Goal: Task Accomplishment & Management: Use online tool/utility

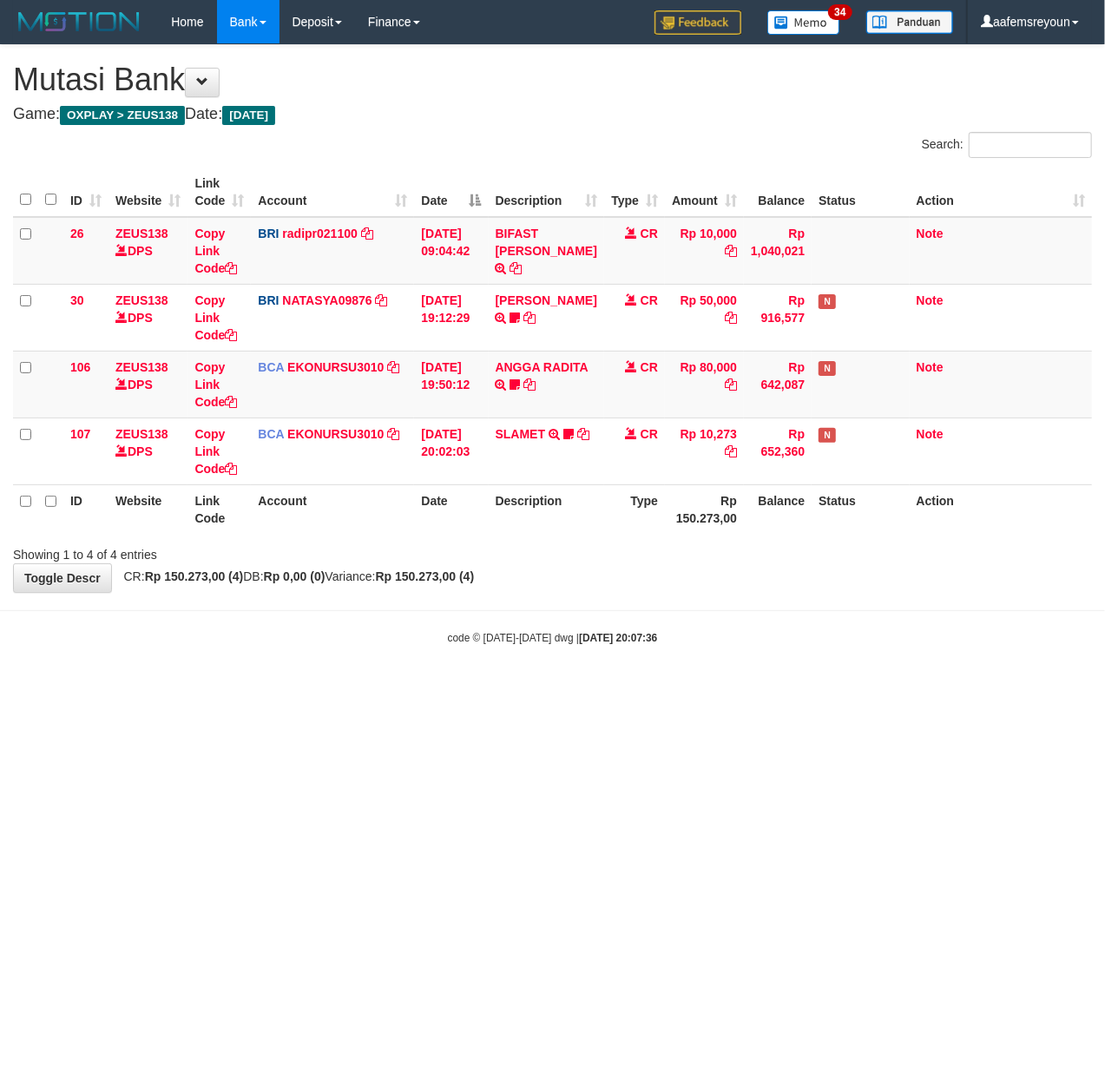
click at [382, 689] on html "Toggle navigation Home Bank Account List Mutasi Bank Search Sync Note Mutasi De…" at bounding box center [552, 345] width 1105 height 689
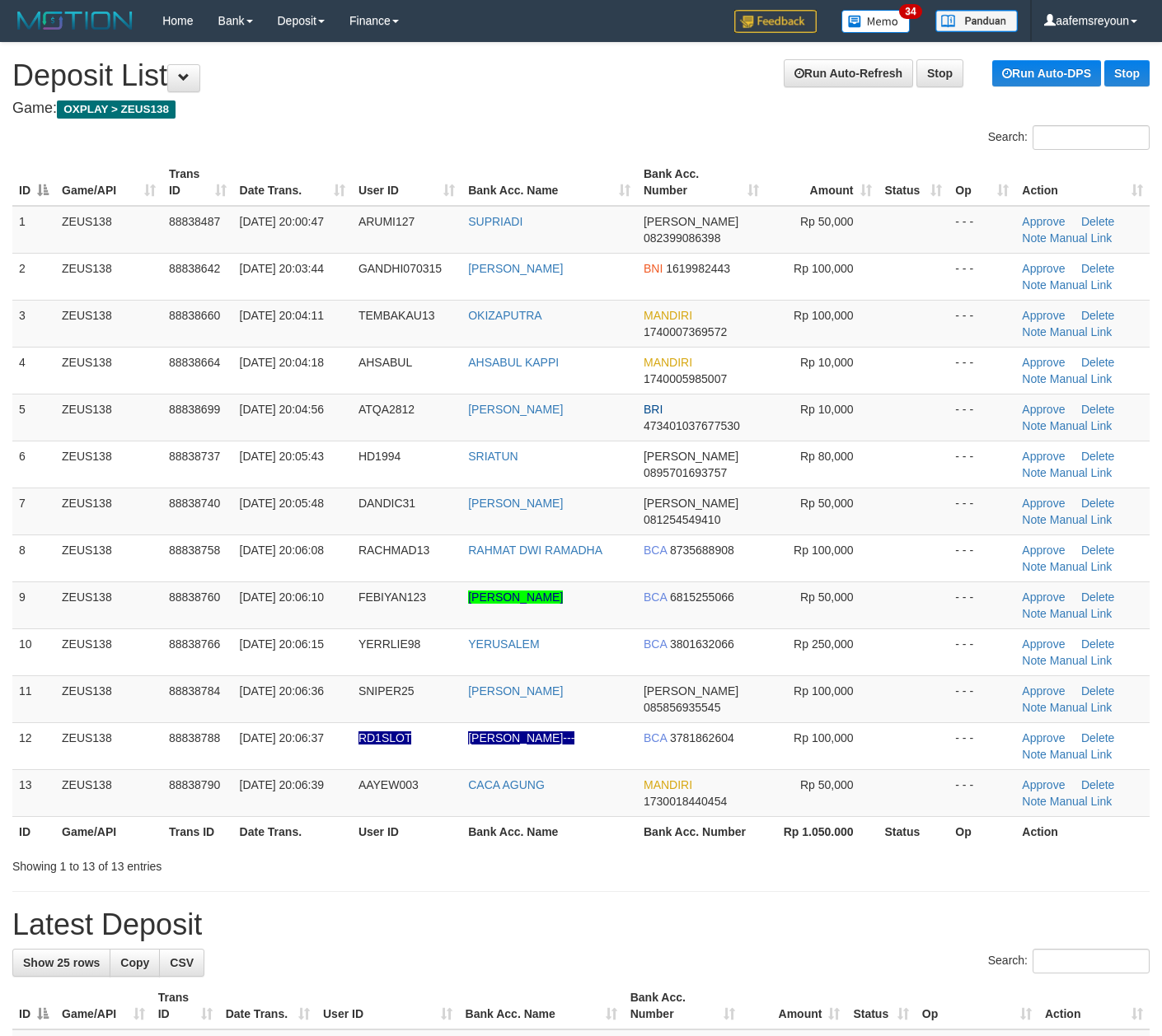
click at [733, 864] on div "Showing 1 to 13 of 13 entries" at bounding box center [581, 863] width 1162 height 23
drag, startPoint x: 604, startPoint y: 910, endPoint x: 854, endPoint y: 902, distance: 250.1
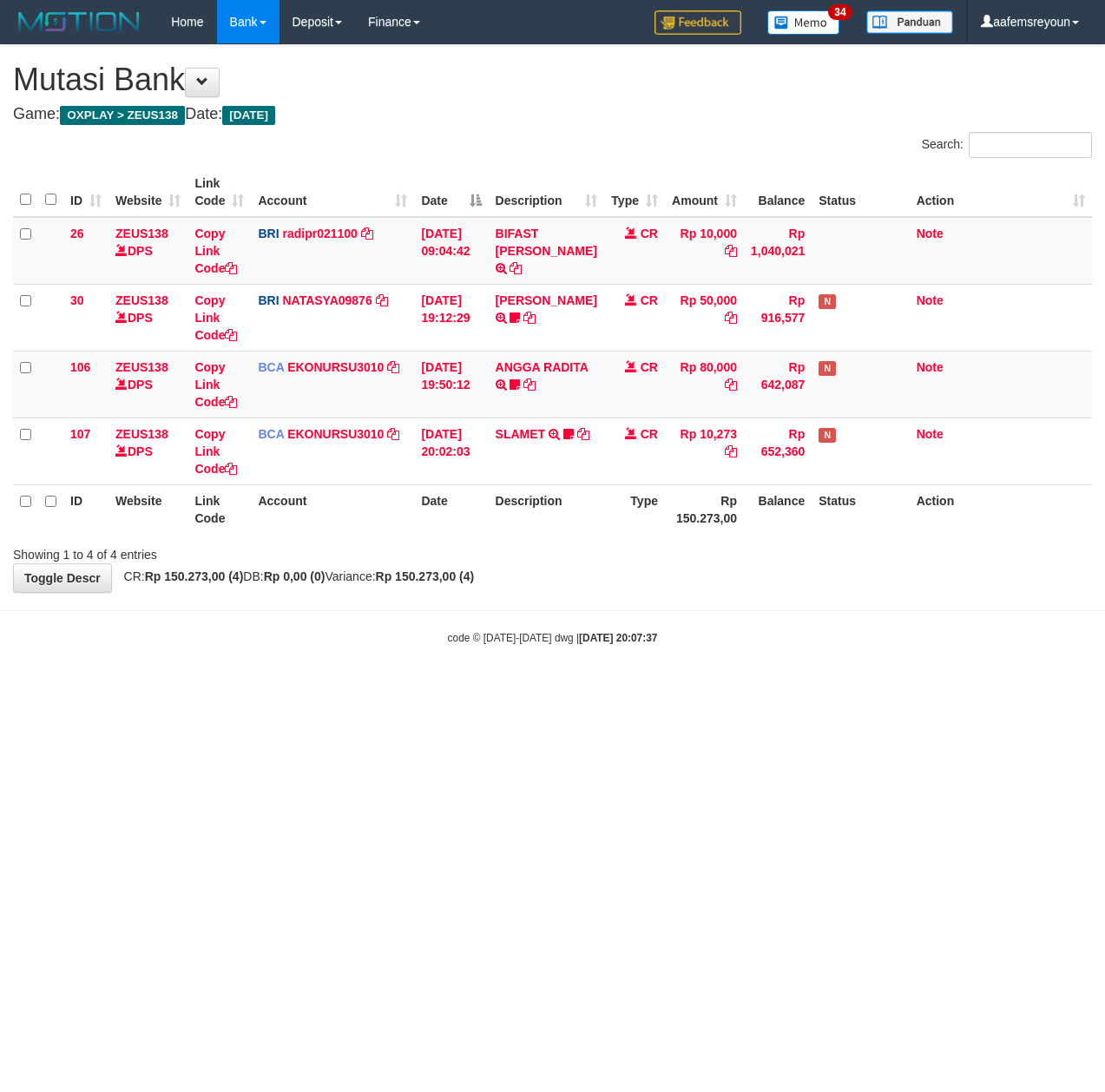
click at [481, 689] on html "Toggle navigation Home Bank Account List Mutasi Bank Search Sync Note Mutasi De…" at bounding box center [552, 345] width 1105 height 689
click at [397, 689] on html "Toggle navigation Home Bank Account List Mutasi Bank Search Sync Note Mutasi De…" at bounding box center [552, 345] width 1105 height 689
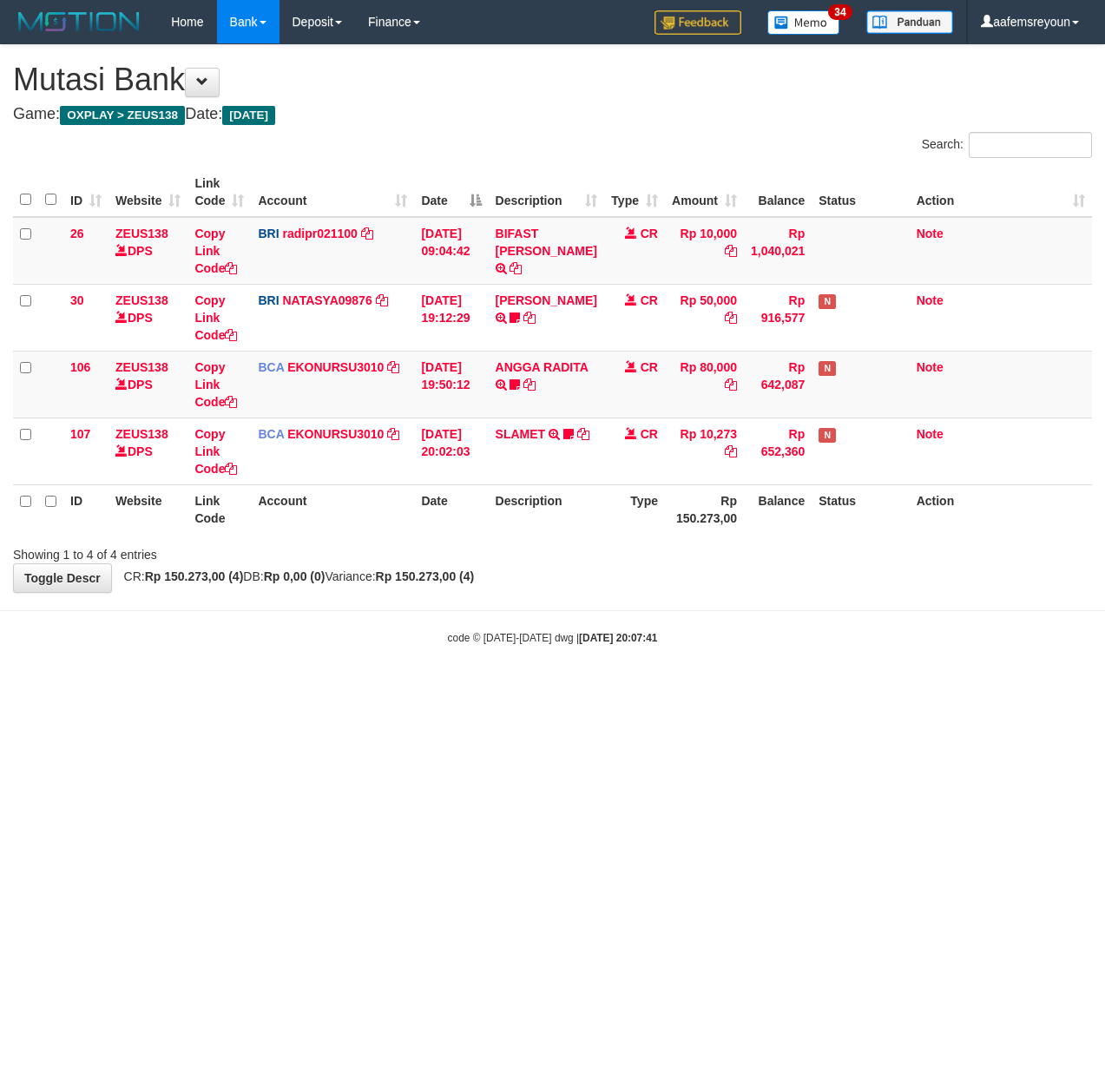
click at [397, 689] on html "Toggle navigation Home Bank Account List Mutasi Bank Search Sync Note Mutasi De…" at bounding box center [552, 345] width 1105 height 689
click at [913, 689] on html "Toggle navigation Home Bank Account List Mutasi Bank Search Sync Note Mutasi De…" at bounding box center [552, 345] width 1105 height 689
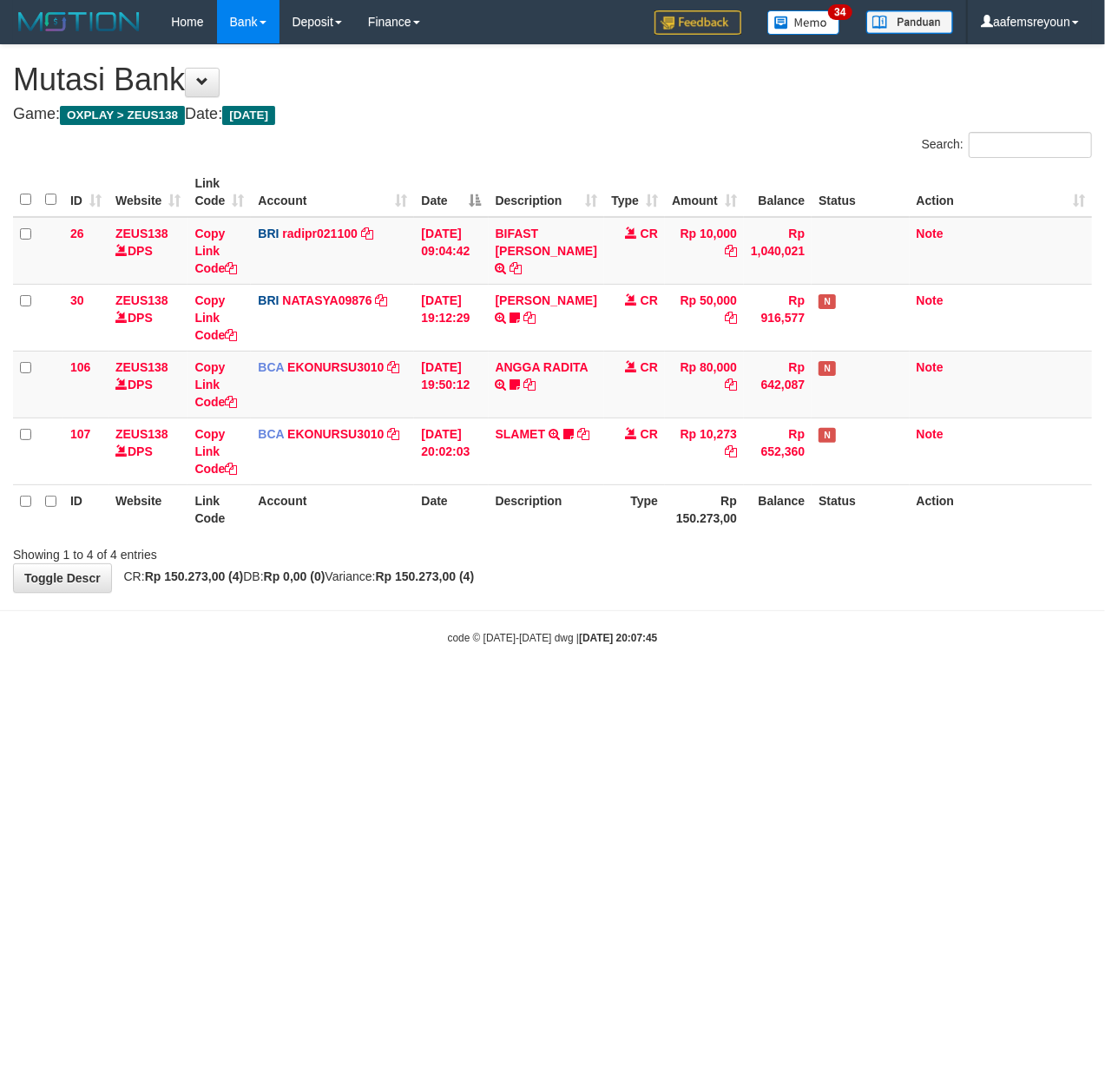
click at [436, 689] on html "Toggle navigation Home Bank Account List Mutasi Bank Search Sync Note Mutasi De…" at bounding box center [552, 345] width 1105 height 689
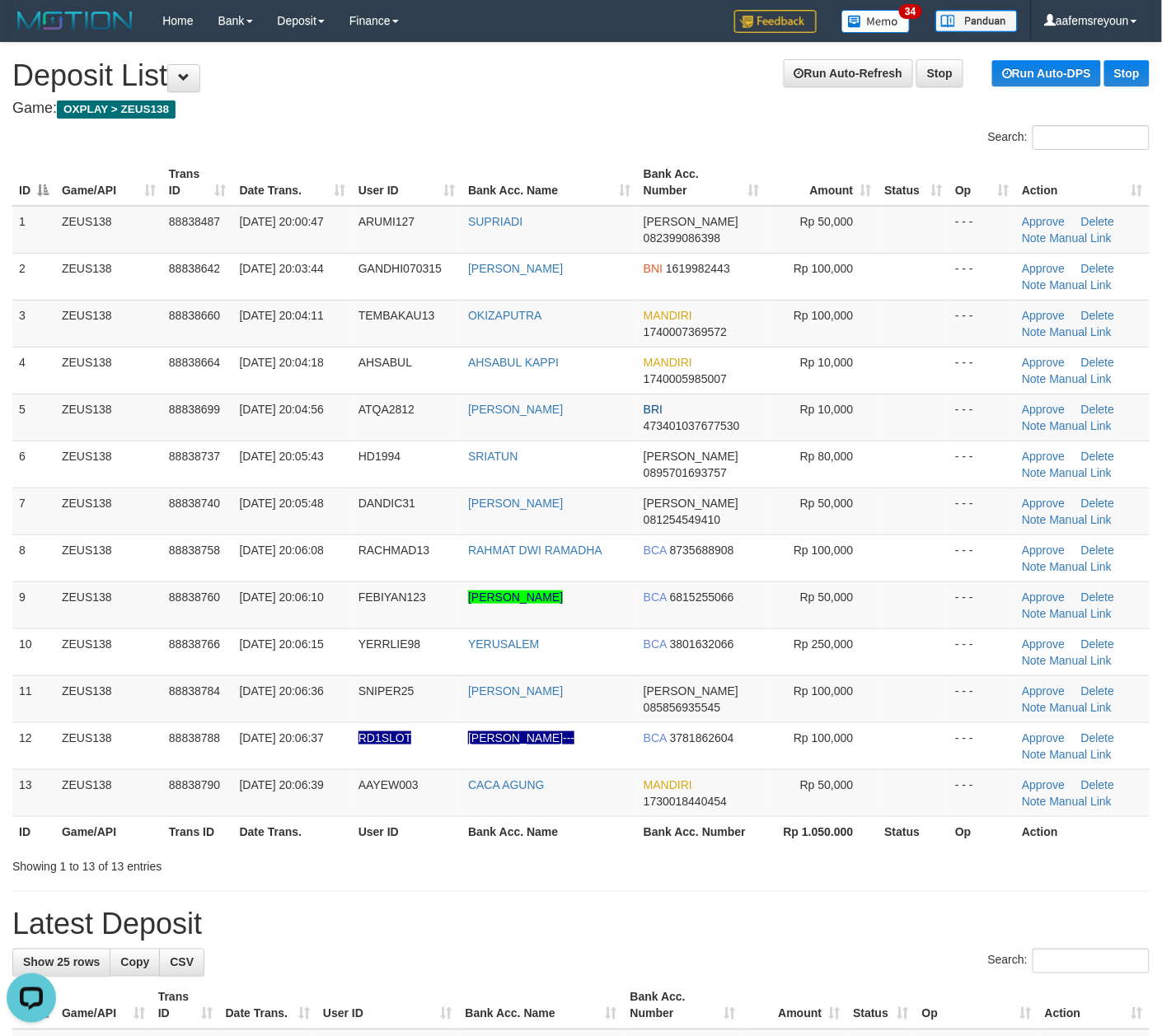
drag, startPoint x: 697, startPoint y: 873, endPoint x: 1026, endPoint y: 848, distance: 329.9
click at [702, 873] on div "Showing 1 to 13 of 13 entries" at bounding box center [581, 863] width 1162 height 23
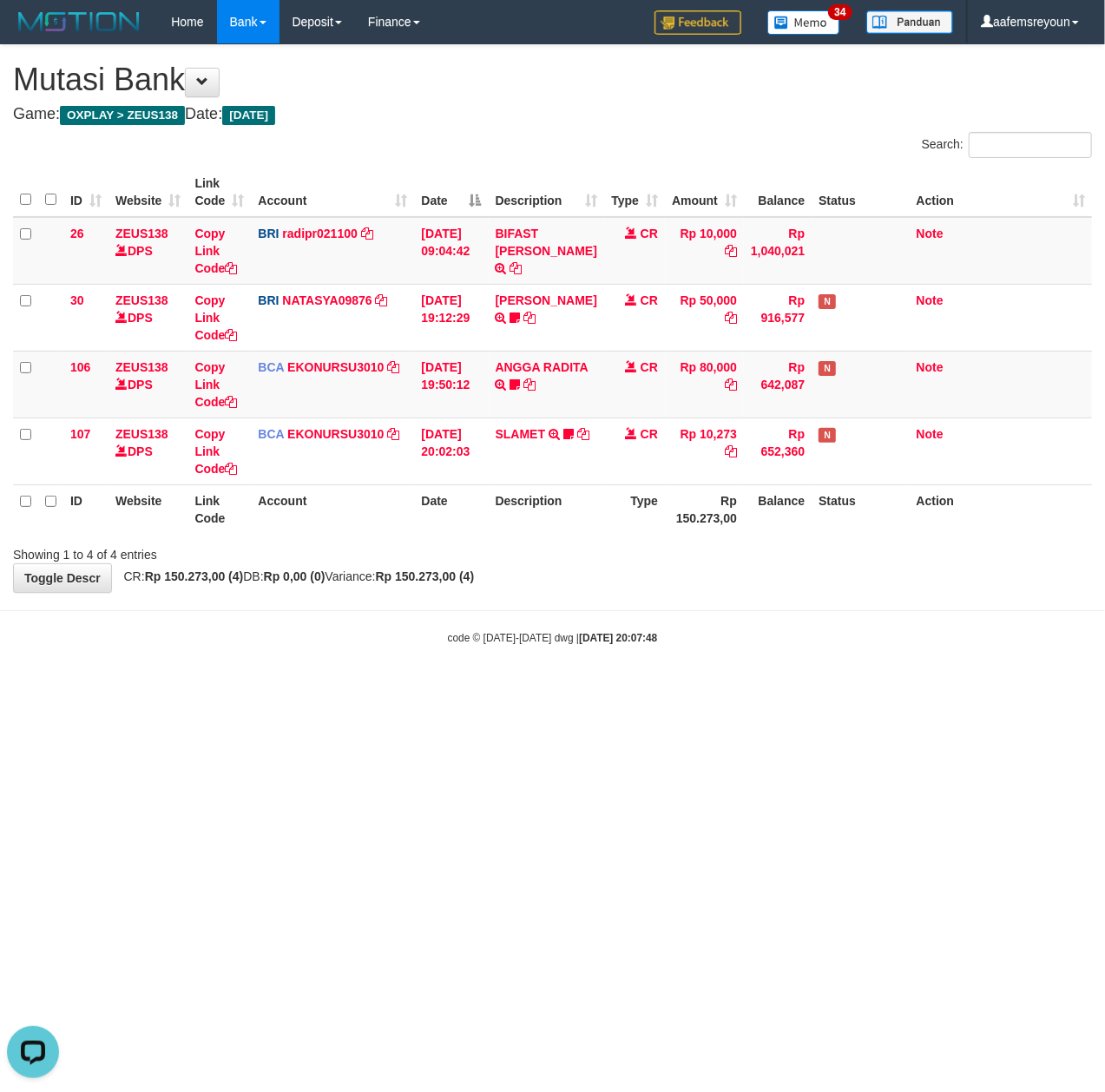
click at [740, 689] on html "Toggle navigation Home Bank Account List Mutasi Bank Search Sync Note Mutasi De…" at bounding box center [552, 345] width 1105 height 689
drag, startPoint x: 564, startPoint y: 852, endPoint x: 536, endPoint y: 856, distance: 28.3
click at [566, 689] on html "Toggle navigation Home Bank Account List Mutasi Bank Search Sync Note Mutasi De…" at bounding box center [552, 345] width 1105 height 689
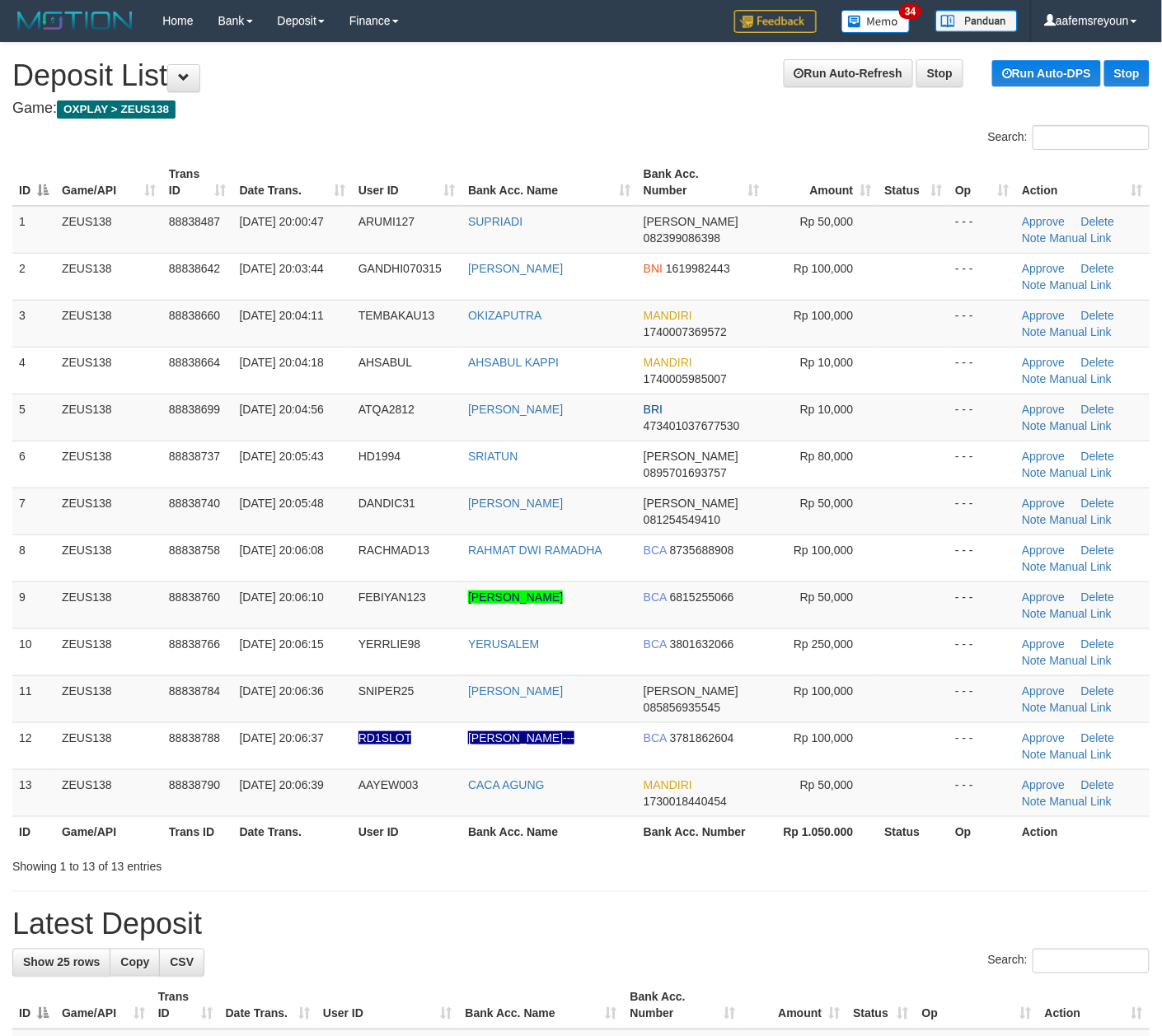
click at [867, 864] on div "Showing 1 to 13 of 13 entries" at bounding box center [581, 863] width 1162 height 23
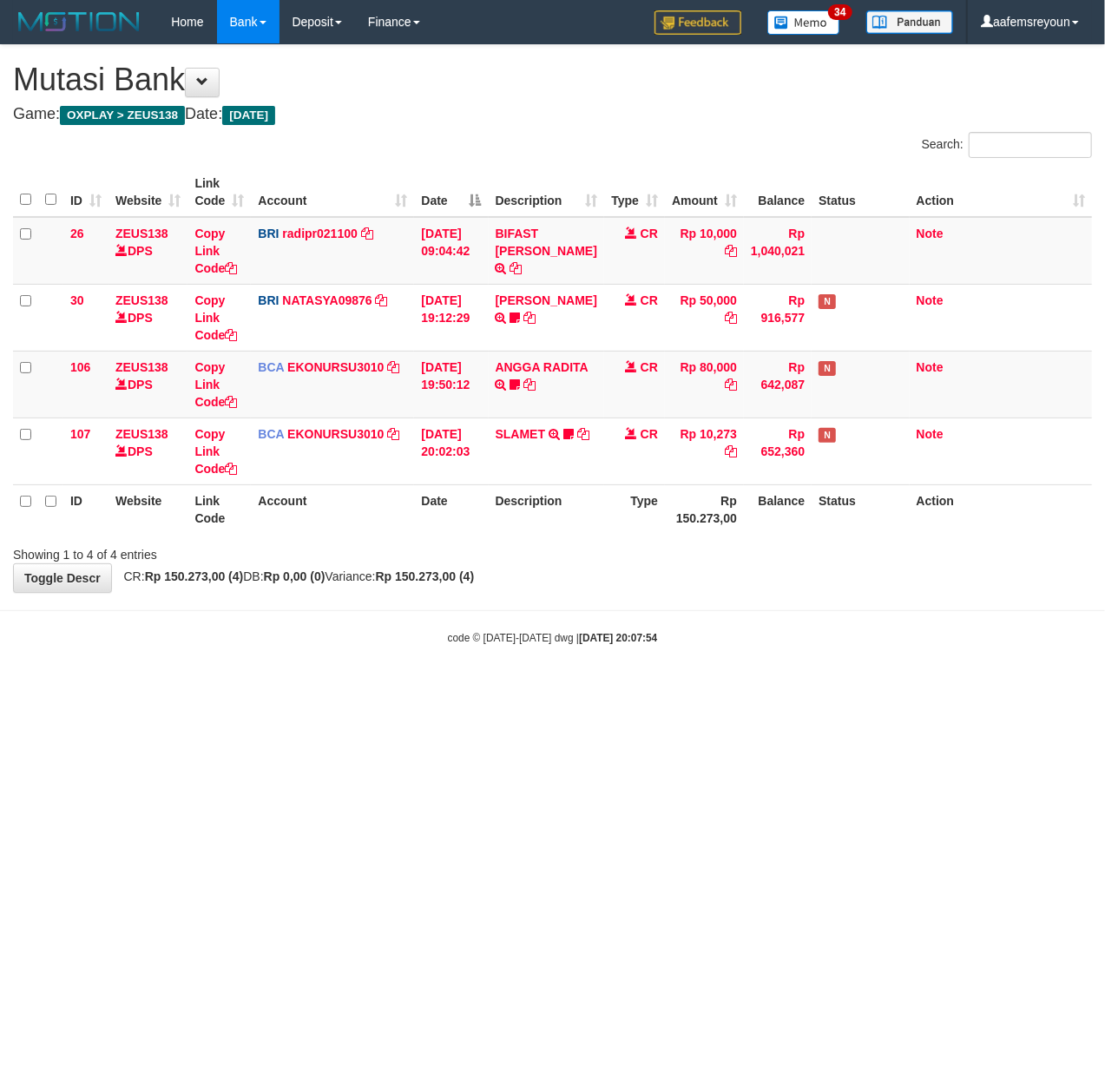
click at [772, 689] on html "Toggle navigation Home Bank Account List Mutasi Bank Search Sync Note Mutasi De…" at bounding box center [552, 345] width 1105 height 689
click at [628, 689] on html "Toggle navigation Home Bank Account List Mutasi Bank Search Sync Note Mutasi De…" at bounding box center [552, 345] width 1105 height 689
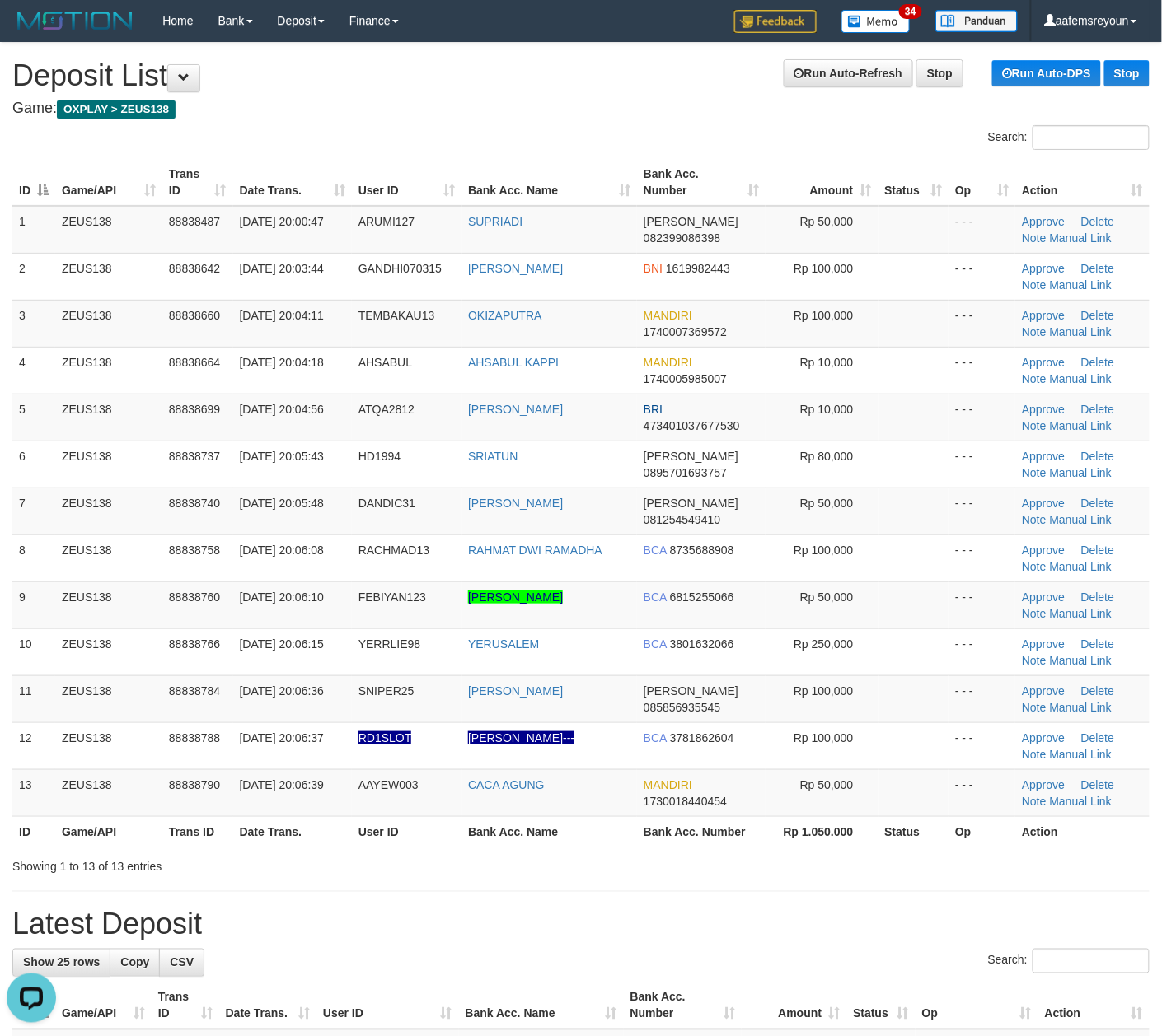
drag, startPoint x: 723, startPoint y: 877, endPoint x: 1068, endPoint y: 891, distance: 345.3
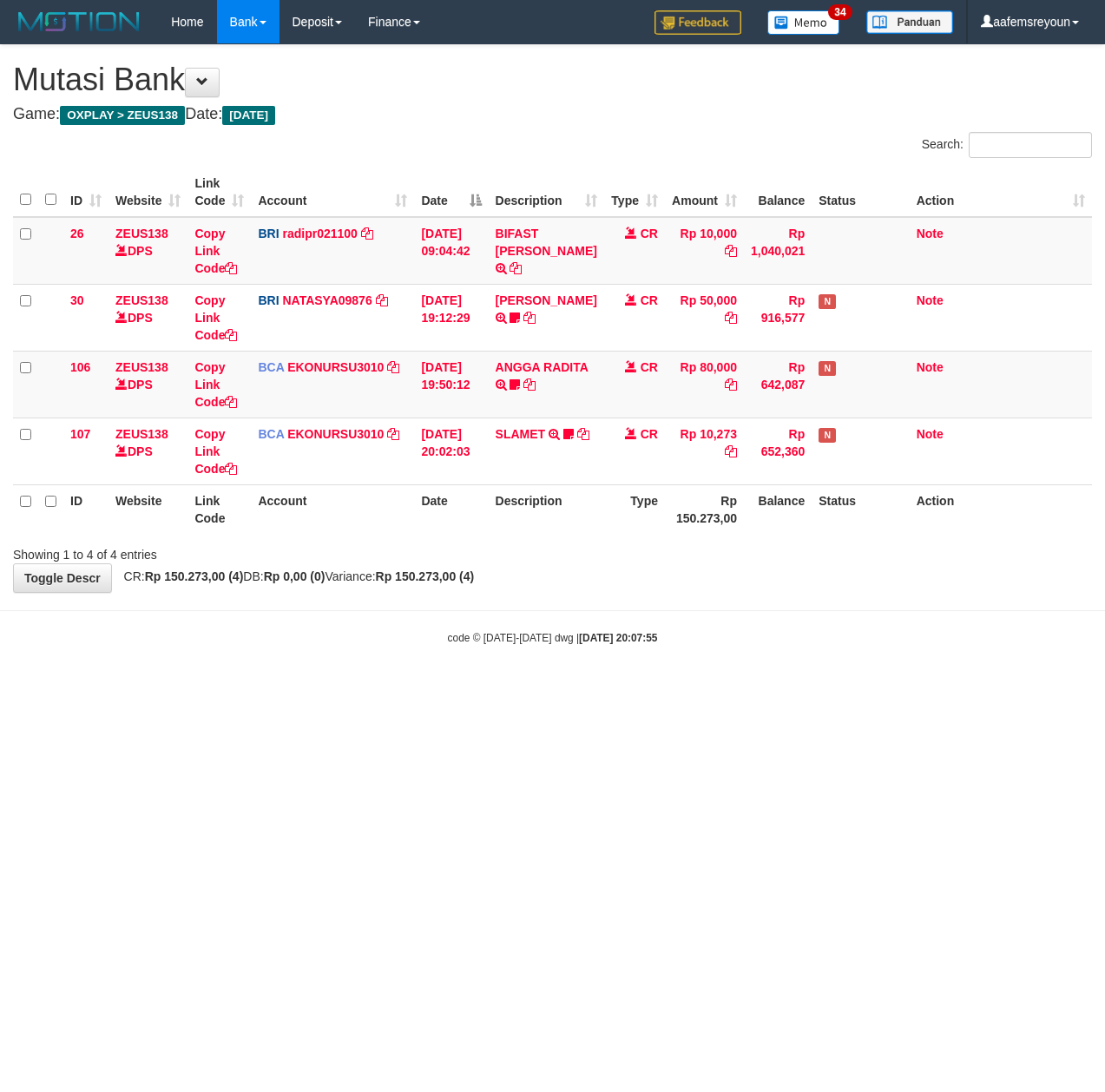
click at [607, 689] on html "Toggle navigation Home Bank Account List Mutasi Bank Search Sync Note Mutasi De…" at bounding box center [552, 345] width 1105 height 689
click at [605, 689] on html "Toggle navigation Home Bank Account List Mutasi Bank Search Sync Note Mutasi De…" at bounding box center [552, 345] width 1105 height 689
click at [595, 689] on html "Toggle navigation Home Bank Account List Mutasi Bank Search Sync Note Mutasi De…" at bounding box center [552, 345] width 1105 height 689
click at [498, 689] on html "Toggle navigation Home Bank Account List Mutasi Bank Search Sync Note Mutasi De…" at bounding box center [552, 345] width 1105 height 689
drag, startPoint x: 387, startPoint y: 917, endPoint x: 361, endPoint y: 917, distance: 26.0
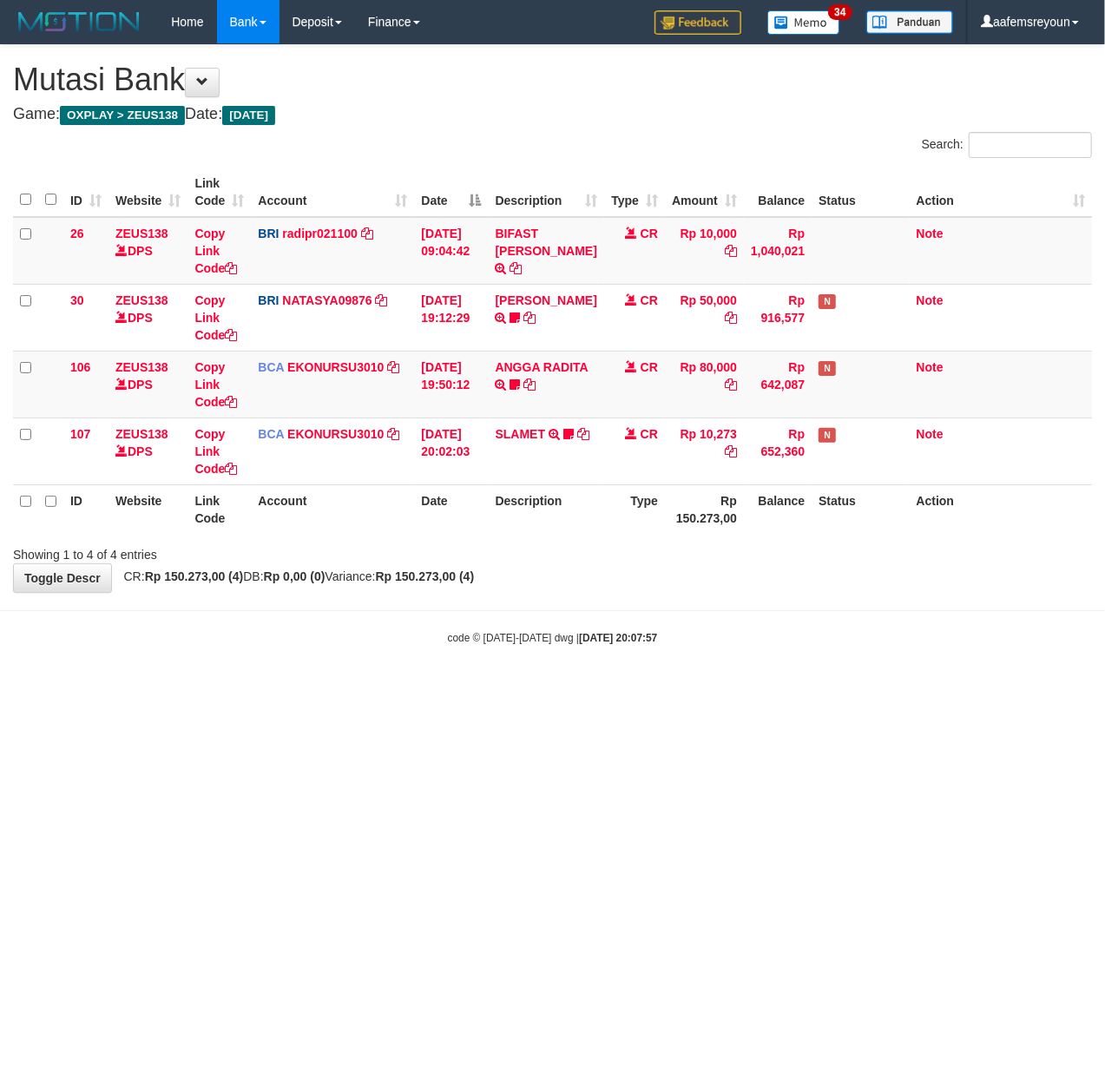
click at [384, 689] on html "Toggle navigation Home Bank Account List Mutasi Bank Search Sync Note Mutasi De…" at bounding box center [552, 345] width 1105 height 689
click at [477, 689] on html "Toggle navigation Home Bank Account List Mutasi Bank Search Sync Note Mutasi De…" at bounding box center [552, 345] width 1105 height 689
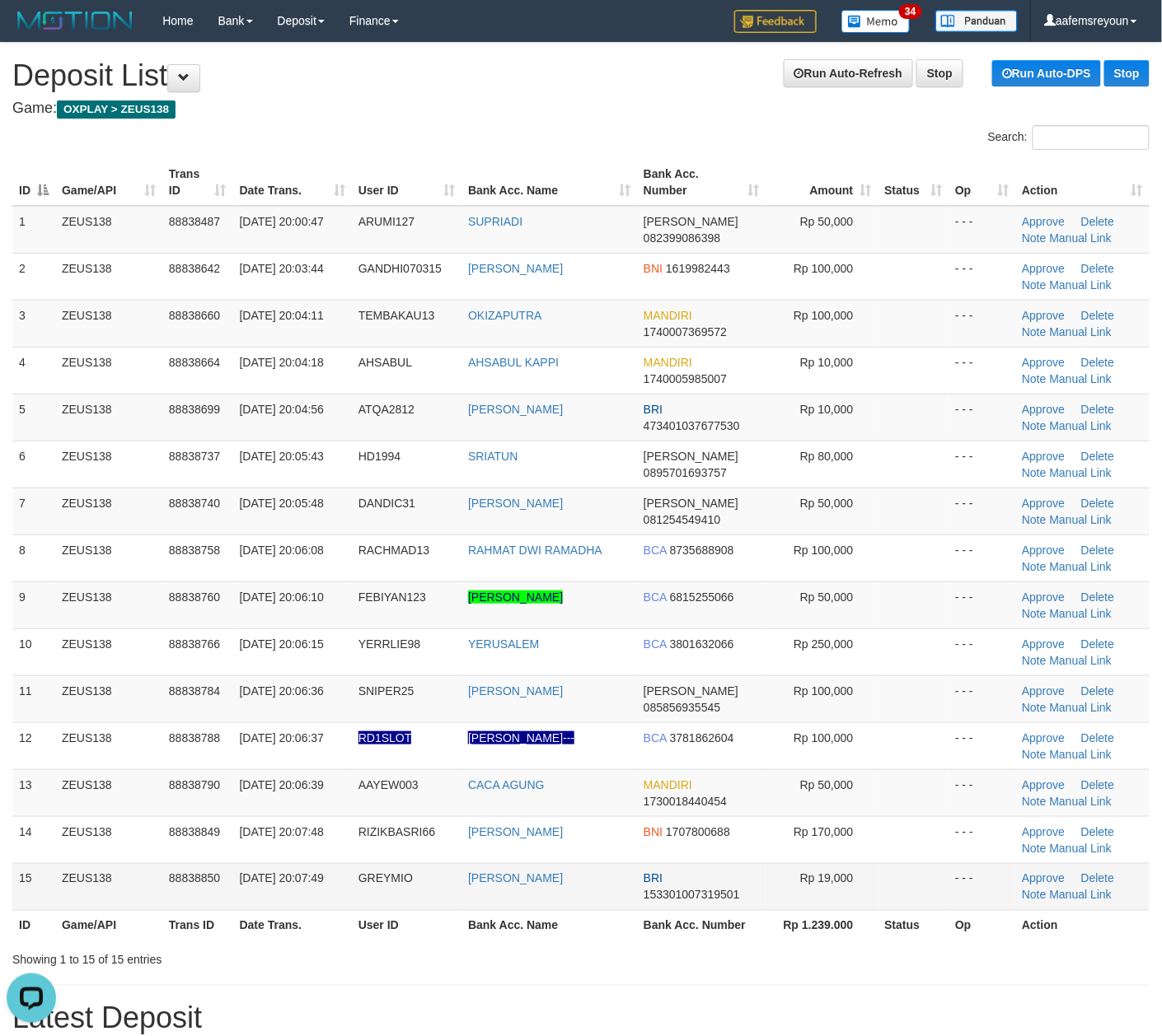
drag, startPoint x: 682, startPoint y: 918, endPoint x: 782, endPoint y: 908, distance: 100.5
click at [682, 919] on th "Bank Acc. Number" at bounding box center [701, 925] width 128 height 31
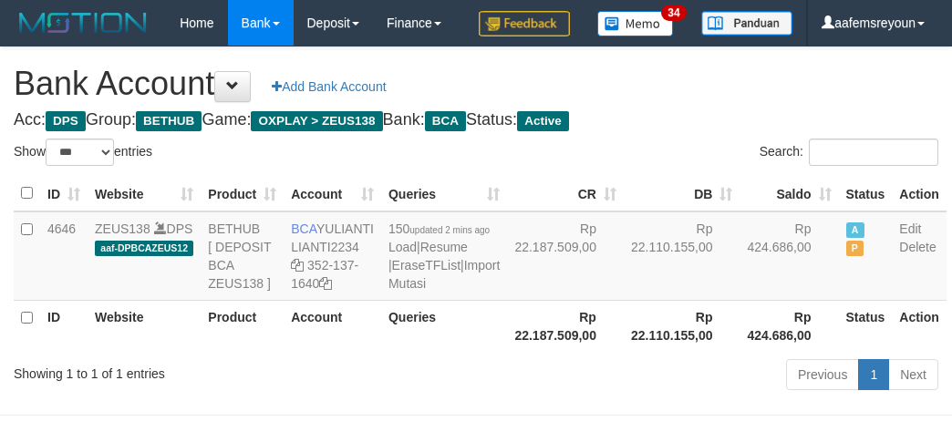
select select "***"
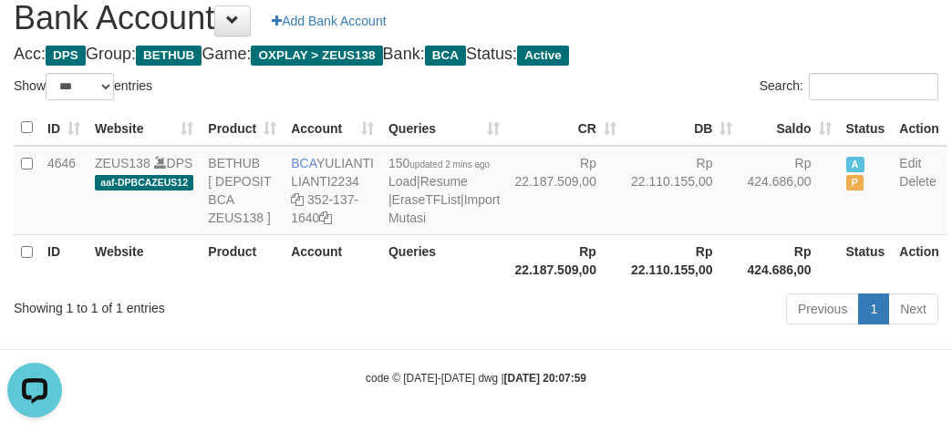
click at [555, 272] on th "Rp 22.187.509,00" at bounding box center [565, 260] width 117 height 52
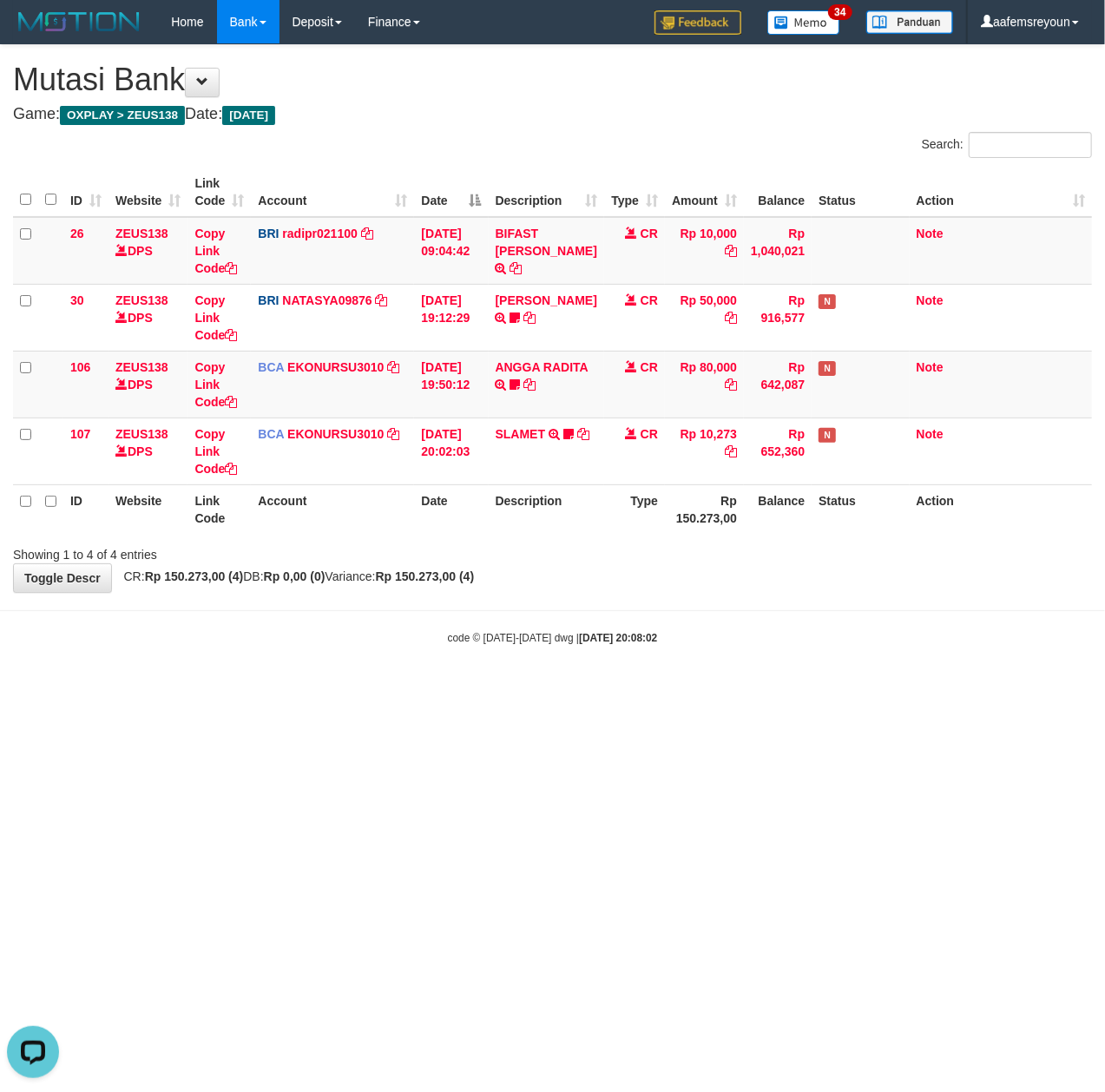
click at [569, 689] on html "Toggle navigation Home Bank Account List Mutasi Bank Search Sync Note Mutasi De…" at bounding box center [552, 345] width 1105 height 689
click at [418, 689] on html "Toggle navigation Home Bank Account List Mutasi Bank Search Sync Note Mutasi De…" at bounding box center [552, 345] width 1105 height 689
click at [342, 689] on html "Toggle navigation Home Bank Account List Mutasi Bank Search Sync Note Mutasi De…" at bounding box center [552, 345] width 1105 height 689
click at [755, 689] on html "Toggle navigation Home Bank Account List Mutasi Bank Search Sync Note Mutasi De…" at bounding box center [552, 345] width 1105 height 689
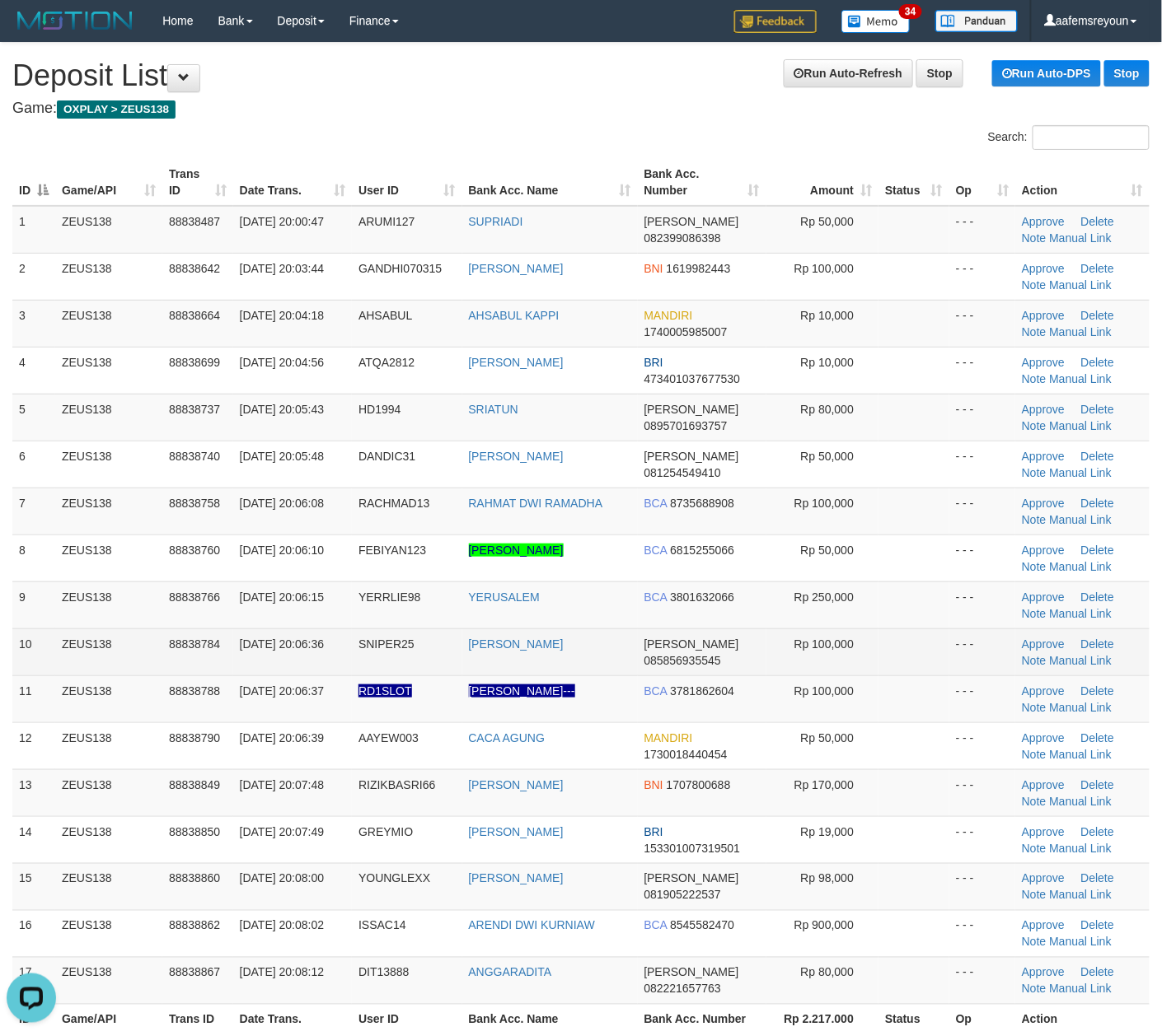
click at [578, 632] on td "[PERSON_NAME]" at bounding box center [549, 652] width 175 height 47
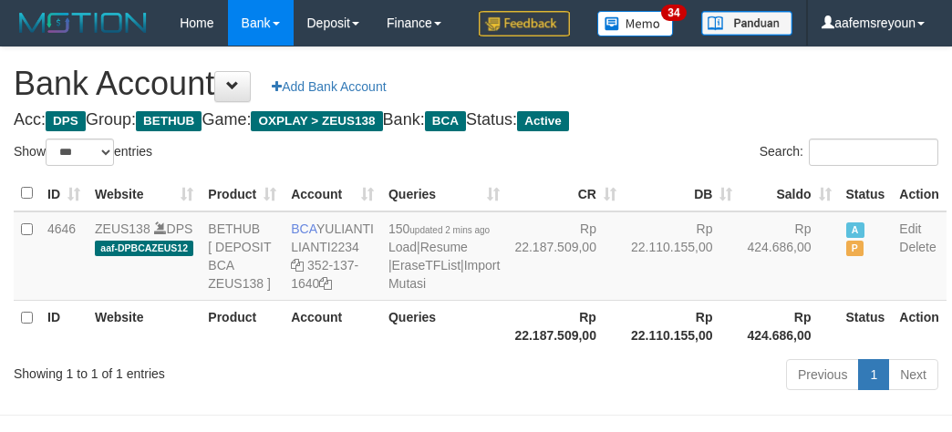
select select "***"
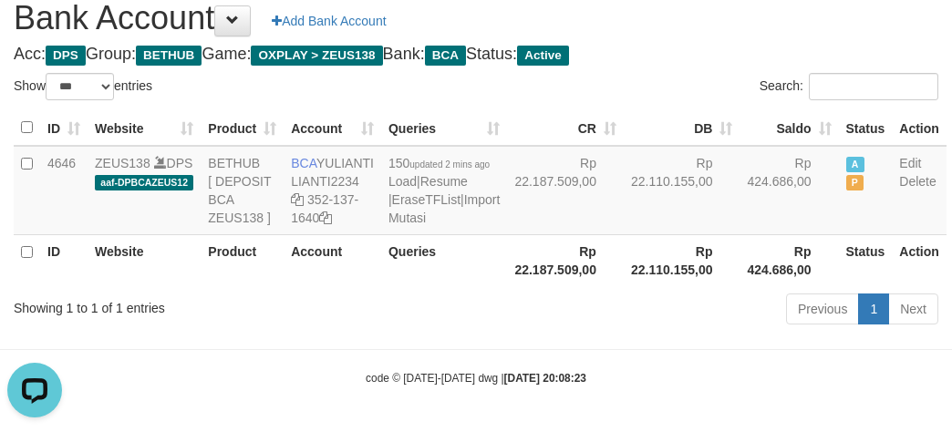
click at [627, 331] on div "Previous 1 Next" at bounding box center [674, 311] width 528 height 39
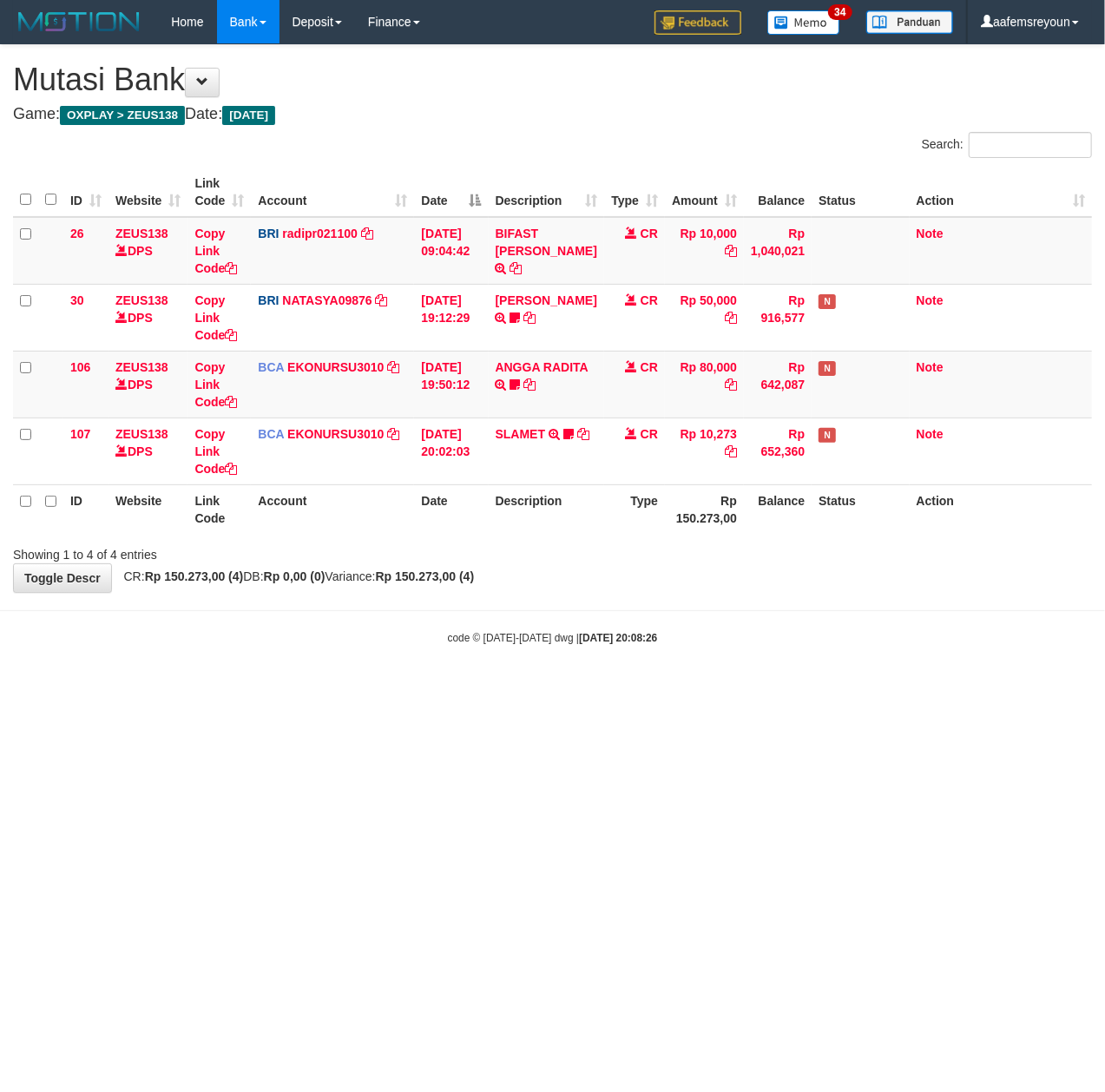
click at [882, 689] on html "Toggle navigation Home Bank Account List Mutasi Bank Search Sync Note Mutasi De…" at bounding box center [552, 345] width 1105 height 689
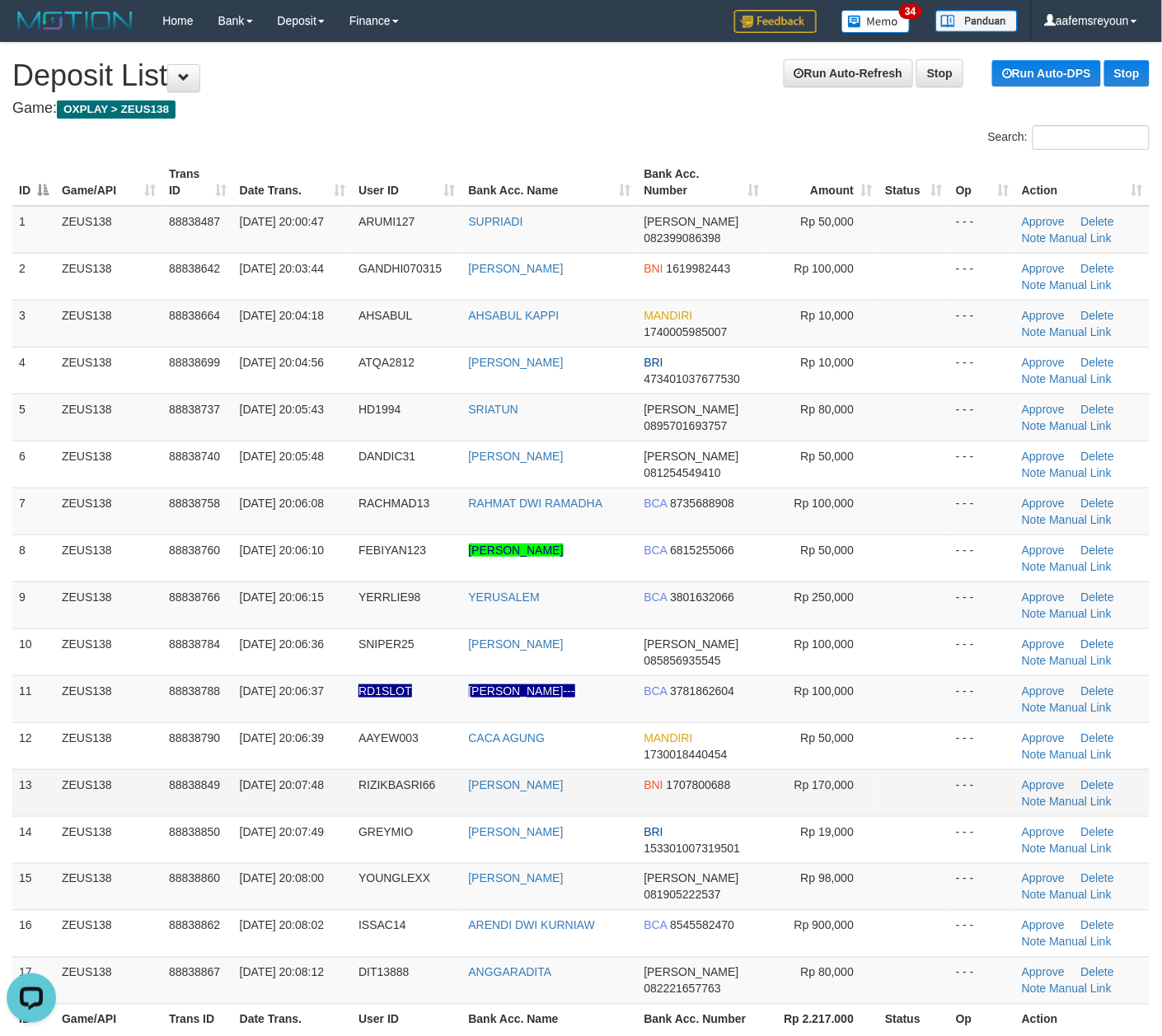
click at [930, 785] on td at bounding box center [914, 793] width 70 height 47
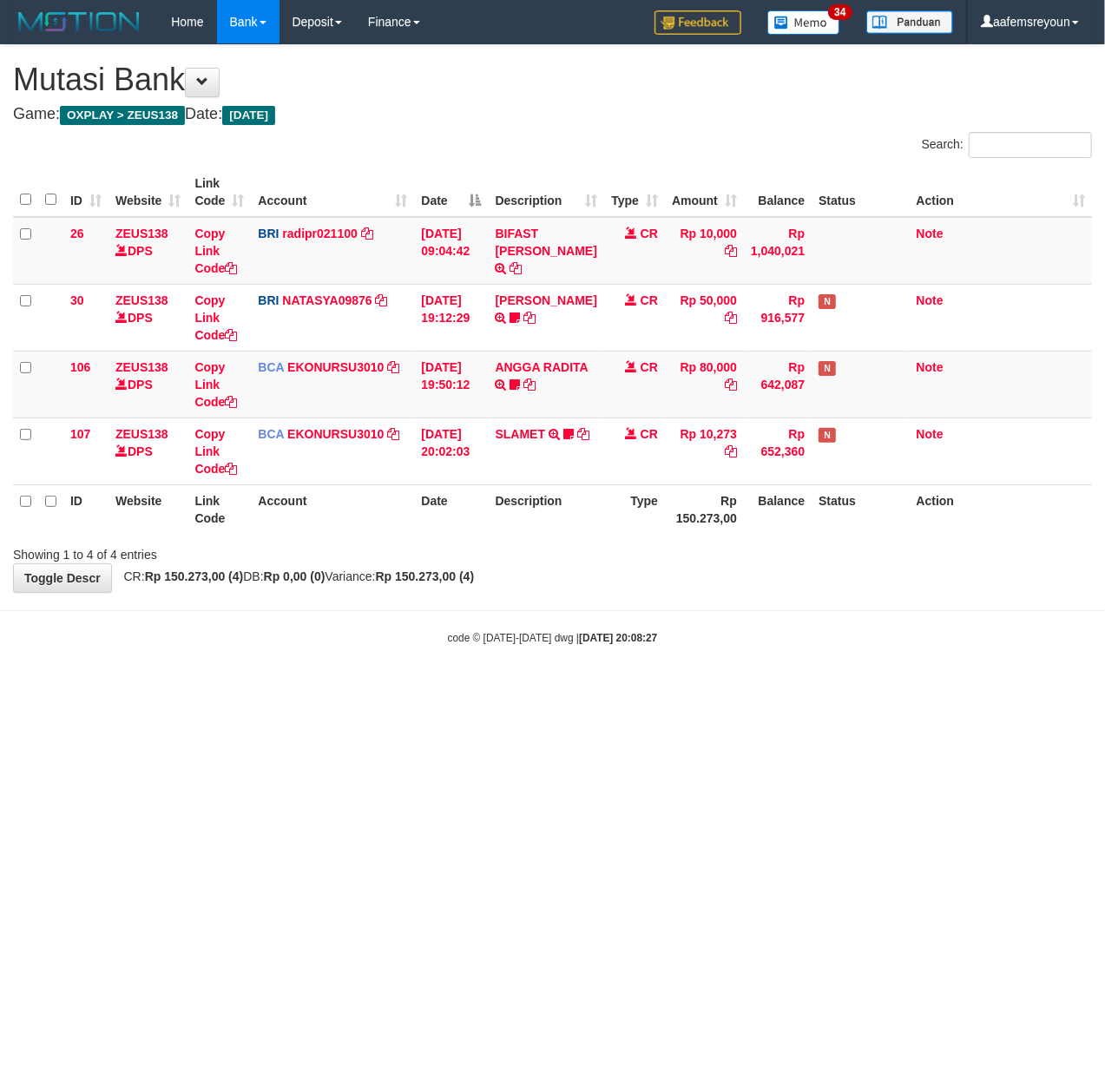
click at [797, 689] on html "Toggle navigation Home Bank Account List Mutasi Bank Search Sync Note Mutasi De…" at bounding box center [552, 345] width 1105 height 689
click at [781, 689] on html "Toggle navigation Home Bank Account List Mutasi Bank Search Sync Note Mutasi De…" at bounding box center [552, 345] width 1105 height 689
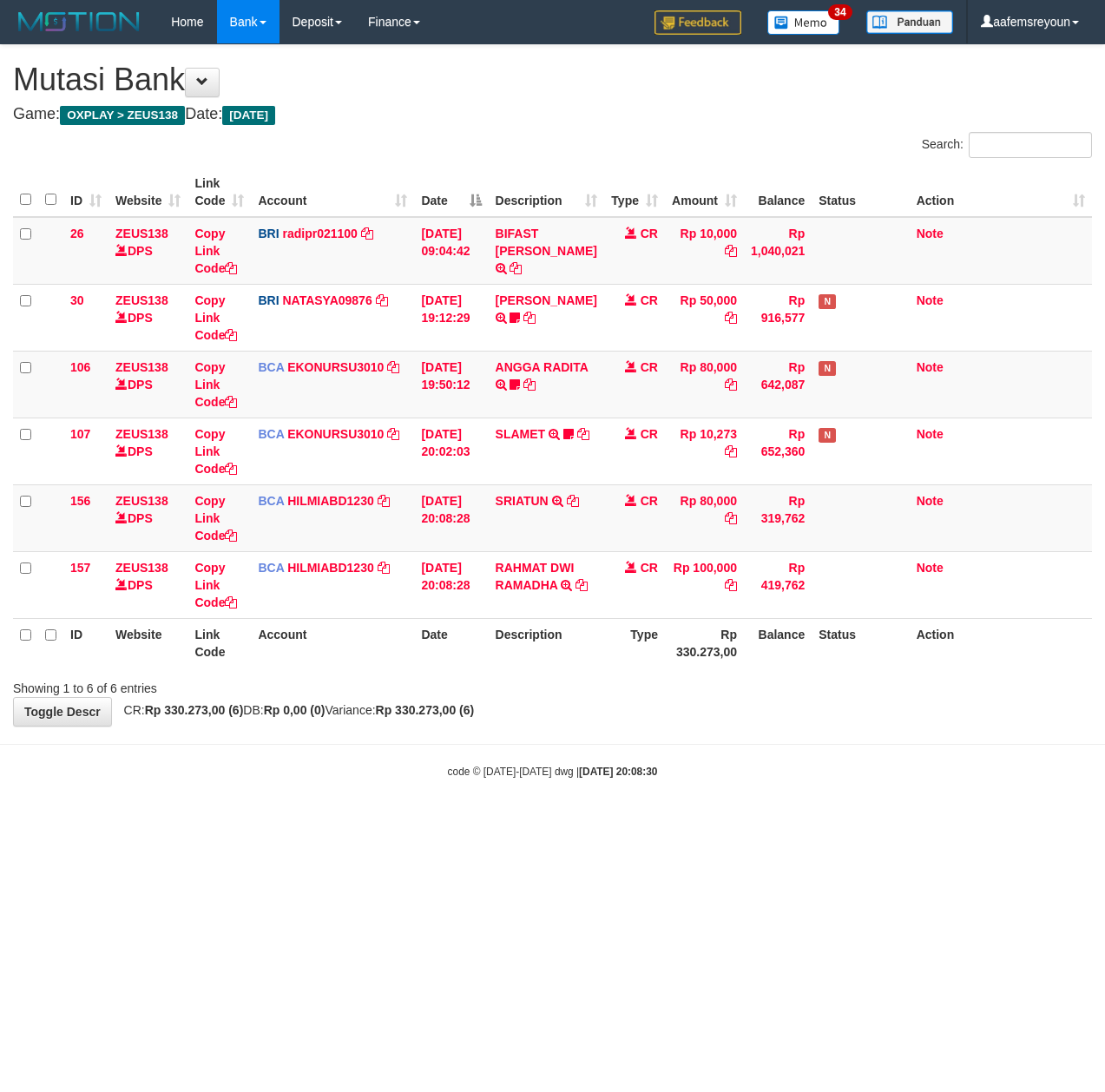
click at [752, 755] on body "Toggle navigation Home Bank Account List Mutasi Bank Search Sync Note Mutasi De…" at bounding box center [552, 411] width 1105 height 823
click at [623, 823] on html "Toggle navigation Home Bank Account List Mutasi Bank Search Sync Note Mutasi De…" at bounding box center [552, 411] width 1105 height 823
click at [577, 805] on body "Toggle navigation Home Bank Account List Mutasi Bank Search Sync Note Mutasi De…" at bounding box center [552, 411] width 1105 height 823
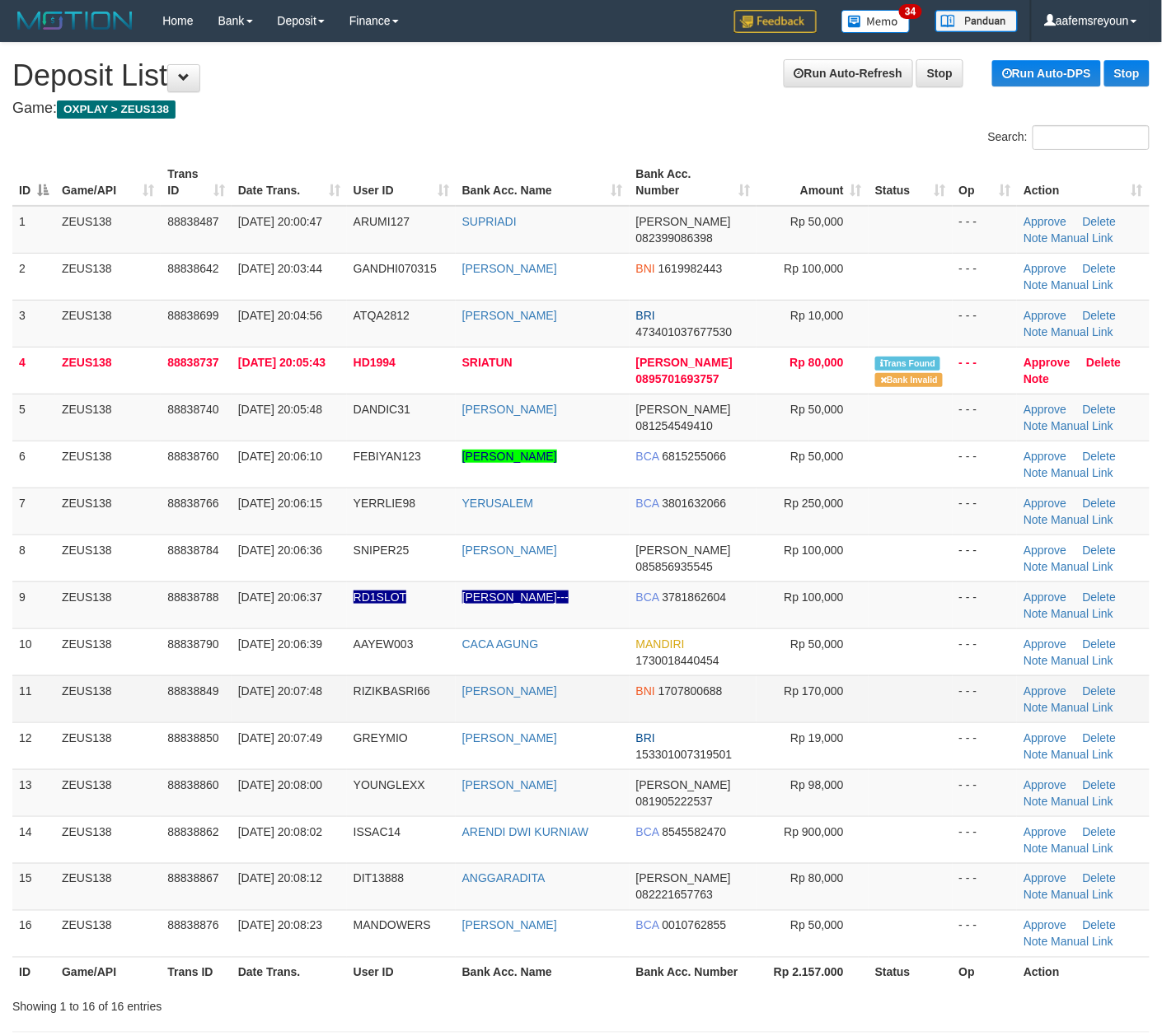
click at [891, 696] on td at bounding box center [910, 699] width 84 height 47
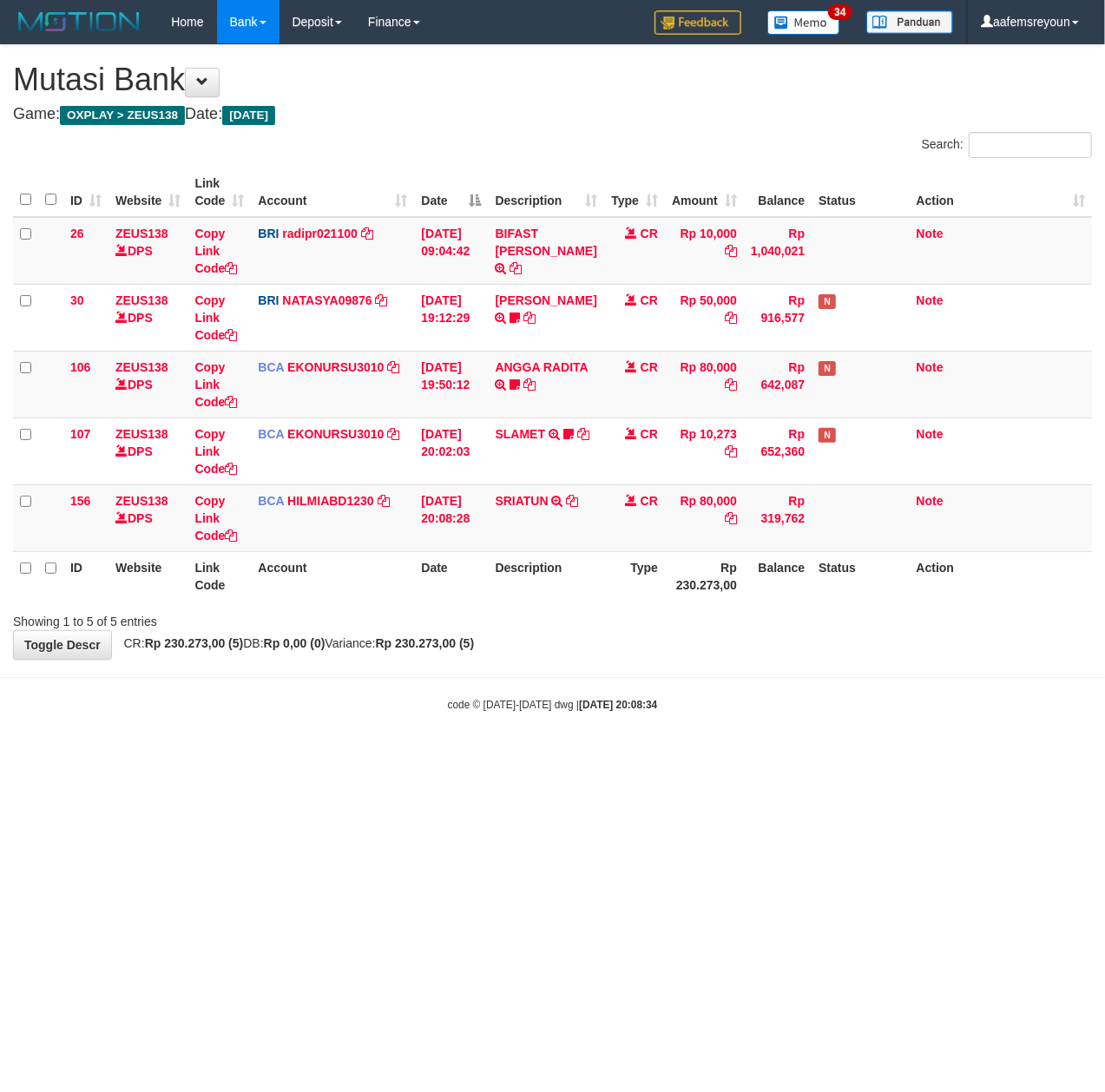
click at [474, 745] on body "Toggle navigation Home Bank Account List Mutasi Bank Search Sync Note Mutasi De…" at bounding box center [552, 378] width 1105 height 756
click at [477, 745] on body "Toggle navigation Home Bank Account List Mutasi Bank Search Sync Note Mutasi De…" at bounding box center [552, 378] width 1105 height 756
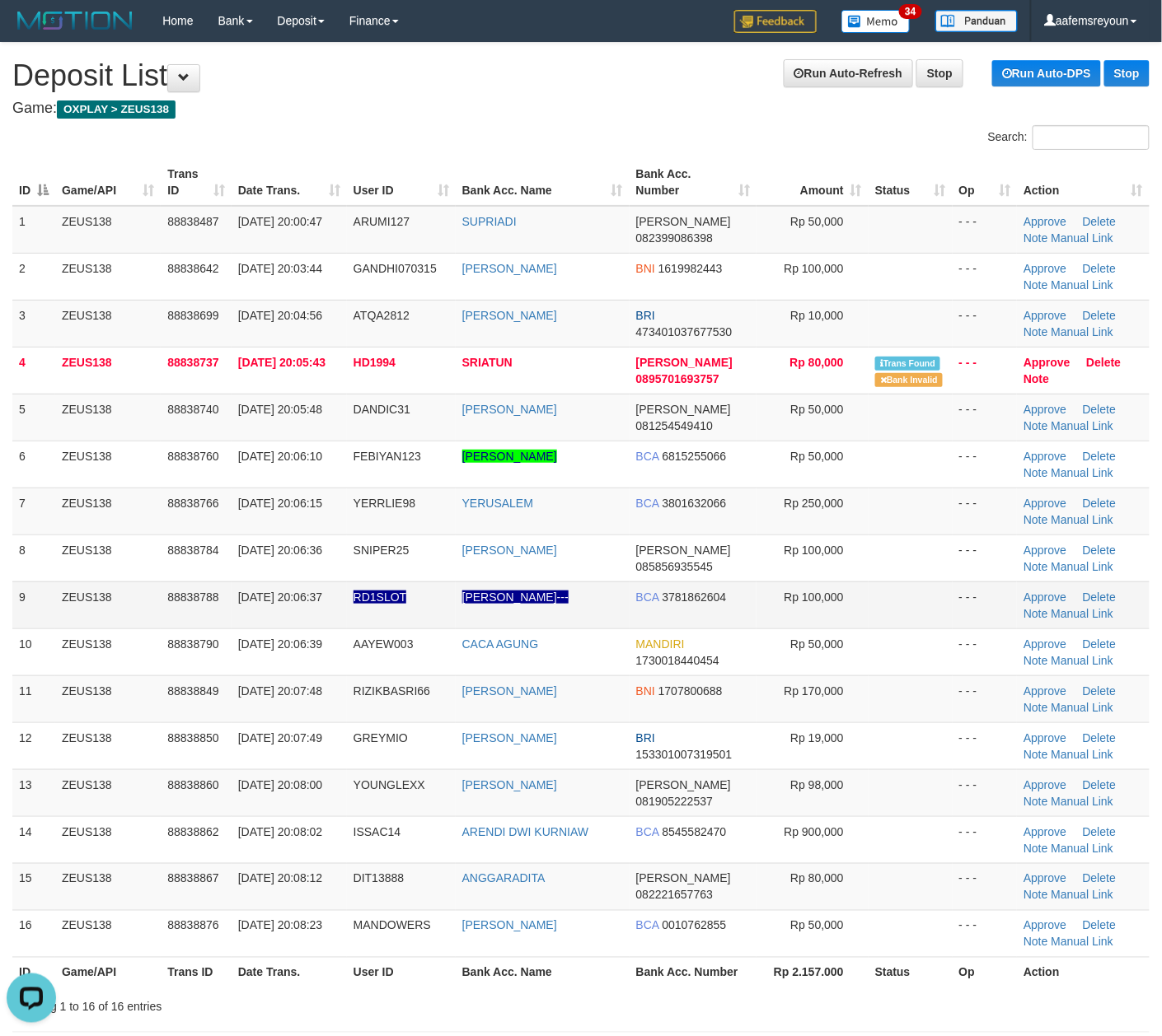
click at [918, 623] on td at bounding box center [910, 605] width 84 height 47
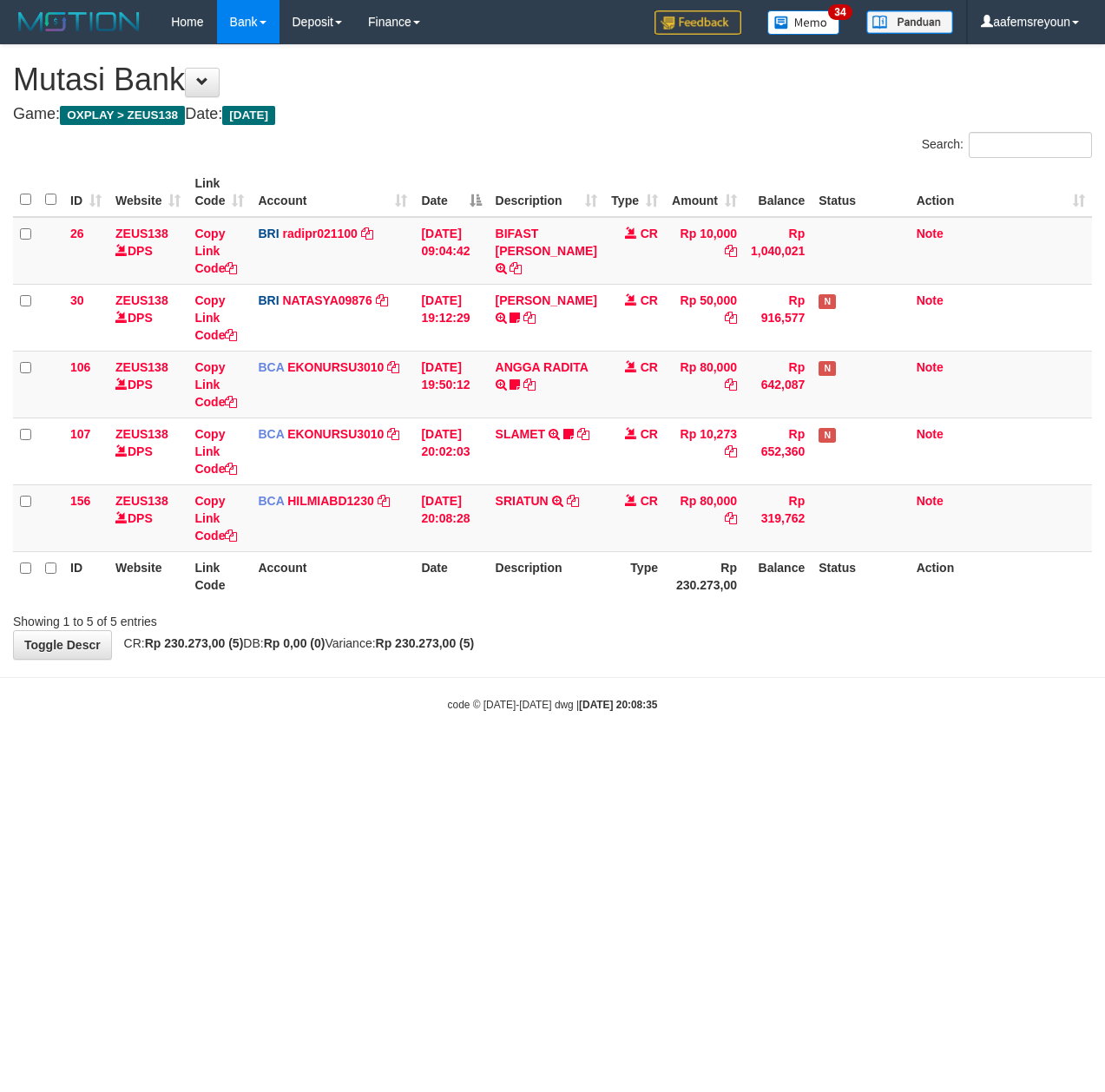
click at [477, 745] on body "Toggle navigation Home Bank Account List Mutasi Bank Search Sync Note Mutasi De…" at bounding box center [552, 378] width 1105 height 756
click at [479, 746] on body "Toggle navigation Home Bank Account List Mutasi Bank Search Sync Note Mutasi De…" at bounding box center [552, 378] width 1105 height 756
click at [483, 743] on body "Toggle navigation Home Bank Account List Mutasi Bank Search Sync Note Mutasi De…" at bounding box center [552, 378] width 1105 height 756
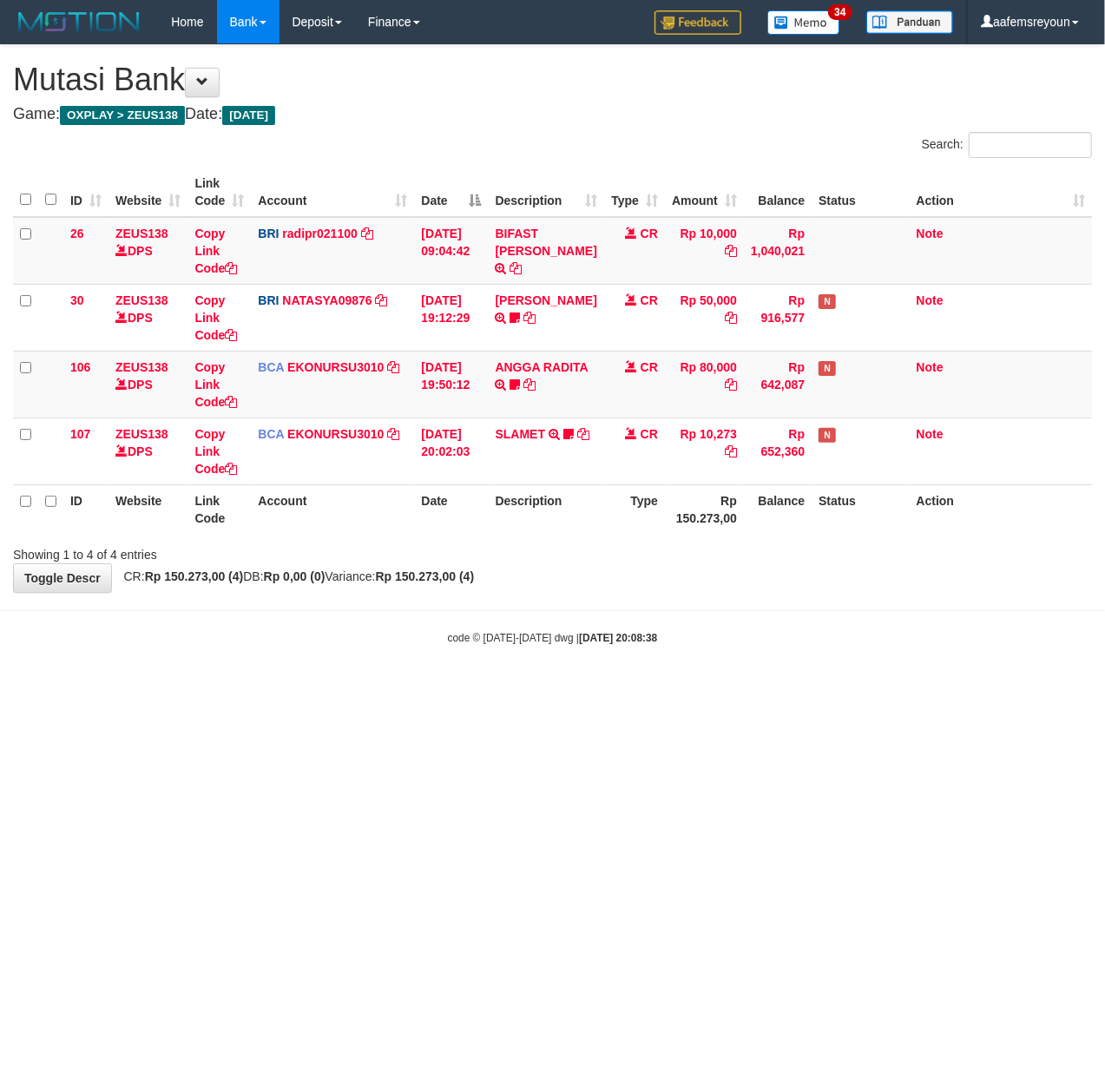
click at [517, 689] on html "Toggle navigation Home Bank Account List Mutasi Bank Search Sync Note Mutasi De…" at bounding box center [552, 345] width 1105 height 689
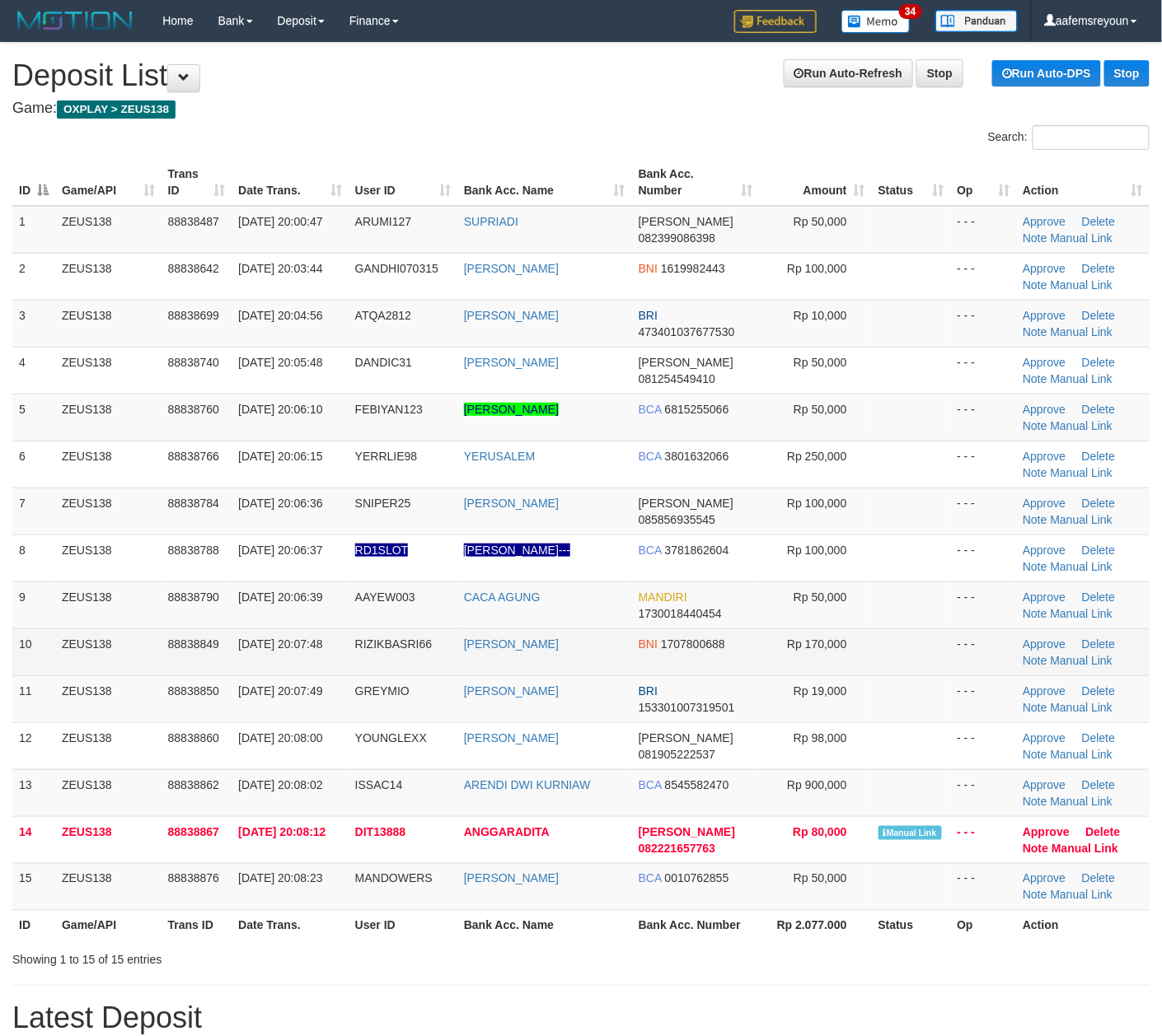
click at [798, 654] on td "Rp 170,000" at bounding box center [816, 652] width 112 height 47
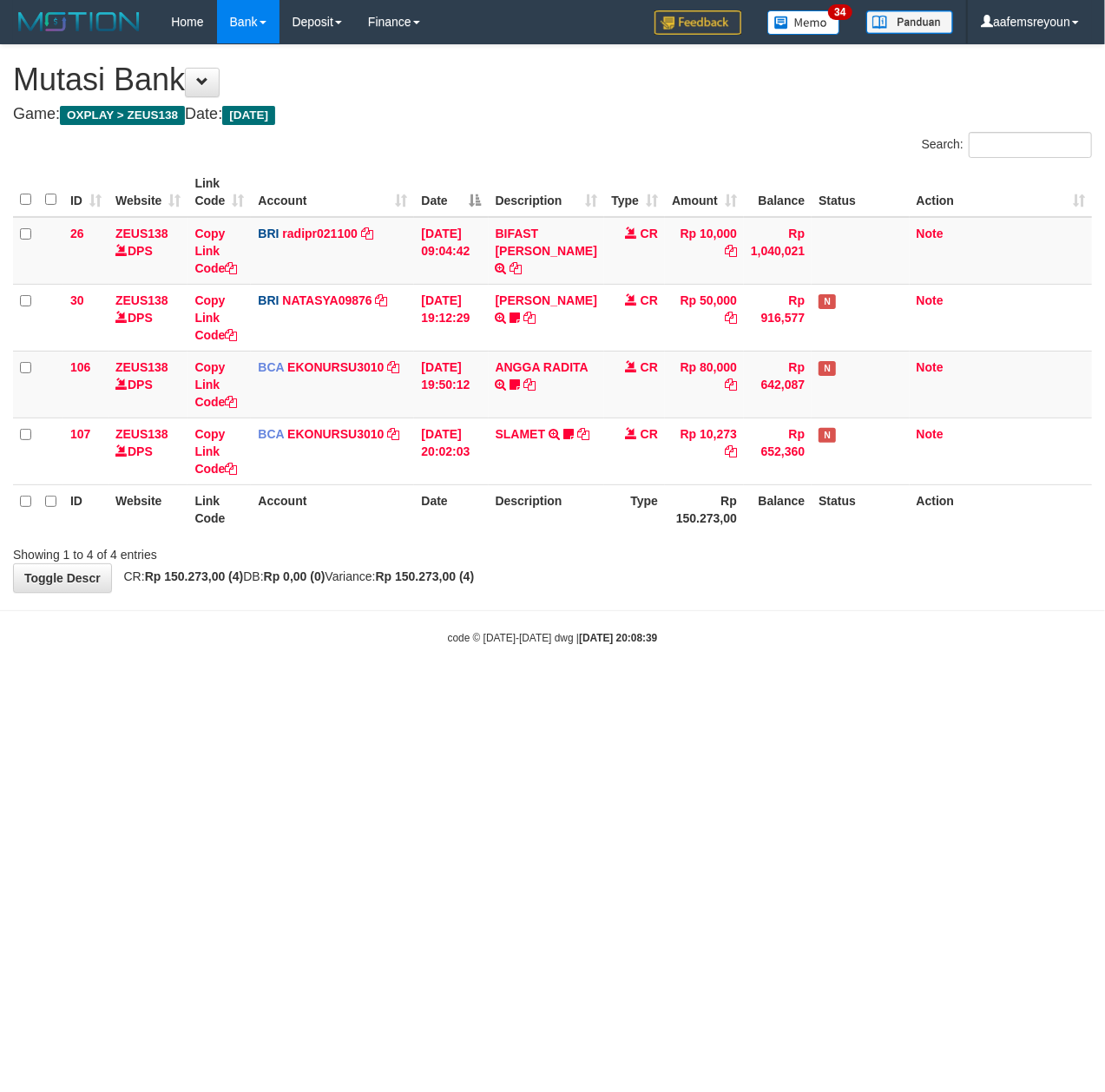
click at [517, 689] on html "Toggle navigation Home Bank Account List Mutasi Bank Search Sync Note Mutasi De…" at bounding box center [552, 345] width 1105 height 689
drag, startPoint x: 567, startPoint y: 716, endPoint x: 557, endPoint y: 717, distance: 10.0
click at [557, 689] on html "Toggle navigation Home Bank Account List Mutasi Bank Search Sync Note Mutasi De…" at bounding box center [552, 345] width 1105 height 689
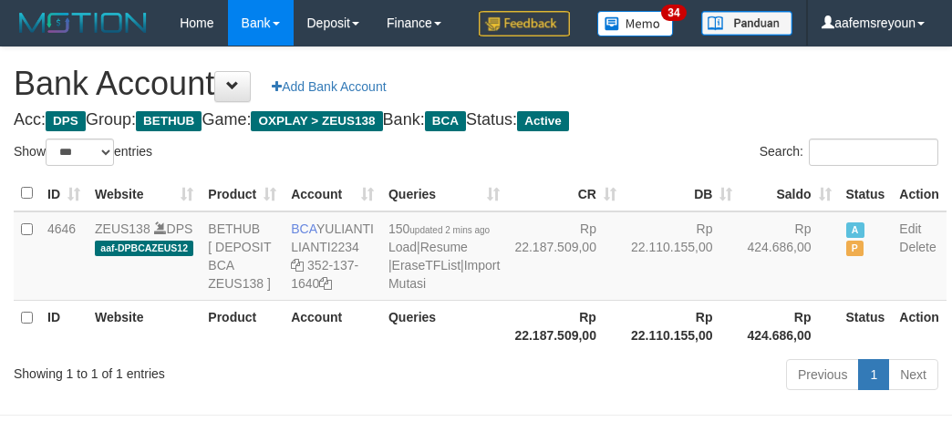
select select "***"
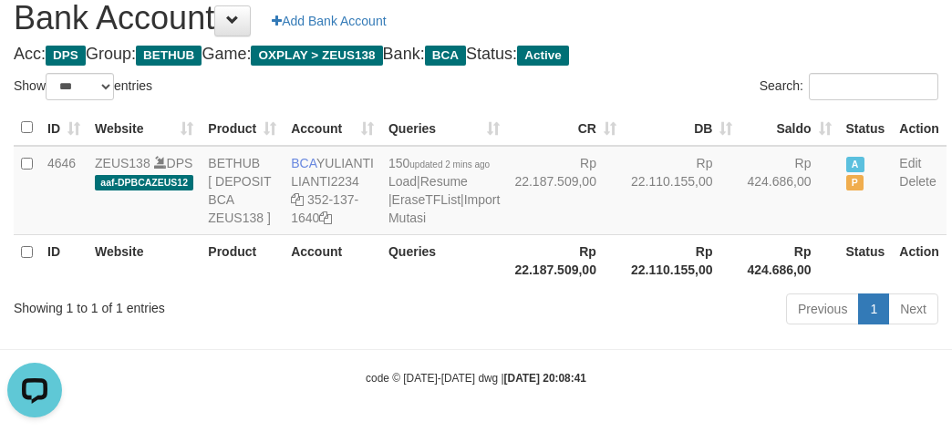
click at [588, 387] on body "Toggle navigation Home Bank Account List Mutasi Bank Search Sync Note Mutasi De…" at bounding box center [476, 183] width 952 height 498
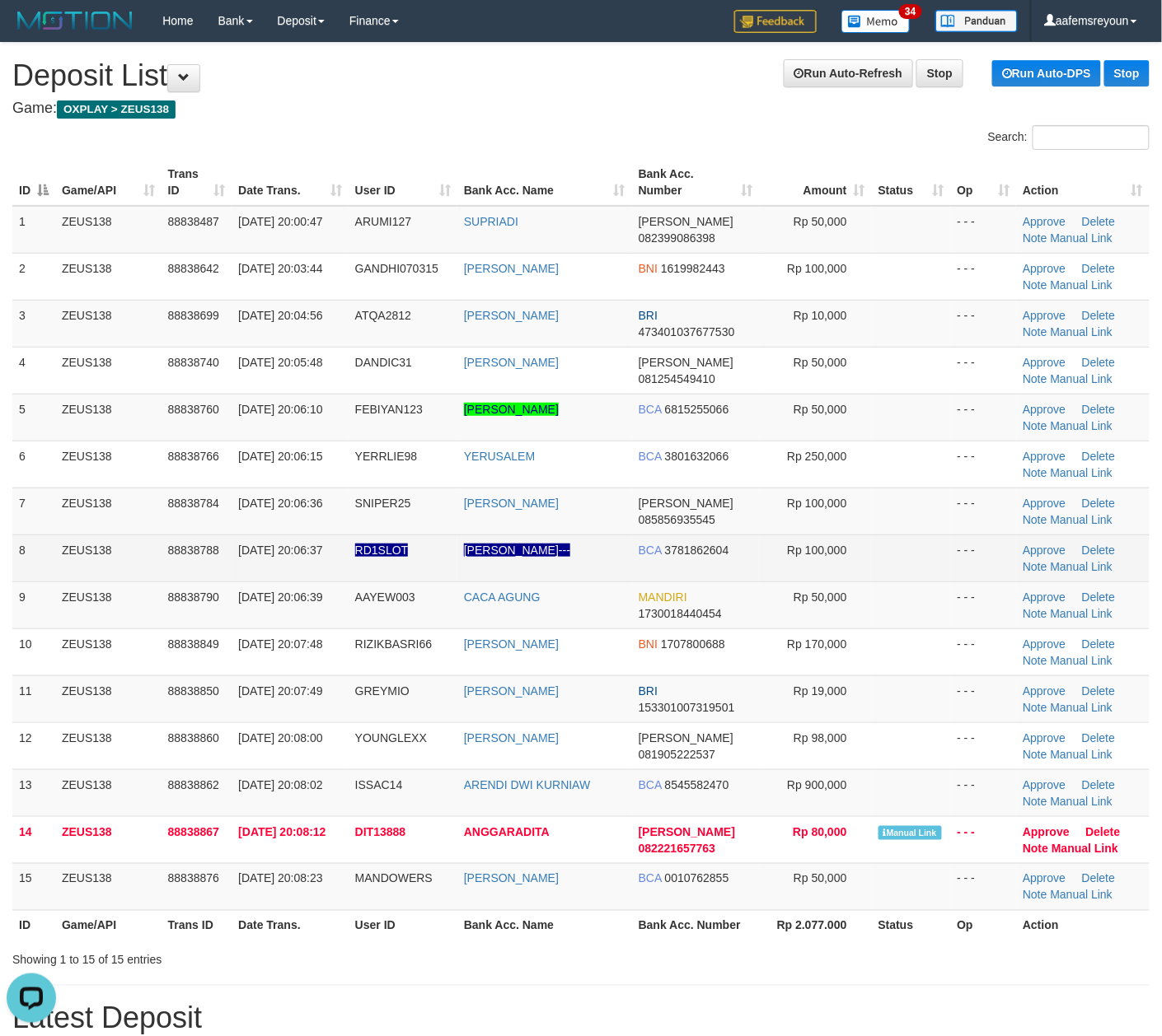
click at [847, 548] on td "Rp 100,000" at bounding box center [816, 558] width 112 height 47
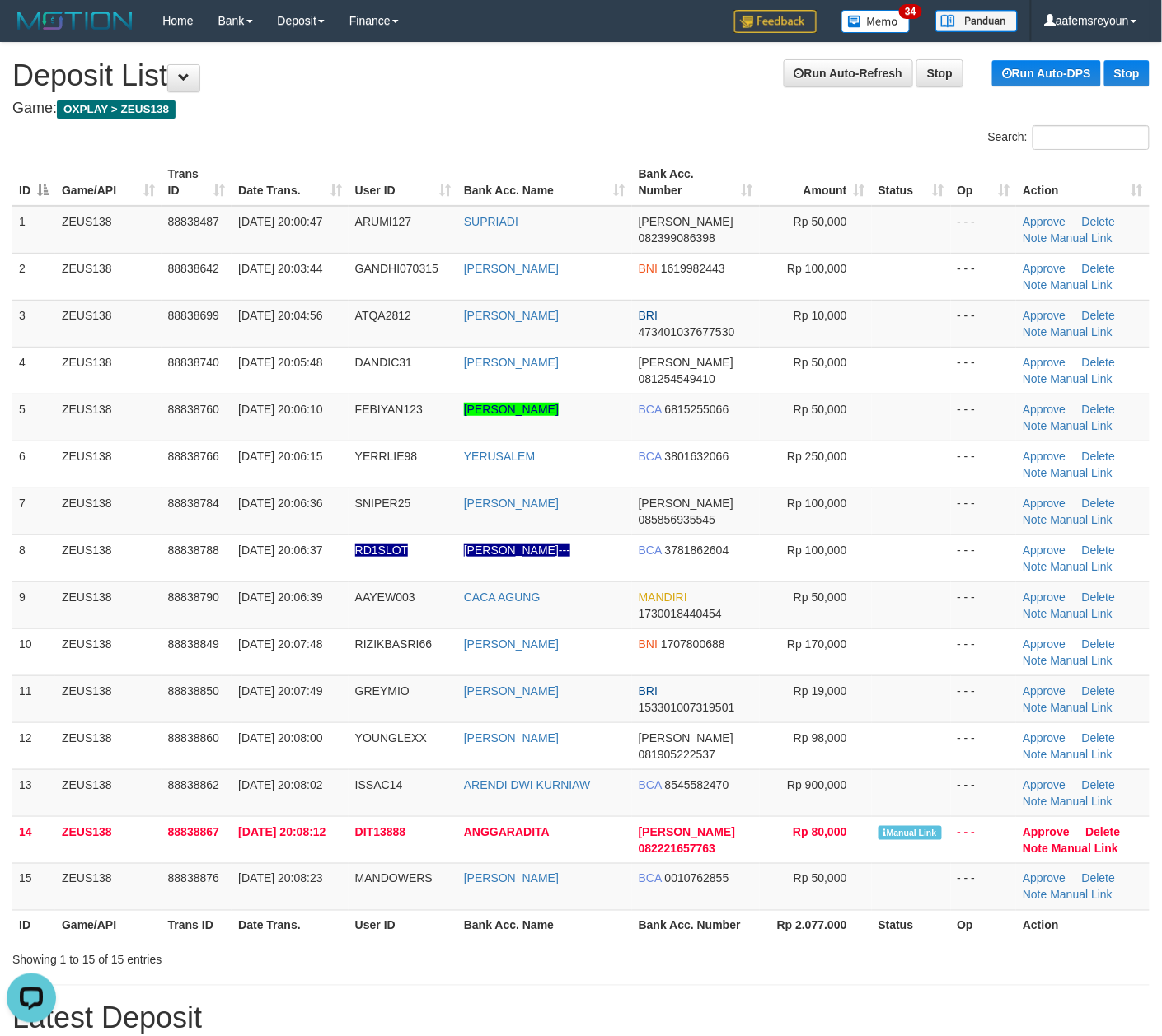
drag, startPoint x: 445, startPoint y: 994, endPoint x: 521, endPoint y: 980, distance: 77.3
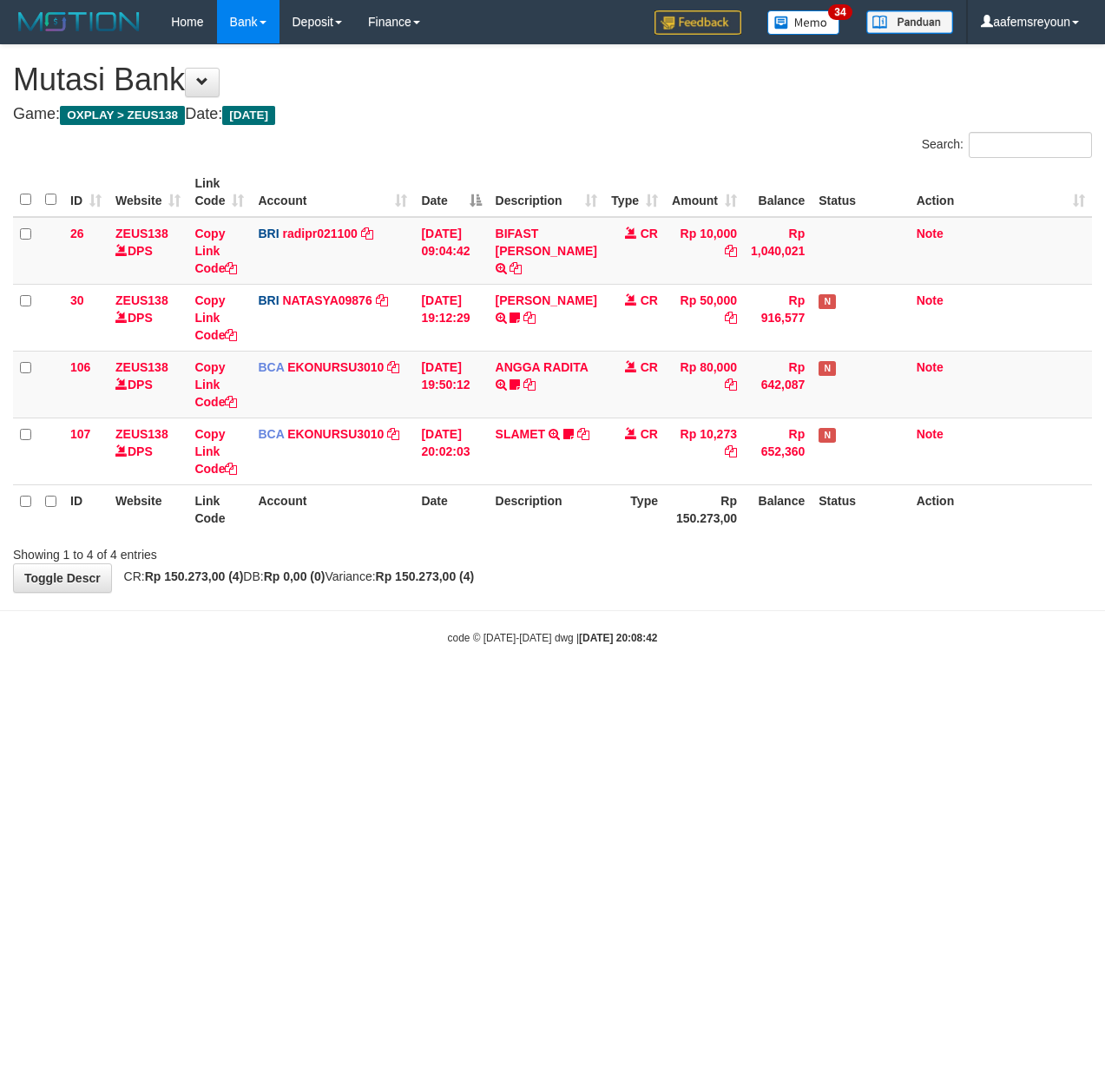
click at [557, 689] on html "Toggle navigation Home Bank Account List Mutasi Bank Search Sync Note Mutasi De…" at bounding box center [552, 345] width 1105 height 689
click at [157, 689] on html "Toggle navigation Home Bank Account List Mutasi Bank Search Sync Note Mutasi De…" at bounding box center [552, 345] width 1105 height 689
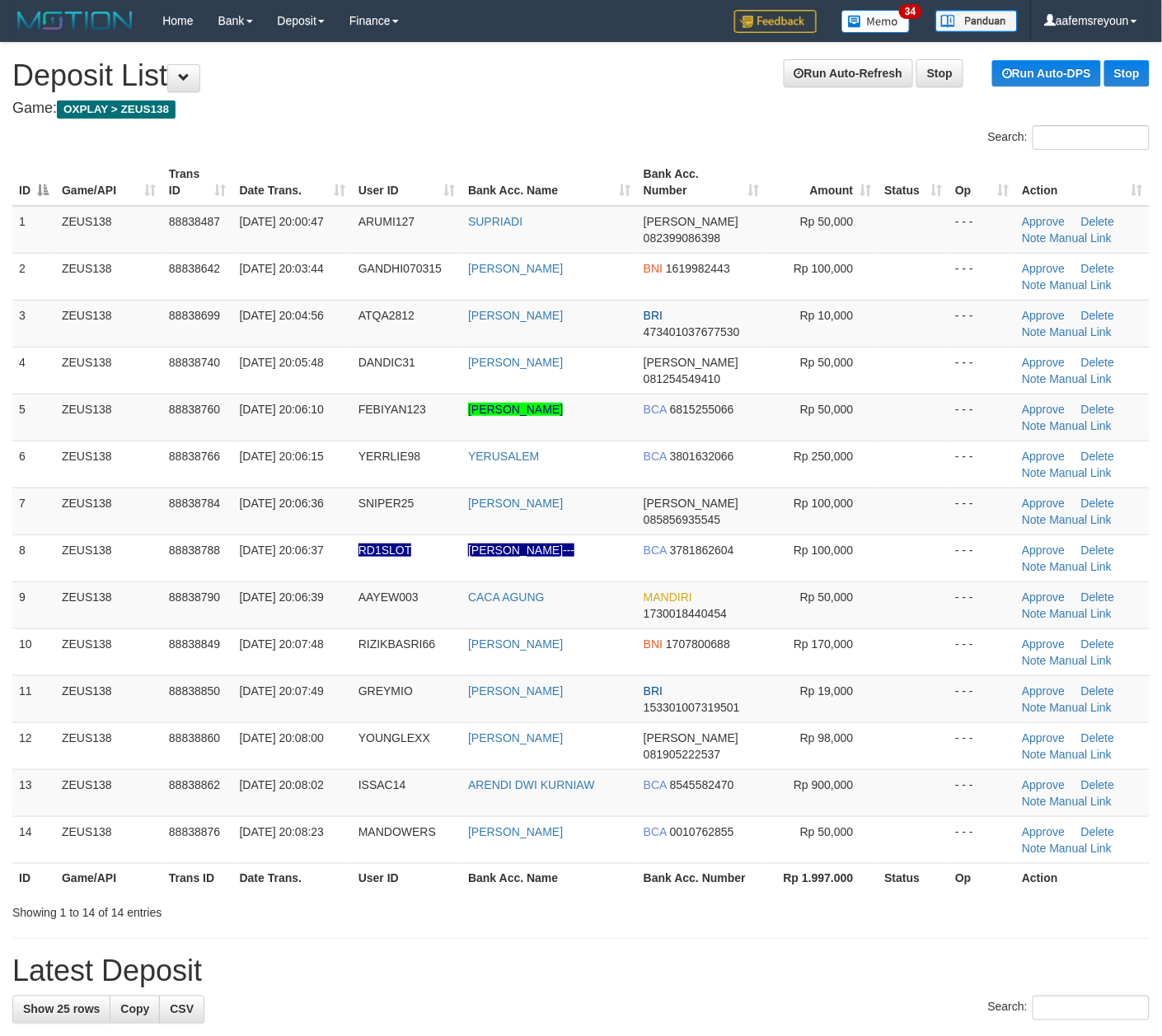
drag, startPoint x: 469, startPoint y: 900, endPoint x: 725, endPoint y: 868, distance: 258.0
click at [473, 896] on div "ID Game/API Trans ID Date Trans. User ID Bank Acc. Name Bank Acc. Number Amount…" at bounding box center [581, 526] width 1162 height 744
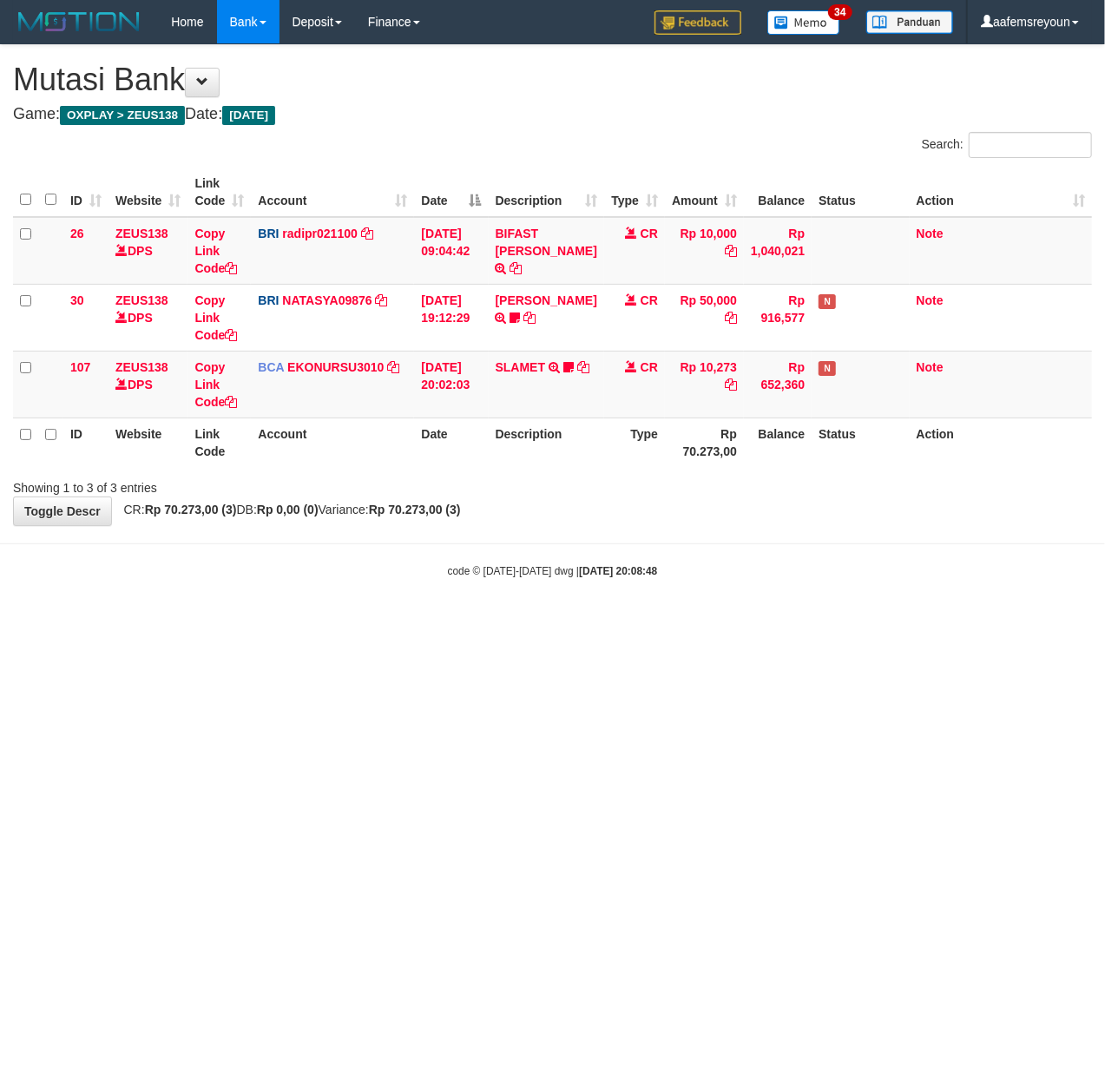
click at [803, 623] on html "Toggle navigation Home Bank Account List Mutasi Bank Search Sync Note Mutasi De…" at bounding box center [552, 311] width 1105 height 623
click at [849, 623] on html "Toggle navigation Home Bank Account List Mutasi Bank Search Sync Note Mutasi De…" at bounding box center [552, 311] width 1105 height 623
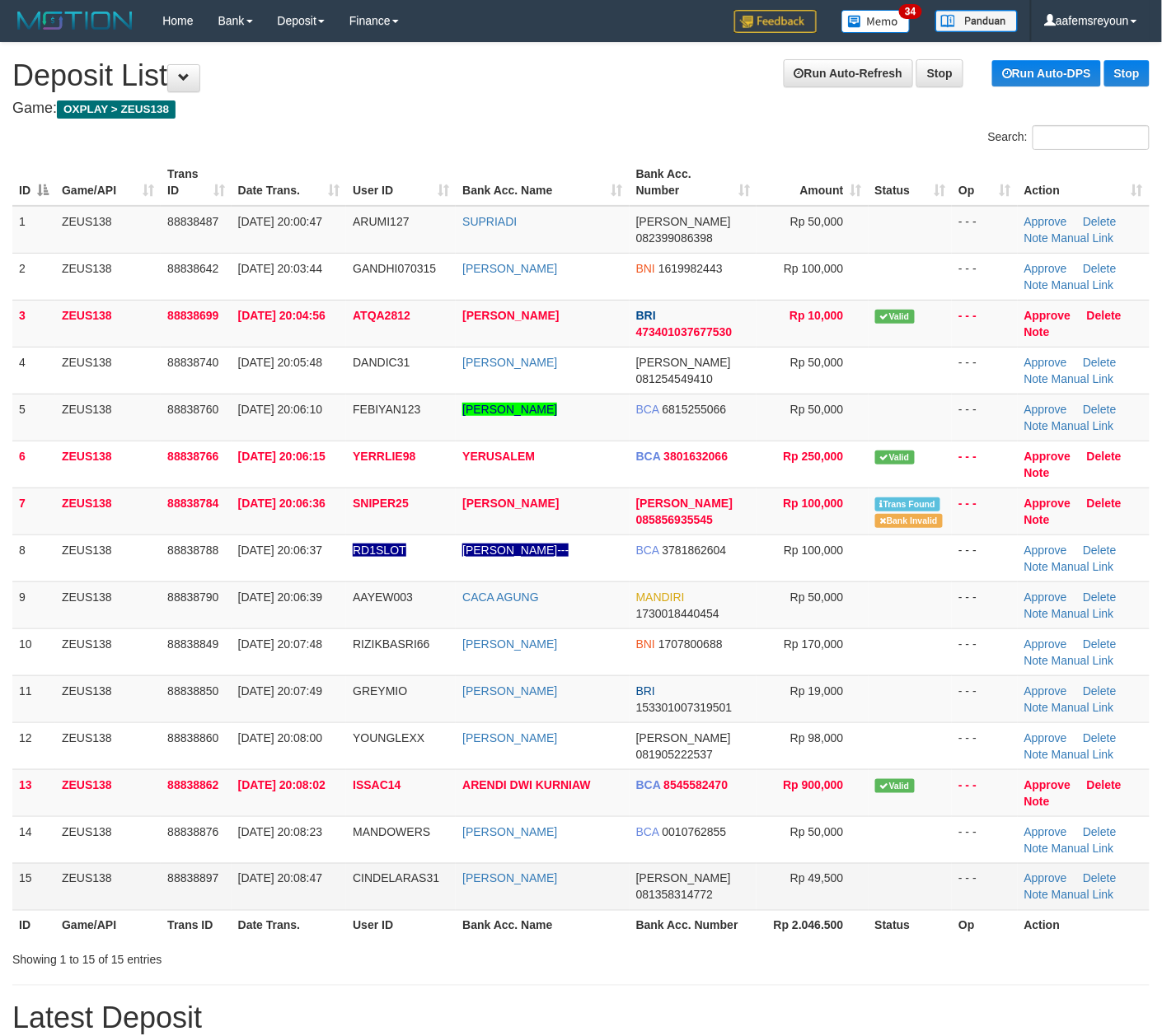
click at [696, 890] on td "[PERSON_NAME] 081358314772" at bounding box center [693, 887] width 127 height 47
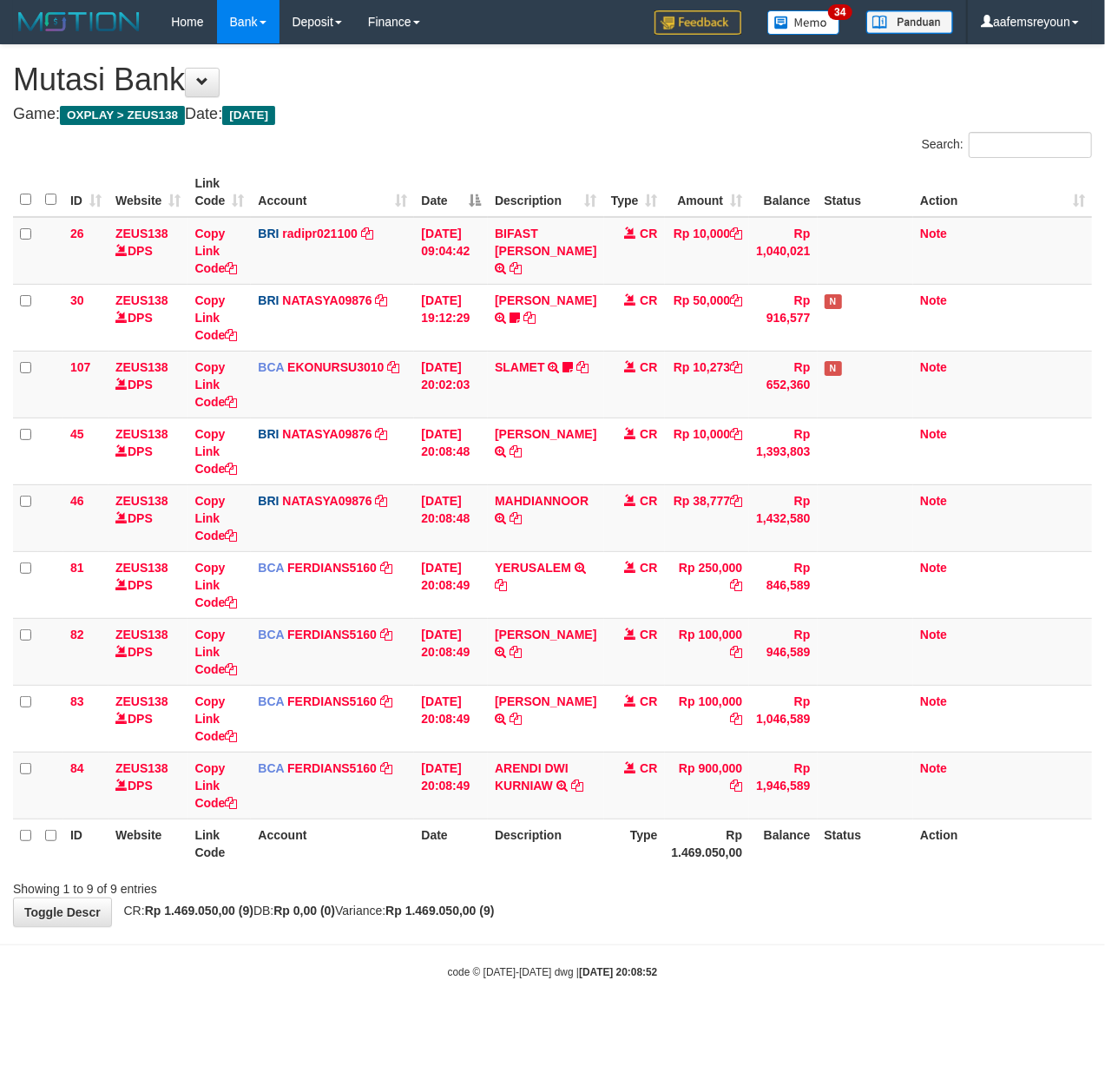
drag, startPoint x: 474, startPoint y: 924, endPoint x: 415, endPoint y: 938, distance: 60.6
click at [477, 926] on div "**********" at bounding box center [552, 485] width 1105 height 881
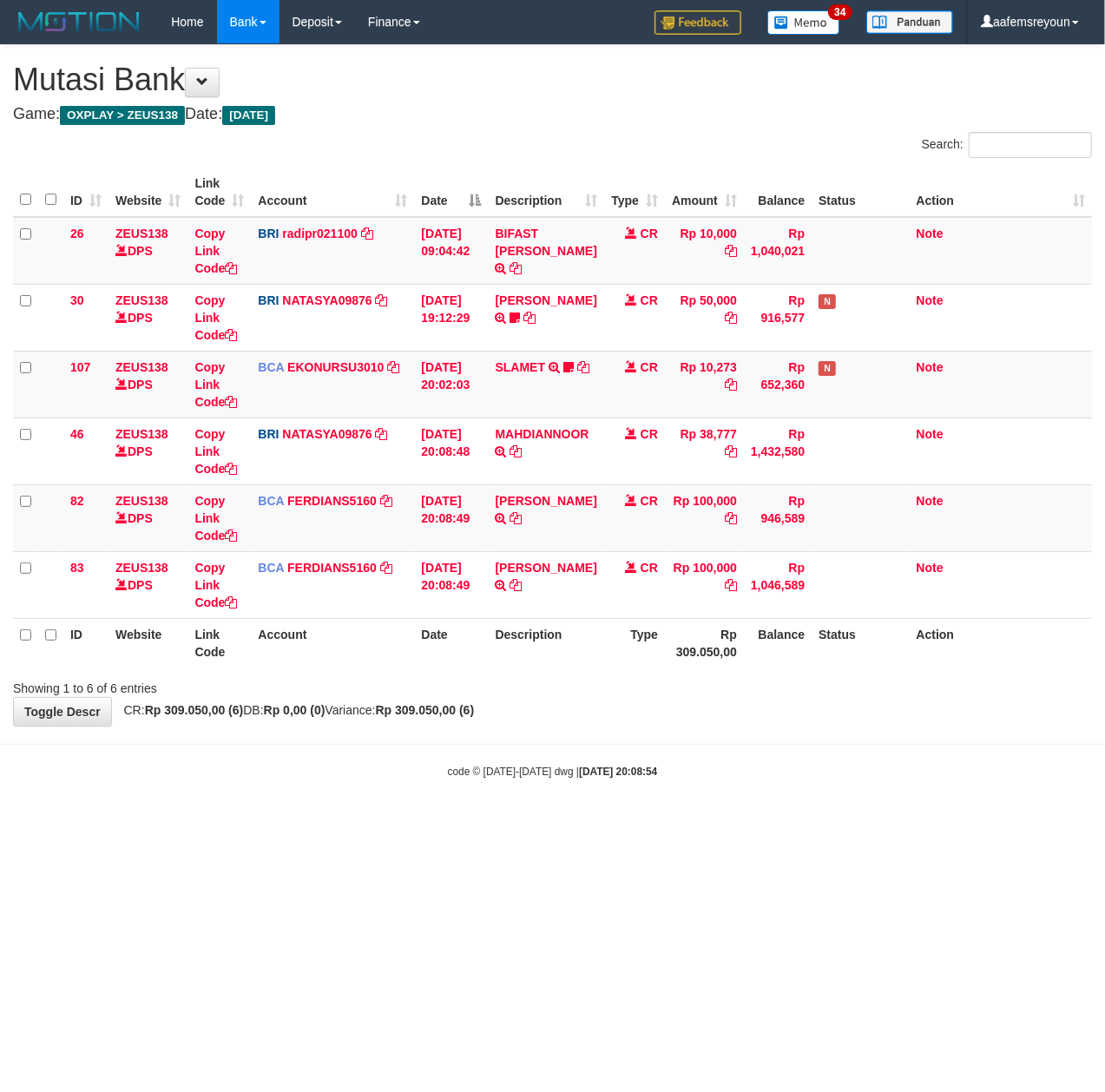
click at [494, 782] on body "Toggle navigation Home Bank Account List Mutasi Bank Search Sync Note Mutasi De…" at bounding box center [552, 411] width 1105 height 823
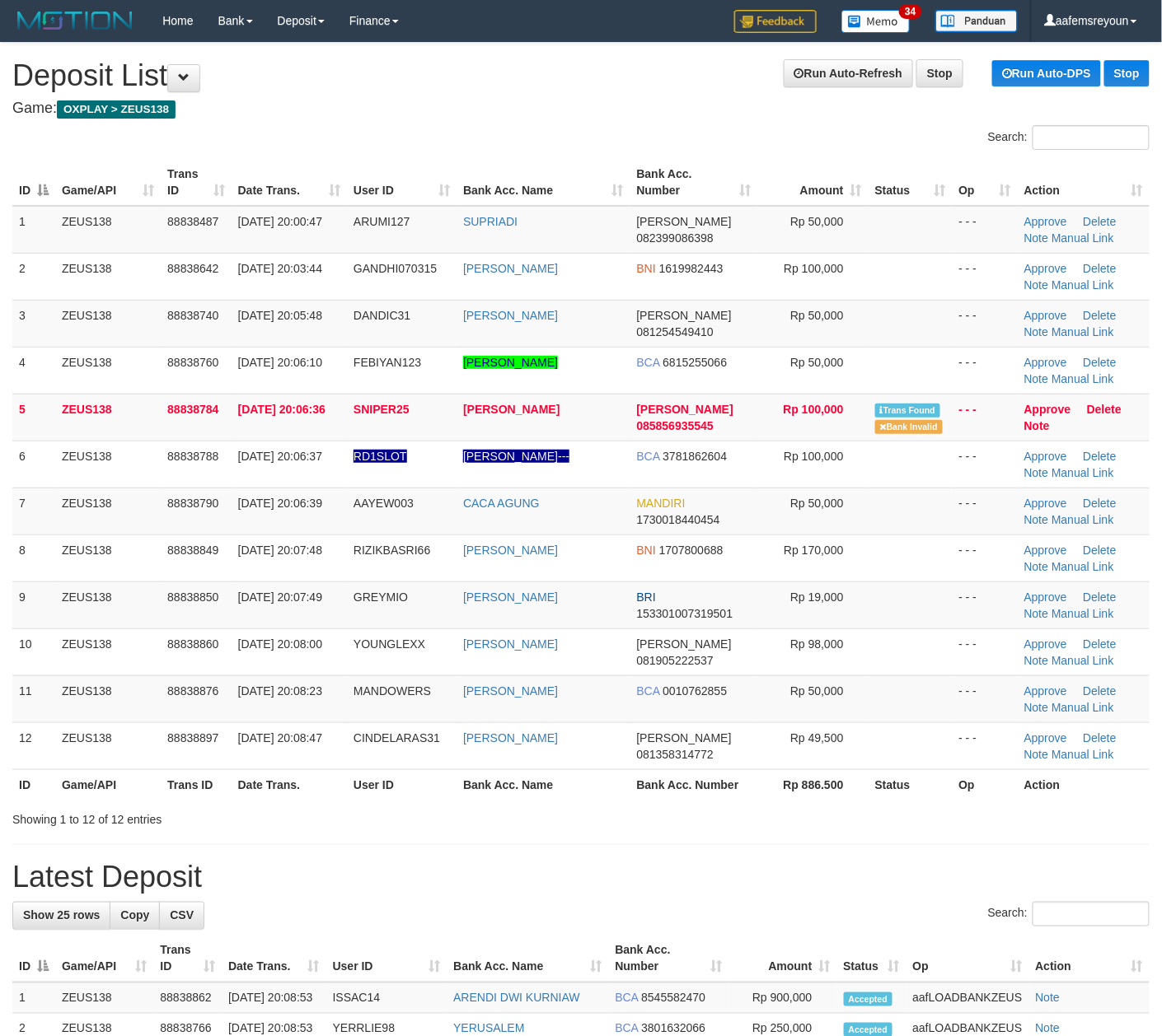
click at [914, 811] on div "Showing 1 to 12 of 12 entries" at bounding box center [581, 817] width 1162 height 23
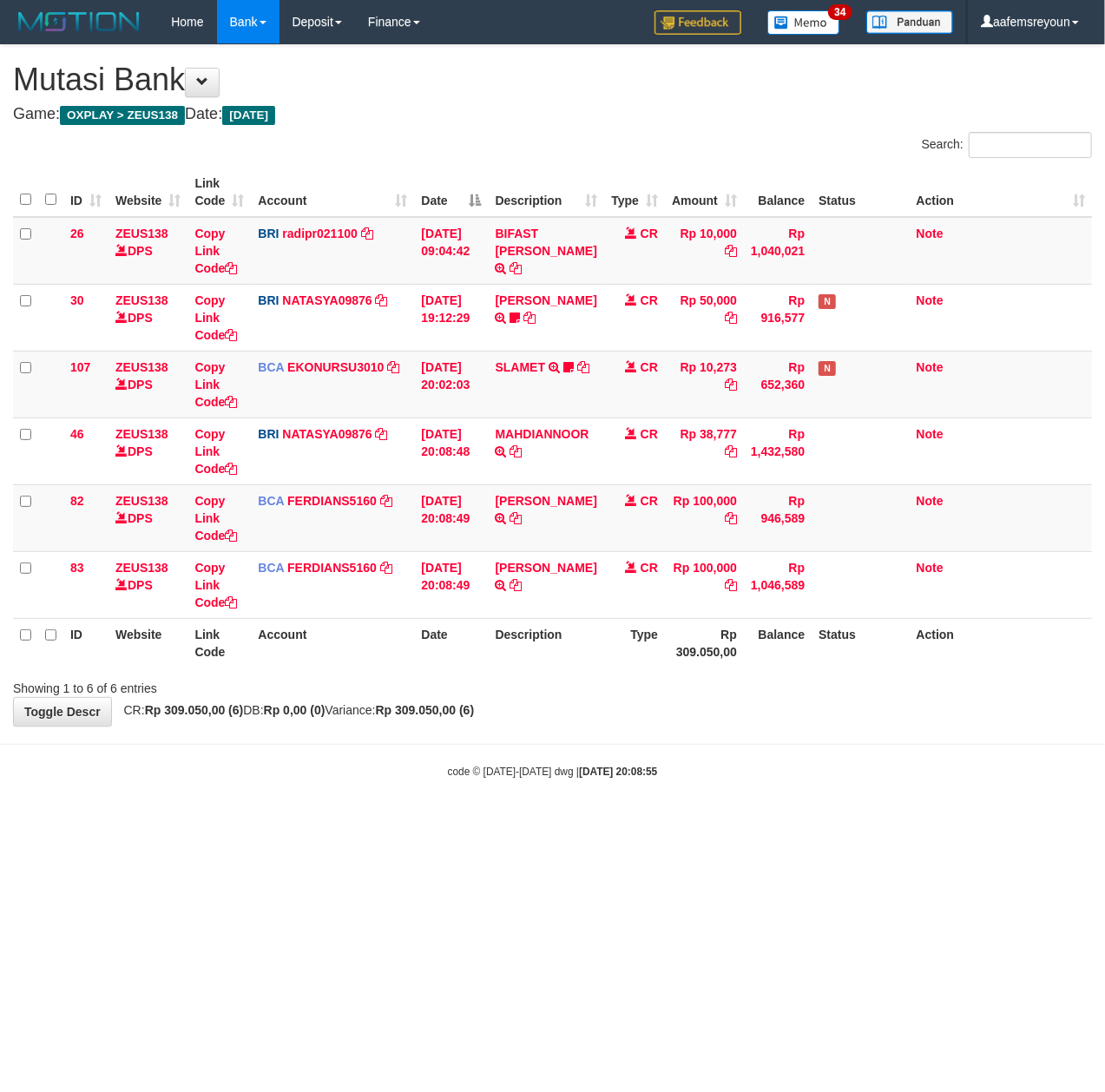
drag, startPoint x: 456, startPoint y: 841, endPoint x: 441, endPoint y: 837, distance: 15.5
click at [446, 823] on html "Toggle navigation Home Bank Account List Mutasi Bank Search Sync Note Mutasi De…" at bounding box center [552, 411] width 1105 height 823
drag, startPoint x: 466, startPoint y: 824, endPoint x: 150, endPoint y: 851, distance: 317.2
click at [460, 822] on html "Toggle navigation Home Bank Account List Mutasi Bank Search Sync Note Mutasi De…" at bounding box center [552, 411] width 1105 height 823
drag, startPoint x: 611, startPoint y: 827, endPoint x: 563, endPoint y: 833, distance: 48.4
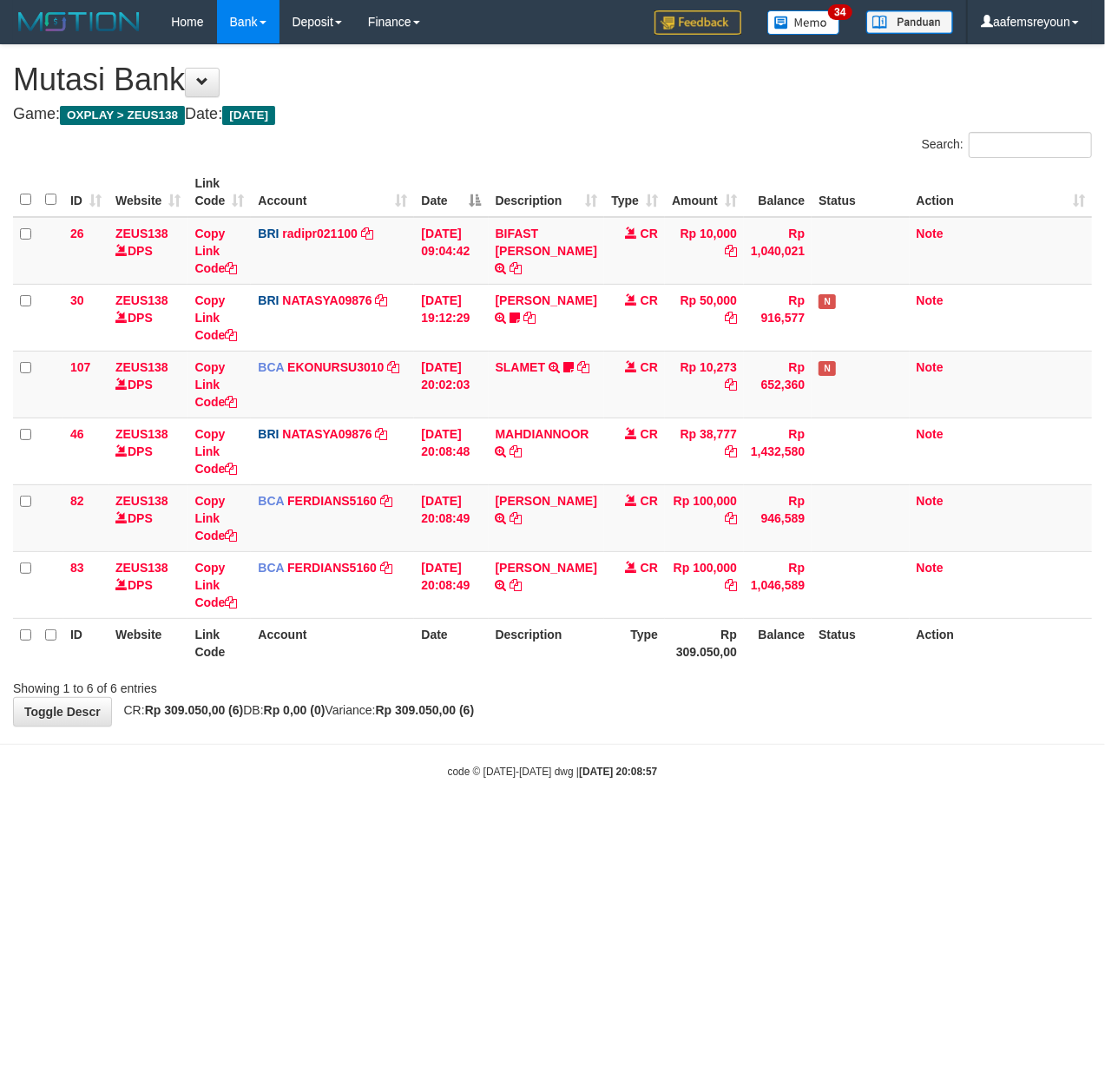
click at [594, 823] on html "Toggle navigation Home Bank Account List Mutasi Bank Search Sync Note Mutasi De…" at bounding box center [552, 411] width 1105 height 823
click at [561, 810] on body "Toggle navigation Home Bank Account List Mutasi Bank Search Sync Note Mutasi De…" at bounding box center [552, 411] width 1105 height 823
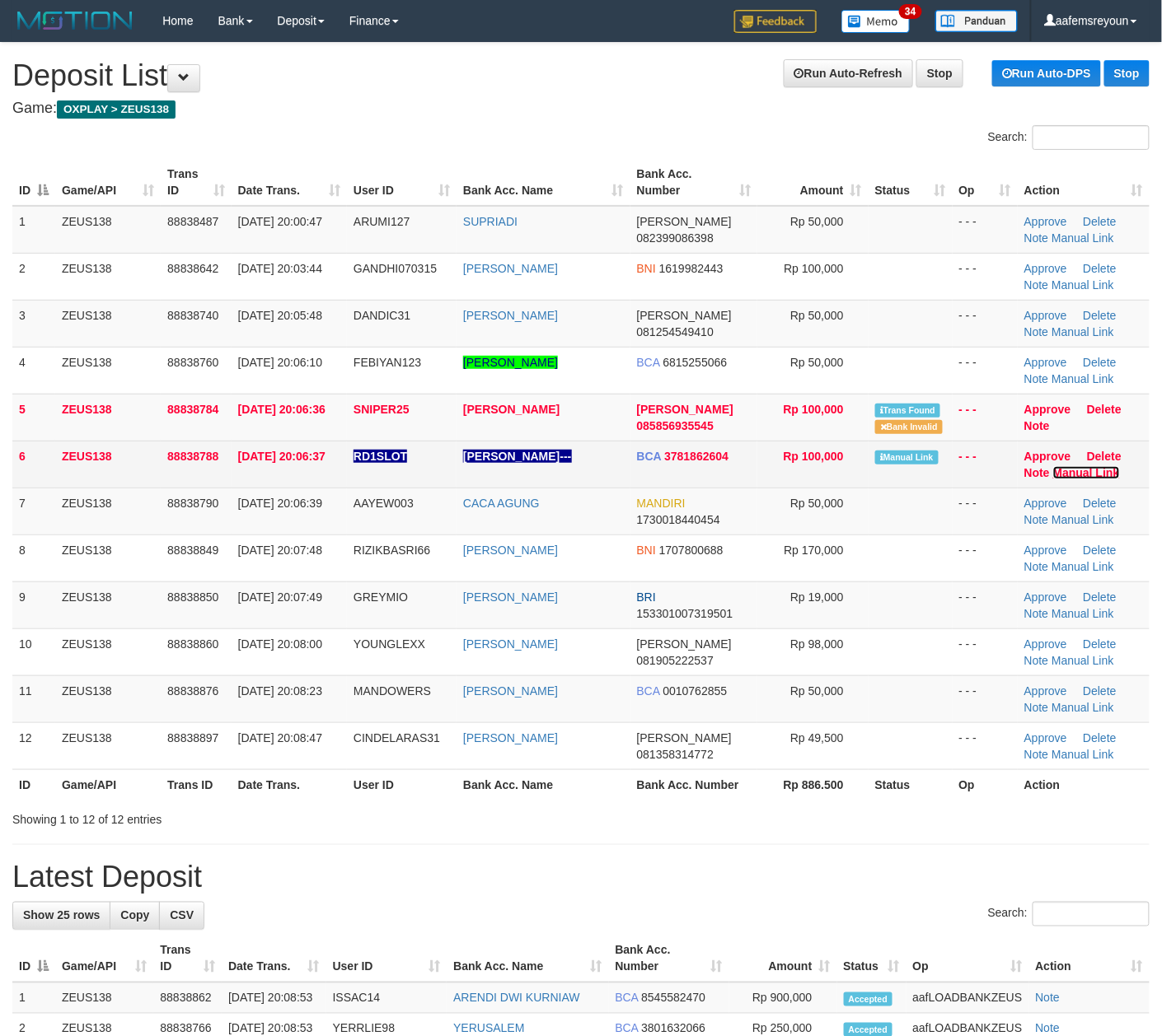
click at [1095, 476] on link "Manual Link" at bounding box center [1086, 472] width 67 height 14
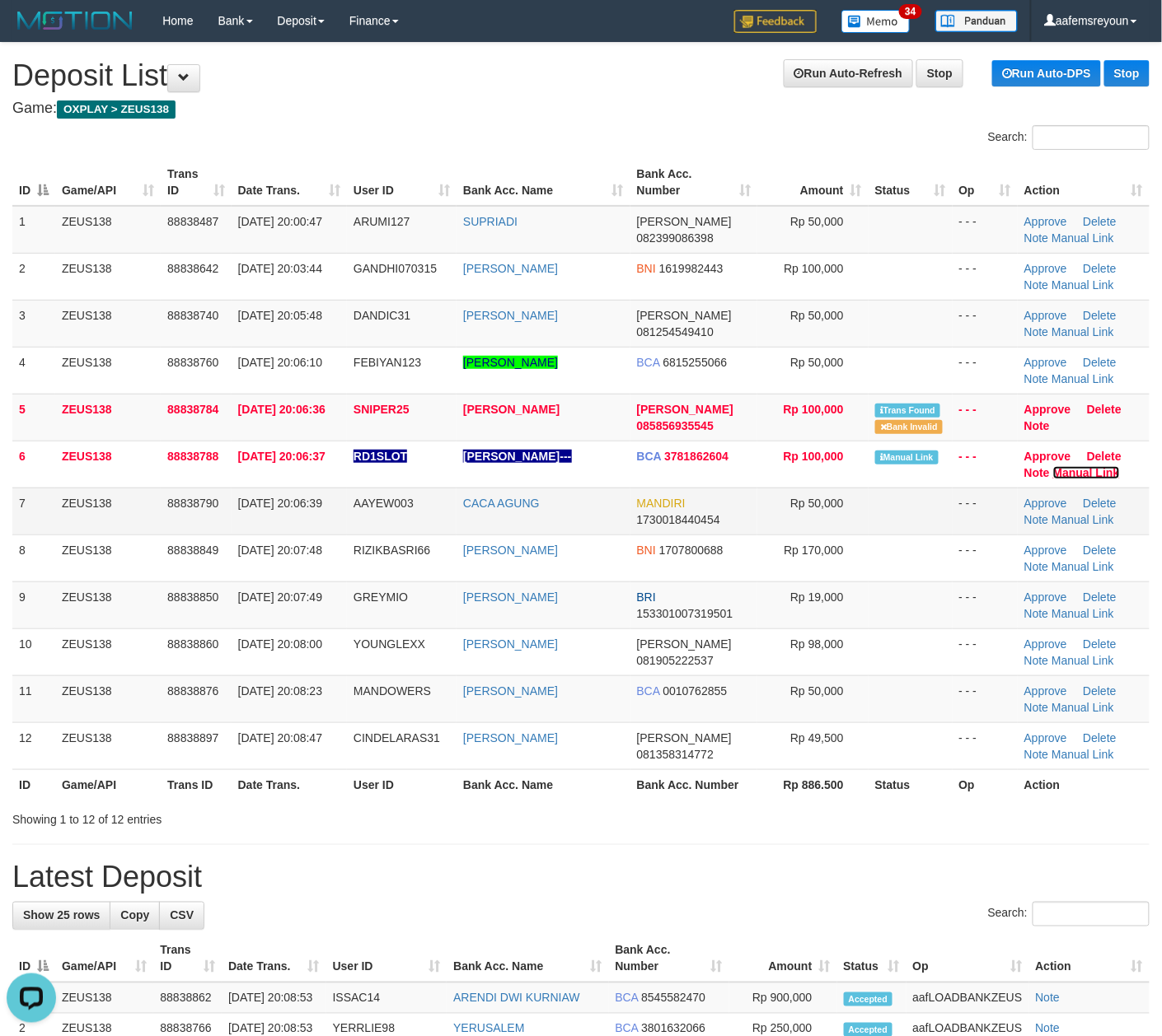
click at [1053, 466] on link "Manual Link" at bounding box center [1086, 472] width 67 height 14
drag, startPoint x: 729, startPoint y: 821, endPoint x: 1167, endPoint y: 817, distance: 438.0
click at [736, 821] on div "Showing 1 to 12 of 12 entries" at bounding box center [581, 817] width 1162 height 23
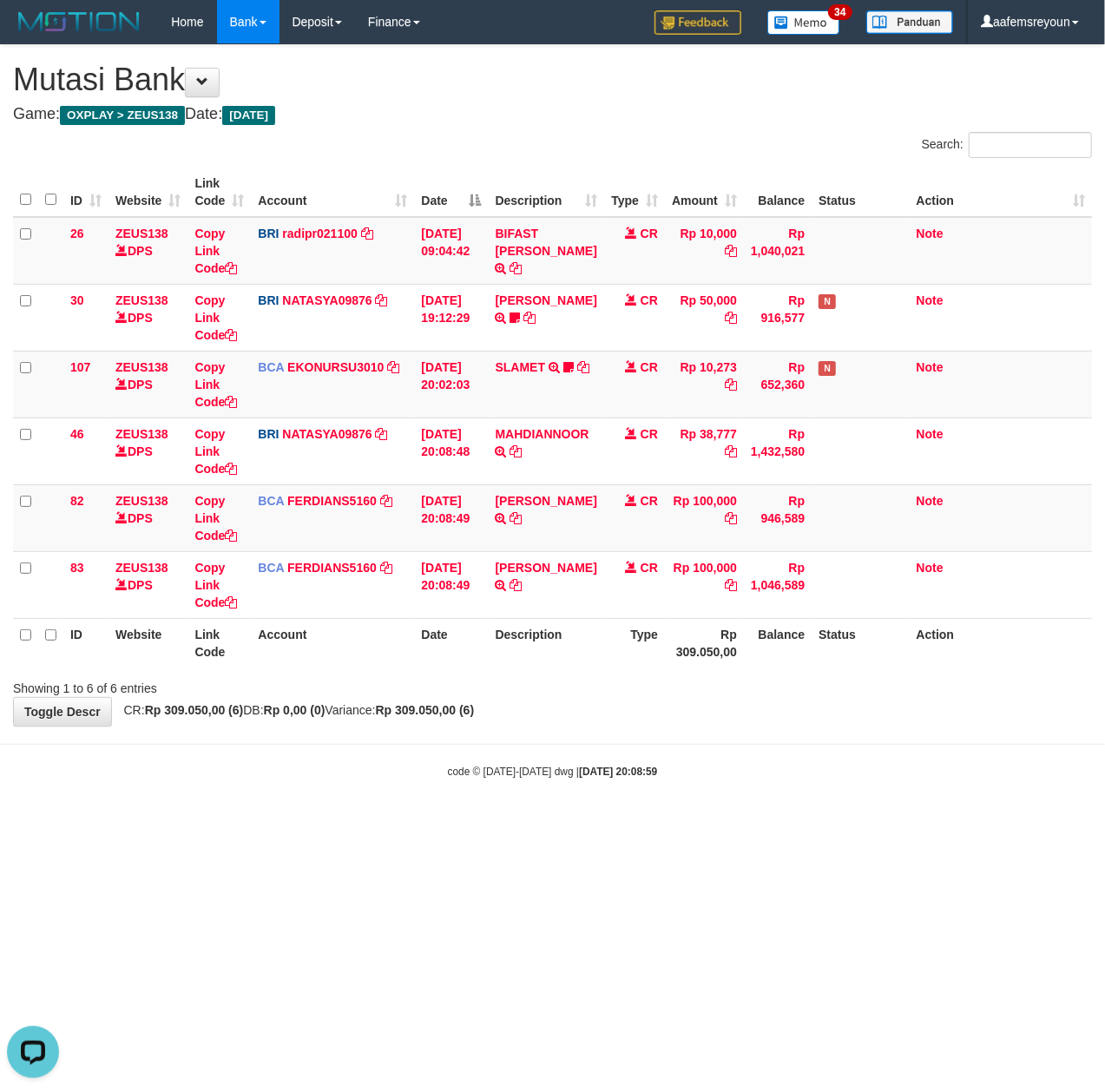
drag, startPoint x: 536, startPoint y: 830, endPoint x: 501, endPoint y: 831, distance: 35.0
click at [535, 823] on html "Toggle navigation Home Bank Account List Mutasi Bank Search Sync Note Mutasi De…" at bounding box center [552, 411] width 1105 height 823
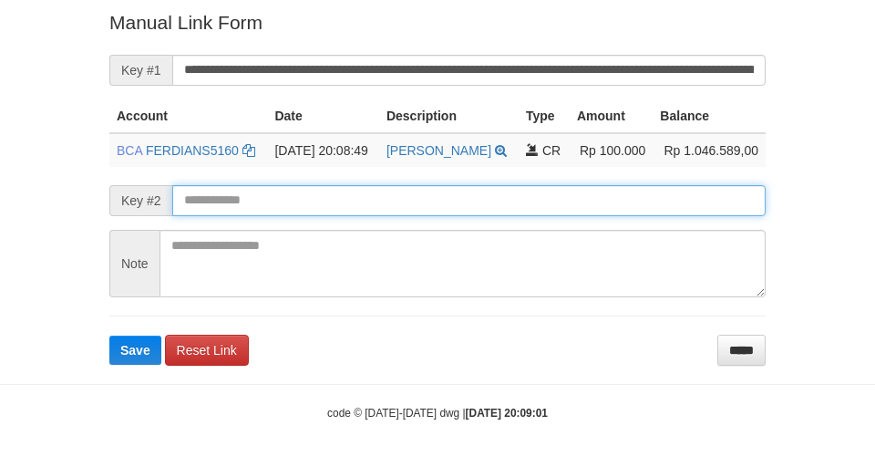
click at [109, 336] on button "Save" at bounding box center [135, 350] width 52 height 29
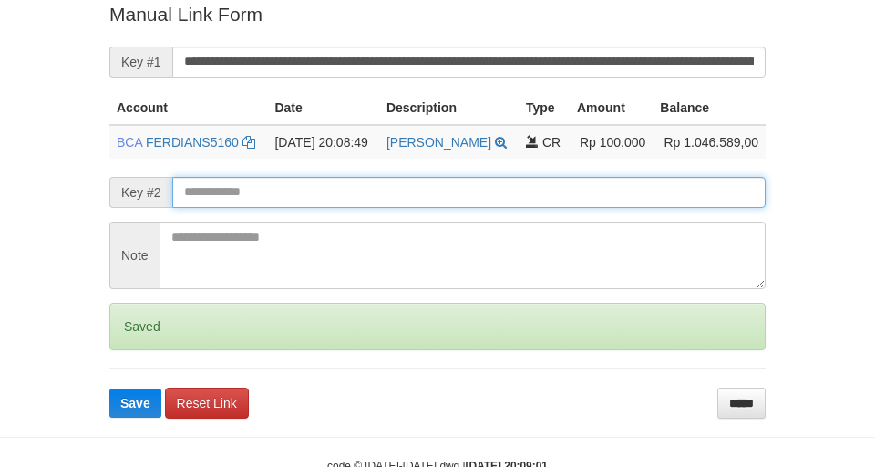
click at [109, 388] on button "Save" at bounding box center [135, 402] width 52 height 29
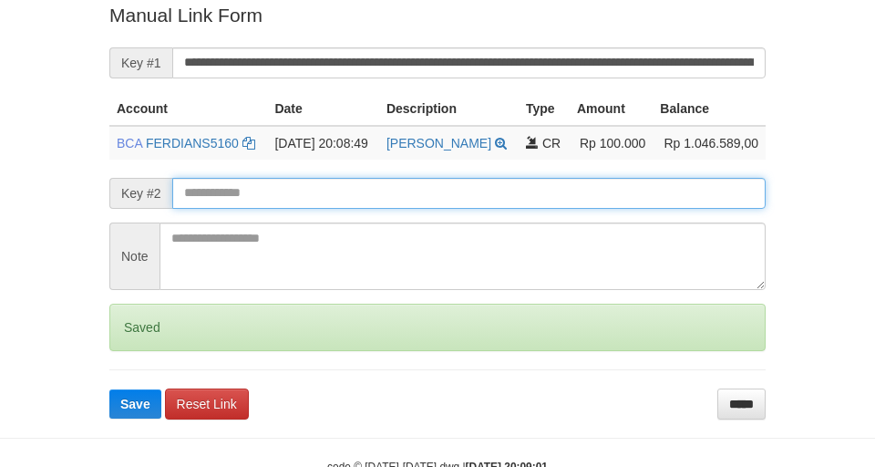
click at [573, 194] on input "text" at bounding box center [469, 193] width 594 height 31
click at [109, 389] on button "Save" at bounding box center [135, 403] width 52 height 29
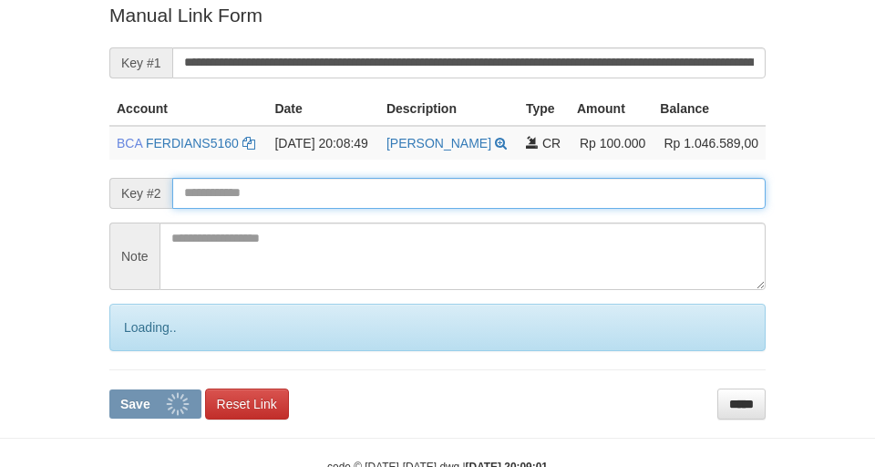
click at [109, 389] on button "Save" at bounding box center [155, 403] width 92 height 29
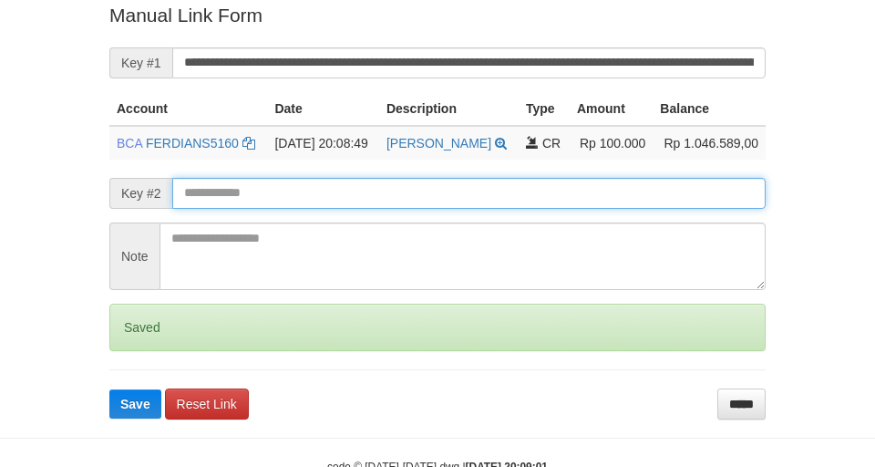
click at [109, 389] on button "Save" at bounding box center [135, 403] width 52 height 29
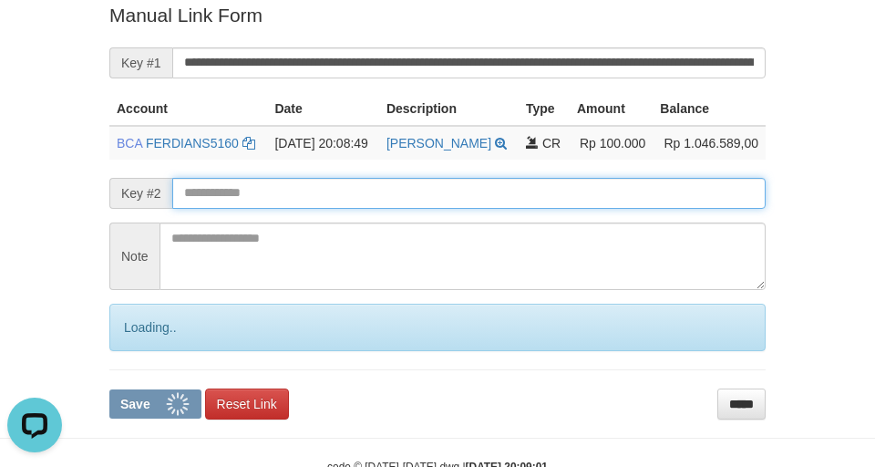
scroll to position [0, 0]
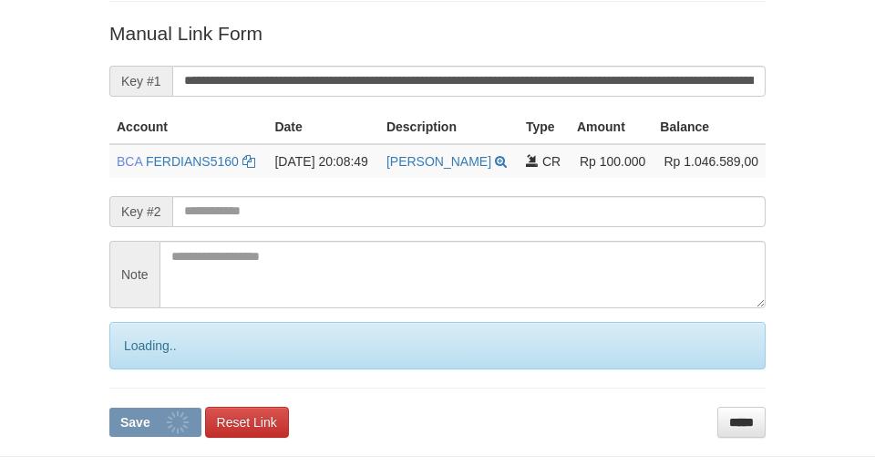
click at [109, 408] on button "Save" at bounding box center [155, 422] width 92 height 29
drag, startPoint x: 589, startPoint y: 198, endPoint x: 611, endPoint y: 213, distance: 26.8
click at [588, 202] on input "text" at bounding box center [469, 211] width 594 height 31
click at [109, 408] on button "Save" at bounding box center [155, 422] width 92 height 29
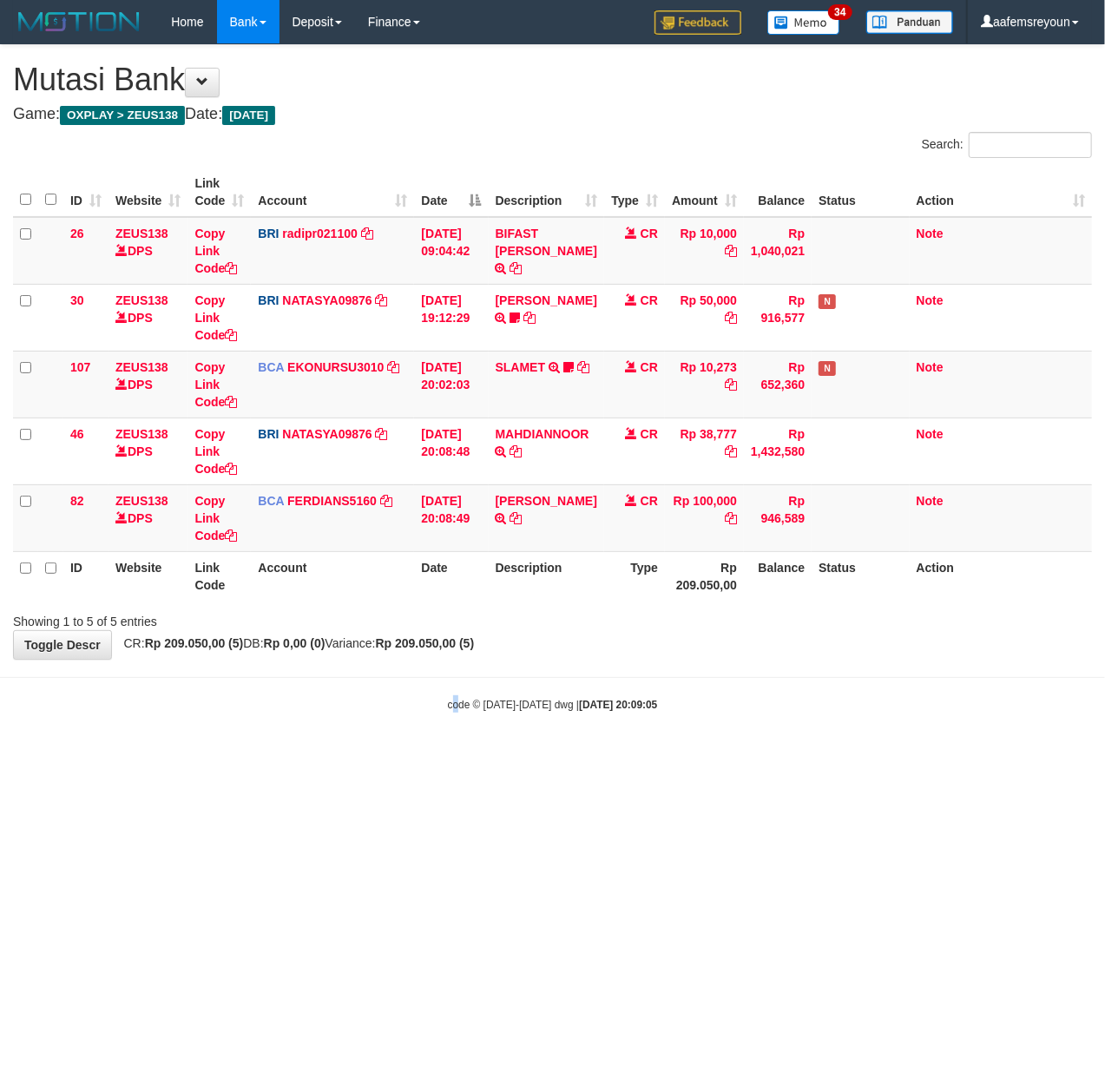
drag, startPoint x: 452, startPoint y: 820, endPoint x: 427, endPoint y: 754, distance: 70.6
click at [448, 756] on html "Toggle navigation Home Bank Account List Mutasi Bank Search Sync Note Mutasi De…" at bounding box center [552, 378] width 1105 height 756
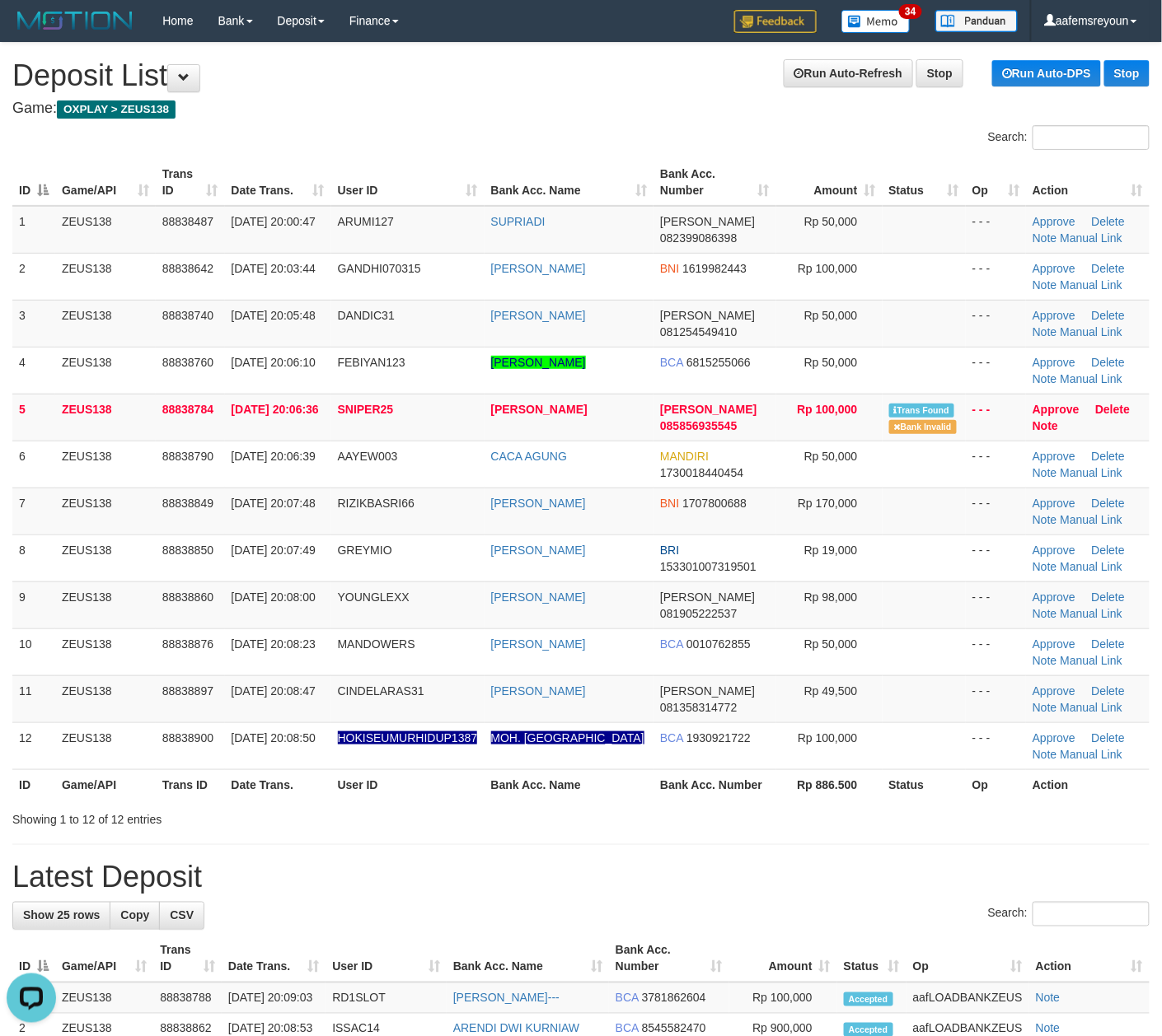
drag, startPoint x: 774, startPoint y: 929, endPoint x: 804, endPoint y: 927, distance: 30.1
click at [778, 930] on div "Search:" at bounding box center [581, 916] width 1137 height 29
click at [746, 844] on div "**********" at bounding box center [581, 1014] width 1162 height 1944
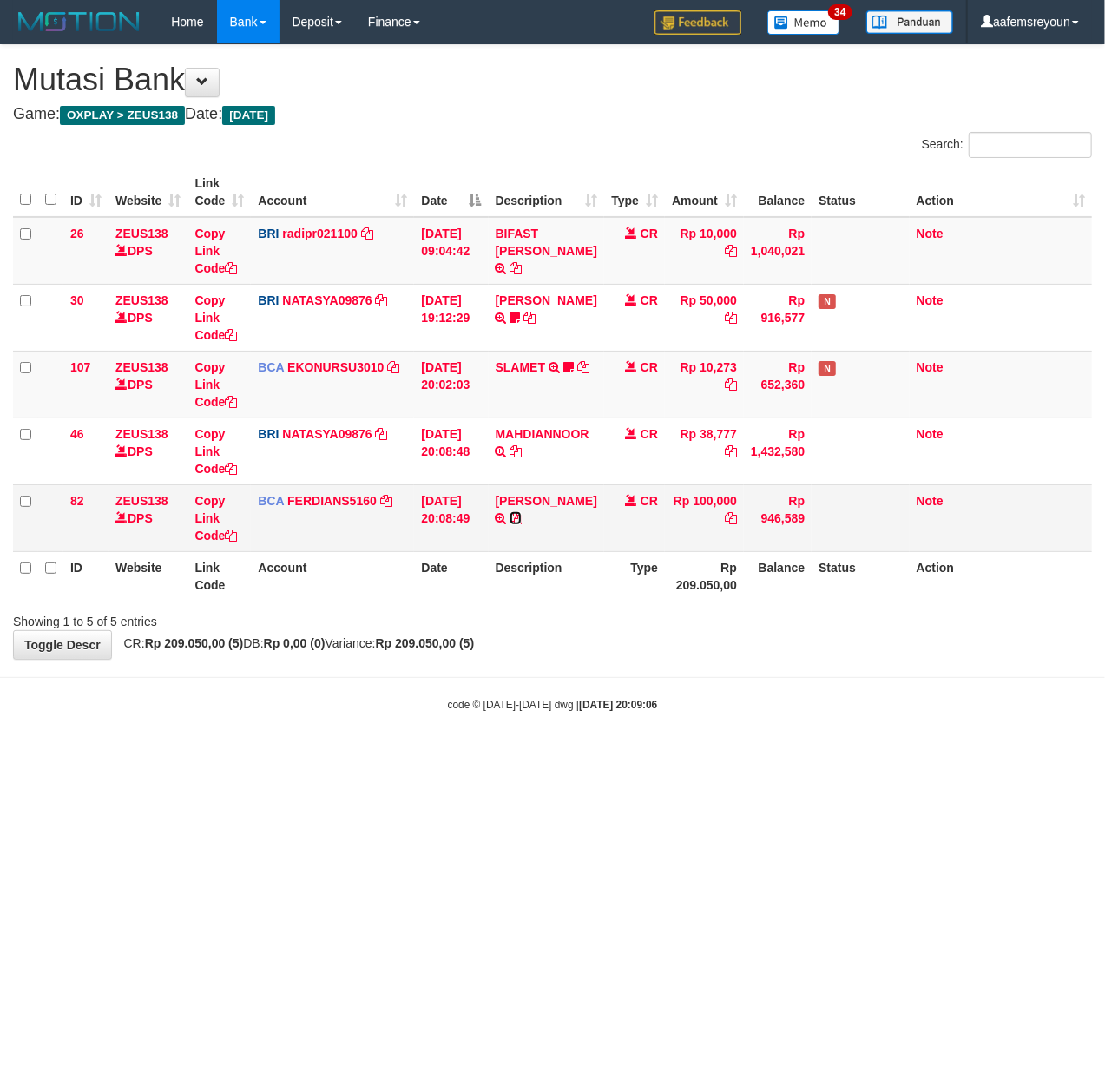
click at [517, 522] on icon at bounding box center [515, 518] width 12 height 12
drag, startPoint x: 626, startPoint y: 765, endPoint x: 590, endPoint y: 668, distance: 103.5
click at [624, 756] on html "Toggle navigation Home Bank Account List Mutasi Bank Search Sync Note Mutasi De…" at bounding box center [552, 378] width 1105 height 756
drag, startPoint x: 576, startPoint y: 723, endPoint x: 12, endPoint y: 816, distance: 571.6
click at [574, 724] on body "Toggle navigation Home Bank Account List Mutasi Bank Search Sync Note Mutasi De…" at bounding box center [552, 378] width 1105 height 756
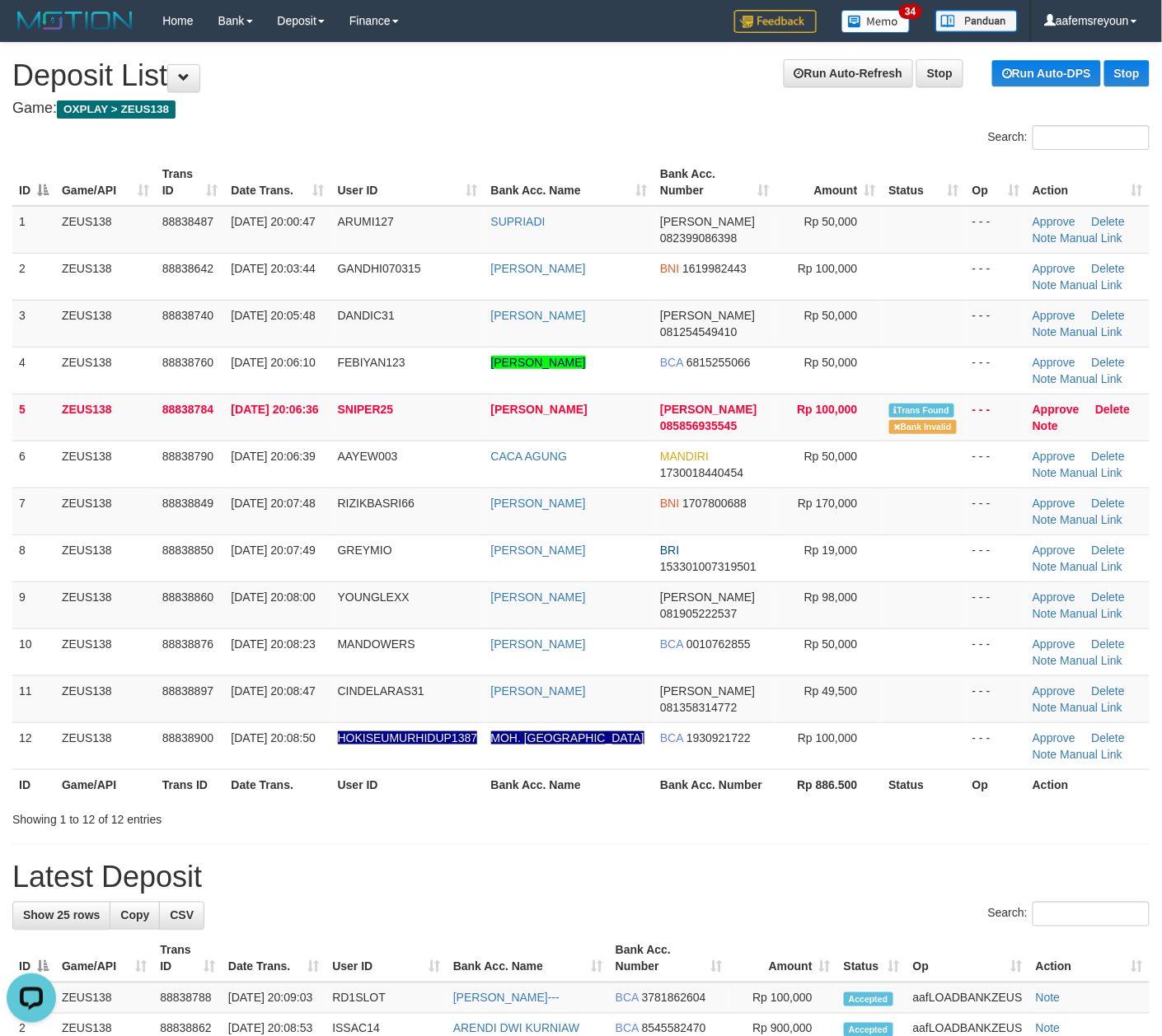
drag, startPoint x: 640, startPoint y: 835, endPoint x: 1174, endPoint y: 817, distance: 534.3
click at [647, 835] on div "**********" at bounding box center [581, 1014] width 1162 height 1944
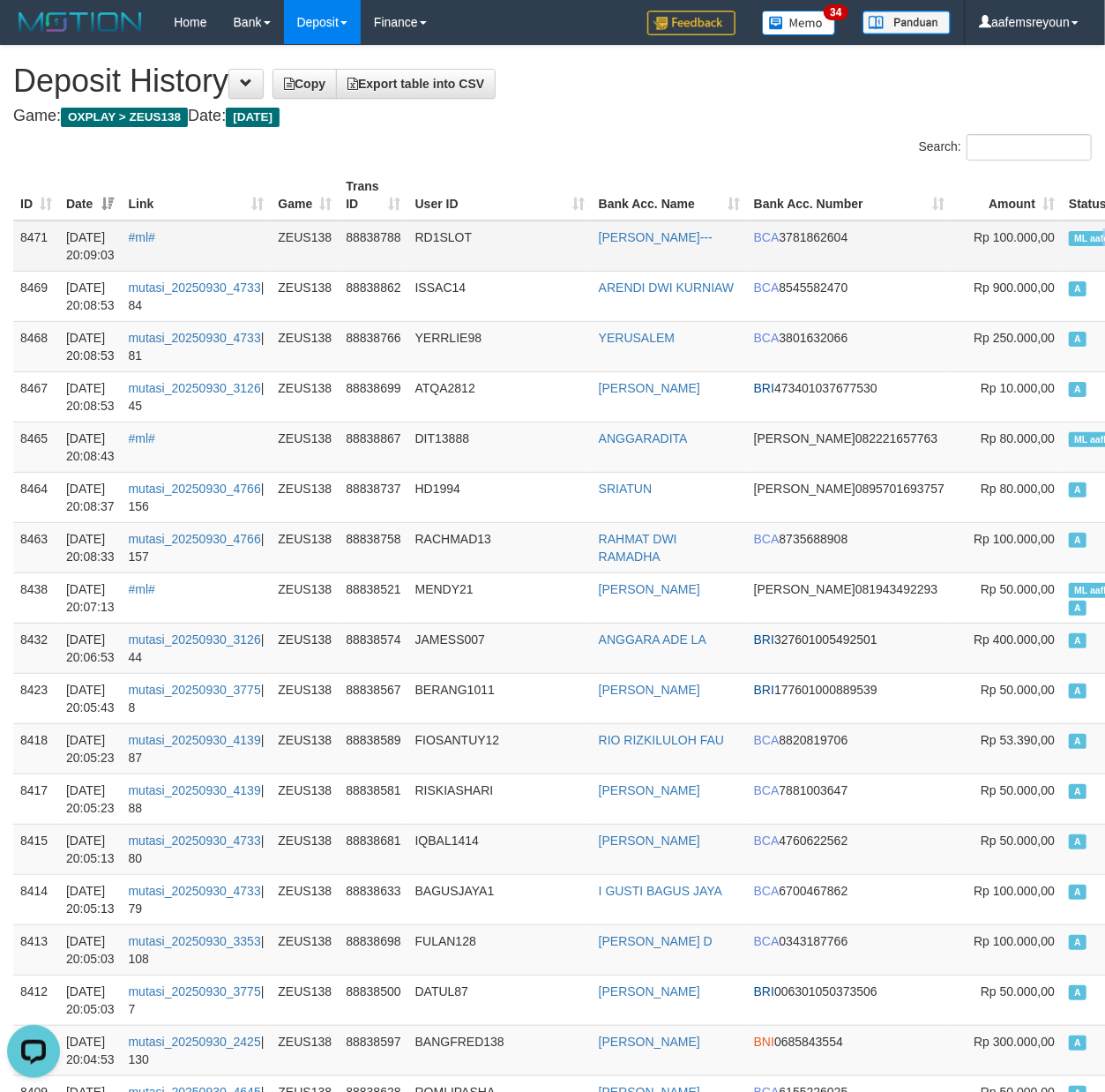
click at [1069, 233] on span "ML aafemsreyoun" at bounding box center [1114, 238] width 90 height 15
click at [1069, 231] on span "ML aafemsreyoun" at bounding box center [1114, 238] width 90 height 15
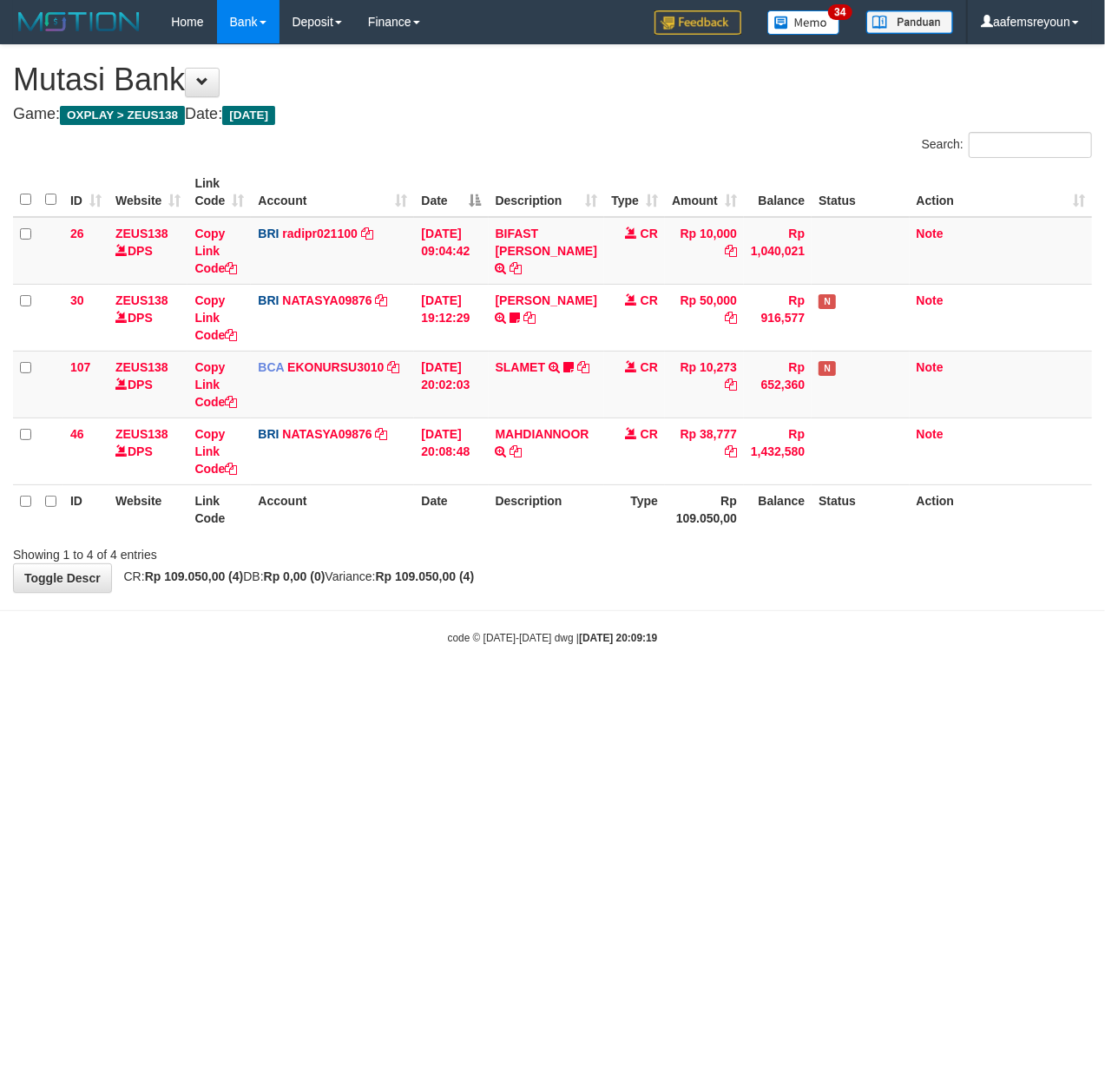
click at [543, 689] on html "Toggle navigation Home Bank Account List Mutasi Bank Search Sync Note Mutasi De…" at bounding box center [552, 345] width 1105 height 689
click at [708, 689] on html "Toggle navigation Home Bank Account List Mutasi Bank Search Sync Note Mutasi De…" at bounding box center [552, 345] width 1105 height 689
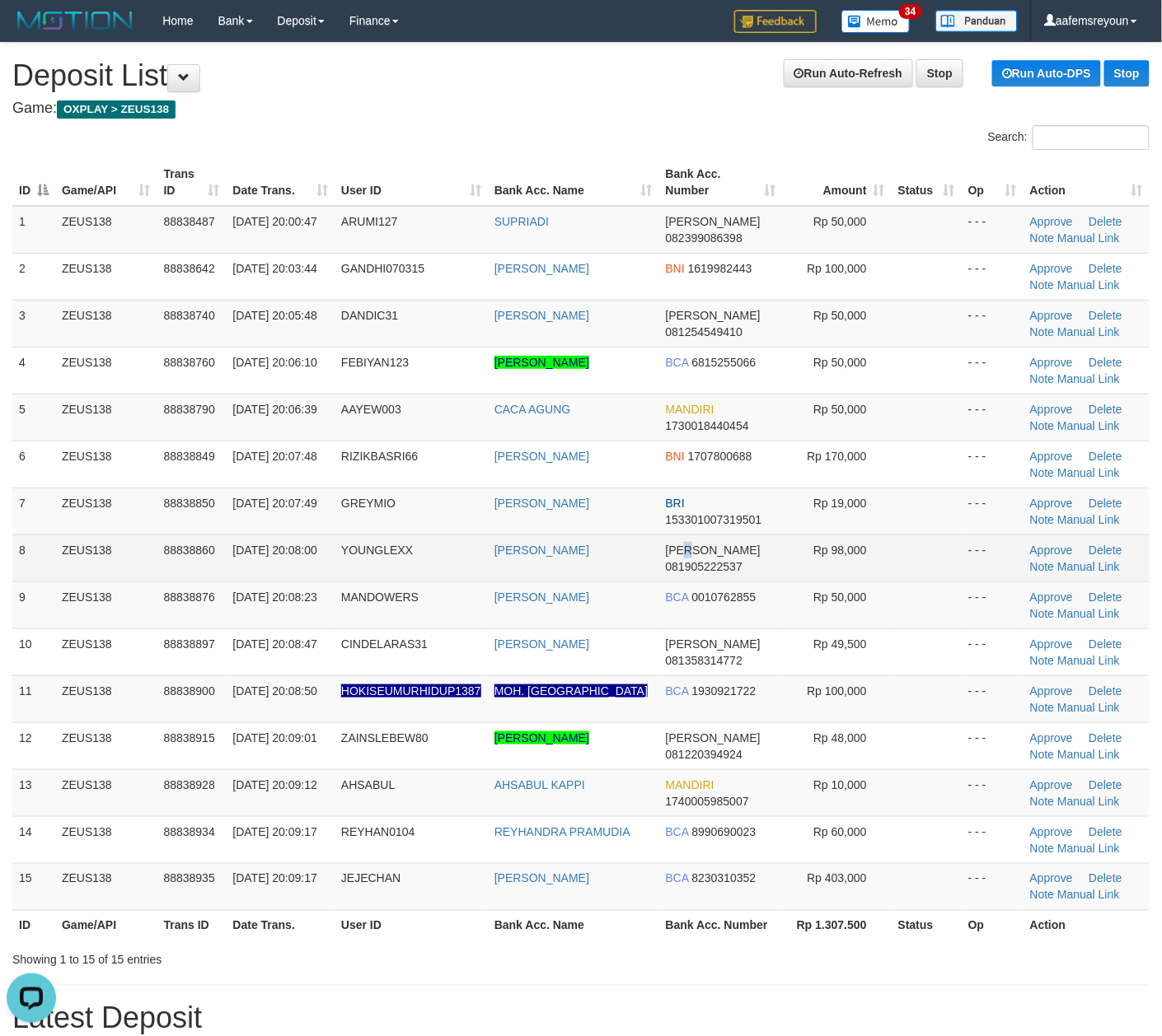
click at [687, 540] on td "DANA 081905222537" at bounding box center [720, 558] width 124 height 47
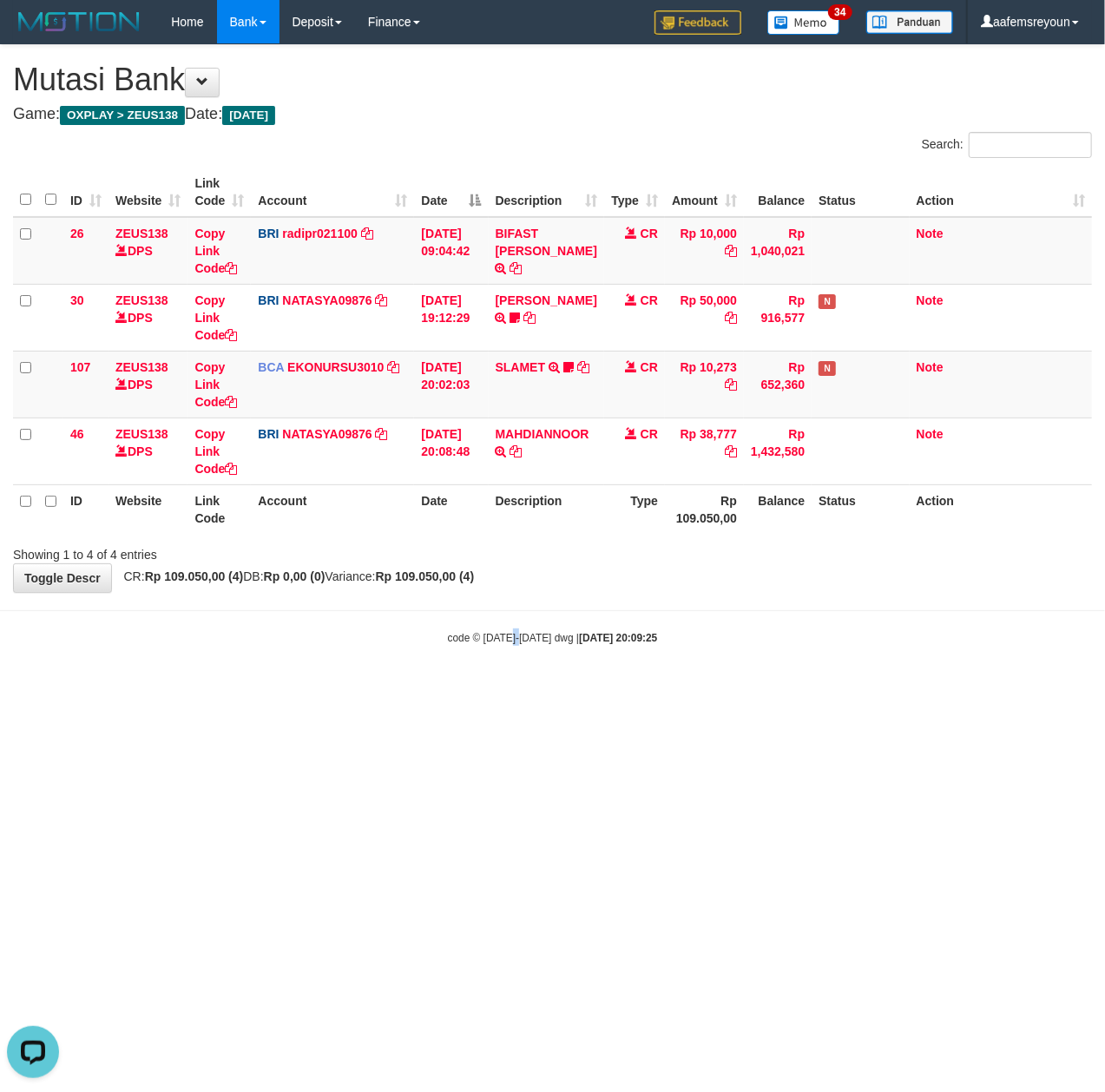
drag, startPoint x: 523, startPoint y: 695, endPoint x: 507, endPoint y: 668, distance: 31.4
click at [507, 668] on html "Toggle navigation Home Bank Account List Mutasi Bank Search Sync Note Mutasi De…" at bounding box center [552, 345] width 1105 height 689
click at [796, 683] on body "Toggle navigation Home Bank Account List Mutasi Bank Search Sync Note Mutasi De…" at bounding box center [552, 345] width 1105 height 689
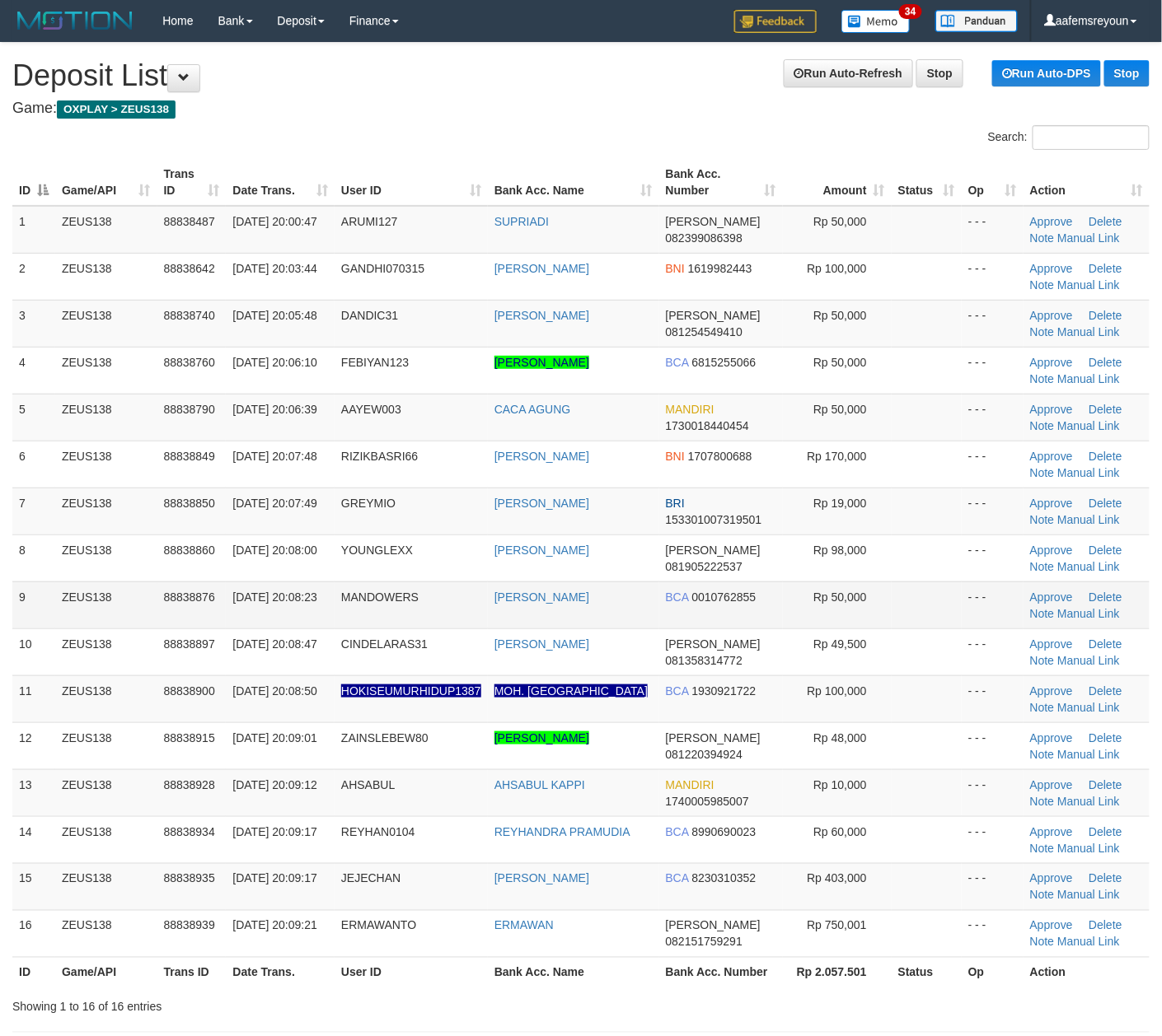
click at [775, 584] on td "BCA 0010762855" at bounding box center [720, 605] width 124 height 47
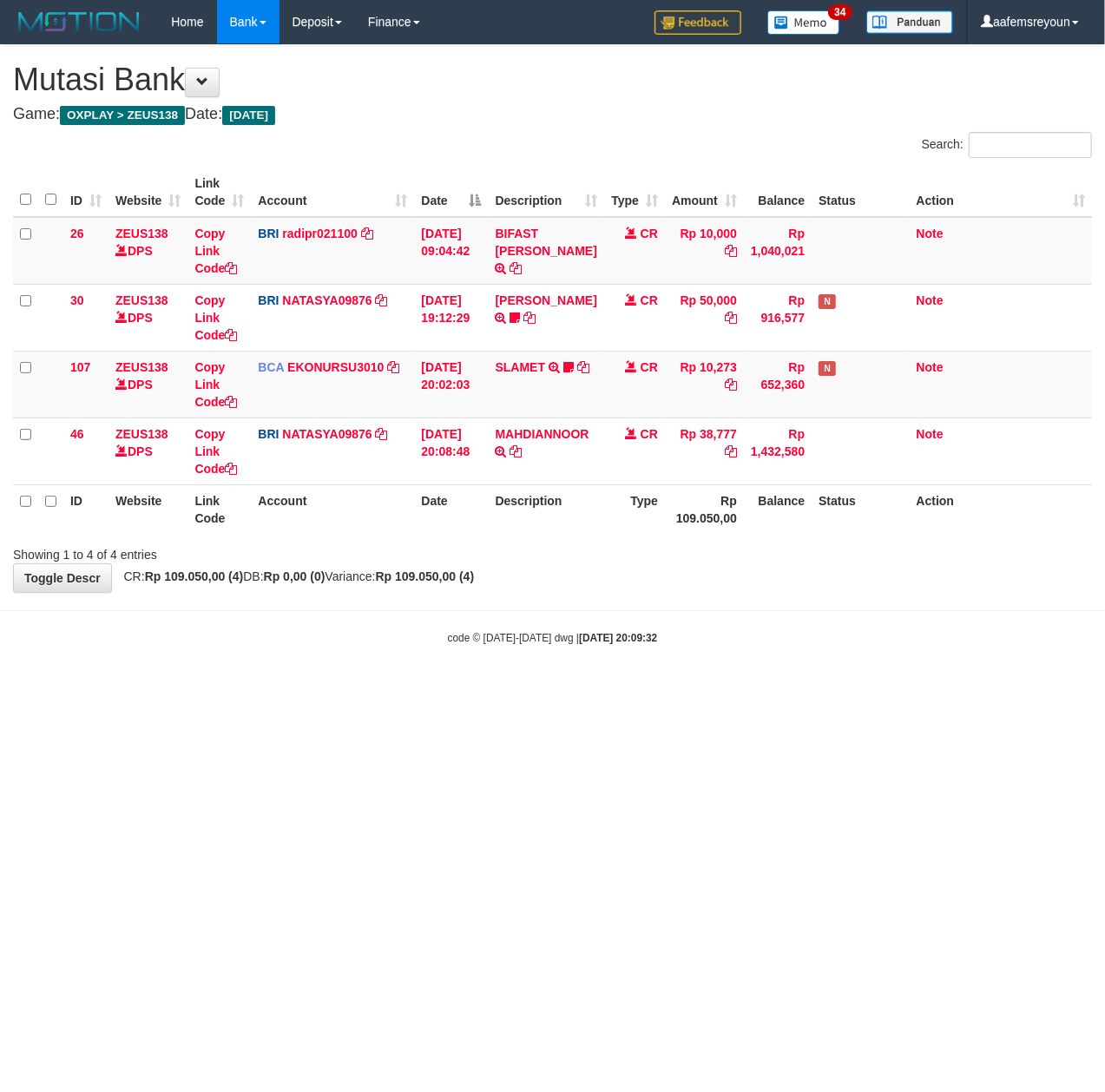
drag, startPoint x: 740, startPoint y: 757, endPoint x: 331, endPoint y: 765, distance: 409.1
click at [727, 689] on html "Toggle navigation Home Bank Account List Mutasi Bank Search Sync Note Mutasi De…" at bounding box center [552, 345] width 1105 height 689
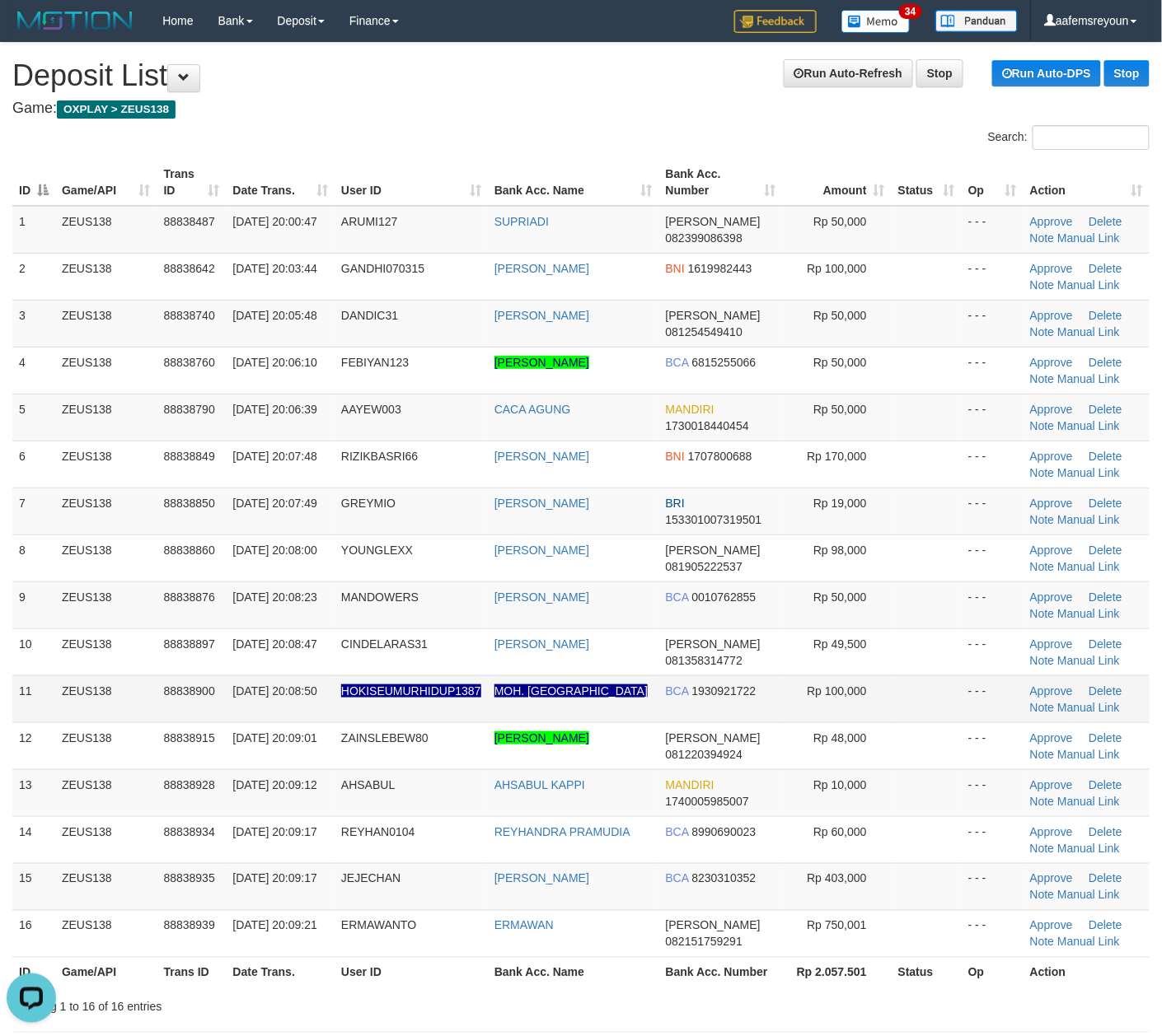
click at [835, 683] on td "Rp 100,000" at bounding box center [837, 699] width 108 height 47
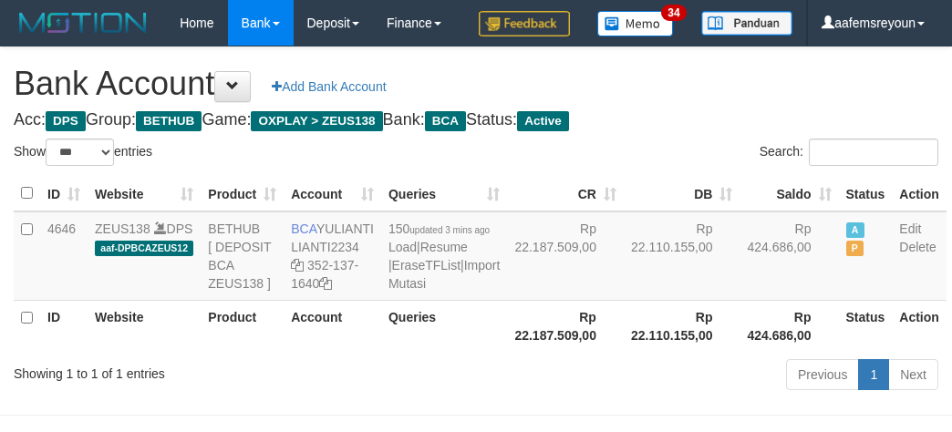
select select "***"
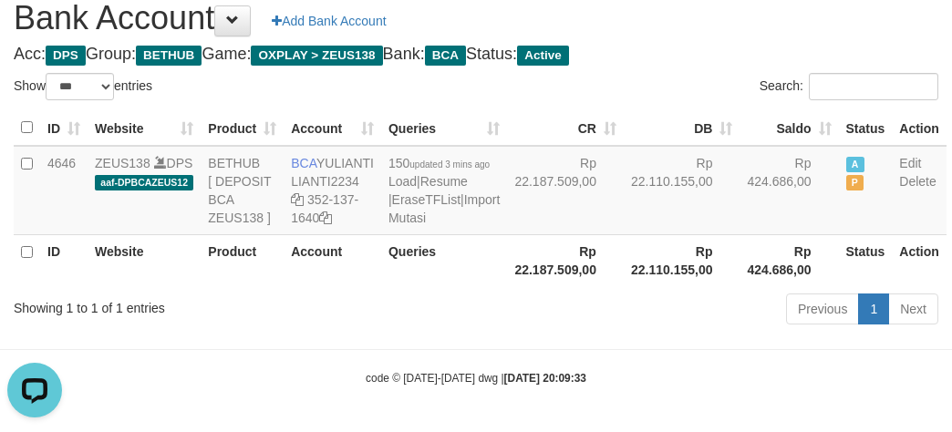
click at [540, 275] on th "Rp 22.187.509,00" at bounding box center [565, 260] width 117 height 52
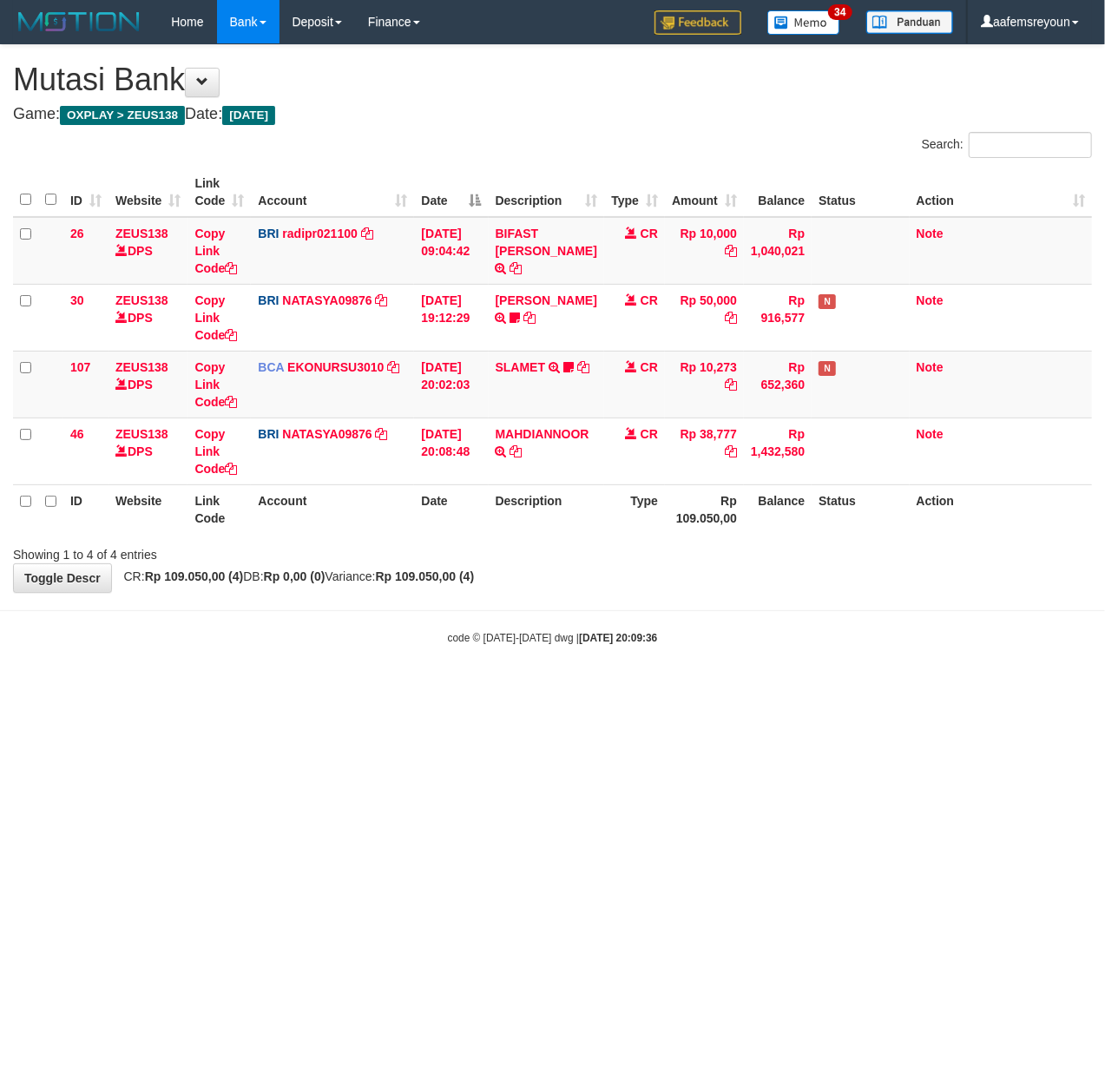
click at [585, 689] on html "Toggle navigation Home Bank Account List Mutasi Bank Search Sync Note Mutasi De…" at bounding box center [552, 345] width 1105 height 689
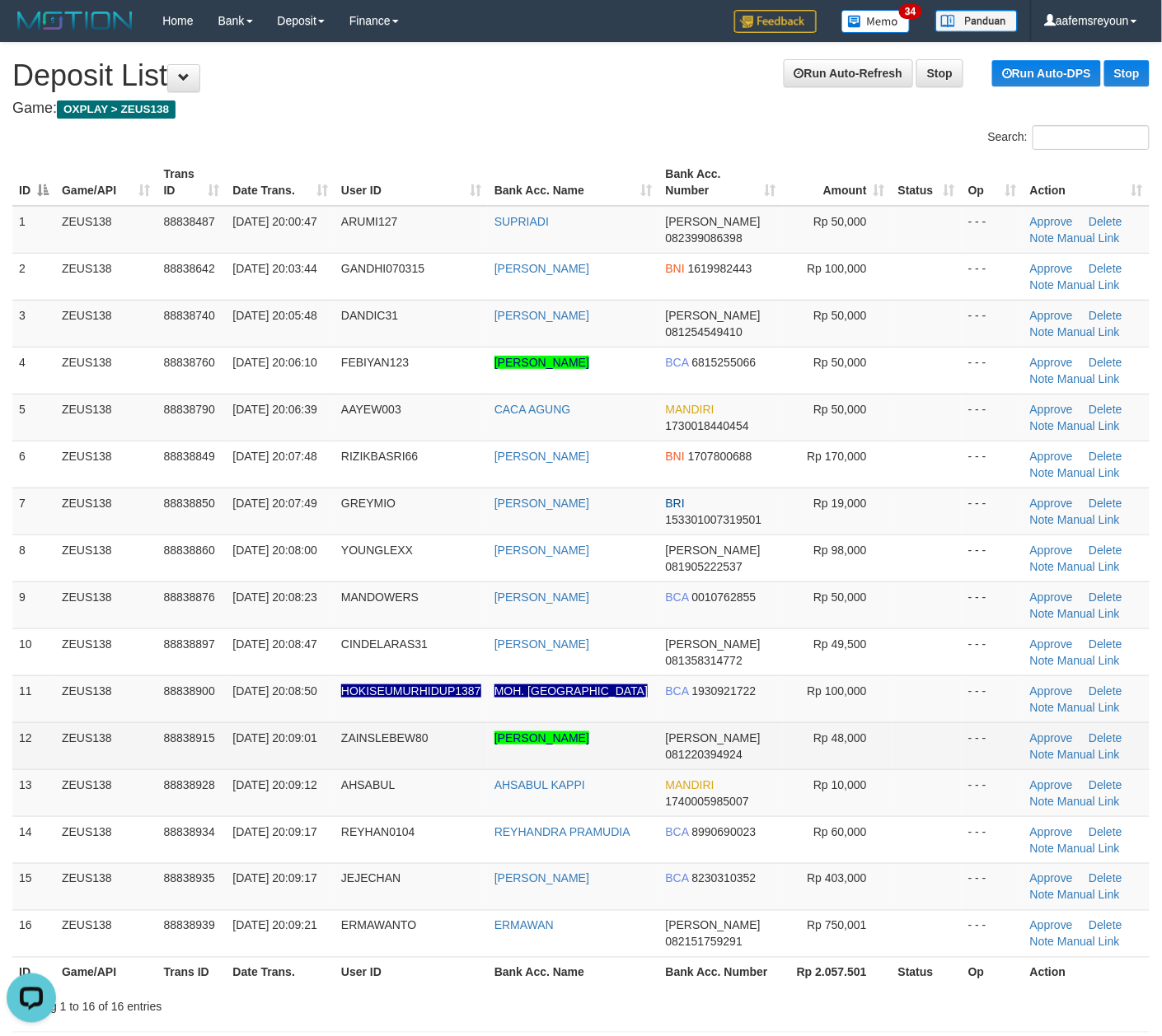
drag, startPoint x: 837, startPoint y: 735, endPoint x: 850, endPoint y: 736, distance: 13.0
click at [837, 735] on span "Rp 48,000" at bounding box center [839, 738] width 53 height 14
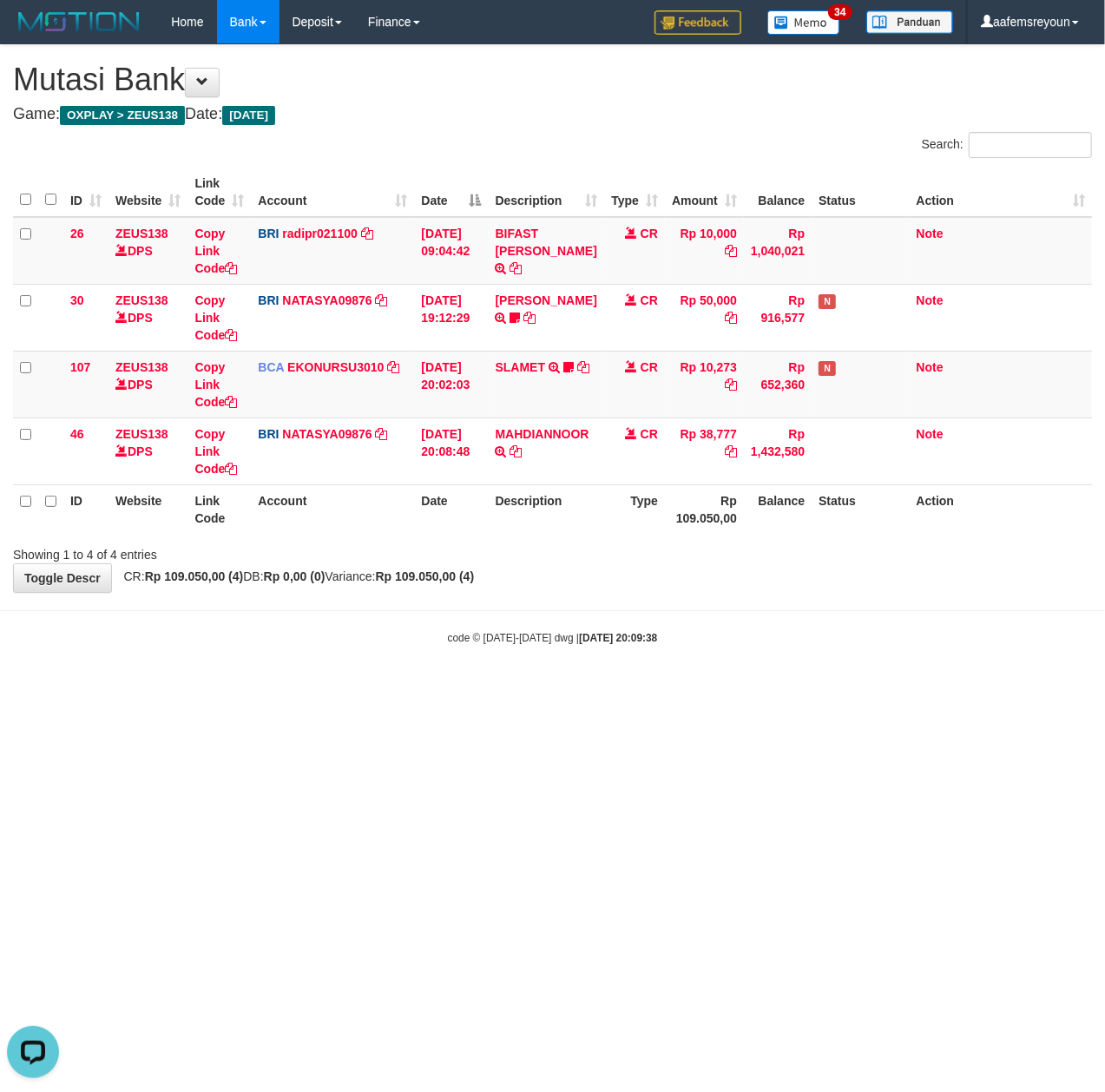
click at [577, 689] on html "Toggle navigation Home Bank Account List Mutasi Bank Search Sync Note Mutasi De…" at bounding box center [552, 345] width 1105 height 689
click at [573, 689] on html "Toggle navigation Home Bank Account List Mutasi Bank Search Sync Note Mutasi De…" at bounding box center [552, 345] width 1105 height 689
click at [373, 689] on html "Toggle navigation Home Bank Account List Mutasi Bank Search Sync Note Mutasi De…" at bounding box center [552, 345] width 1105 height 689
click at [525, 689] on html "Toggle navigation Home Bank Account List Mutasi Bank Search Sync Note Mutasi De…" at bounding box center [552, 345] width 1105 height 689
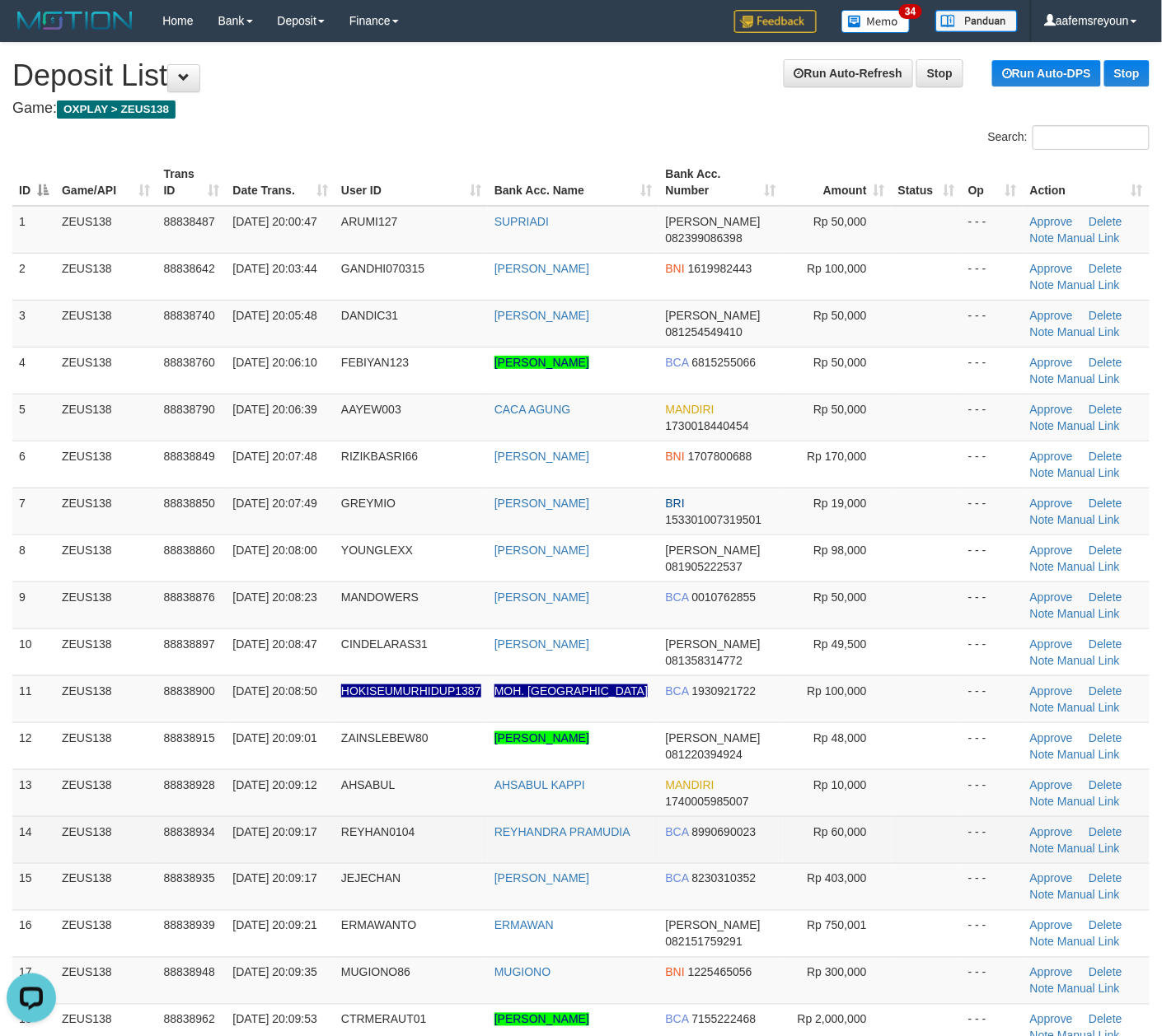
click at [792, 826] on td "Rp 60,000" at bounding box center [837, 840] width 108 height 47
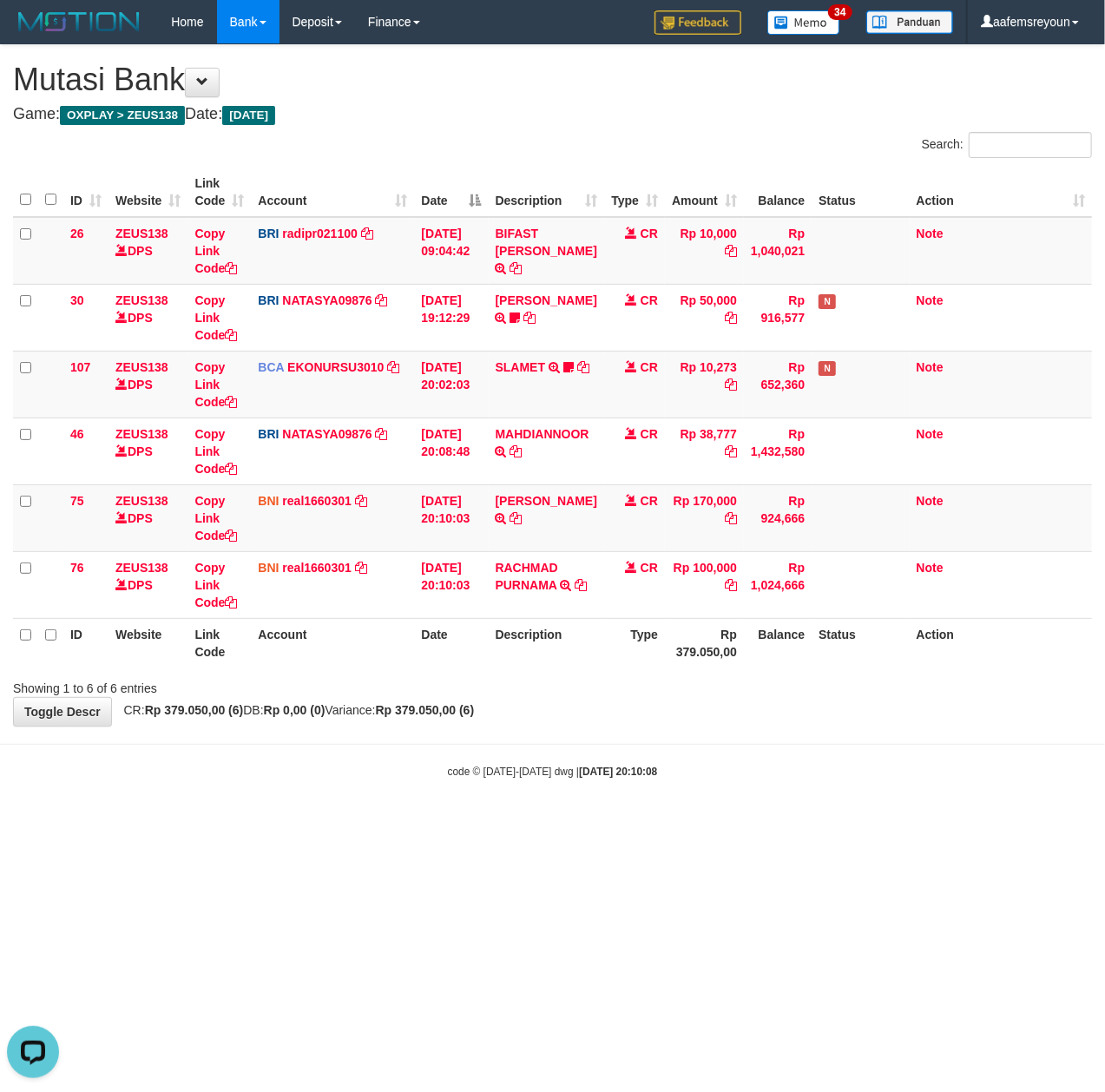
click at [681, 823] on html "Toggle navigation Home Bank Account List Mutasi Bank Search Sync Note Mutasi De…" at bounding box center [552, 411] width 1105 height 823
drag, startPoint x: 806, startPoint y: 898, endPoint x: 661, endPoint y: 890, distance: 145.2
click at [797, 823] on html "Toggle navigation Home Bank Account List Mutasi Bank Search Sync Note Mutasi De…" at bounding box center [552, 411] width 1105 height 823
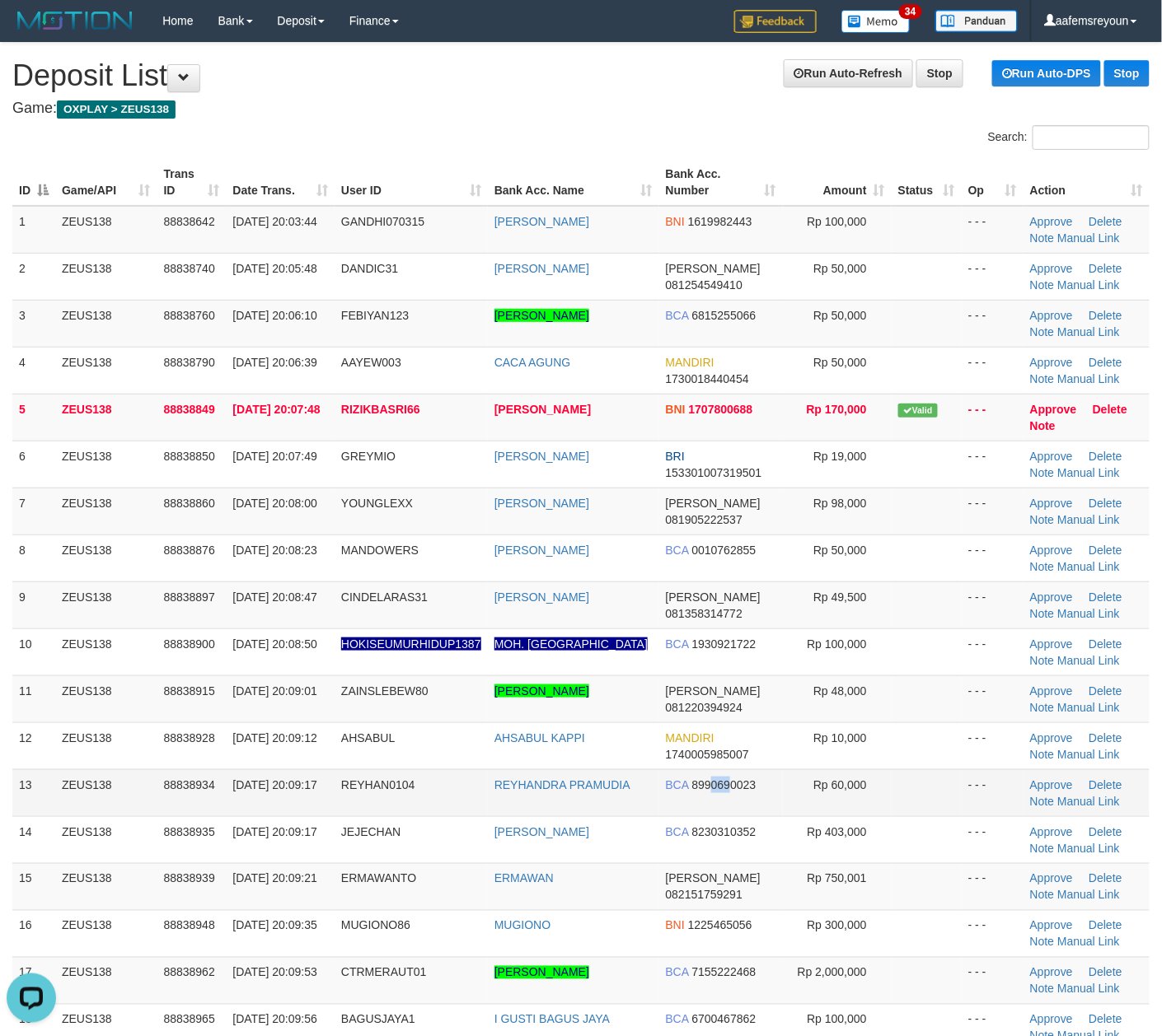
drag, startPoint x: 724, startPoint y: 798, endPoint x: 707, endPoint y: 796, distance: 17.1
click at [707, 796] on td "BCA 8990690023" at bounding box center [720, 793] width 124 height 47
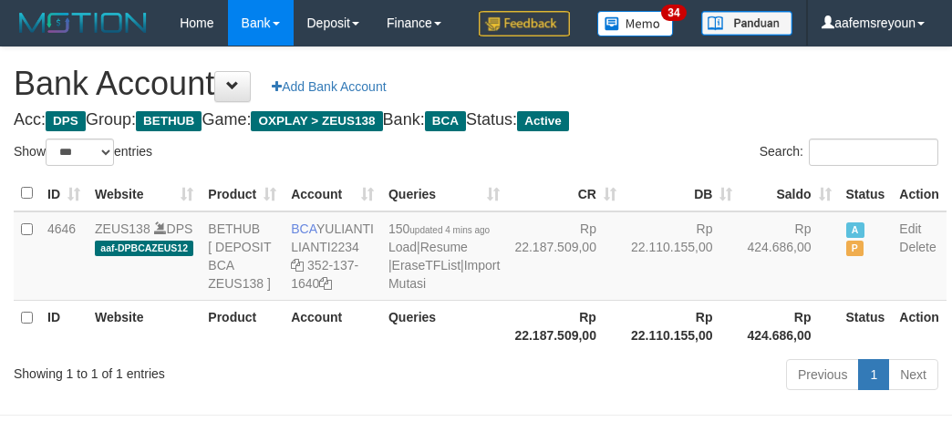
select select "***"
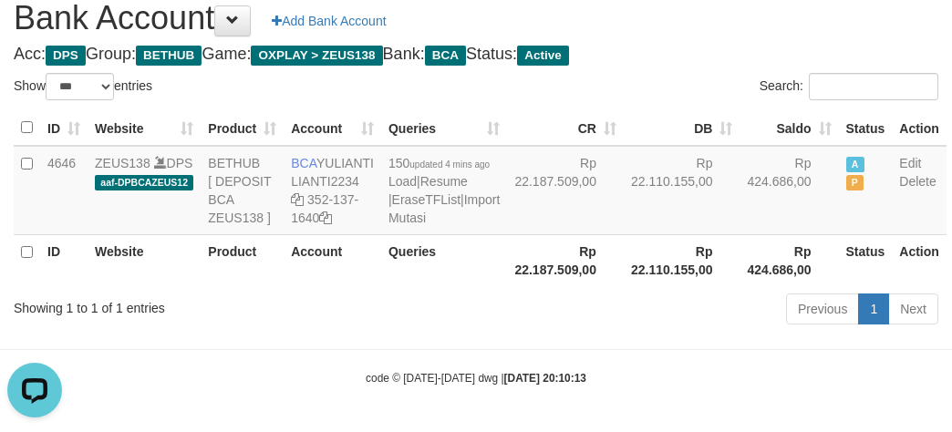
click at [566, 286] on th "Rp 22.187.509,00" at bounding box center [565, 260] width 117 height 52
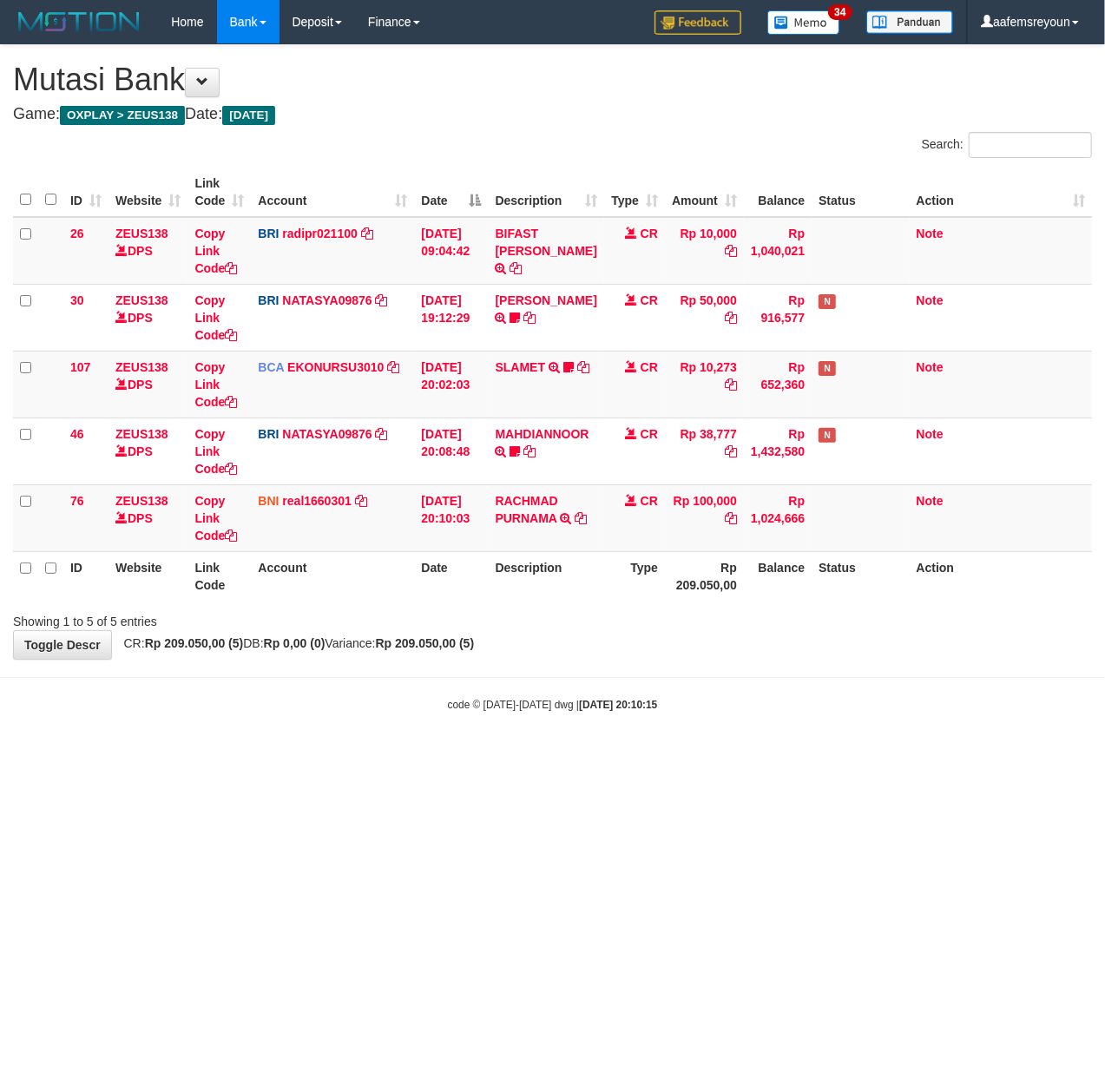
drag, startPoint x: 604, startPoint y: 809, endPoint x: 1104, endPoint y: 908, distance: 509.7
click at [612, 756] on html "Toggle navigation Home Bank Account List Mutasi Bank Search Sync Note Mutasi De…" at bounding box center [552, 378] width 1105 height 756
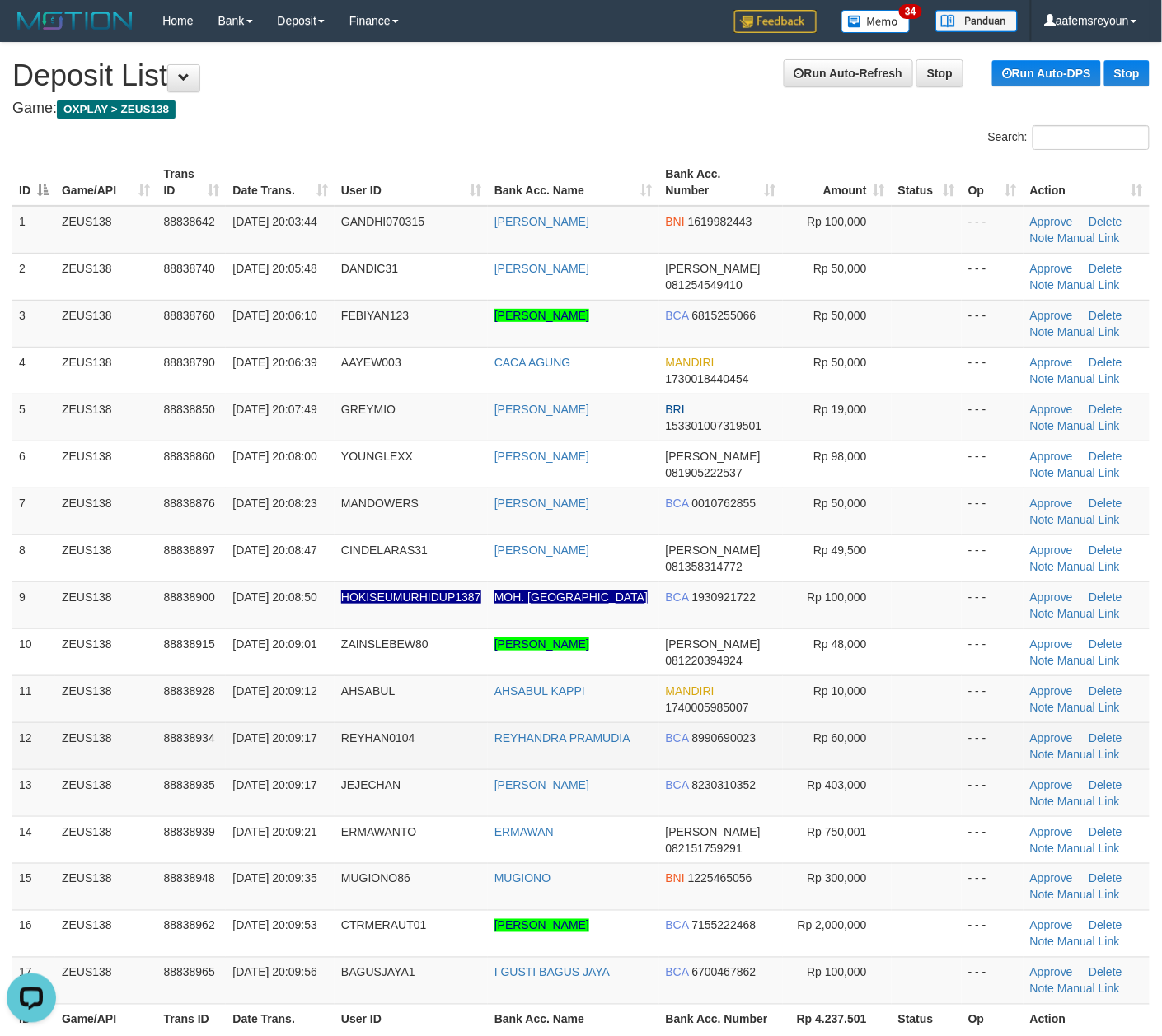
drag, startPoint x: 627, startPoint y: 758, endPoint x: 809, endPoint y: 759, distance: 182.0
click at [627, 756] on td "REYHANDRA PRAMUDIA" at bounding box center [574, 746] width 172 height 47
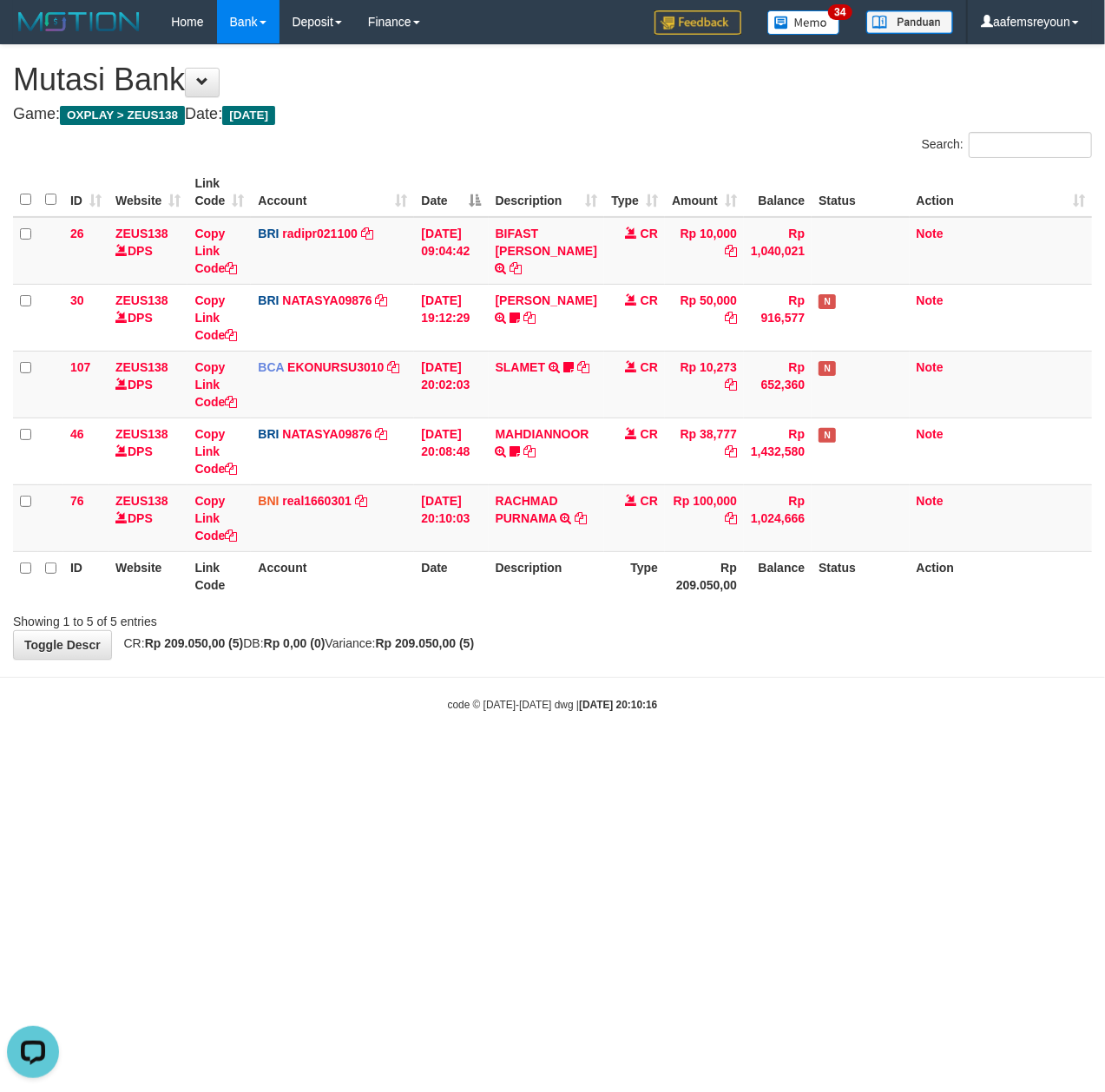
drag, startPoint x: 601, startPoint y: 772, endPoint x: 5, endPoint y: 810, distance: 597.2
click at [591, 756] on html "Toggle navigation Home Bank Account List Mutasi Bank Search Sync Note Mutasi De…" at bounding box center [552, 378] width 1105 height 756
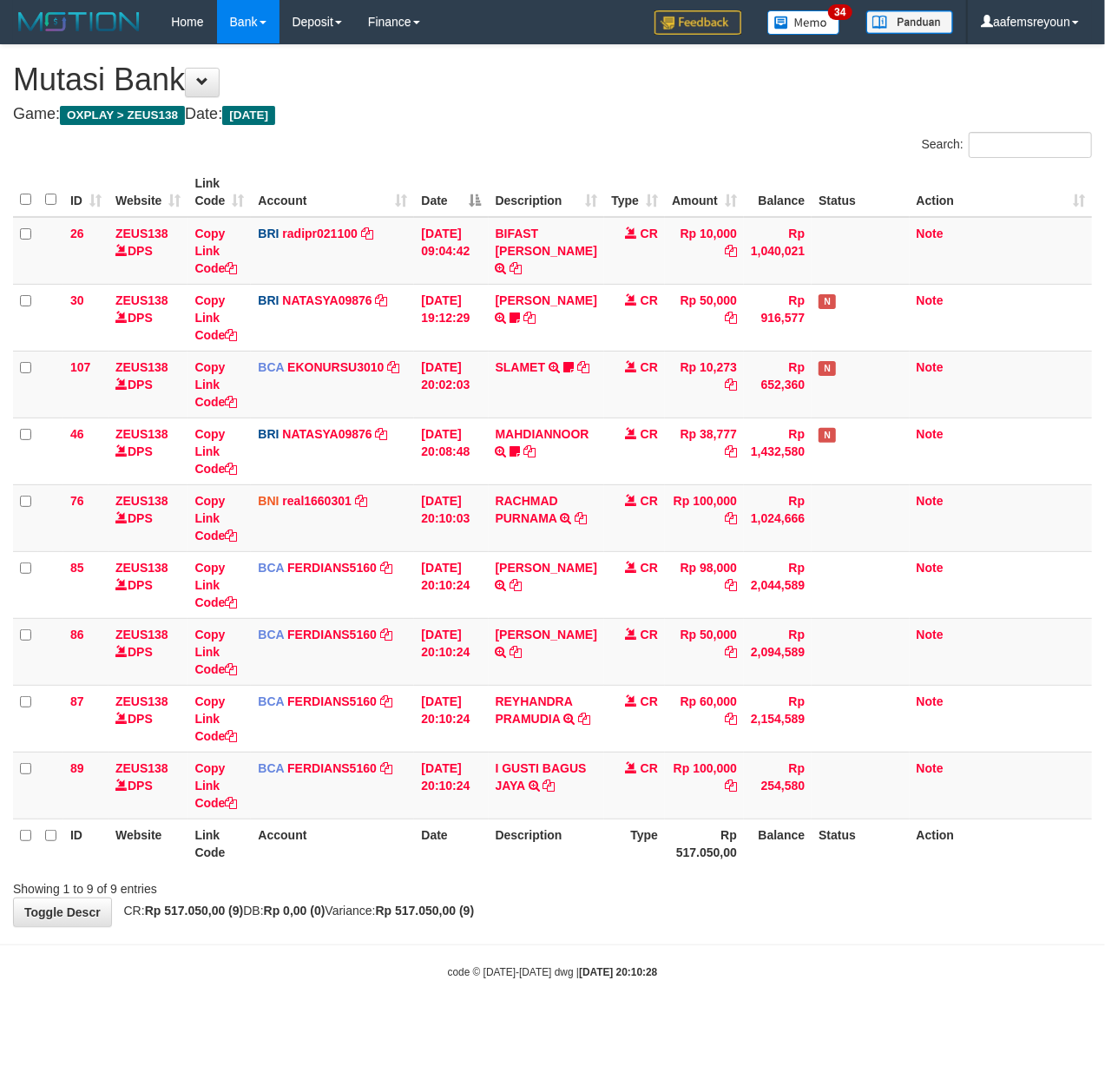
drag, startPoint x: 536, startPoint y: 875, endPoint x: 0, endPoint y: 847, distance: 536.7
click at [512, 874] on div at bounding box center [781, 873] width 644 height 1
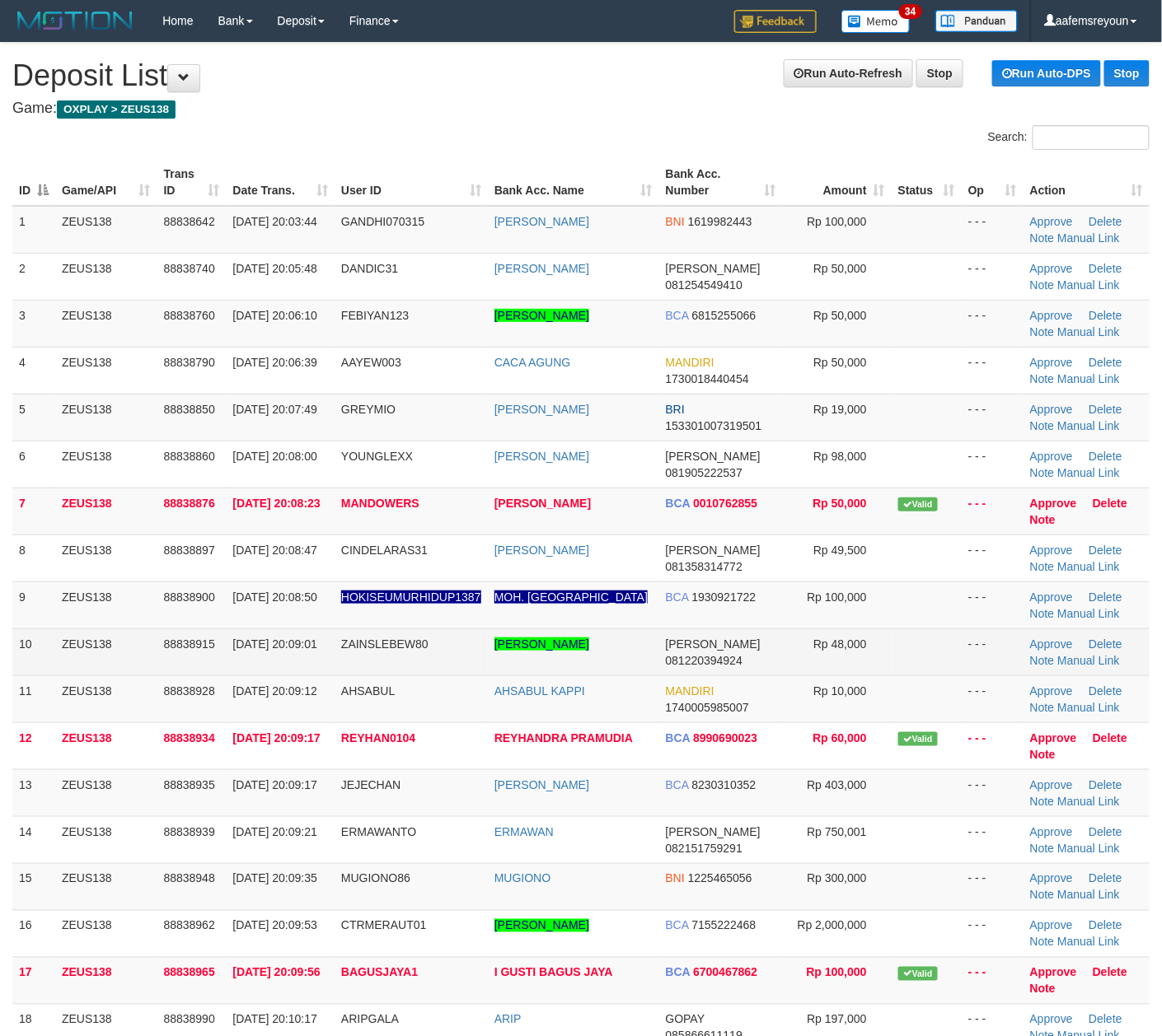
drag, startPoint x: 832, startPoint y: 610, endPoint x: 901, endPoint y: 642, distance: 76.1
click at [834, 611] on td "Rp 100,000" at bounding box center [837, 605] width 108 height 47
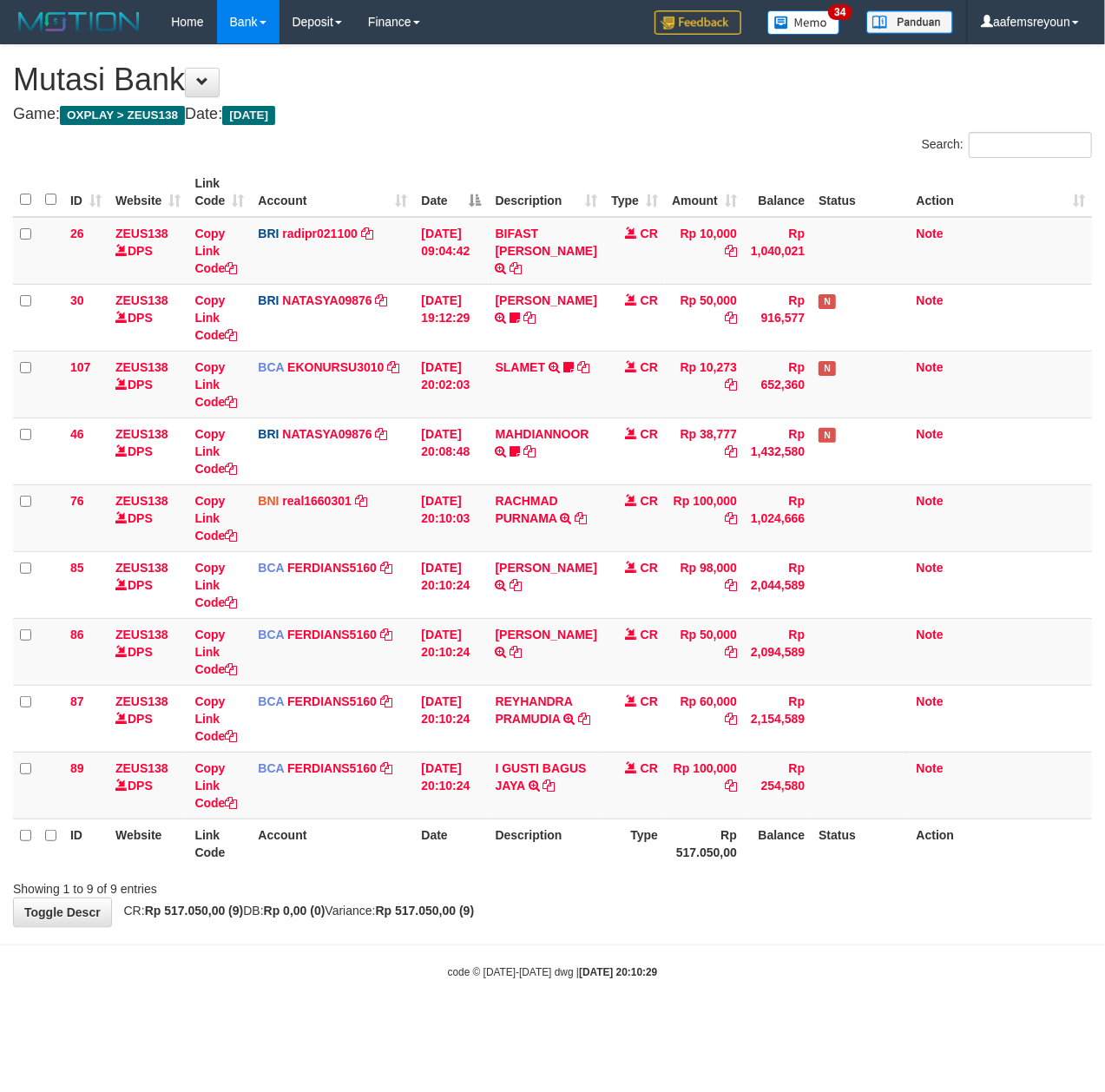
click at [481, 894] on div "Showing 1 to 9 of 9 entries" at bounding box center [552, 885] width 1105 height 25
drag, startPoint x: 535, startPoint y: 914, endPoint x: 531, endPoint y: 877, distance: 37.2
click at [539, 915] on div "**********" at bounding box center [552, 485] width 1105 height 881
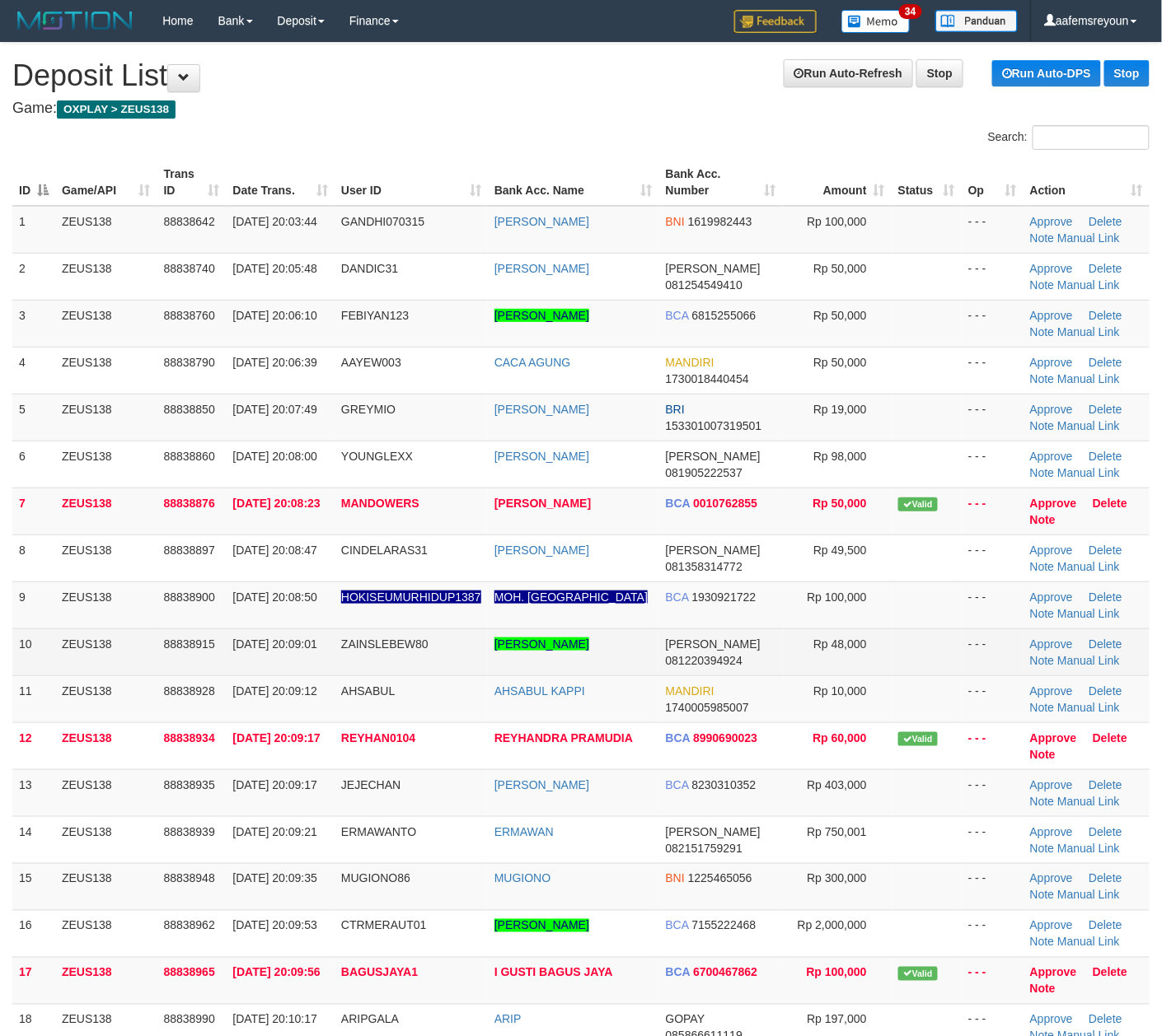
click at [779, 647] on td "[PERSON_NAME] 081220394924" at bounding box center [720, 652] width 124 height 47
click at [745, 649] on td "DANA 081220394924" at bounding box center [720, 652] width 124 height 47
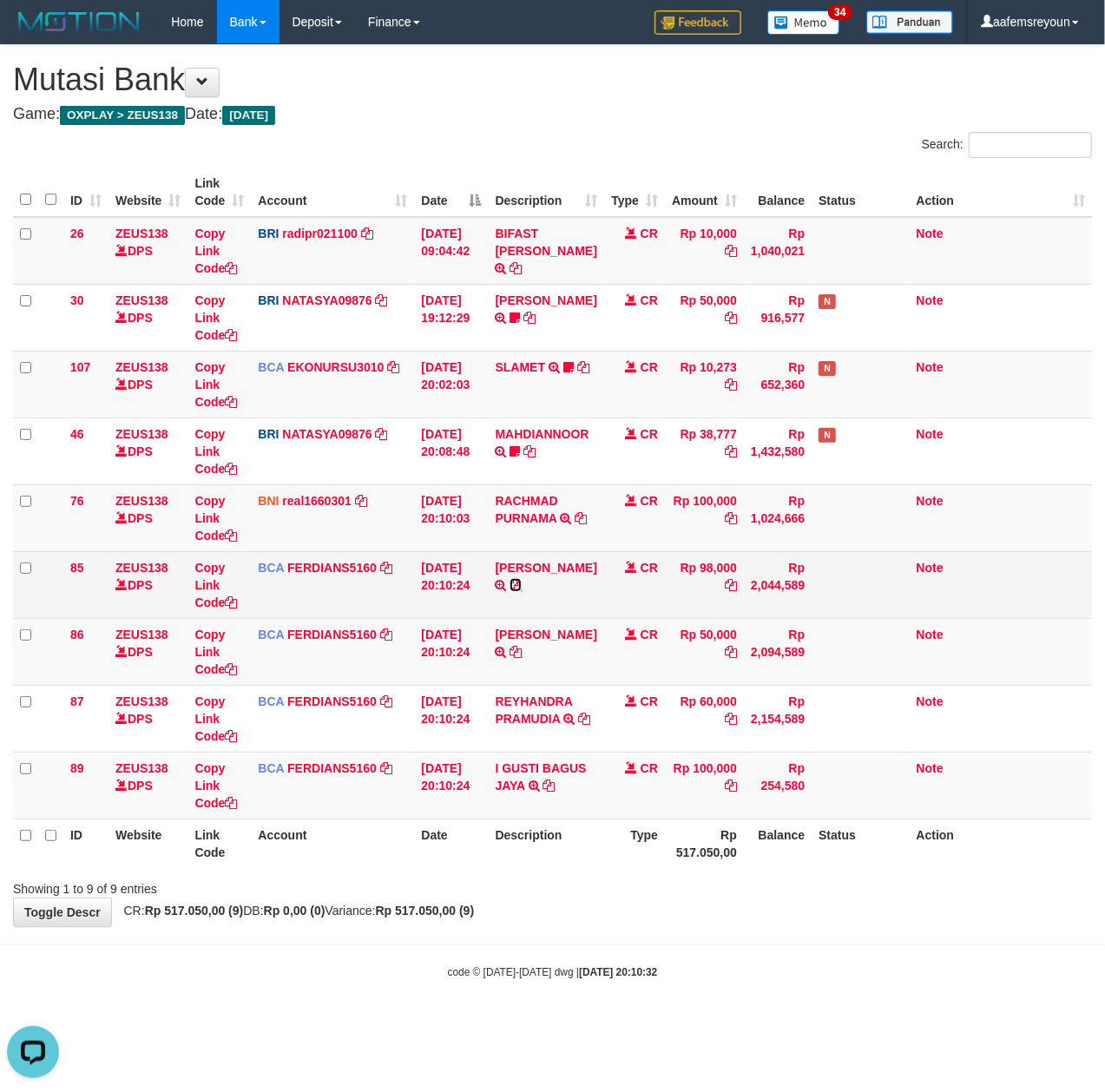
click at [521, 584] on icon at bounding box center [515, 585] width 12 height 12
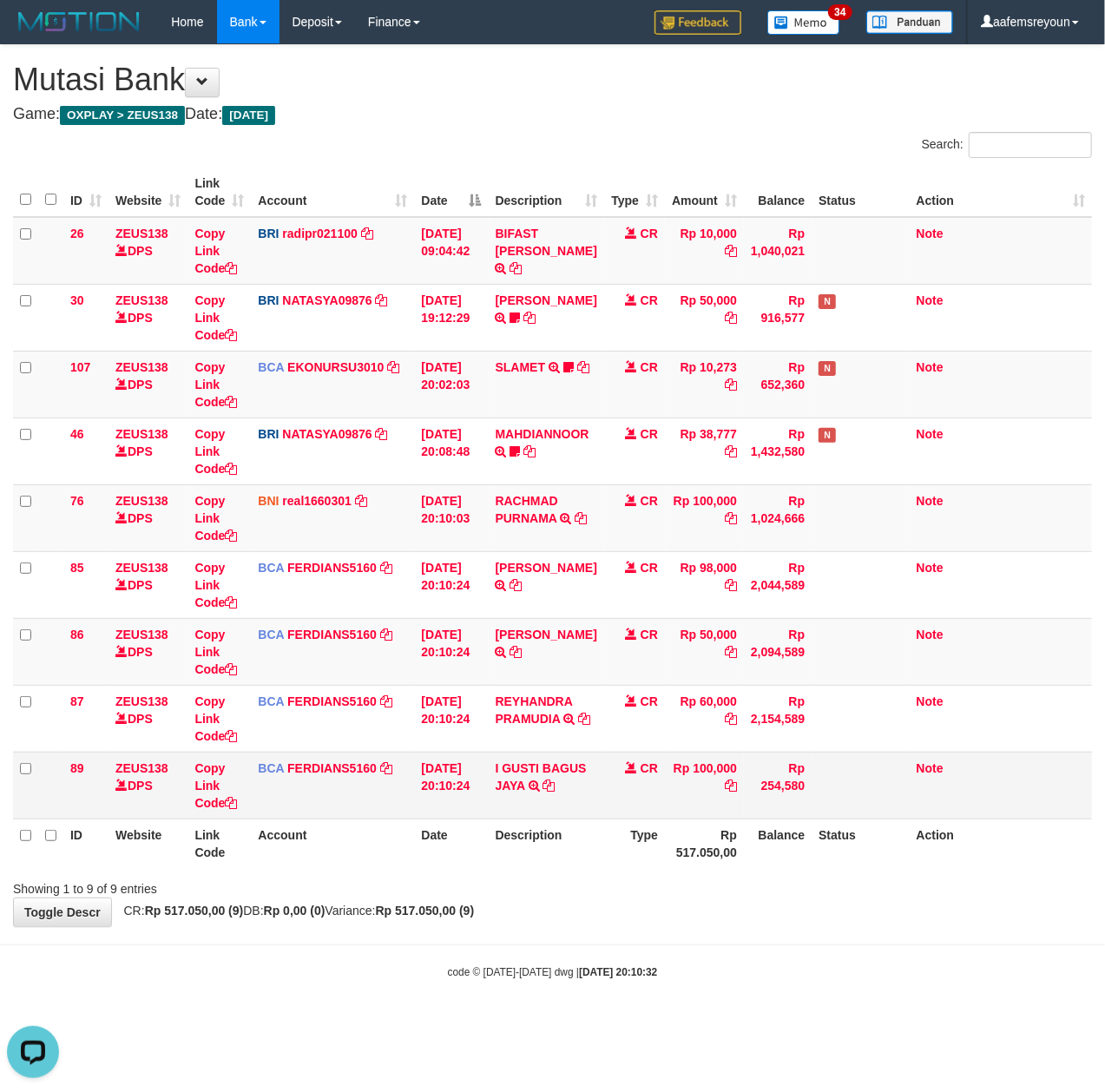
drag, startPoint x: 588, startPoint y: 792, endPoint x: 21, endPoint y: 822, distance: 567.8
click at [585, 792] on td "I GUSTI BAGUS JAYA TRSF E-BANKING CR 3009/FTSCY/WS95031 100000.00I GUSTI BAGUS …" at bounding box center [545, 785] width 115 height 67
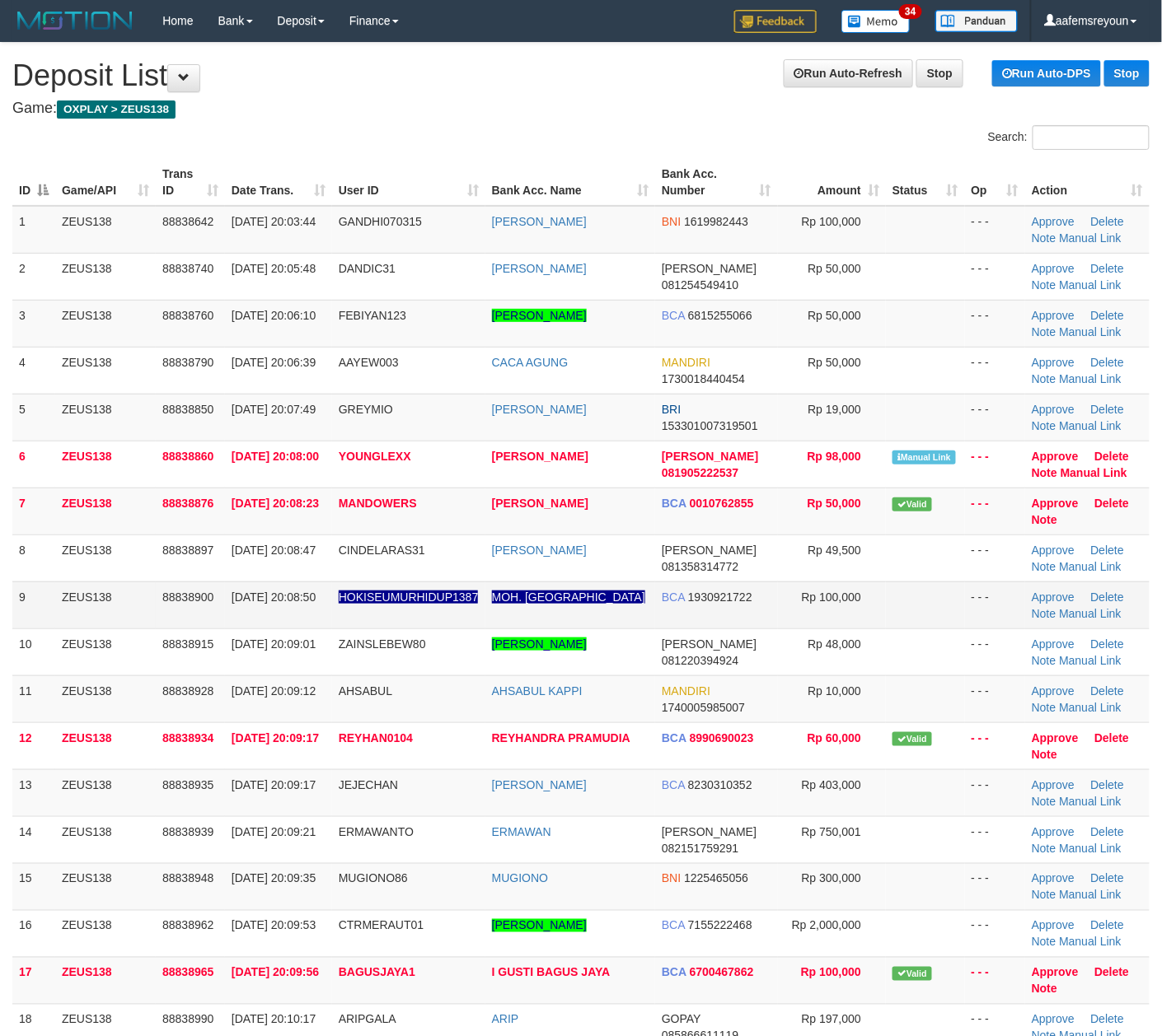
drag, startPoint x: 822, startPoint y: 647, endPoint x: 938, endPoint y: 592, distance: 128.4
click at [822, 647] on span "Rp 48,000" at bounding box center [834, 644] width 53 height 14
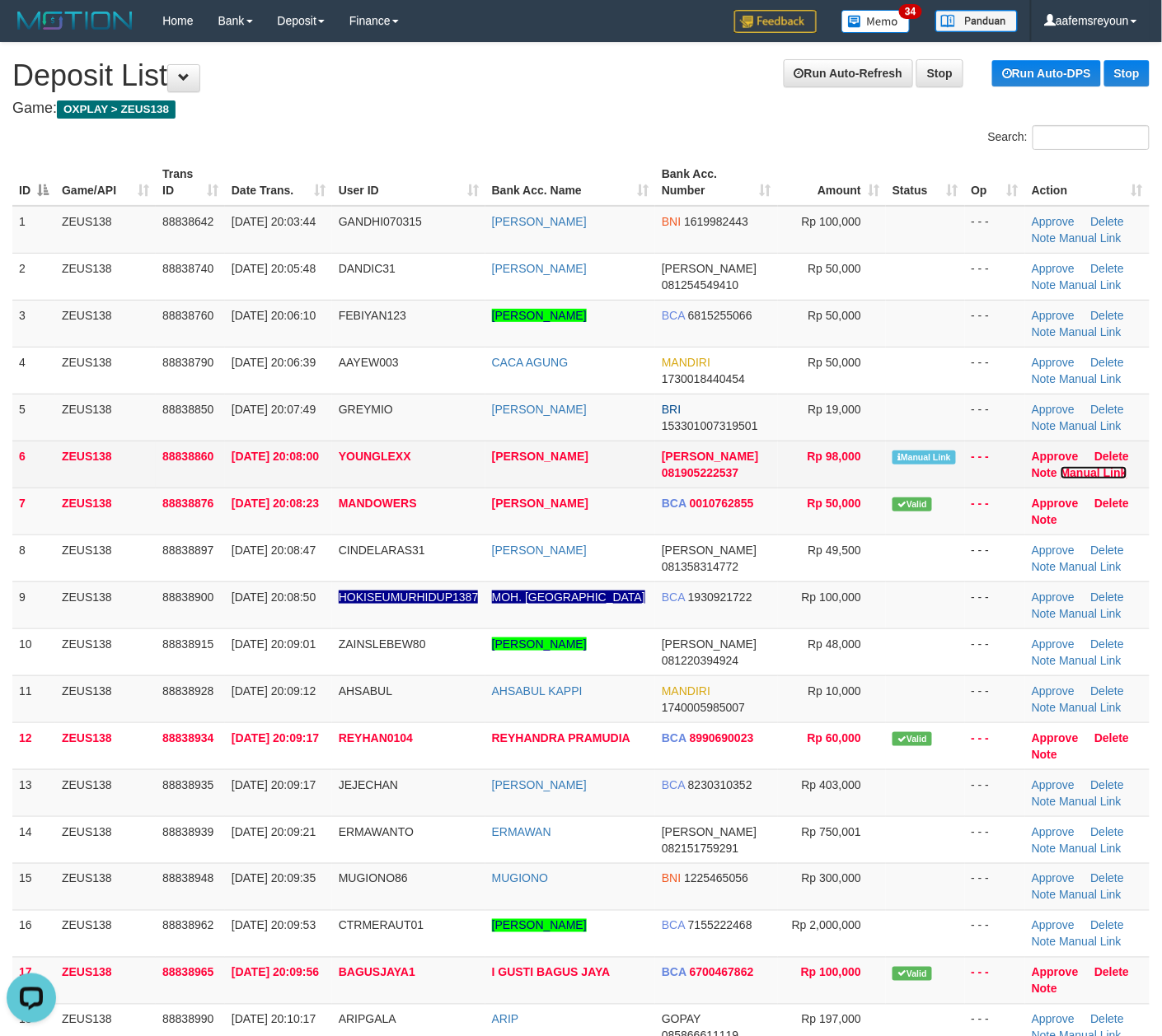
click at [1101, 474] on link "Manual Link" at bounding box center [1093, 472] width 67 height 14
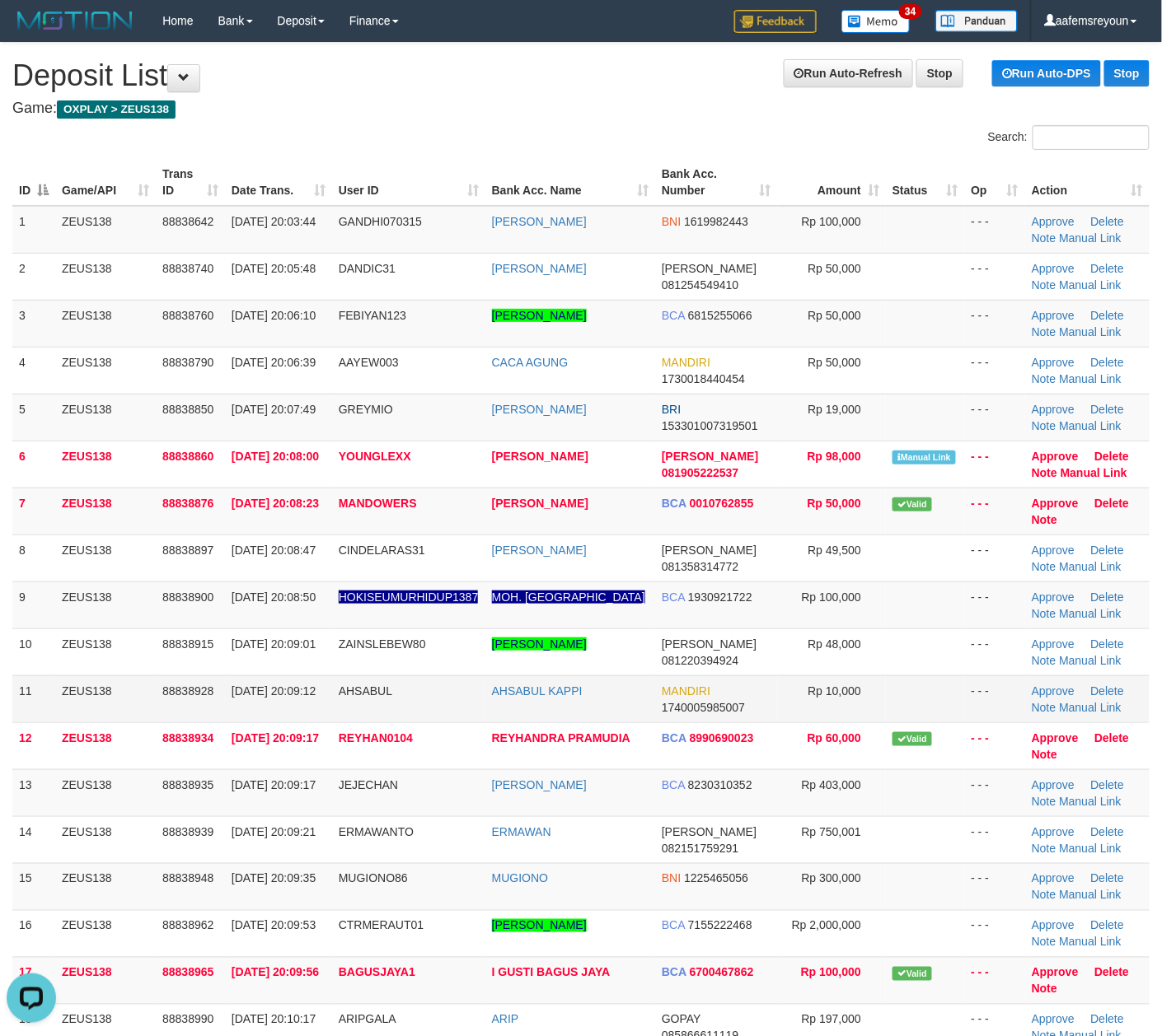
drag, startPoint x: 707, startPoint y: 720, endPoint x: 729, endPoint y: 720, distance: 22.0
click at [707, 720] on td "MANDIRI 1740005985007" at bounding box center [717, 699] width 123 height 47
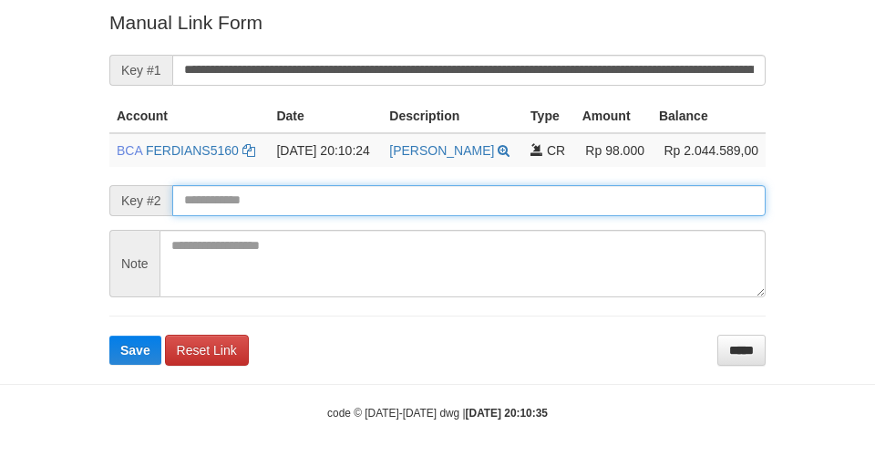
click at [109, 336] on button "Save" at bounding box center [135, 350] width 52 height 29
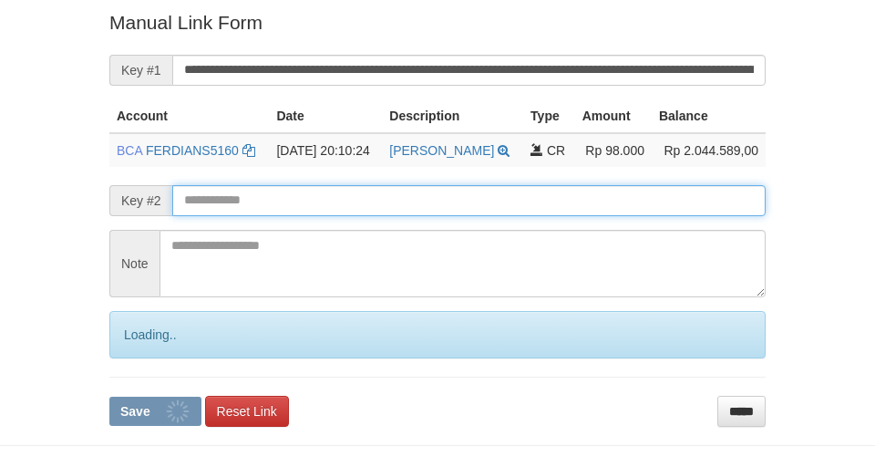
scroll to position [377, 0]
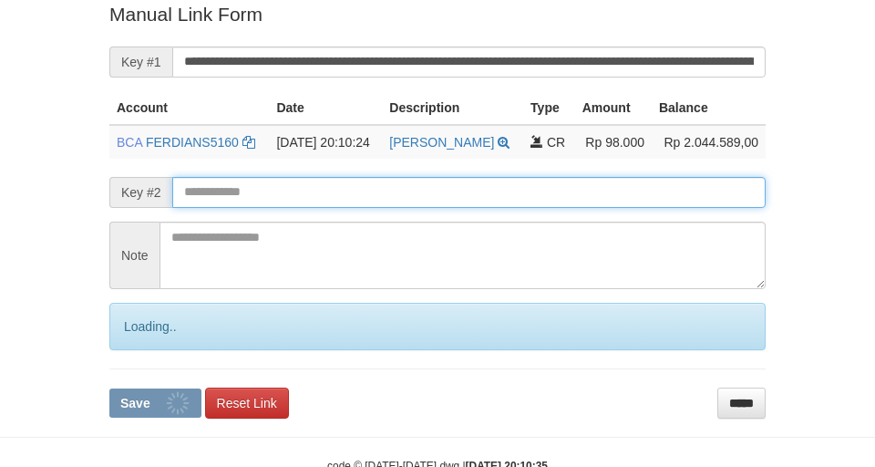
click at [109, 388] on button "Save" at bounding box center [155, 402] width 92 height 29
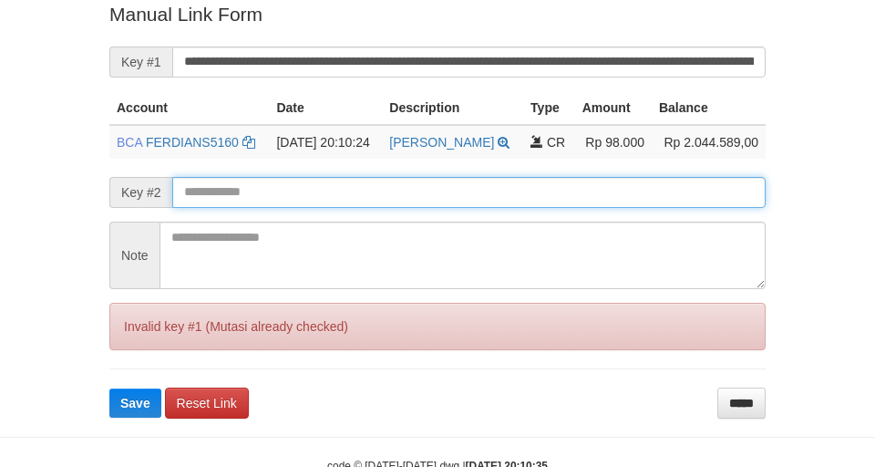
click at [109, 388] on button "Save" at bounding box center [135, 402] width 52 height 29
click at [536, 188] on input "text" at bounding box center [469, 192] width 594 height 31
click at [109, 388] on button "Save" at bounding box center [135, 402] width 52 height 29
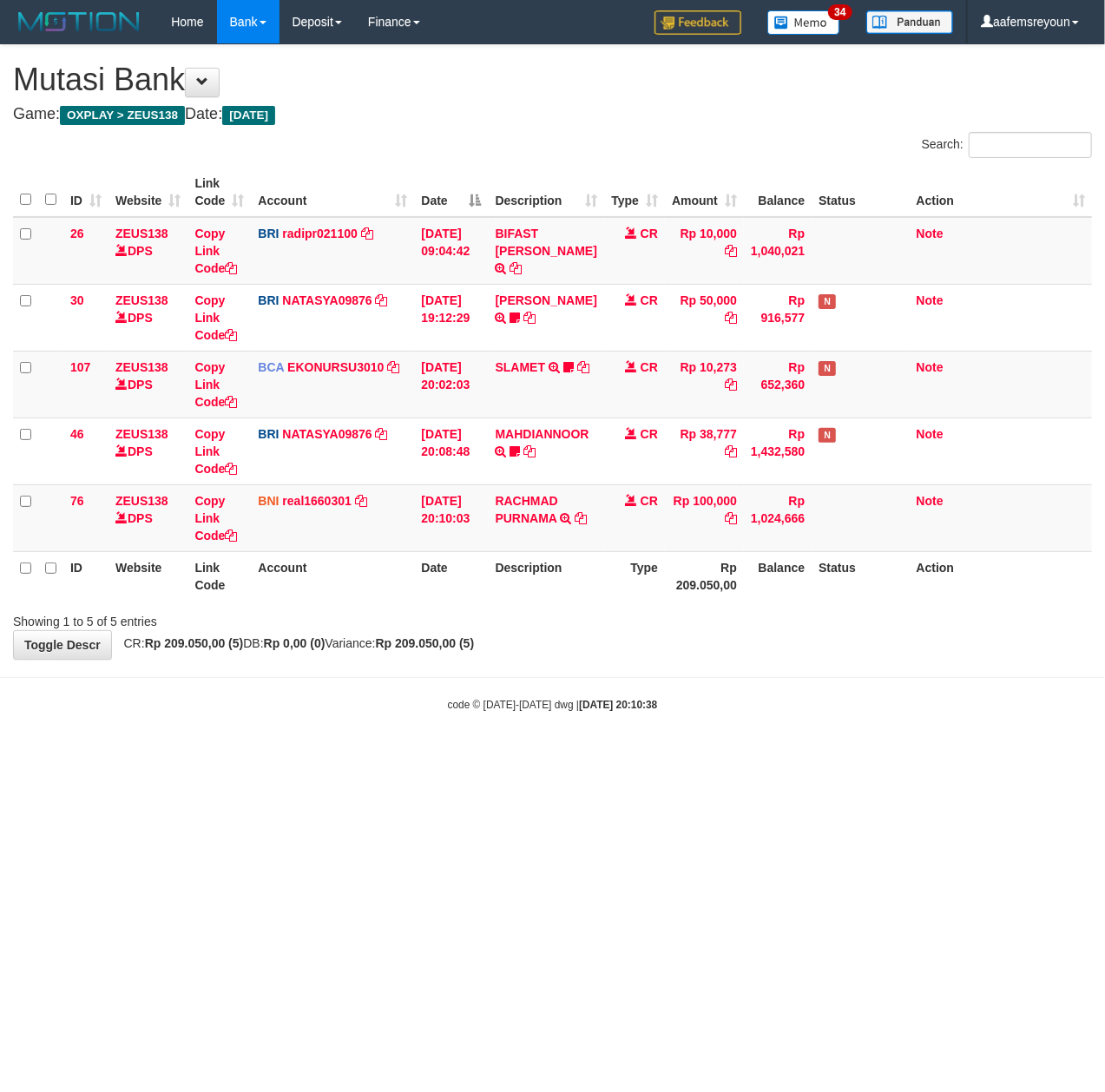
click at [536, 756] on html "Toggle navigation Home Bank Account List Mutasi Bank Search Sync Note Mutasi De…" at bounding box center [552, 378] width 1105 height 756
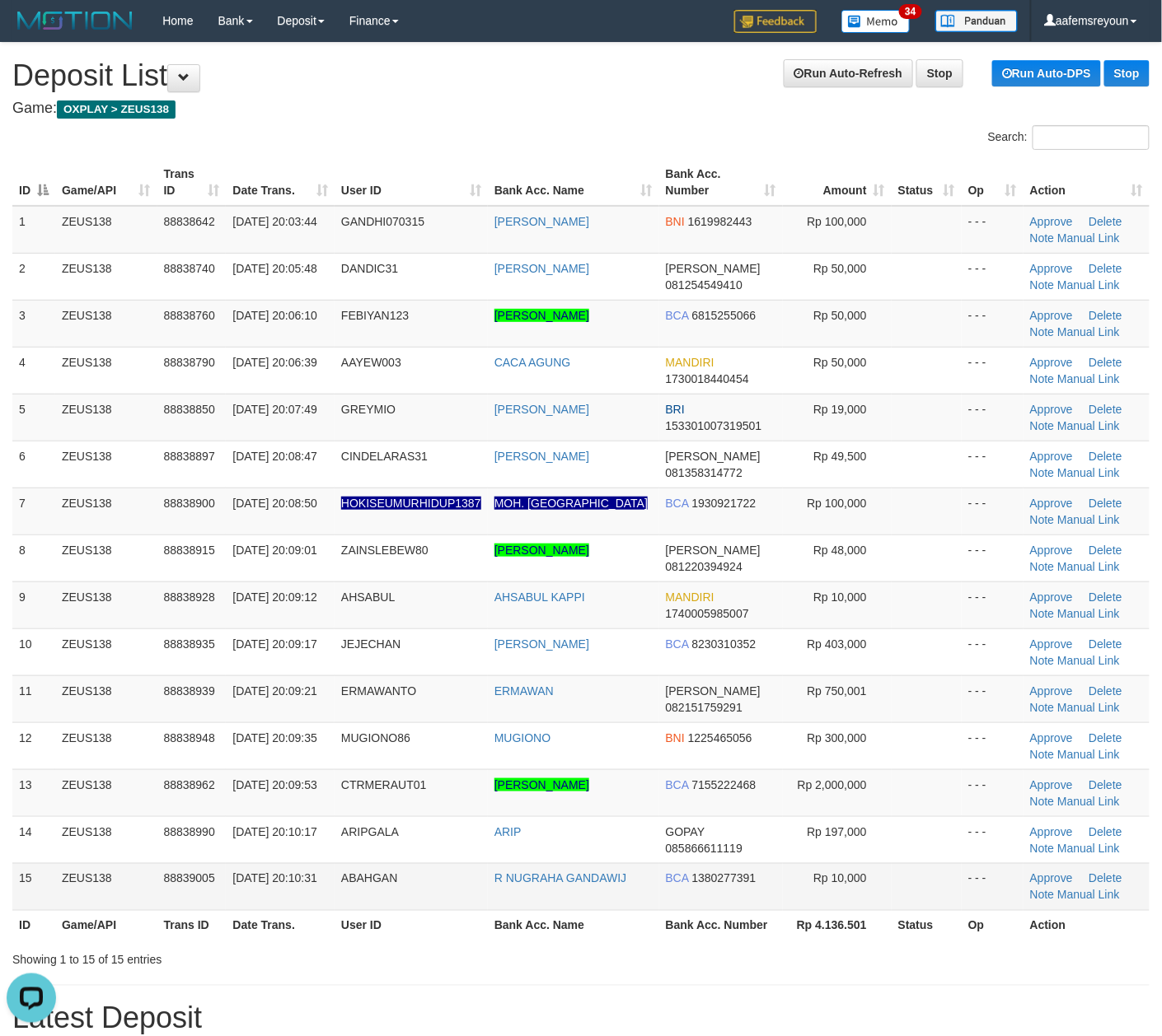
drag, startPoint x: 633, startPoint y: 866, endPoint x: 657, endPoint y: 866, distance: 24.0
click at [633, 866] on td "R NUGRAHA GANDAWIJ" at bounding box center [574, 887] width 172 height 47
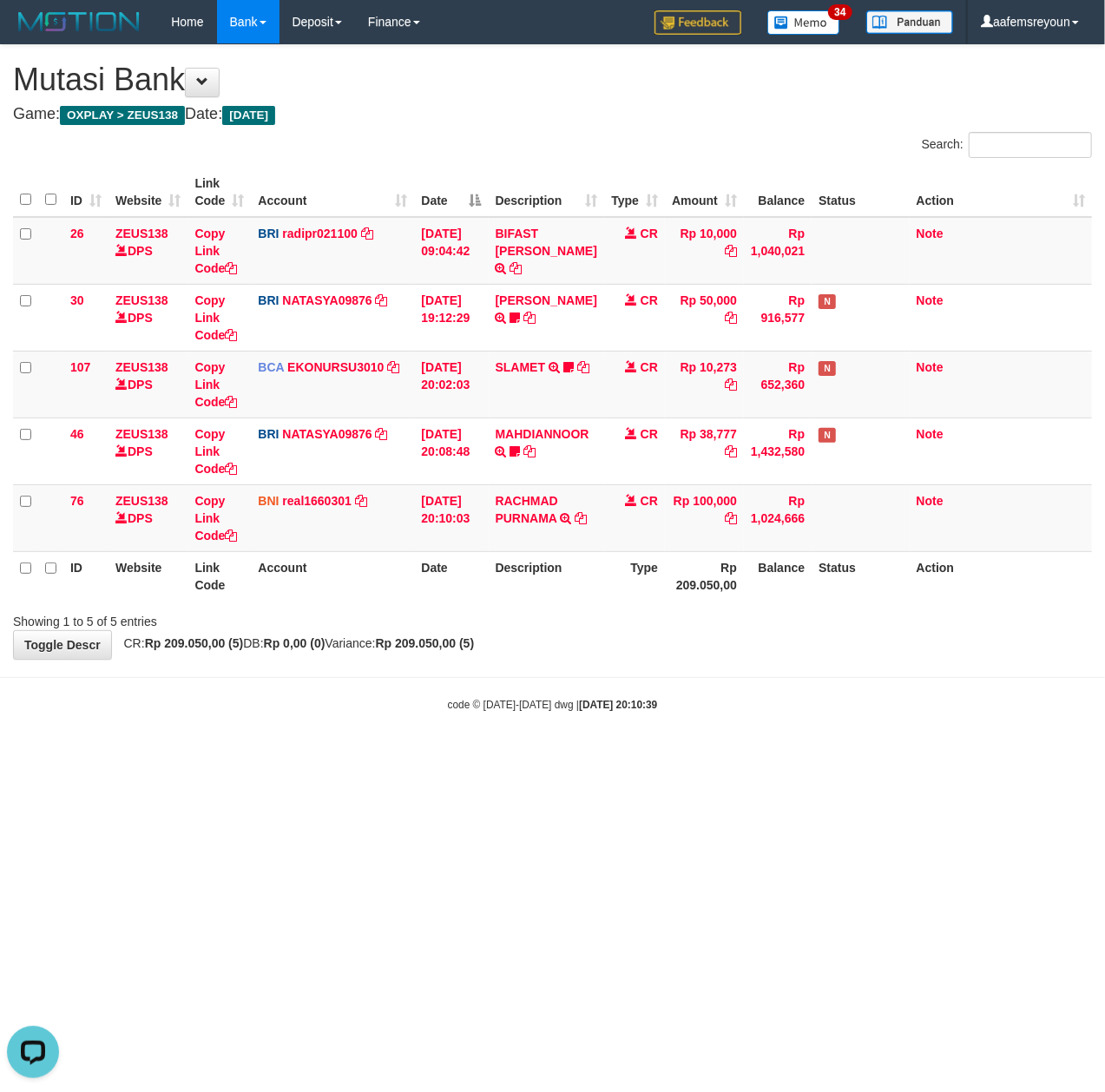
drag, startPoint x: 675, startPoint y: 772, endPoint x: 63, endPoint y: 841, distance: 615.9
click at [661, 756] on html "Toggle navigation Home Bank Account List Mutasi Bank Search Sync Note Mutasi De…" at bounding box center [552, 378] width 1105 height 756
drag, startPoint x: 382, startPoint y: 989, endPoint x: 229, endPoint y: 1001, distance: 153.5
click at [355, 756] on html "Toggle navigation Home Bank Account List Mutasi Bank Search Sync Note Mutasi De…" at bounding box center [552, 378] width 1105 height 756
drag, startPoint x: 566, startPoint y: 920, endPoint x: 550, endPoint y: 918, distance: 16.1
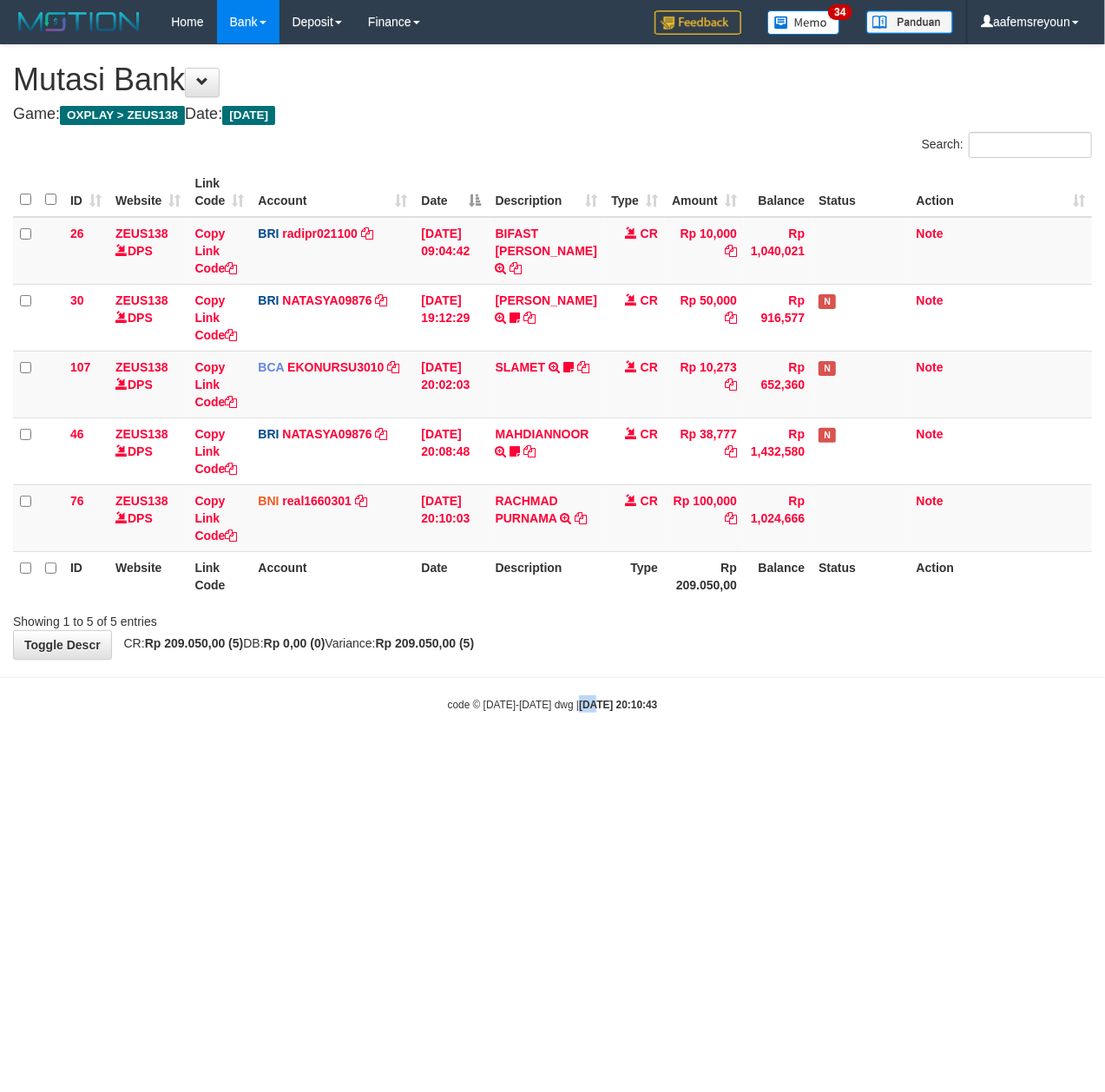
click at [553, 756] on html "Toggle navigation Home Bank Account List Mutasi Bank Search Sync Note Mutasi De…" at bounding box center [552, 378] width 1105 height 756
click at [223, 699] on div "code © 2012-2018 dwg | 2025/09/30 20:10:44" at bounding box center [552, 704] width 1105 height 17
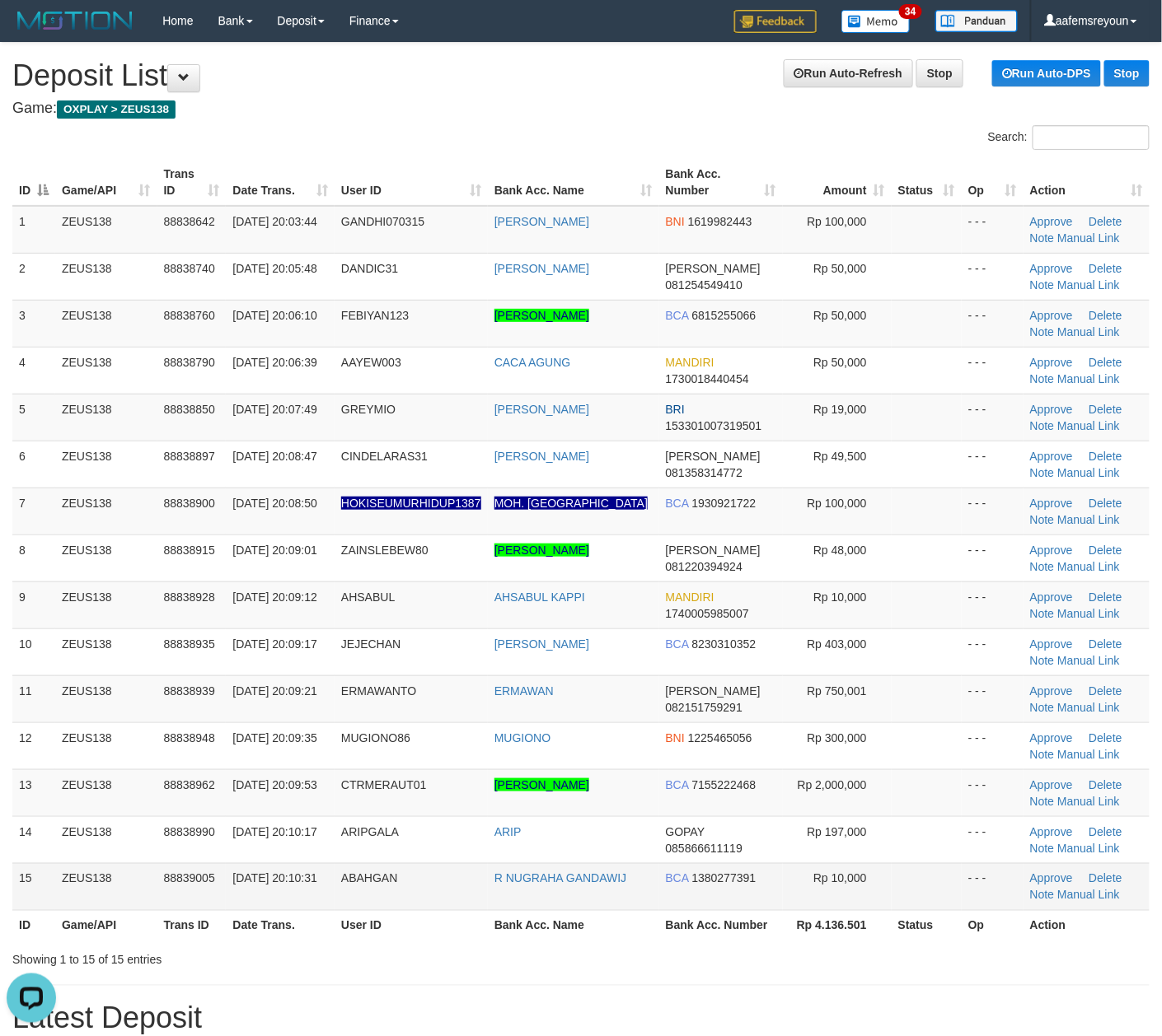
drag, startPoint x: 614, startPoint y: 1014, endPoint x: 1058, endPoint y: 873, distance: 465.9
click at [614, 1010] on h1 "Latest Deposit" at bounding box center [581, 1019] width 1137 height 33
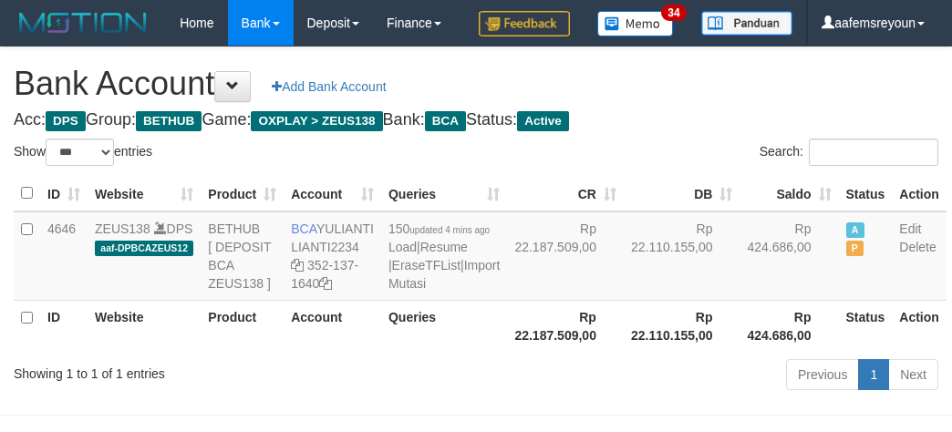
select select "***"
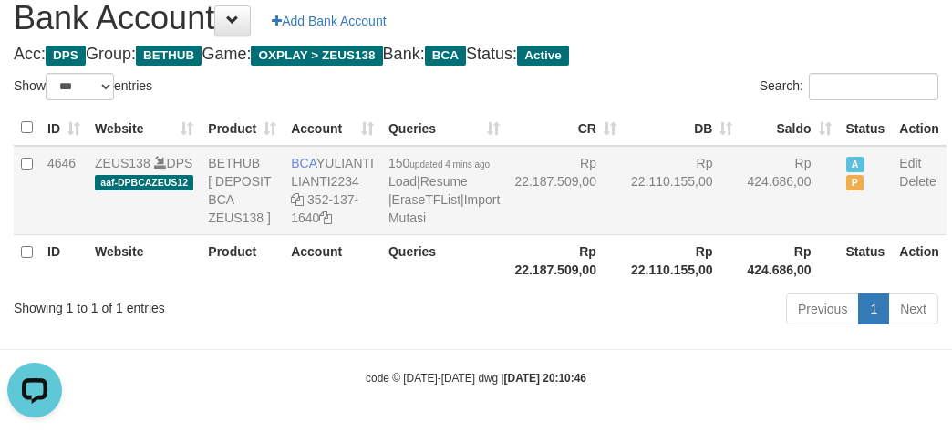
click at [662, 233] on td "Rp 22.110.155,00" at bounding box center [682, 190] width 117 height 89
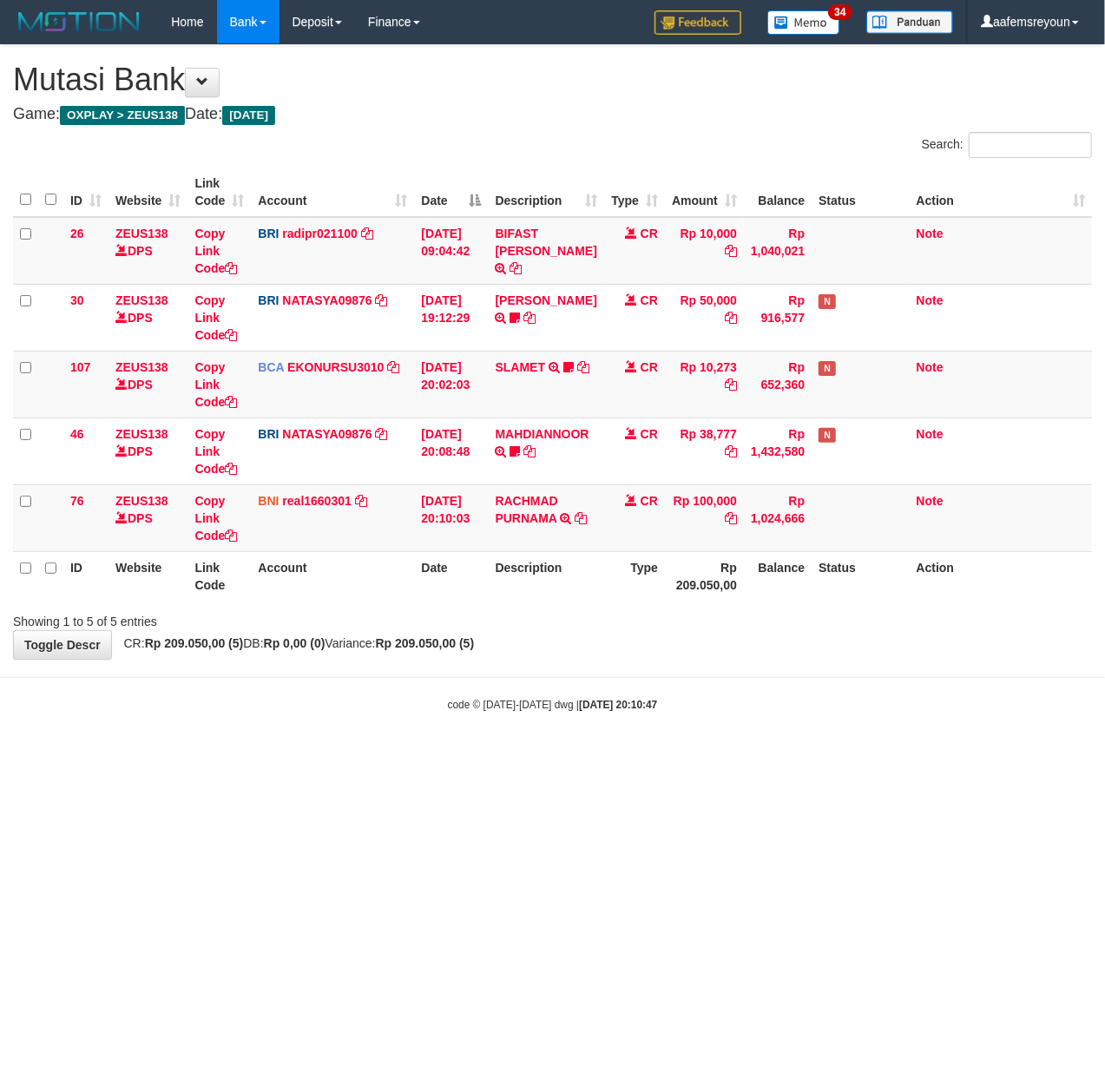
drag, startPoint x: 477, startPoint y: 889, endPoint x: 32, endPoint y: 903, distance: 445.2
click at [472, 756] on html "Toggle navigation Home Bank Account List Mutasi Bank Search Sync Note Mutasi De…" at bounding box center [552, 378] width 1105 height 756
drag, startPoint x: 729, startPoint y: 936, endPoint x: 200, endPoint y: 845, distance: 536.8
click at [722, 756] on html "Toggle navigation Home Bank Account List Mutasi Bank Search Sync Note Mutasi De…" at bounding box center [552, 378] width 1105 height 756
drag, startPoint x: 674, startPoint y: 667, endPoint x: 540, endPoint y: 664, distance: 134.0
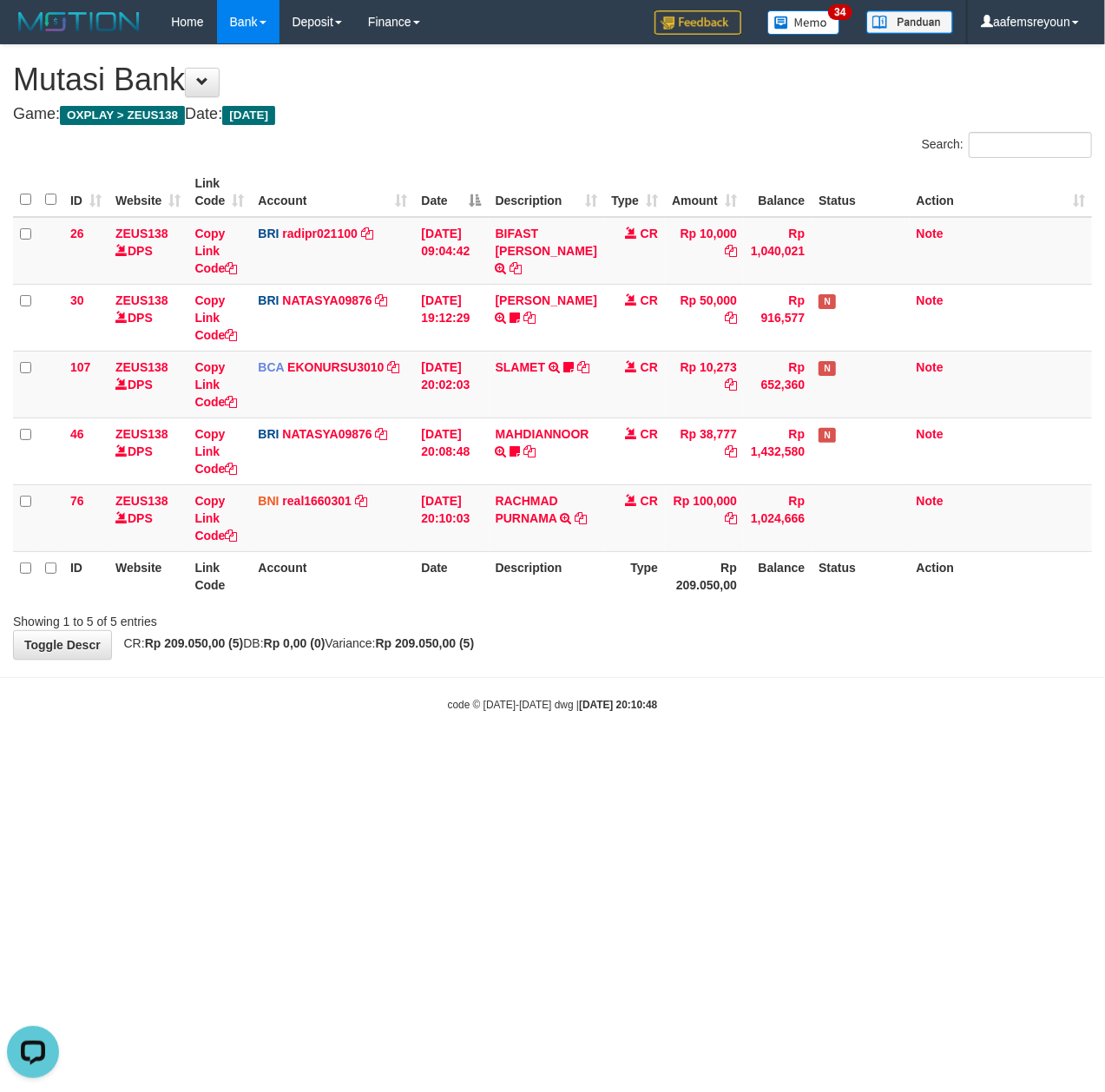
click at [674, 667] on body "Toggle navigation Home Bank Account List Mutasi Bank Search Sync Note Mutasi De…" at bounding box center [552, 378] width 1105 height 756
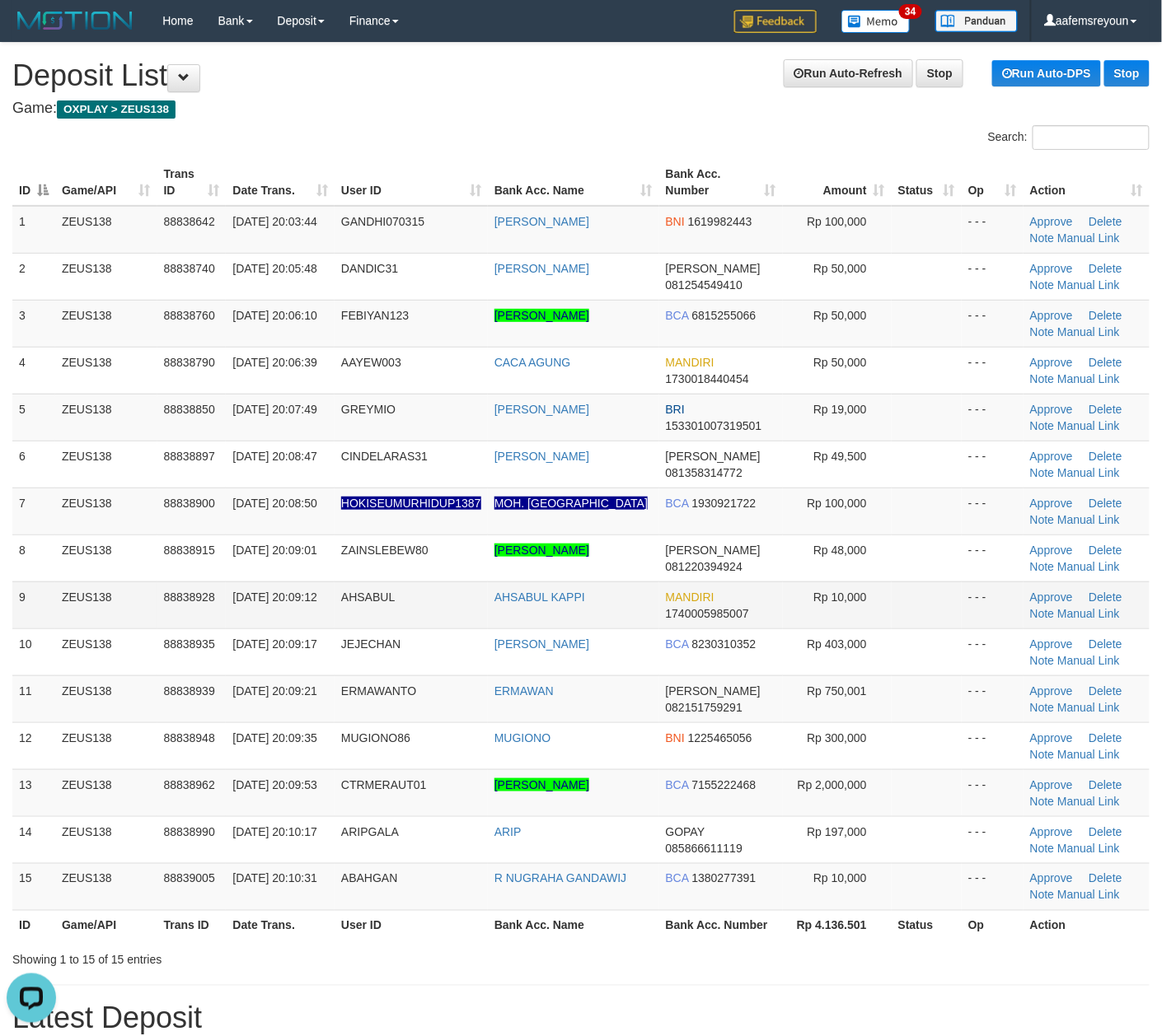
click at [788, 592] on td "Rp 10,000" at bounding box center [837, 605] width 108 height 47
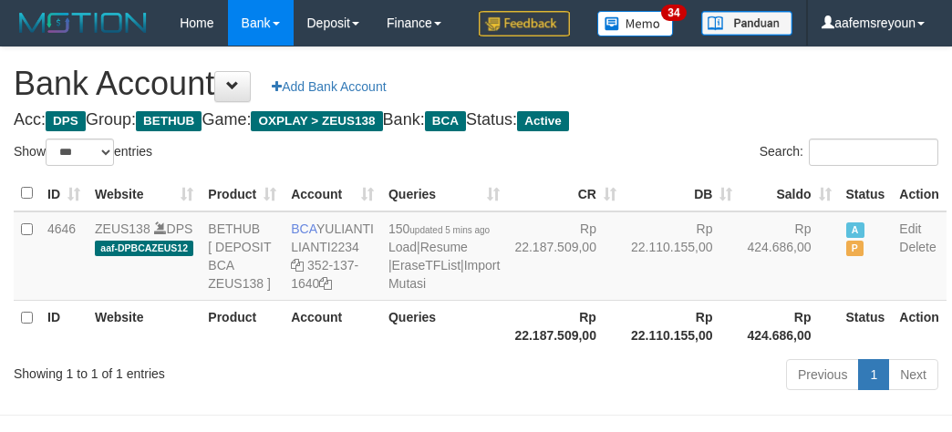
select select "***"
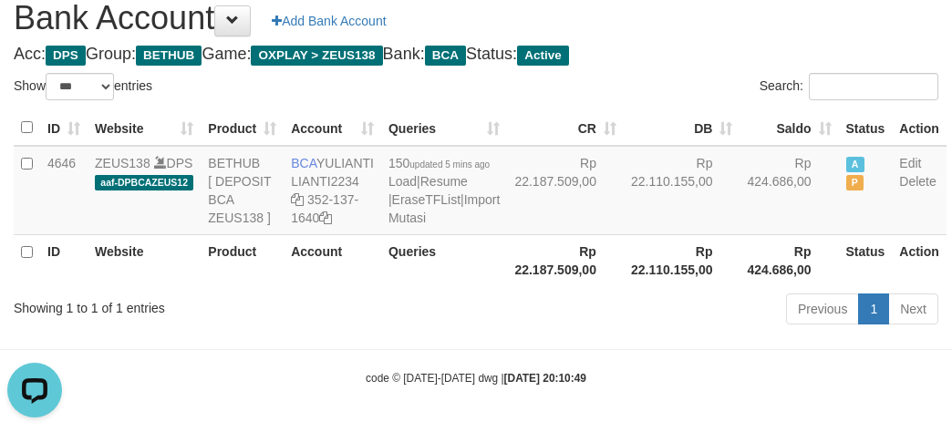
click at [518, 284] on th "Rp 22.187.509,00" at bounding box center [565, 260] width 117 height 52
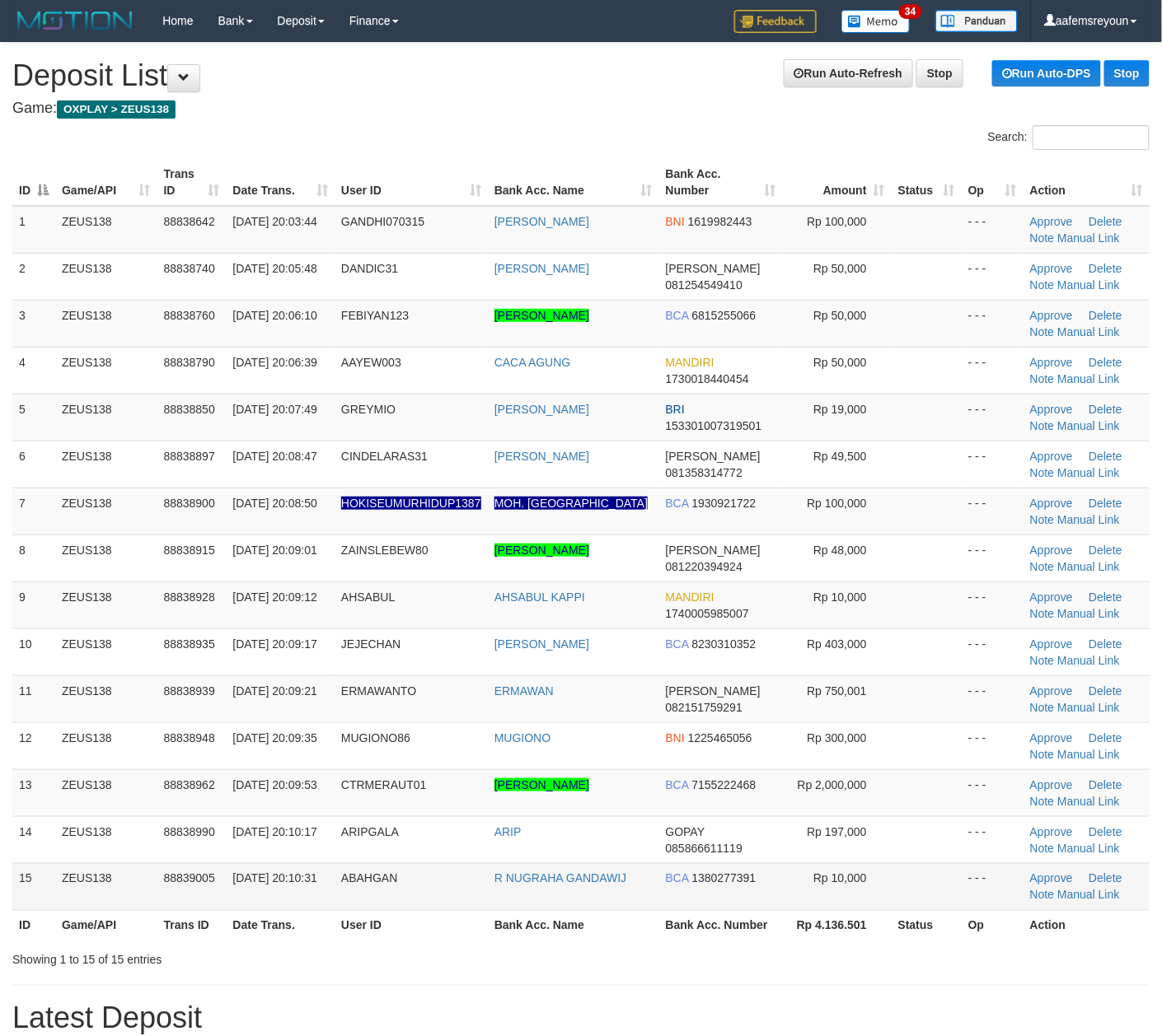
drag, startPoint x: 561, startPoint y: 938, endPoint x: 805, endPoint y: 912, distance: 245.4
click at [565, 934] on th "Bank Acc. Name" at bounding box center [574, 925] width 172 height 31
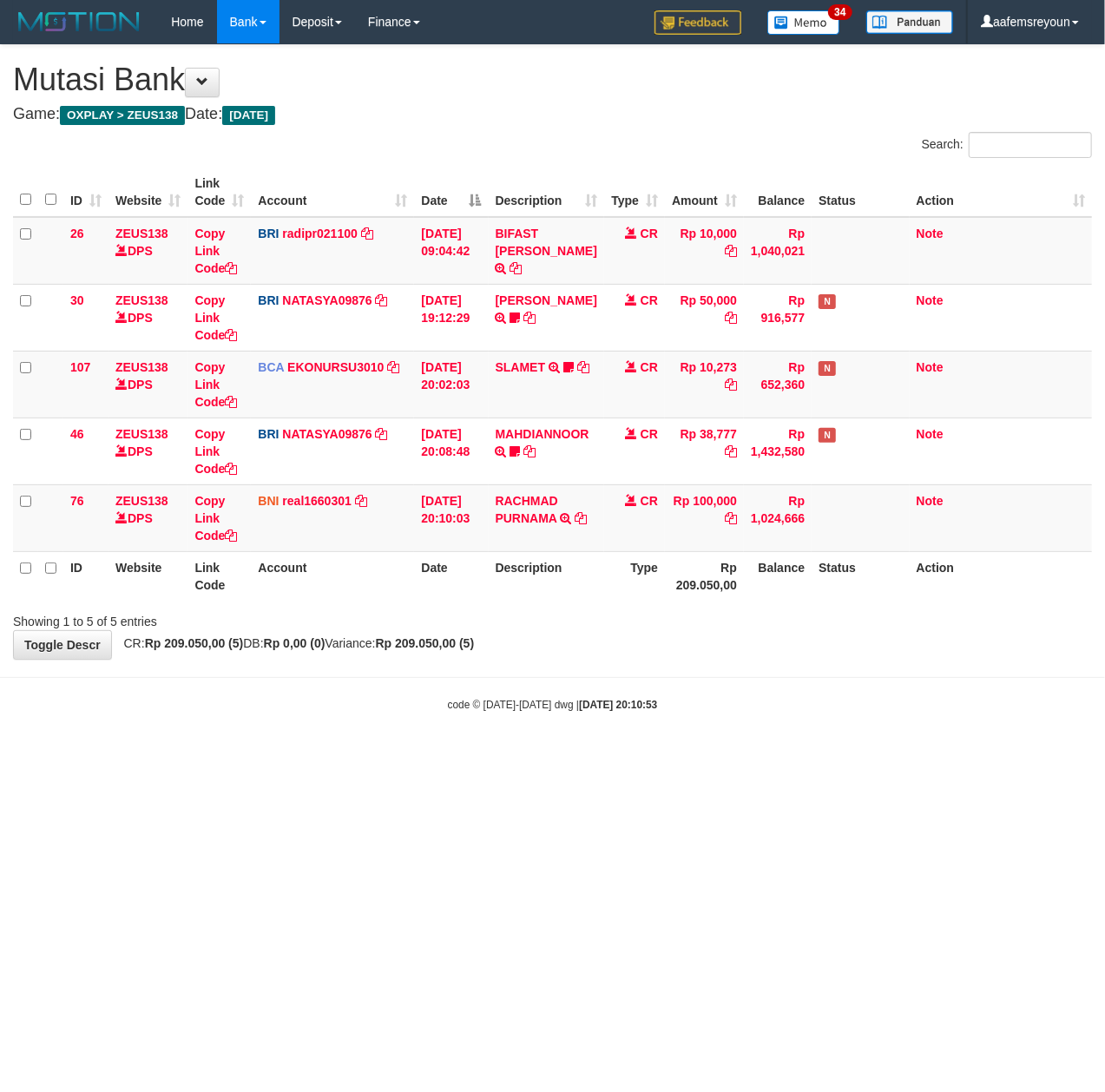
click at [670, 756] on html "Toggle navigation Home Bank Account List Mutasi Bank Search Sync Note Mutasi De…" at bounding box center [552, 378] width 1105 height 756
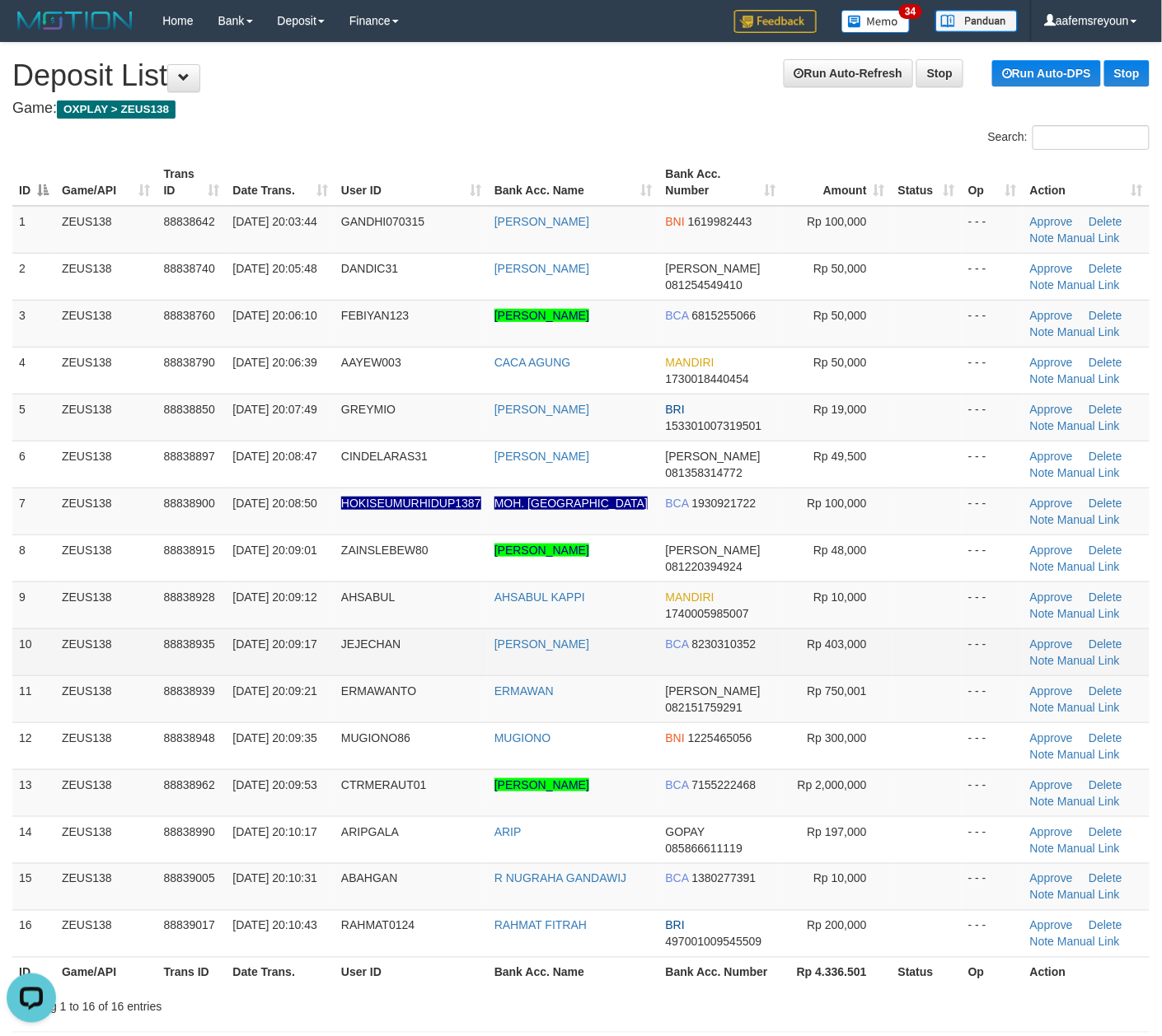
click at [769, 640] on td "BCA 8230310352" at bounding box center [720, 652] width 124 height 47
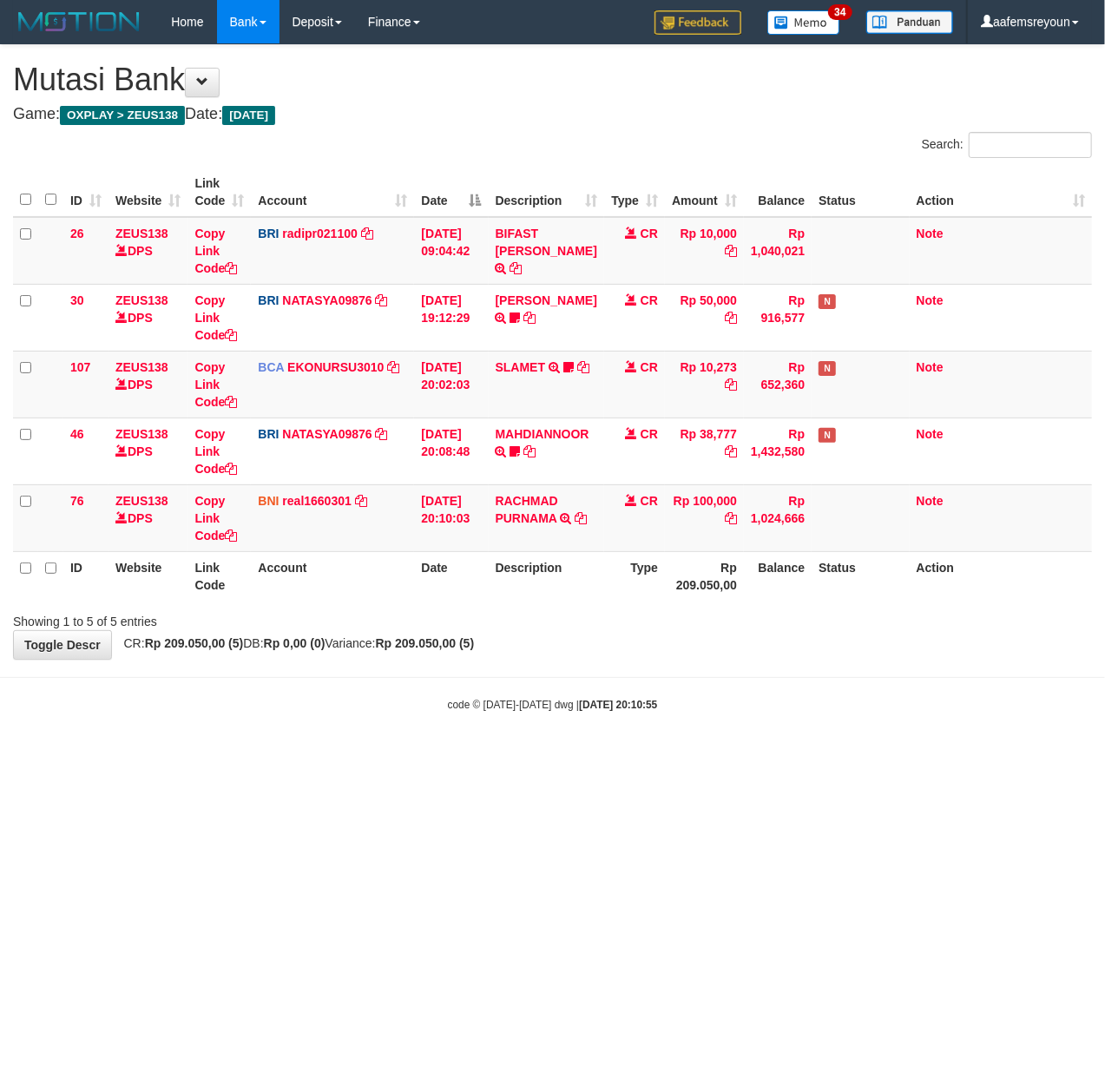
click at [413, 756] on html "Toggle navigation Home Bank Account List Mutasi Bank Search Sync Note Mutasi De…" at bounding box center [552, 378] width 1105 height 756
drag, startPoint x: 495, startPoint y: 792, endPoint x: 0, endPoint y: 713, distance: 501.3
click at [490, 756] on html "Toggle navigation Home Bank Account List Mutasi Bank Search Sync Note Mutasi De…" at bounding box center [552, 378] width 1105 height 756
click at [675, 756] on html "Toggle navigation Home Bank Account List Mutasi Bank Search Sync Note Mutasi De…" at bounding box center [552, 378] width 1105 height 756
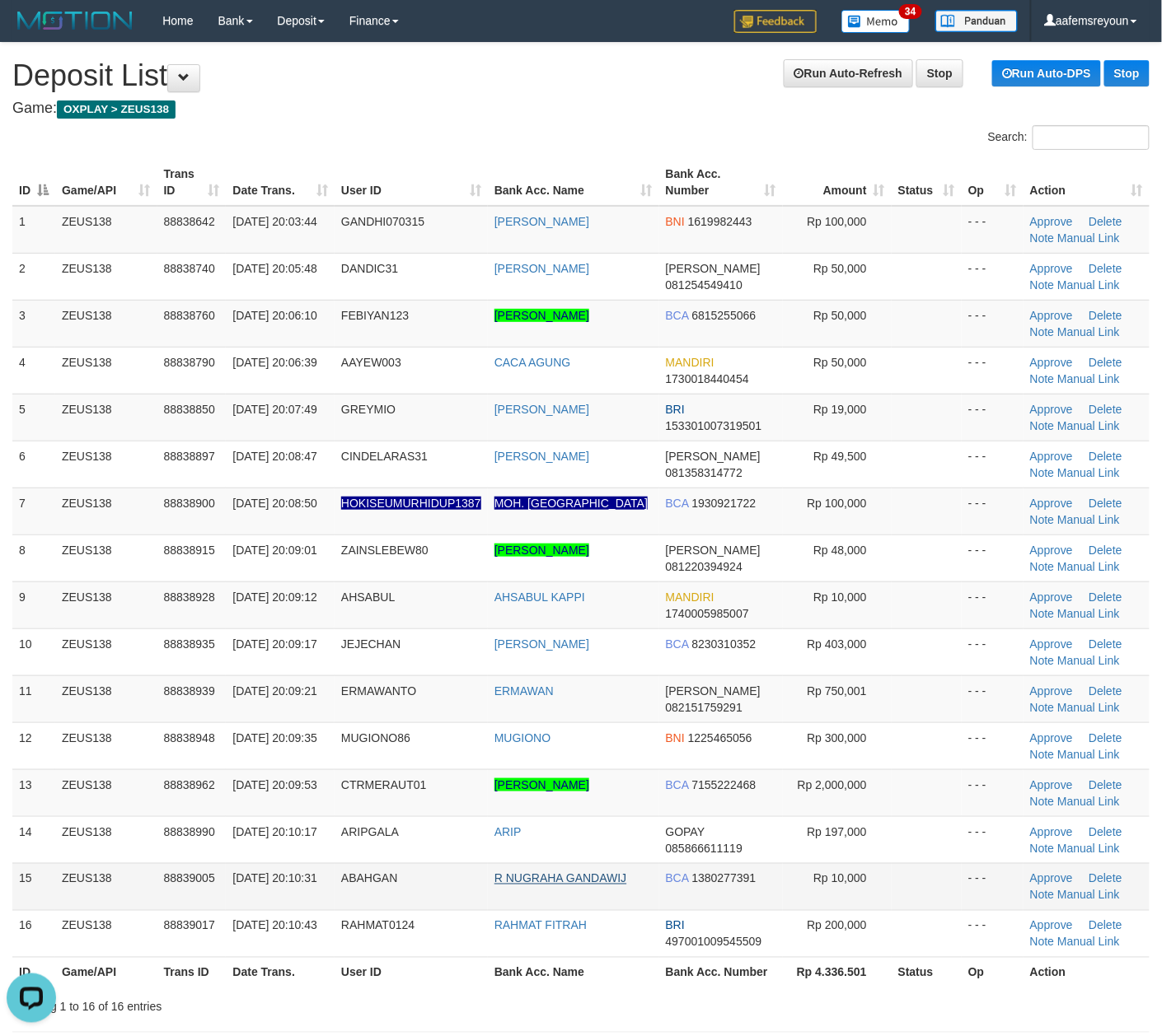
drag, startPoint x: 522, startPoint y: 897, endPoint x: 620, endPoint y: 877, distance: 100.0
click at [524, 897] on td "R NUGRAHA GANDAWIJ" at bounding box center [574, 887] width 172 height 47
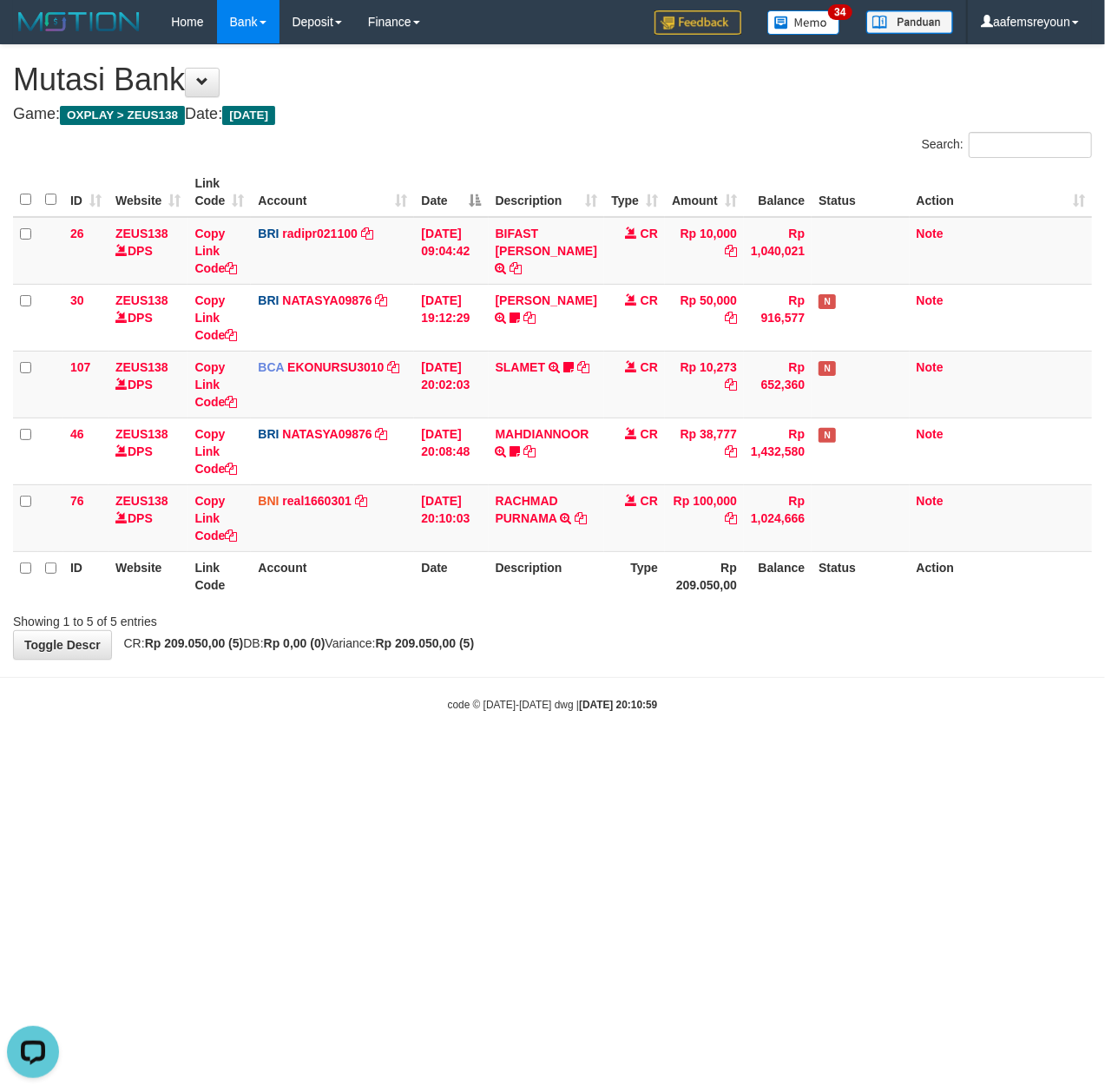
click at [769, 756] on html "Toggle navigation Home Bank Account List Mutasi Bank Search Sync Note Mutasi De…" at bounding box center [552, 378] width 1105 height 756
click at [404, 756] on html "Toggle navigation Home Bank Account List Mutasi Bank Search Sync Note Mutasi De…" at bounding box center [552, 378] width 1105 height 756
click at [398, 756] on html "Toggle navigation Home Bank Account List Mutasi Bank Search Sync Note Mutasi De…" at bounding box center [552, 378] width 1105 height 756
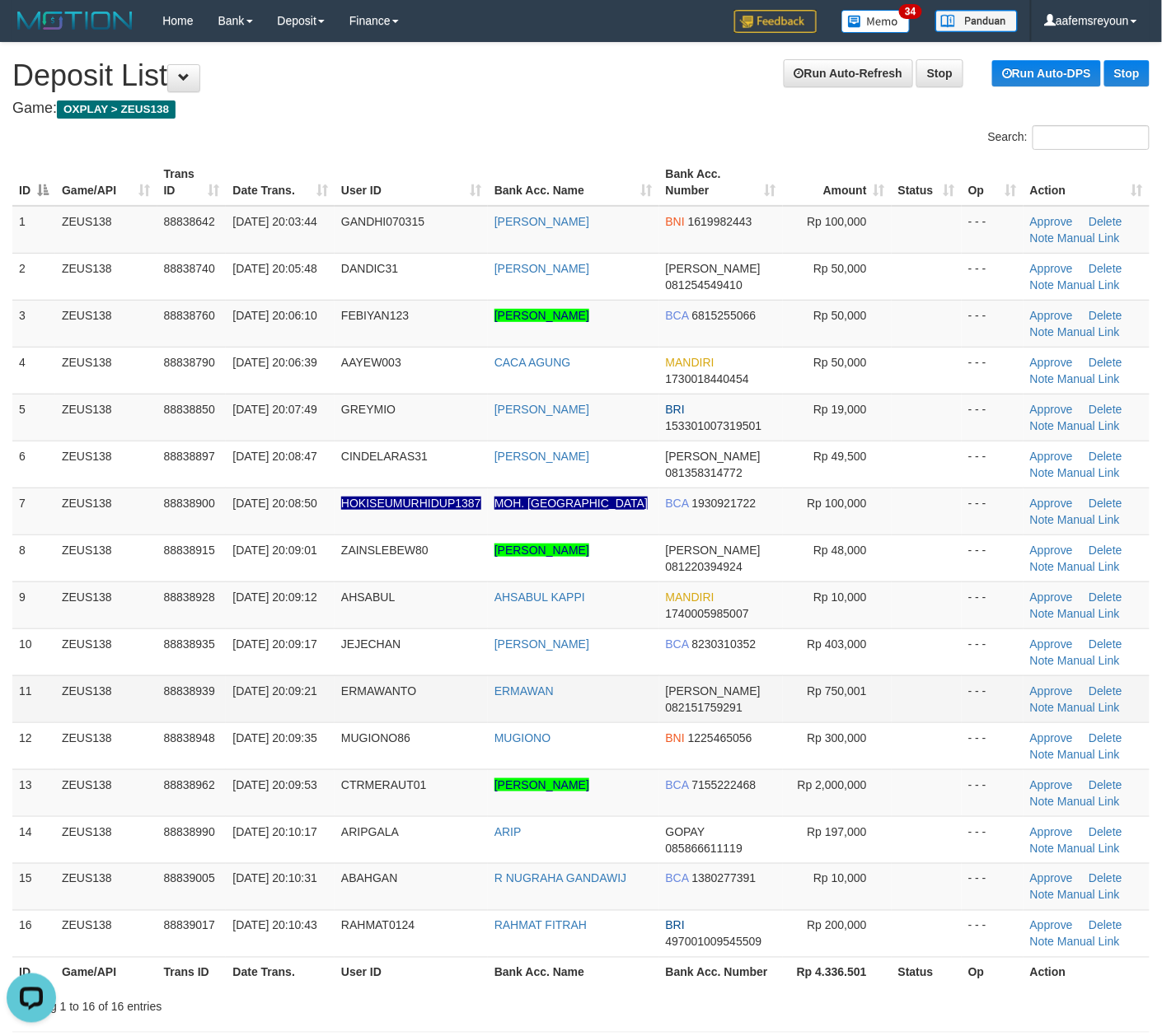
click at [868, 719] on td "Rp 750,001" at bounding box center [837, 699] width 108 height 47
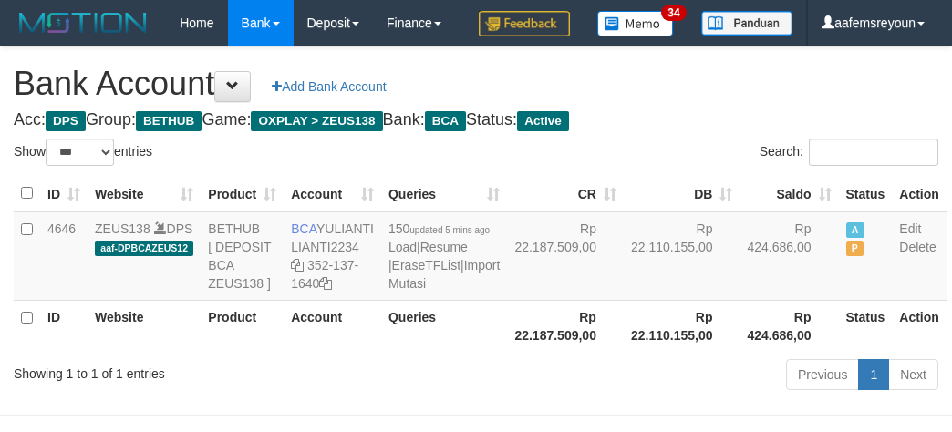
select select "***"
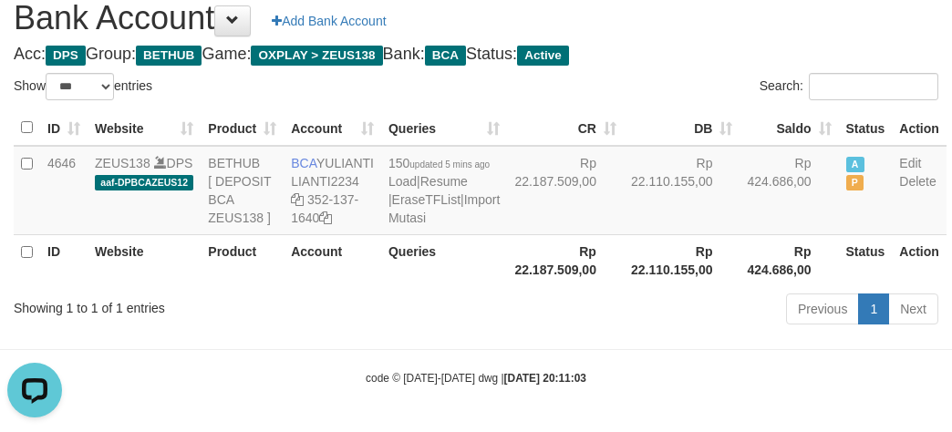
click at [629, 286] on th "Rp 22.110.155,00" at bounding box center [682, 260] width 117 height 52
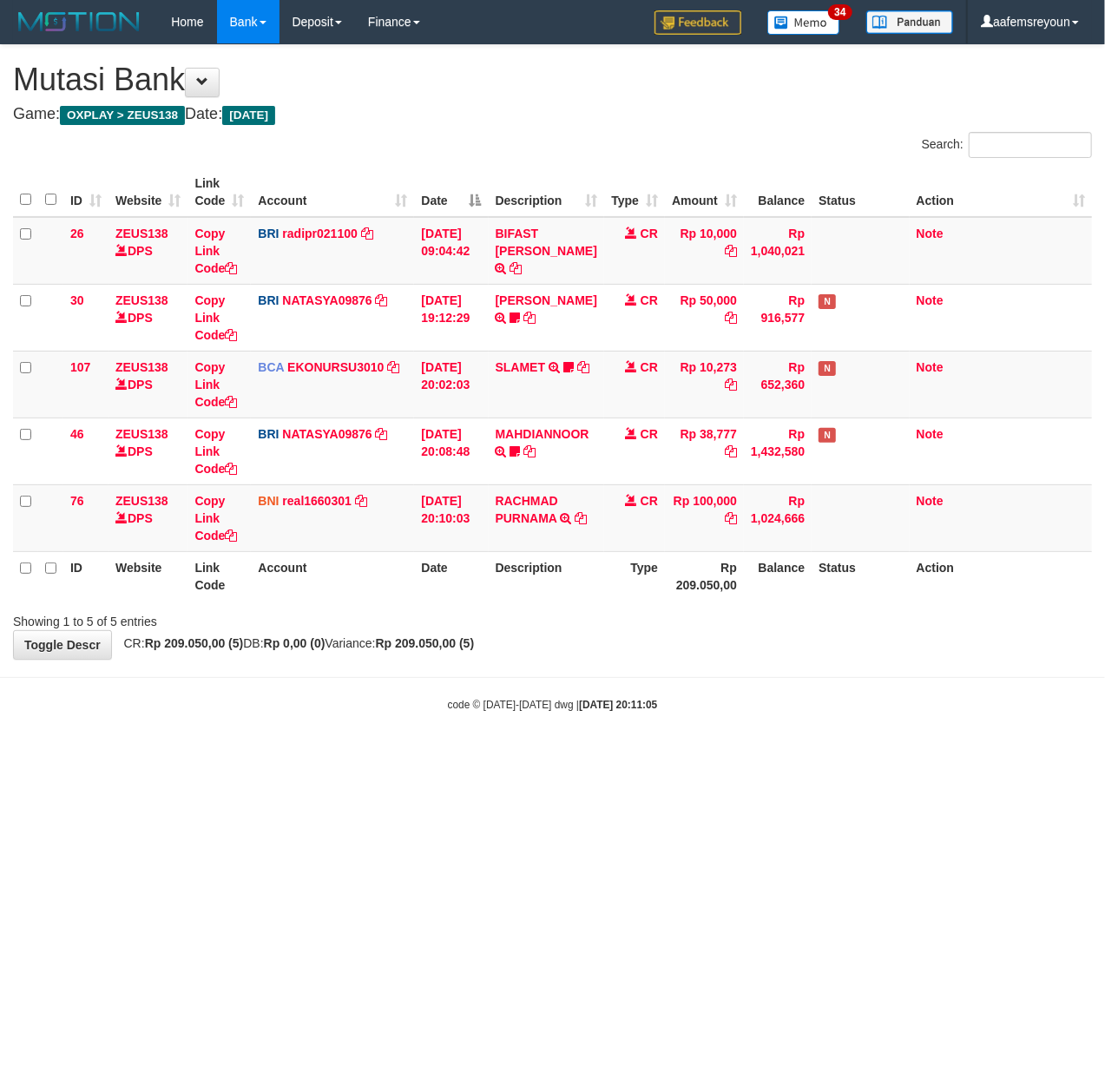
click at [415, 756] on html "Toggle navigation Home Bank Account List Mutasi Bank Search Sync Note Mutasi De…" at bounding box center [552, 378] width 1105 height 756
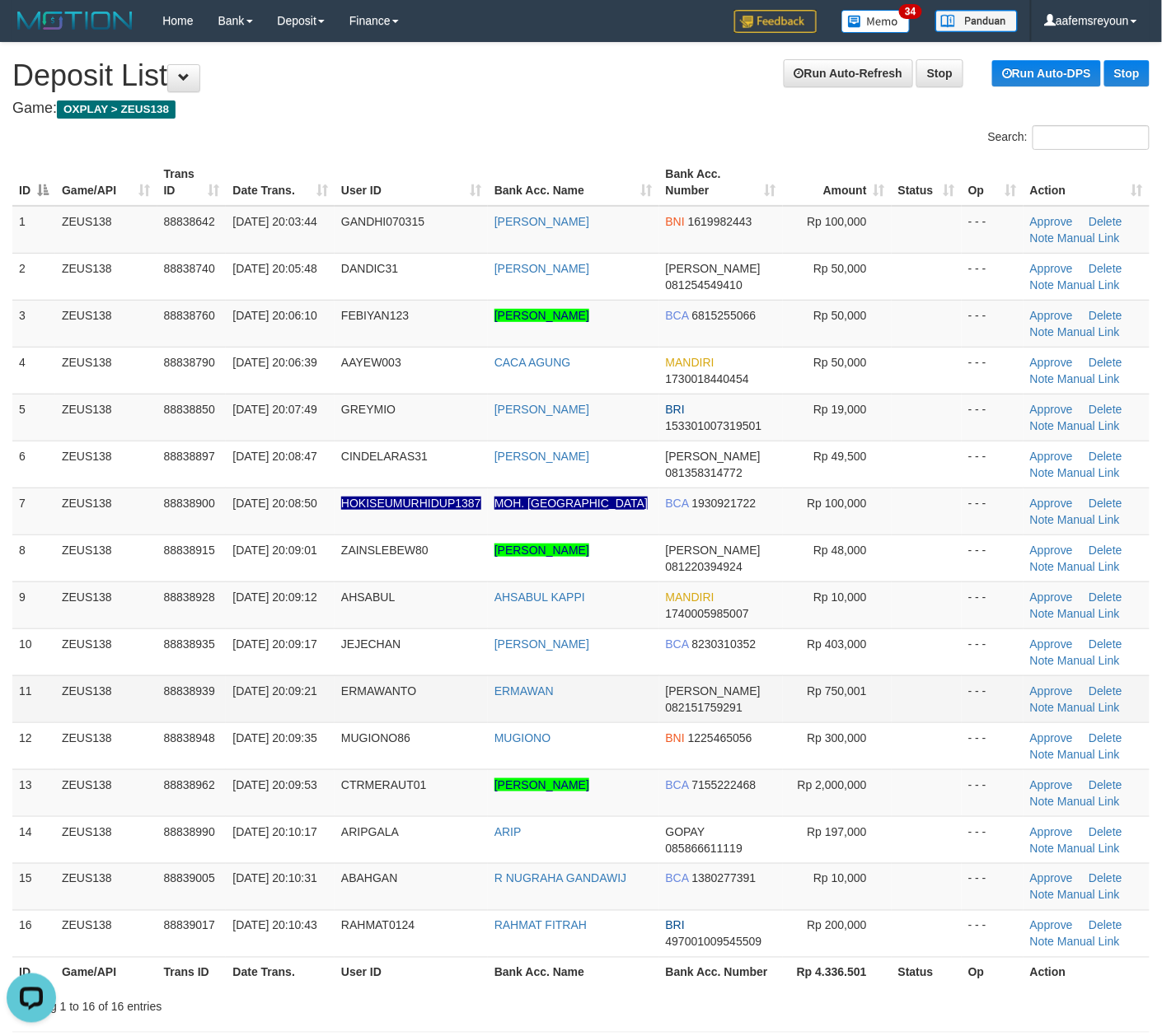
drag, startPoint x: 610, startPoint y: 713, endPoint x: 608, endPoint y: 694, distance: 19.1
click at [604, 695] on td "ERMAWAN" at bounding box center [574, 699] width 172 height 47
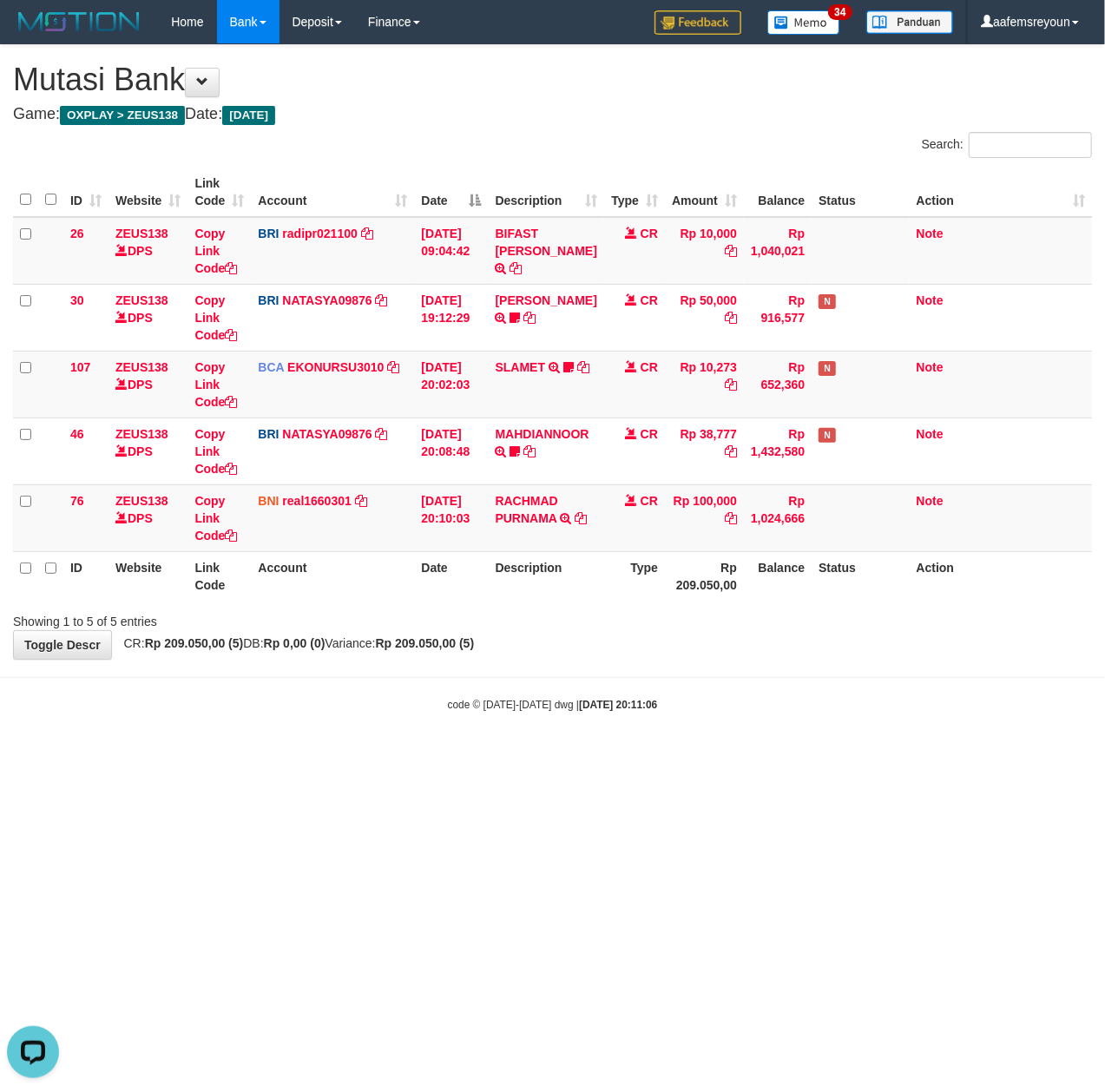
click at [692, 756] on html "Toggle navigation Home Bank Account List Mutasi Bank Search Sync Note Mutasi De…" at bounding box center [552, 378] width 1105 height 756
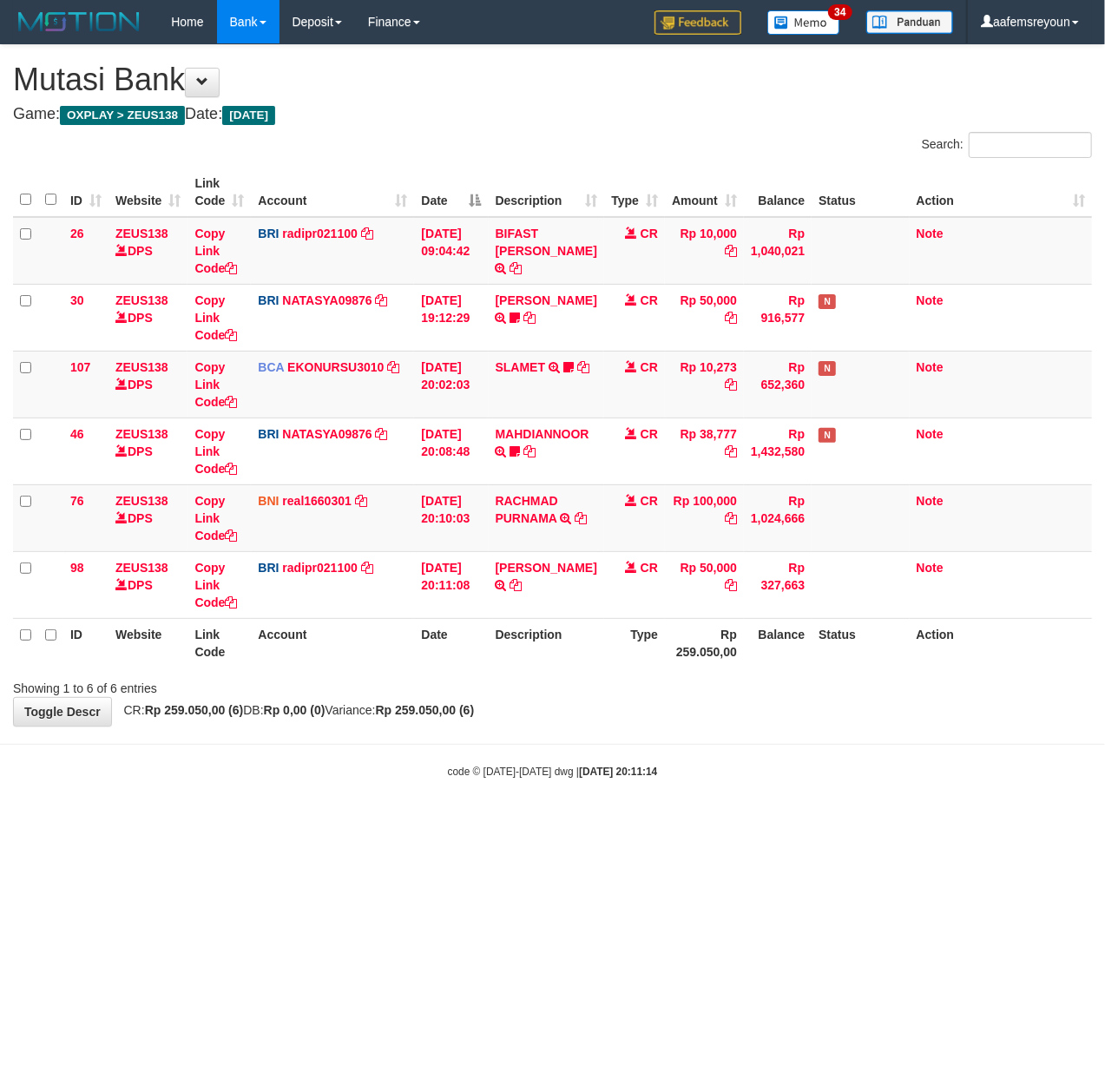
click at [581, 823] on body "Toggle navigation Home Bank Account List Mutasi Bank Search Sync Note Mutasi De…" at bounding box center [552, 411] width 1105 height 823
click at [664, 823] on html "Toggle navigation Home Bank Account List Mutasi Bank Search Sync Note Mutasi De…" at bounding box center [552, 411] width 1105 height 823
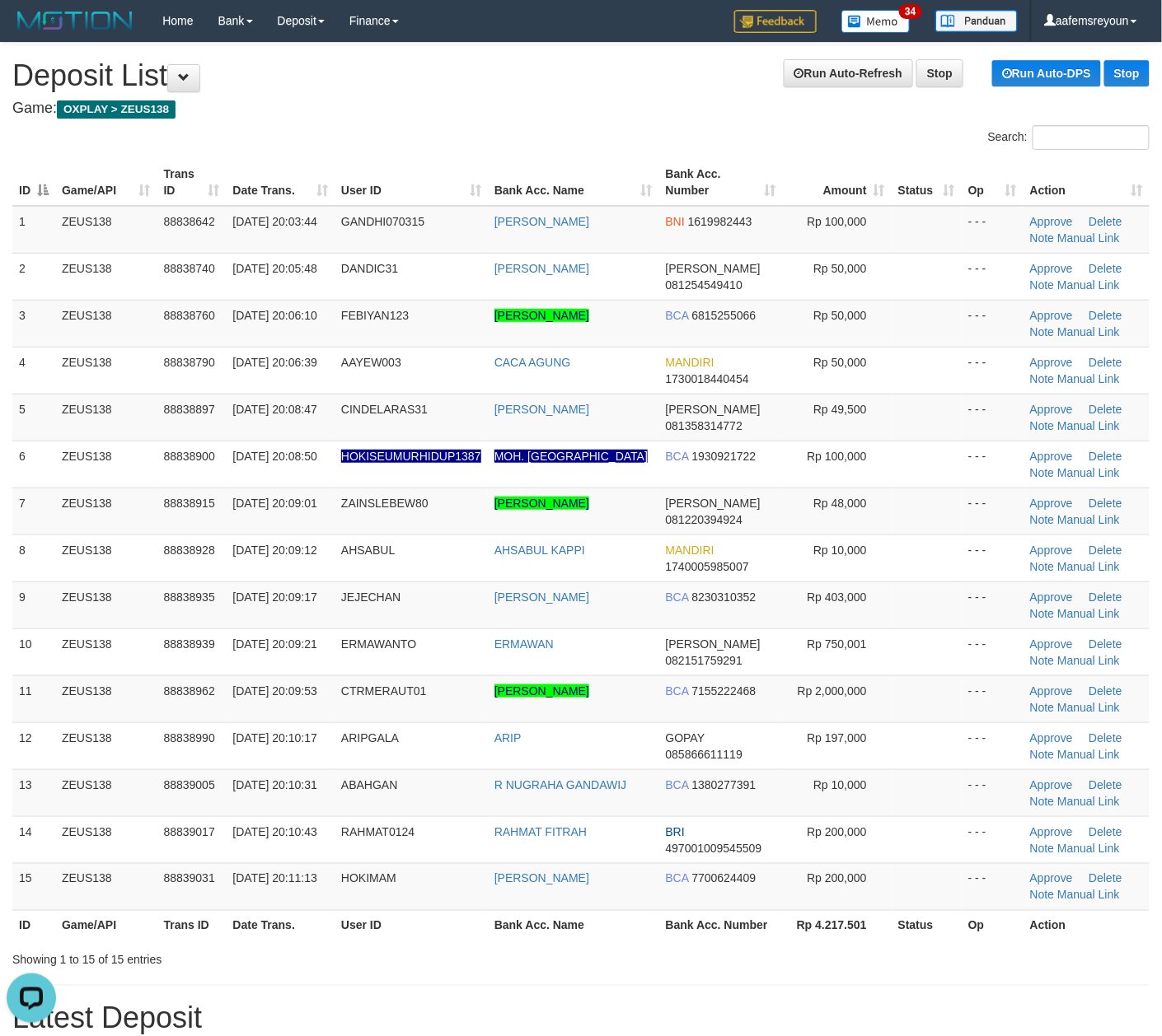
click at [611, 923] on th "Bank Acc. Name" at bounding box center [574, 925] width 172 height 31
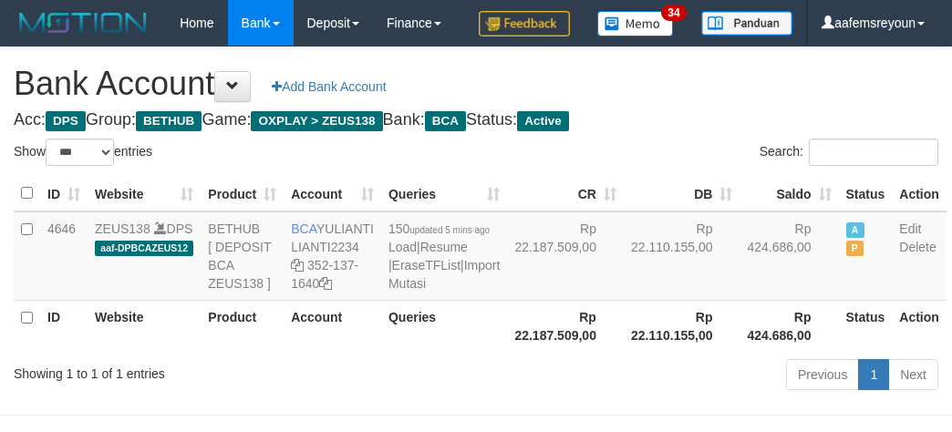
select select "***"
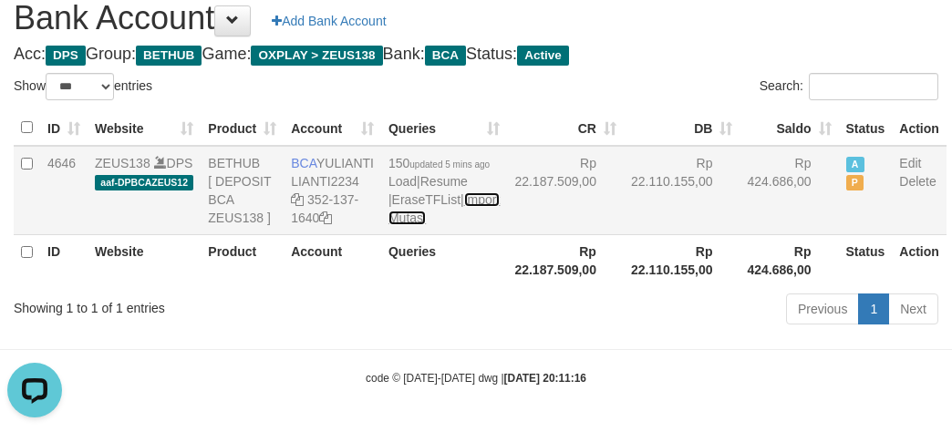
click at [391, 225] on link "Import Mutasi" at bounding box center [443, 208] width 111 height 33
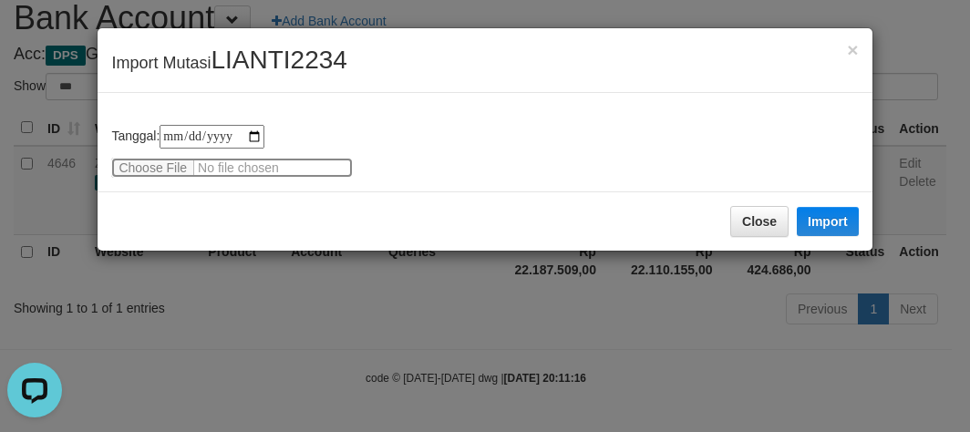
click at [132, 169] on input "file" at bounding box center [232, 168] width 242 height 20
type input "**********"
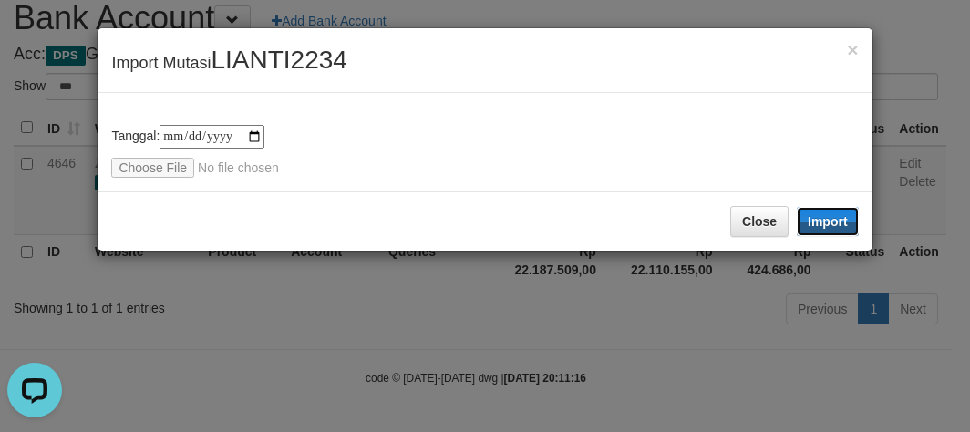
drag, startPoint x: 825, startPoint y: 226, endPoint x: 4, endPoint y: 97, distance: 831.6
click at [824, 226] on button "Import" at bounding box center [828, 221] width 62 height 29
click at [471, 377] on div "**********" at bounding box center [485, 216] width 970 height 432
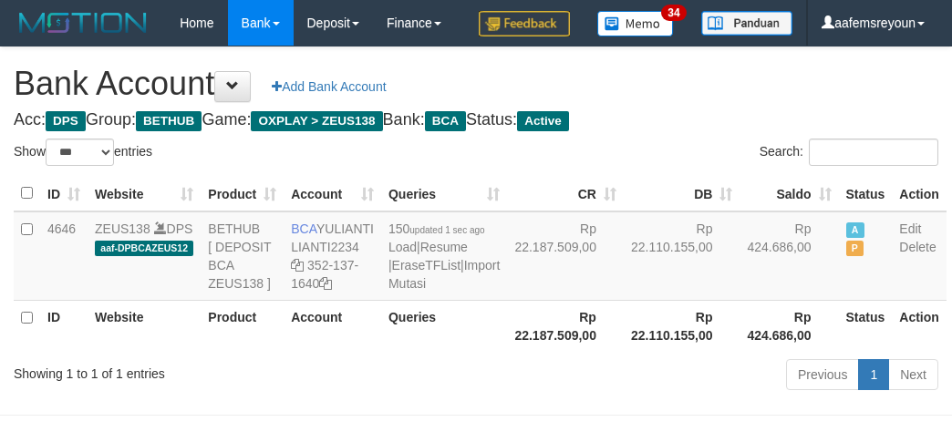
select select "***"
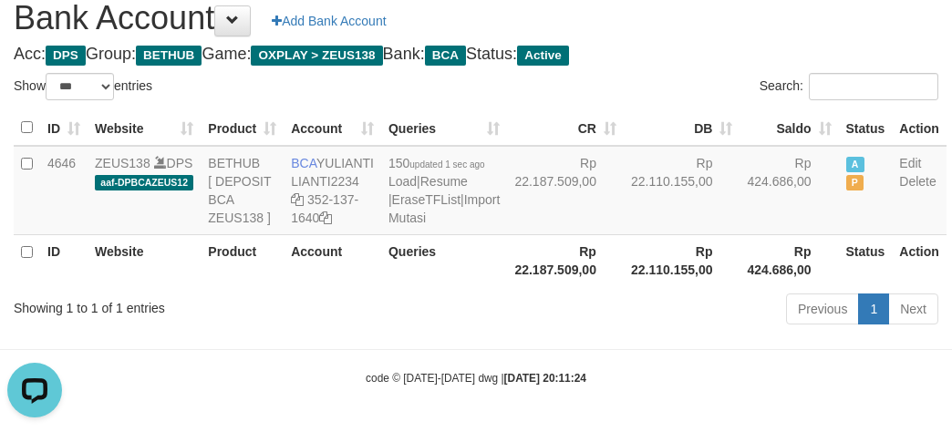
drag, startPoint x: 493, startPoint y: 428, endPoint x: 512, endPoint y: 429, distance: 19.2
click at [493, 427] on body "Toggle navigation Home Bank Account List Mutasi Bank Search Sync Note Mutasi De…" at bounding box center [476, 183] width 952 height 498
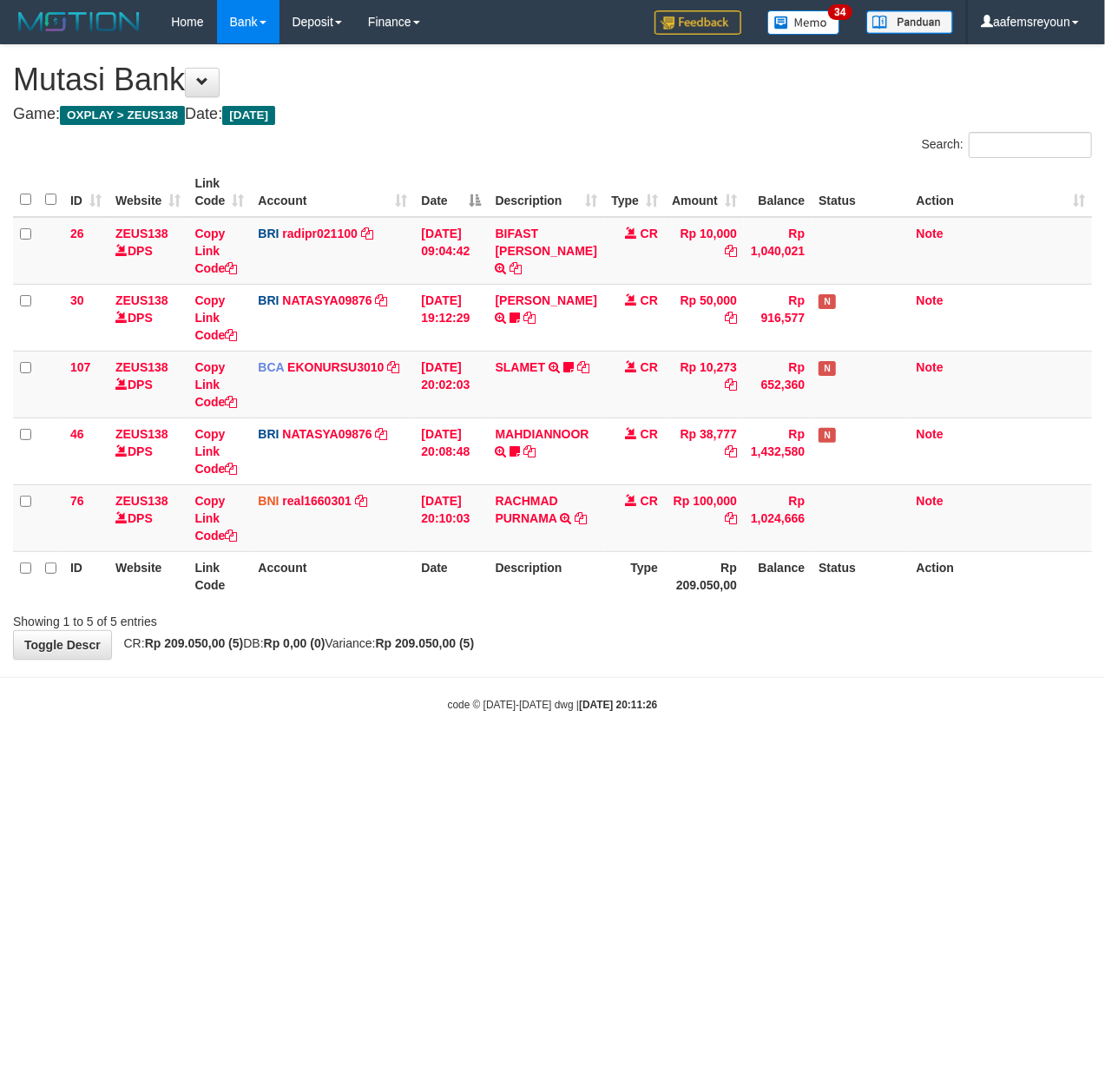
click at [818, 756] on html "Toggle navigation Home Bank Account List Mutasi Bank Search Sync Note Mutasi De…" at bounding box center [552, 378] width 1105 height 756
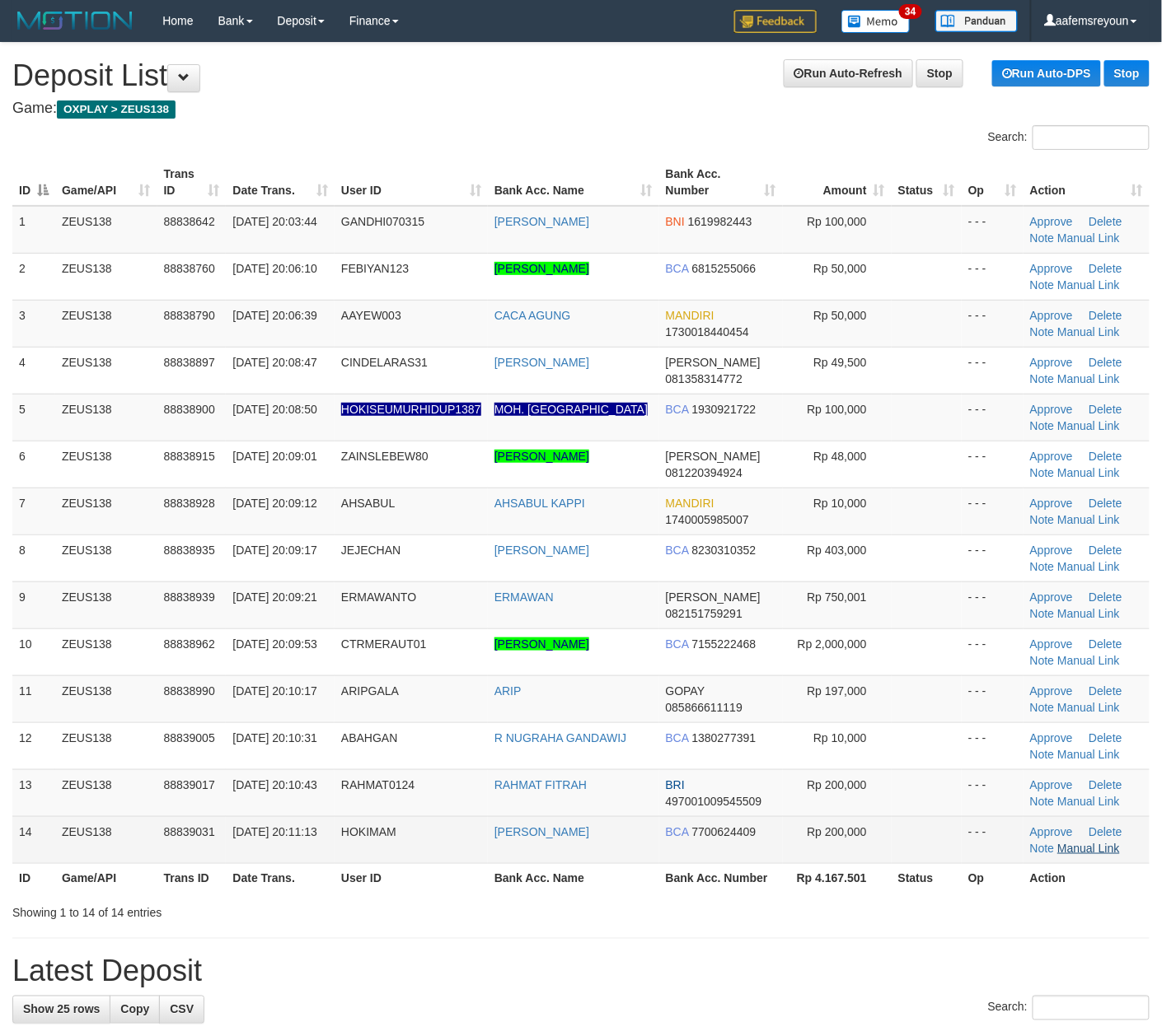
drag, startPoint x: 739, startPoint y: 878, endPoint x: 1065, endPoint y: 852, distance: 327.0
click at [749, 880] on th "Bank Acc. Number" at bounding box center [720, 879] width 124 height 31
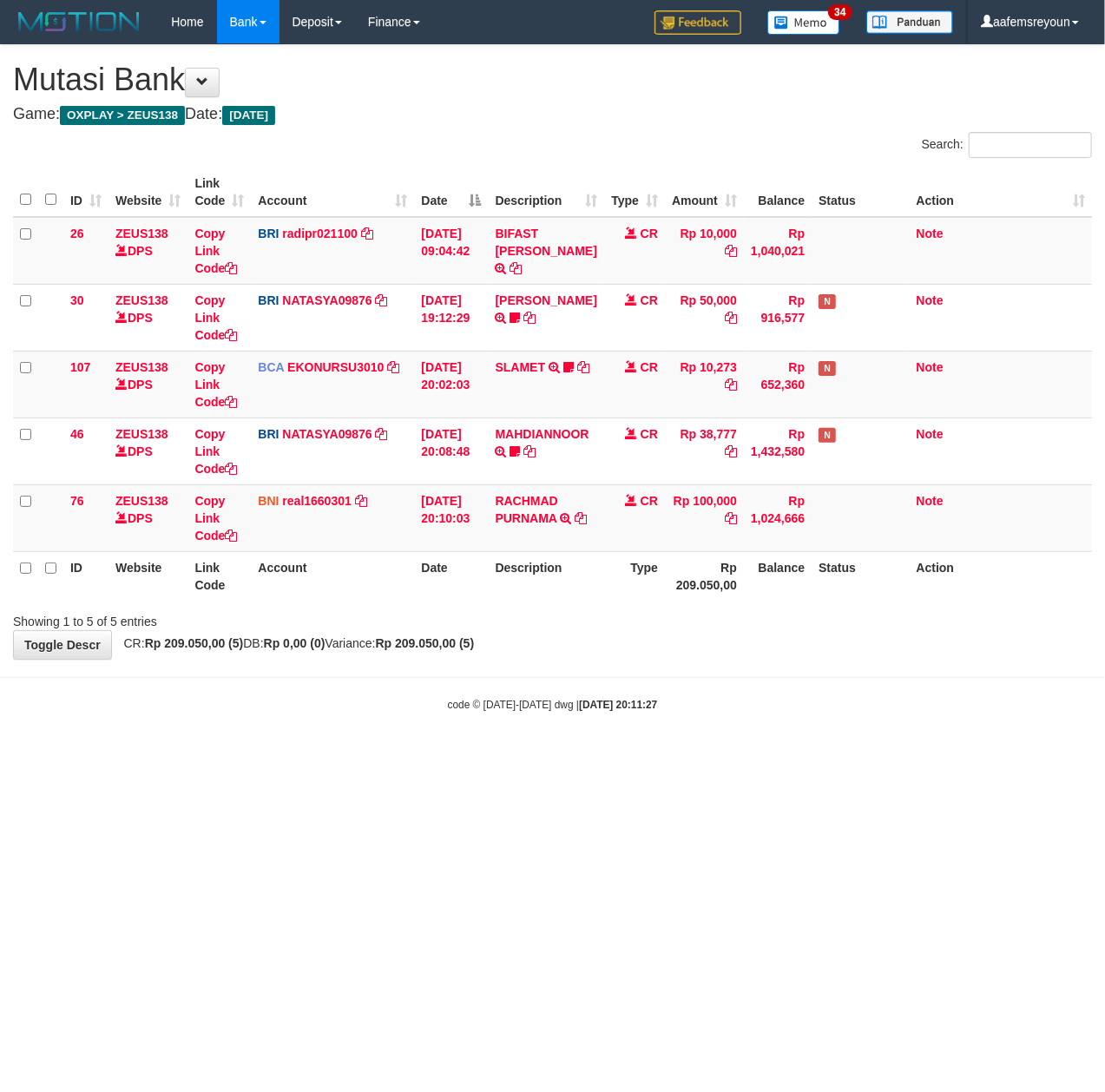
click at [709, 756] on html "Toggle navigation Home Bank Account List Mutasi Bank Search Sync Note Mutasi De…" at bounding box center [552, 378] width 1105 height 756
click at [795, 756] on html "Toggle navigation Home Bank Account List Mutasi Bank Search Sync Note Mutasi De…" at bounding box center [552, 378] width 1105 height 756
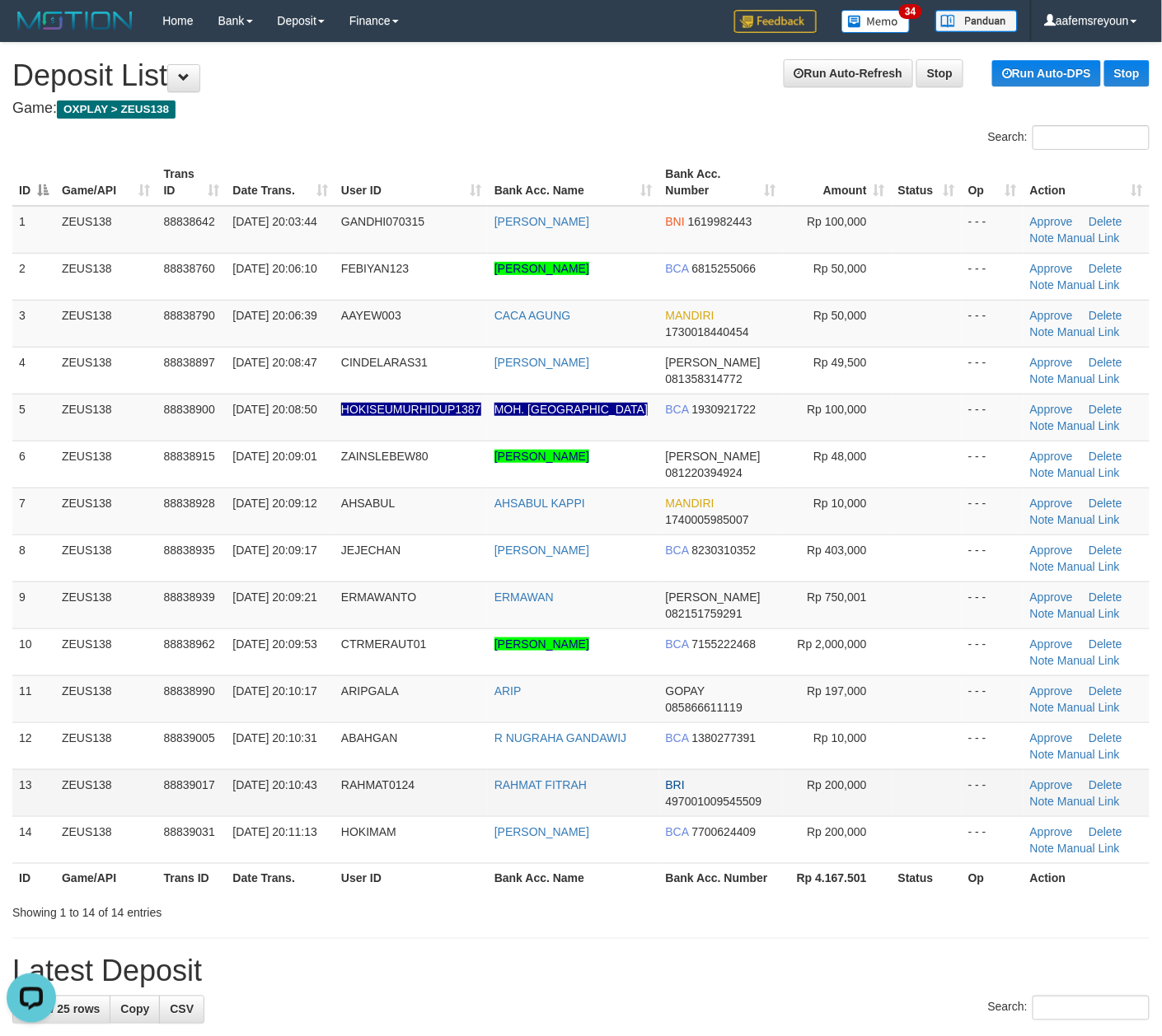
drag, startPoint x: 752, startPoint y: 920, endPoint x: 238, endPoint y: 798, distance: 528.3
click at [752, 919] on div "Showing 1 to 14 of 14 entries" at bounding box center [581, 910] width 1162 height 23
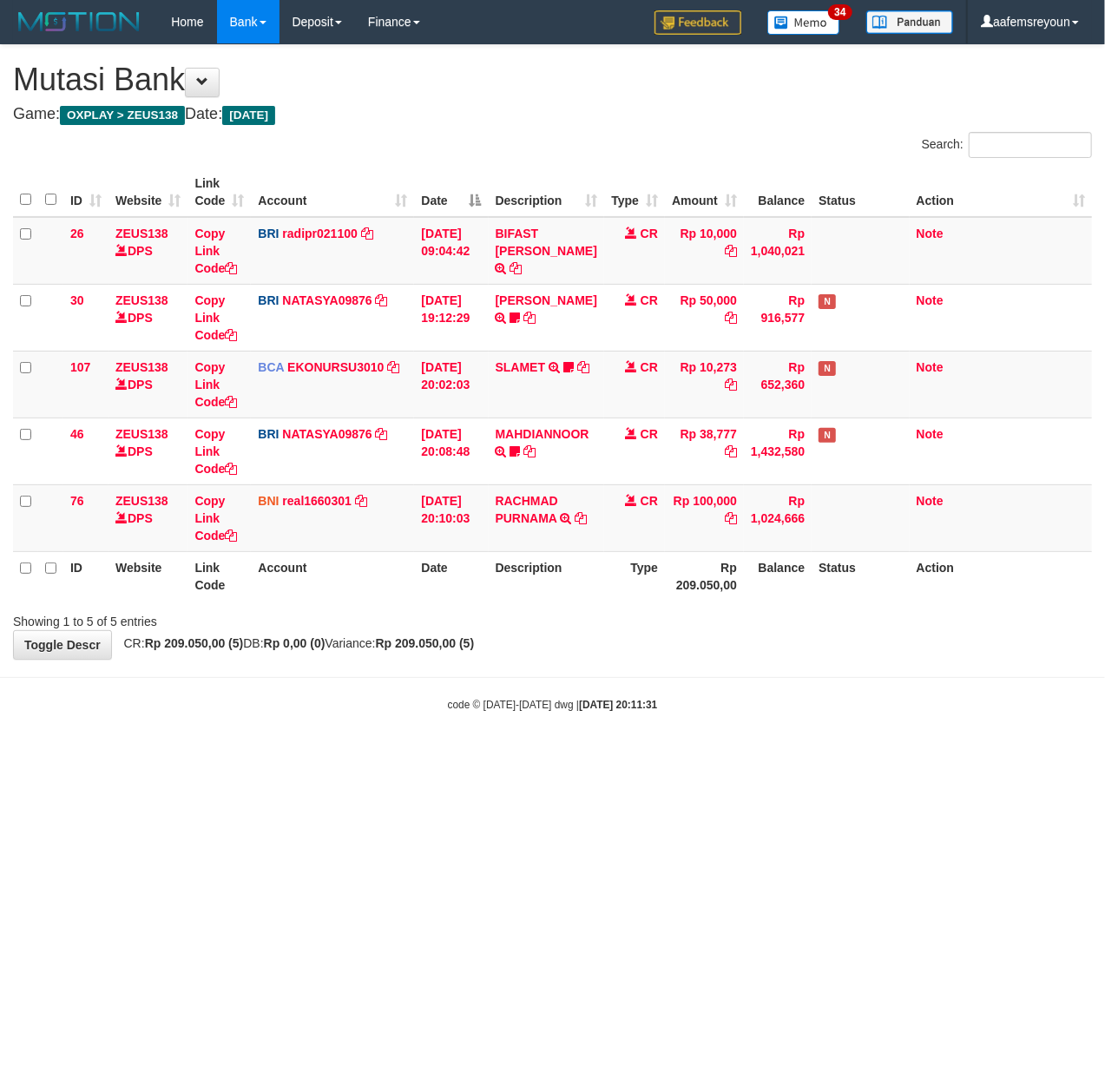
click at [778, 756] on html "Toggle navigation Home Bank Account List Mutasi Bank Search Sync Note Mutasi De…" at bounding box center [552, 378] width 1105 height 756
click at [769, 756] on html "Toggle navigation Home Bank Account List Mutasi Bank Search Sync Note Mutasi De…" at bounding box center [552, 378] width 1105 height 756
click at [463, 756] on html "Toggle navigation Home Bank Account List Mutasi Bank Search Sync Note Mutasi De…" at bounding box center [552, 378] width 1105 height 756
click at [428, 756] on html "Toggle navigation Home Bank Account List Mutasi Bank Search Sync Note Mutasi De…" at bounding box center [552, 378] width 1105 height 756
click at [383, 756] on html "Toggle navigation Home Bank Account List Mutasi Bank Search Sync Note Mutasi De…" at bounding box center [552, 378] width 1105 height 756
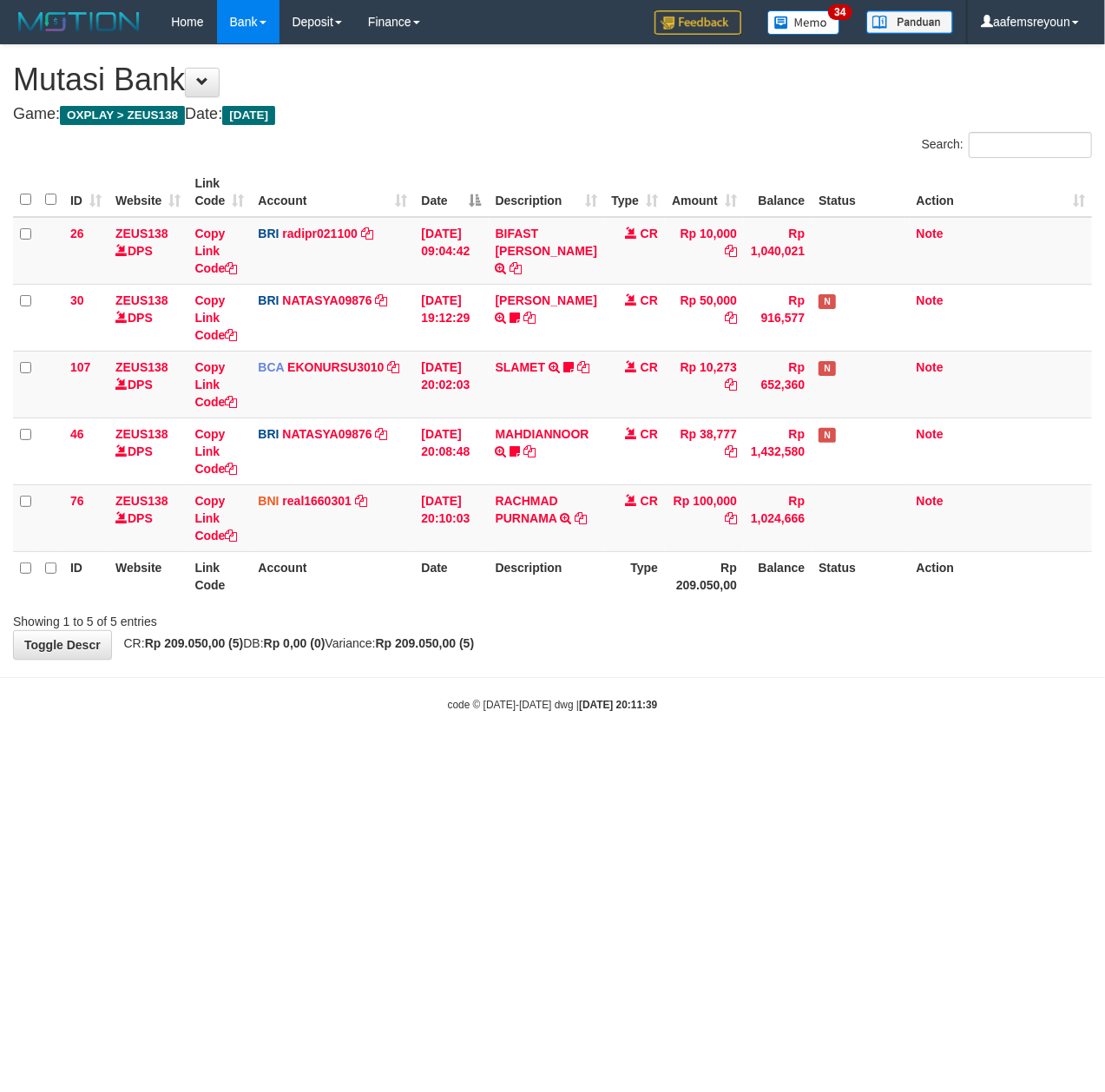
click at [382, 756] on html "Toggle navigation Home Bank Account List Mutasi Bank Search Sync Note Mutasi De…" at bounding box center [552, 378] width 1105 height 756
click at [498, 756] on html "Toggle navigation Home Bank Account List Mutasi Bank Search Sync Note Mutasi De…" at bounding box center [552, 378] width 1105 height 756
drag, startPoint x: 495, startPoint y: 887, endPoint x: 506, endPoint y: 887, distance: 11.0
click at [500, 756] on html "Toggle navigation Home Bank Account List Mutasi Bank Search Sync Note Mutasi De…" at bounding box center [552, 378] width 1105 height 756
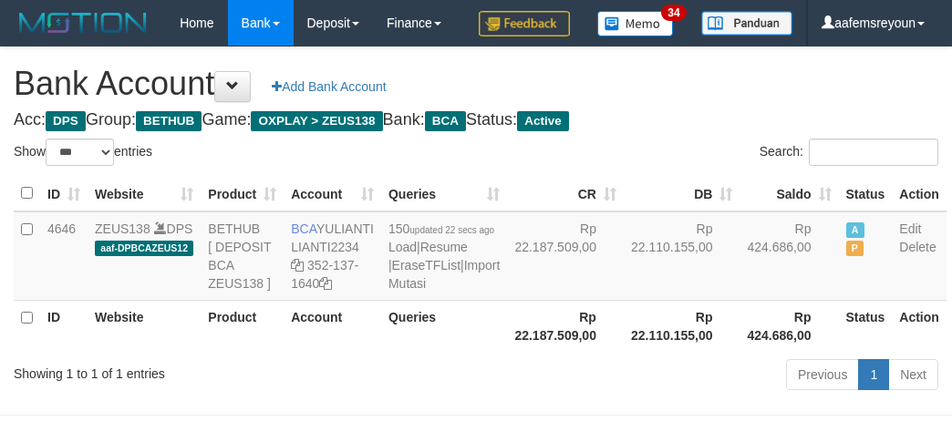
select select "***"
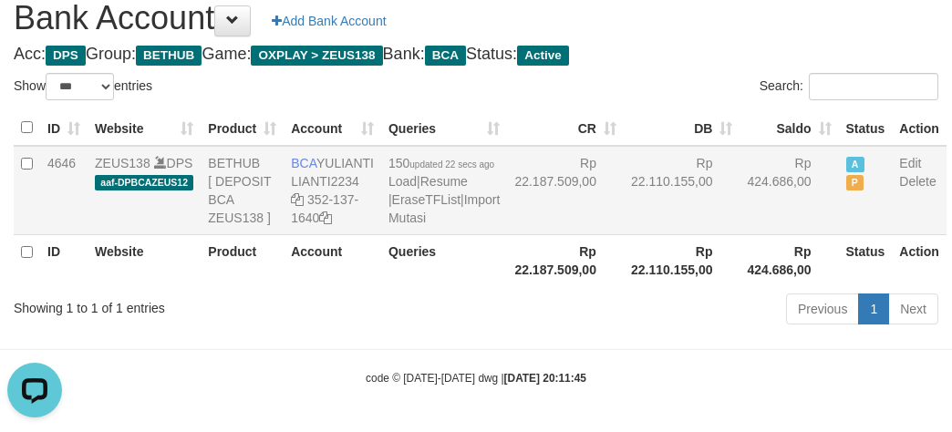
click at [237, 235] on td "BETHUB [ DEPOSIT BCA ZEUS138 ]" at bounding box center [242, 190] width 83 height 89
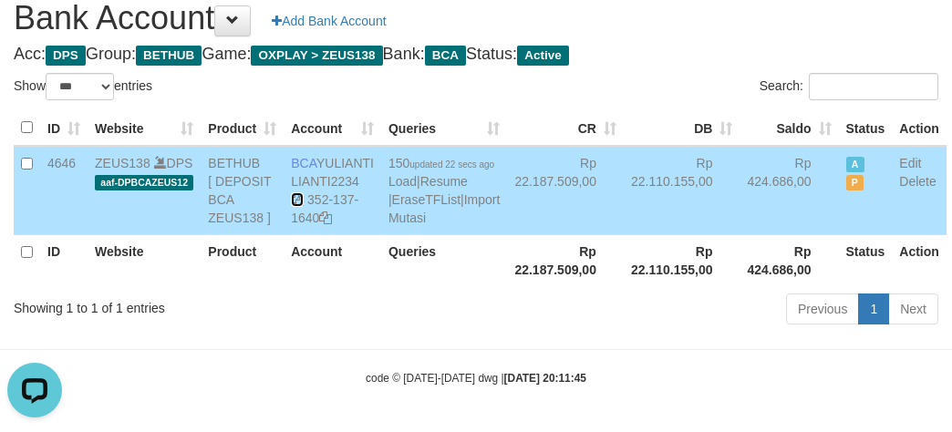
click at [294, 194] on icon at bounding box center [297, 199] width 13 height 13
drag, startPoint x: 693, startPoint y: 315, endPoint x: 701, endPoint y: 322, distance: 11.0
click at [739, 286] on th "Rp 424.686,00" at bounding box center [788, 260] width 98 height 52
click at [542, 396] on body "Toggle navigation Home Bank Account List Mutasi Bank Search Sync Note Mutasi De…" at bounding box center [476, 183] width 952 height 498
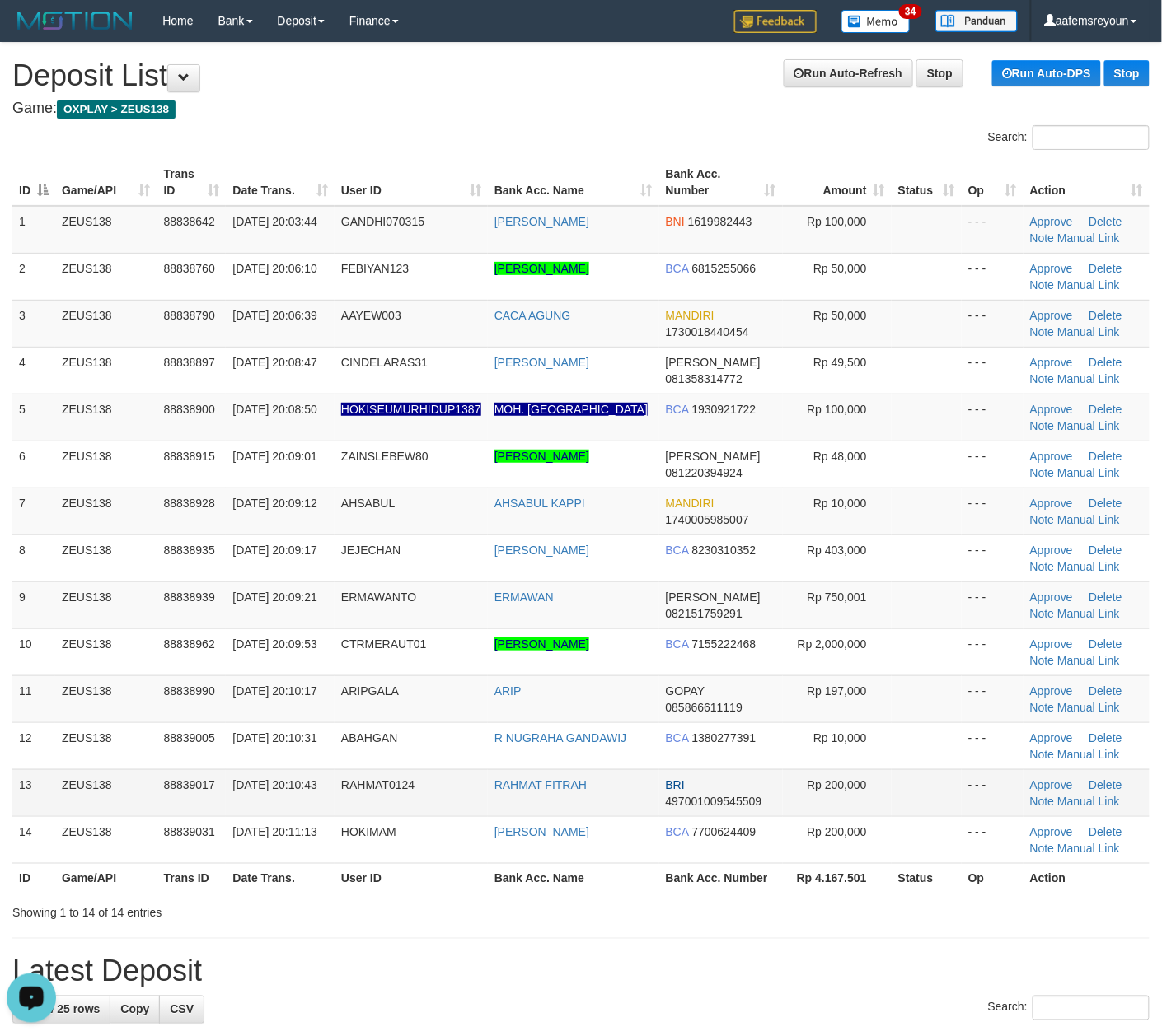
drag, startPoint x: 867, startPoint y: 828, endPoint x: 1063, endPoint y: 817, distance: 196.3
click at [867, 828] on td "Rp 200,000" at bounding box center [837, 840] width 108 height 47
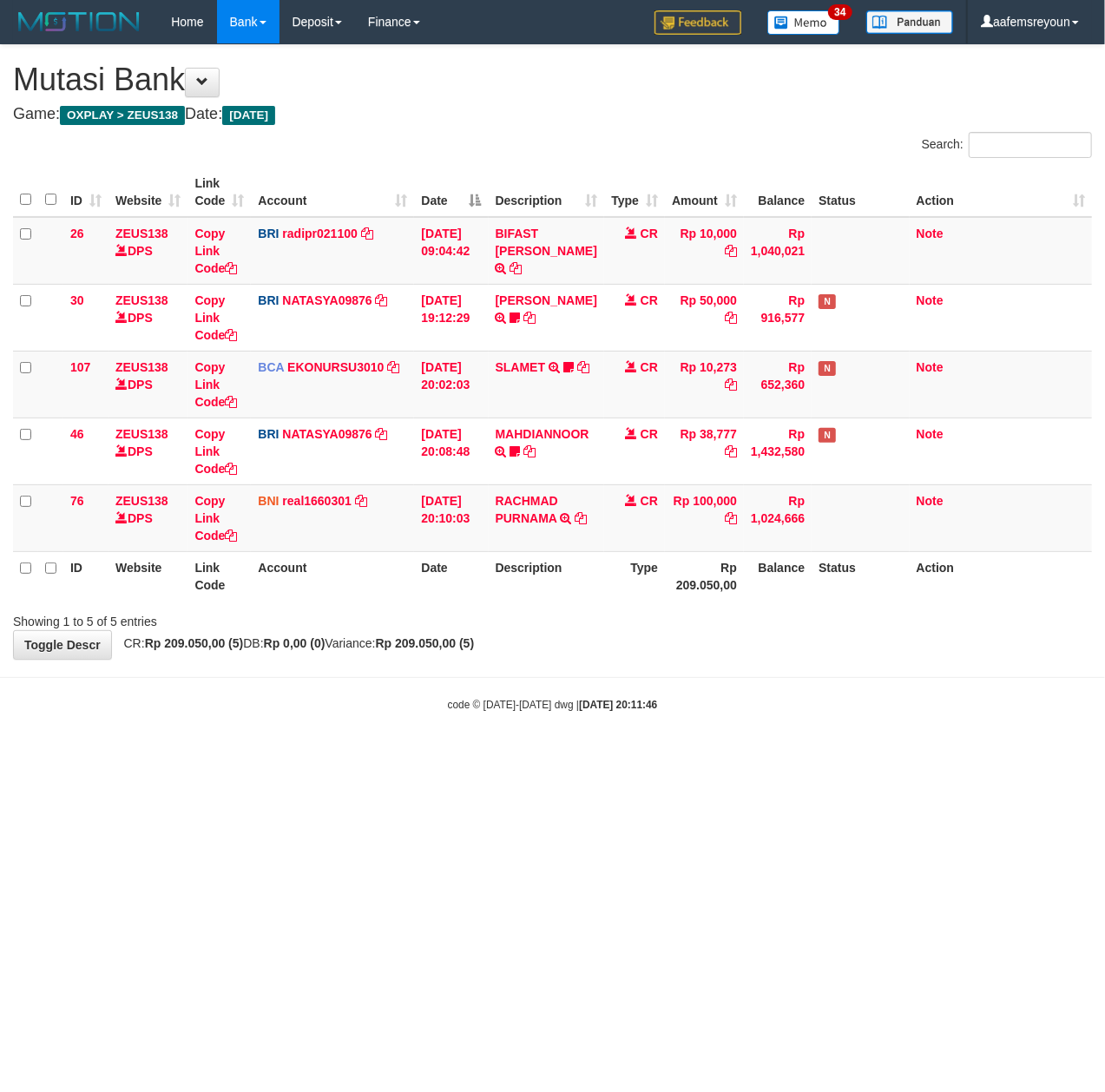
click at [529, 756] on html "Toggle navigation Home Bank Account List Mutasi Bank Search Sync Note Mutasi De…" at bounding box center [552, 378] width 1105 height 756
click at [417, 756] on html "Toggle navigation Home Bank Account List Mutasi Bank Search Sync Note Mutasi De…" at bounding box center [552, 378] width 1105 height 756
drag, startPoint x: 1025, startPoint y: 771, endPoint x: 202, endPoint y: 890, distance: 831.6
click at [1022, 756] on html "Toggle navigation Home Bank Account List Mutasi Bank Search Sync Note Mutasi De…" at bounding box center [552, 378] width 1105 height 756
click at [542, 756] on html "Toggle navigation Home Bank Account List Mutasi Bank Search Sync Note Mutasi De…" at bounding box center [552, 378] width 1105 height 756
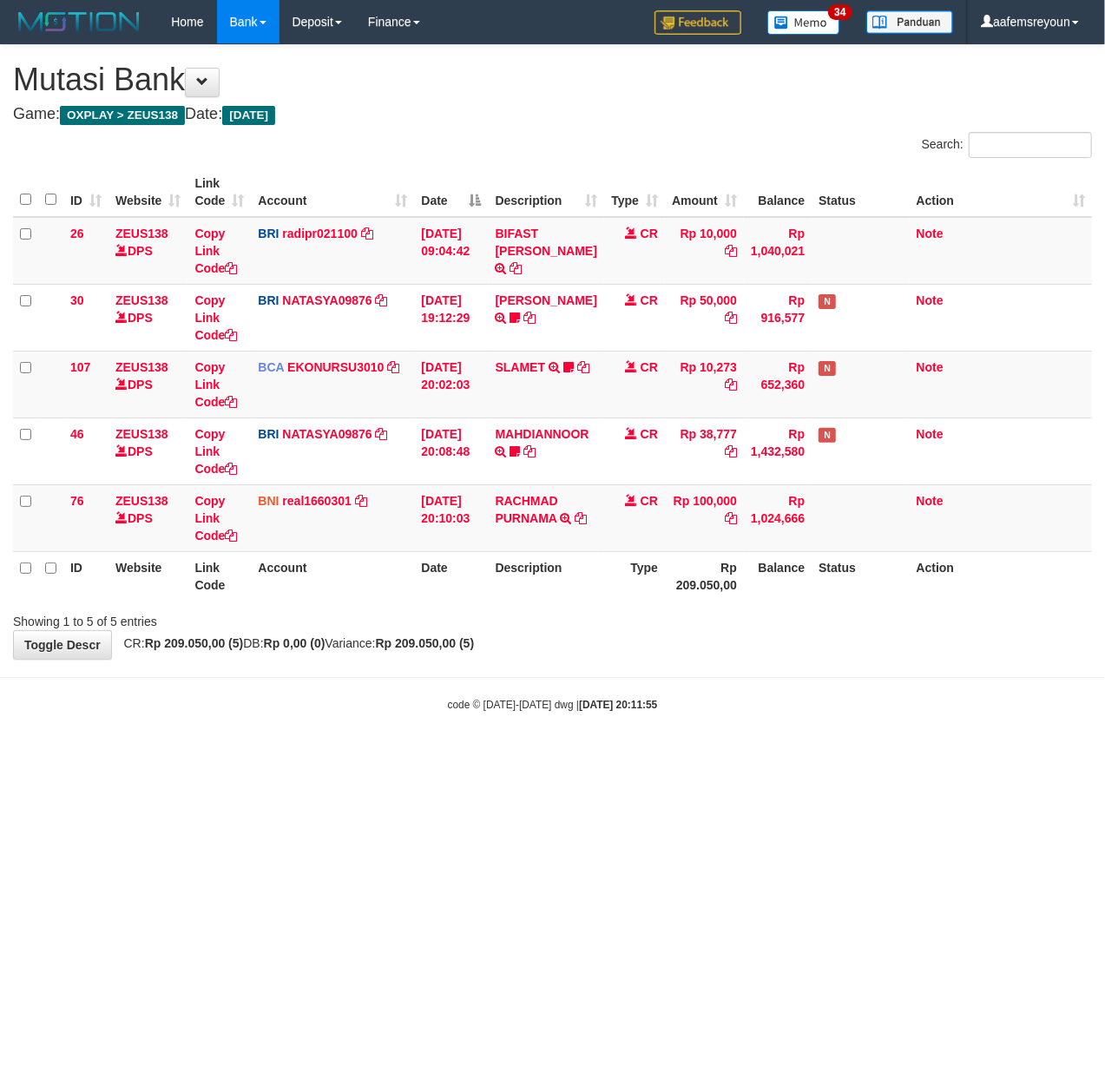
click at [536, 756] on html "Toggle navigation Home Bank Account List Mutasi Bank Search Sync Note Mutasi De…" at bounding box center [552, 378] width 1105 height 756
click at [538, 756] on html "Toggle navigation Home Bank Account List Mutasi Bank Search Sync Note Mutasi De…" at bounding box center [552, 378] width 1105 height 756
click at [719, 756] on html "Toggle navigation Home Bank Account List Mutasi Bank Search Sync Note Mutasi De…" at bounding box center [552, 378] width 1105 height 756
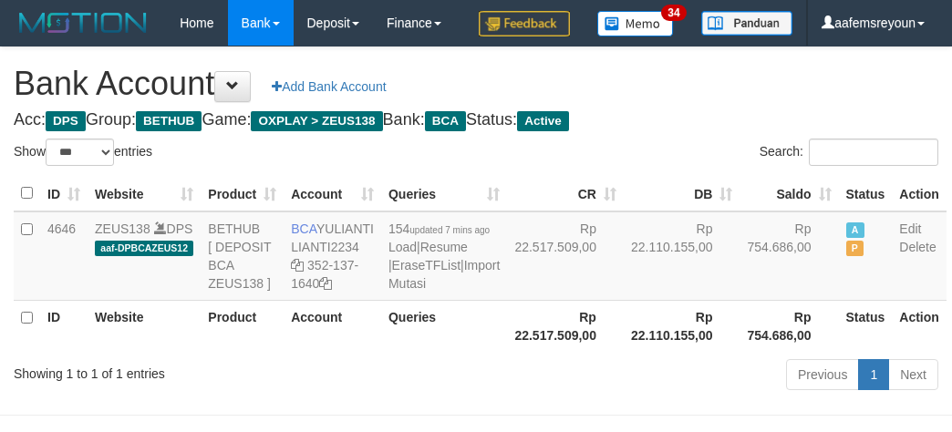
select select "***"
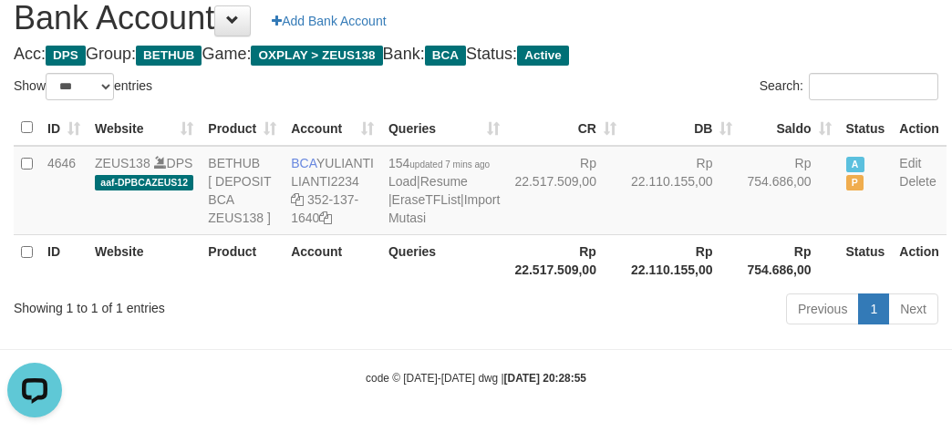
click at [740, 286] on th "Rp 754.686,00" at bounding box center [788, 260] width 98 height 52
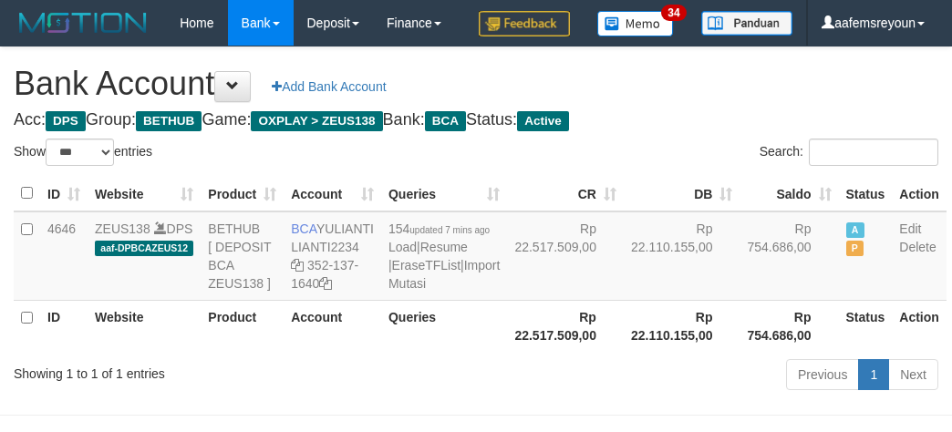
select select "***"
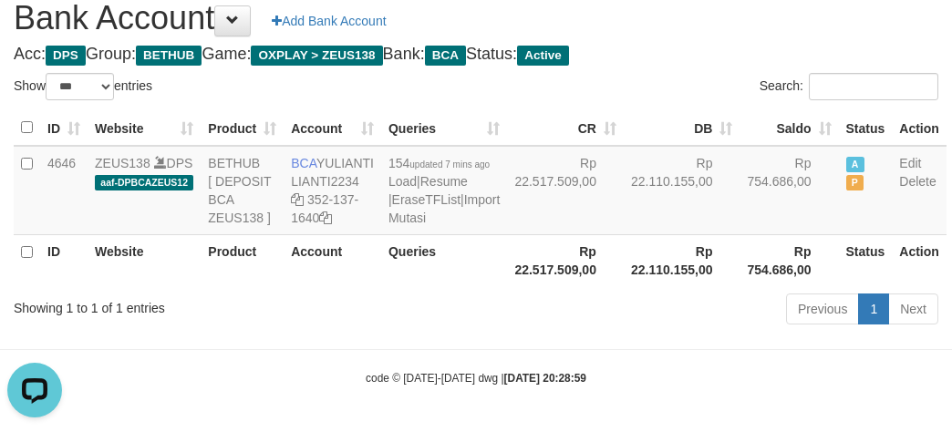
click at [547, 331] on div "Previous 1 Next" at bounding box center [674, 311] width 528 height 39
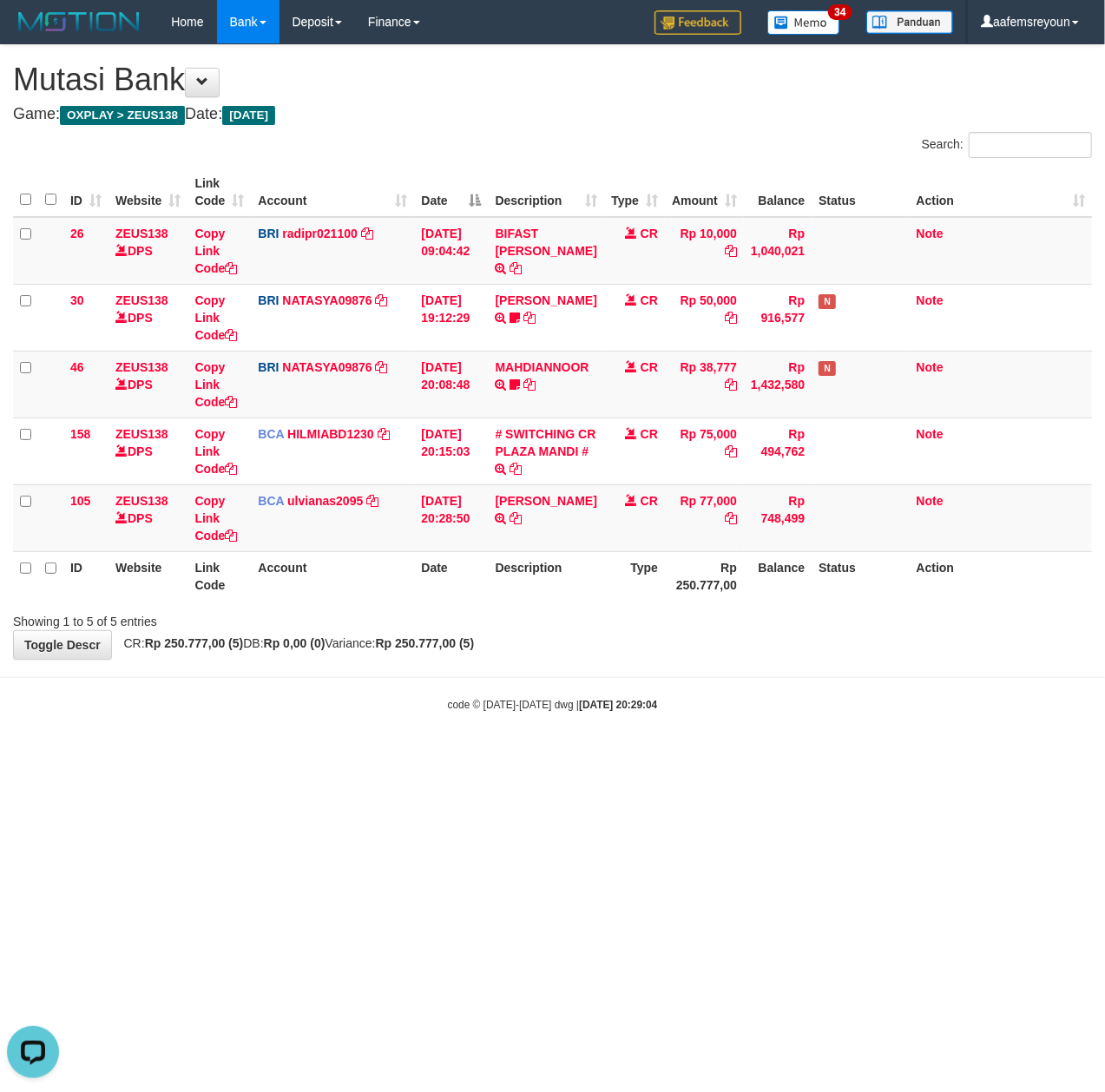
drag, startPoint x: 592, startPoint y: 779, endPoint x: 486, endPoint y: 779, distance: 106.0
click at [591, 756] on html "Toggle navigation Home Bank Account List Mutasi Bank Search Sync Note Mutasi De…" at bounding box center [552, 378] width 1105 height 756
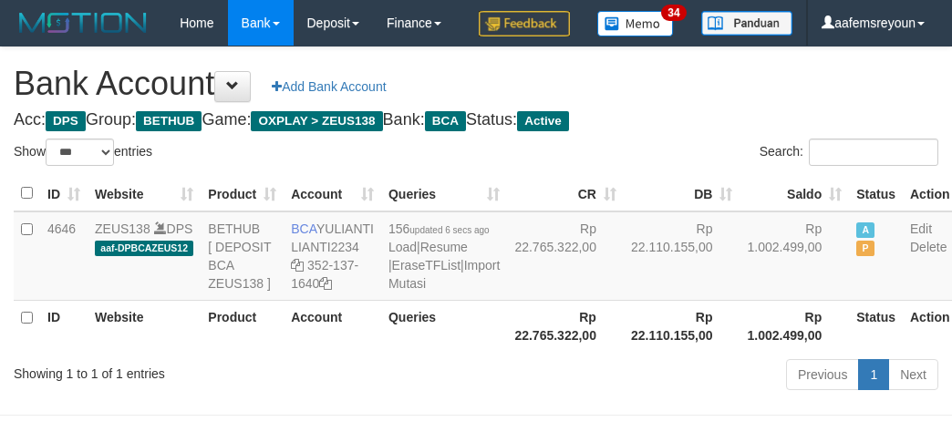
select select "***"
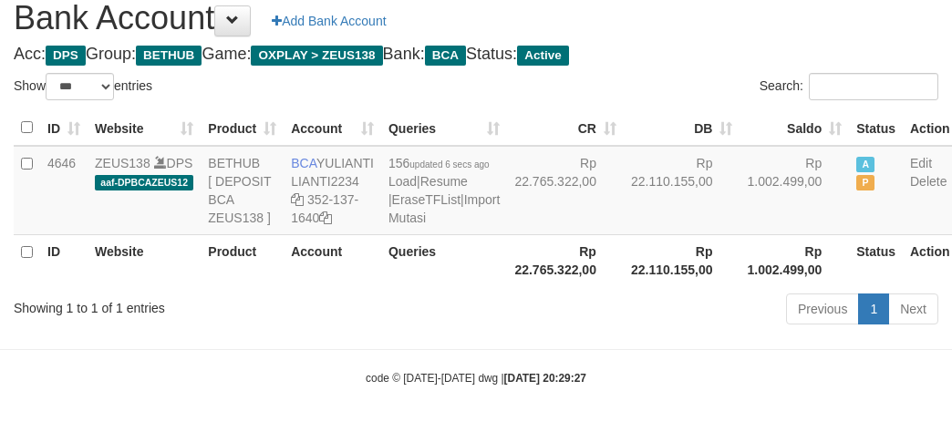
click at [529, 286] on th "Rp 22.765.322,00" at bounding box center [565, 260] width 117 height 52
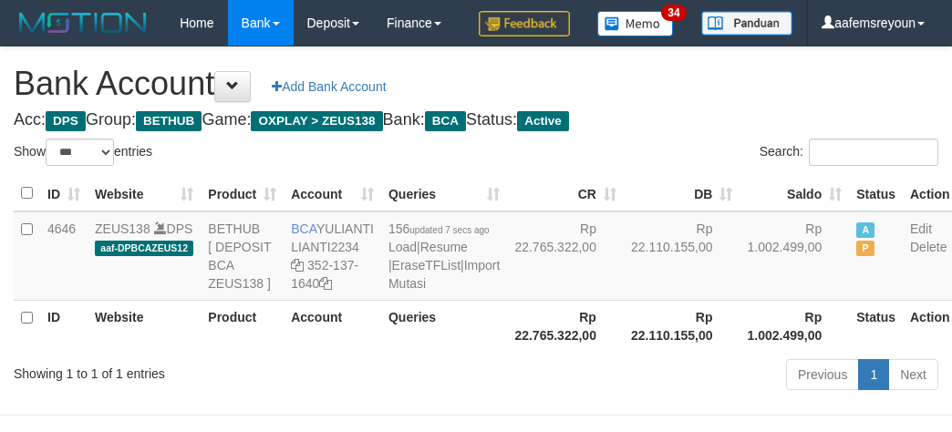
select select "***"
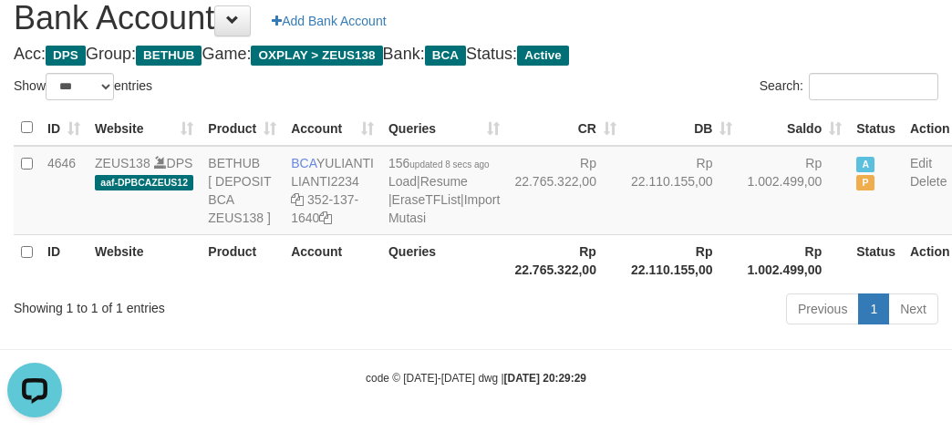
drag, startPoint x: 468, startPoint y: 306, endPoint x: 490, endPoint y: 305, distance: 22.0
click at [507, 286] on th "Rp 22.765.322,00" at bounding box center [565, 260] width 117 height 52
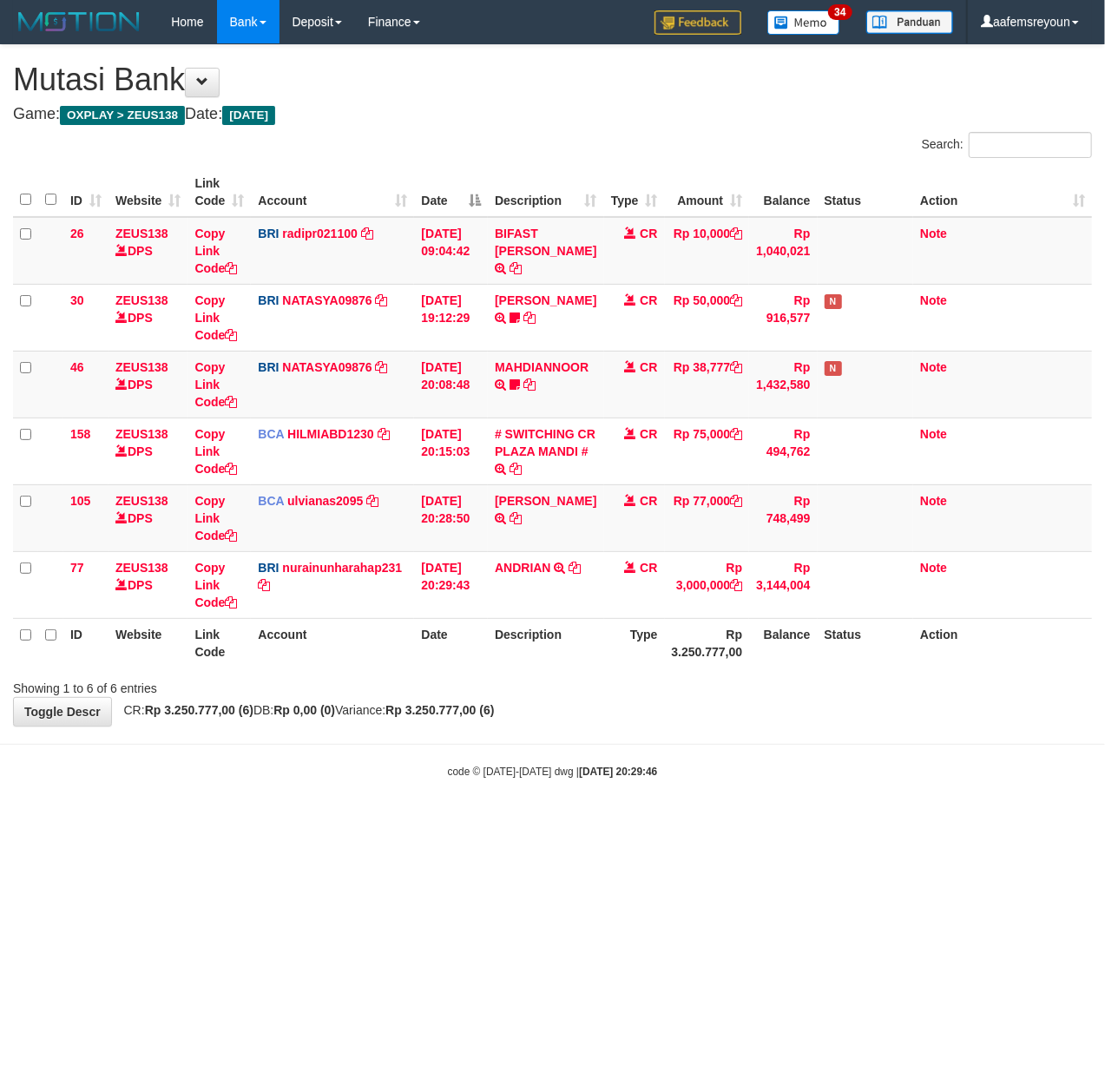
click at [722, 823] on html "Toggle navigation Home Bank Account List Mutasi Bank Search Sync Note Mutasi De…" at bounding box center [552, 411] width 1105 height 823
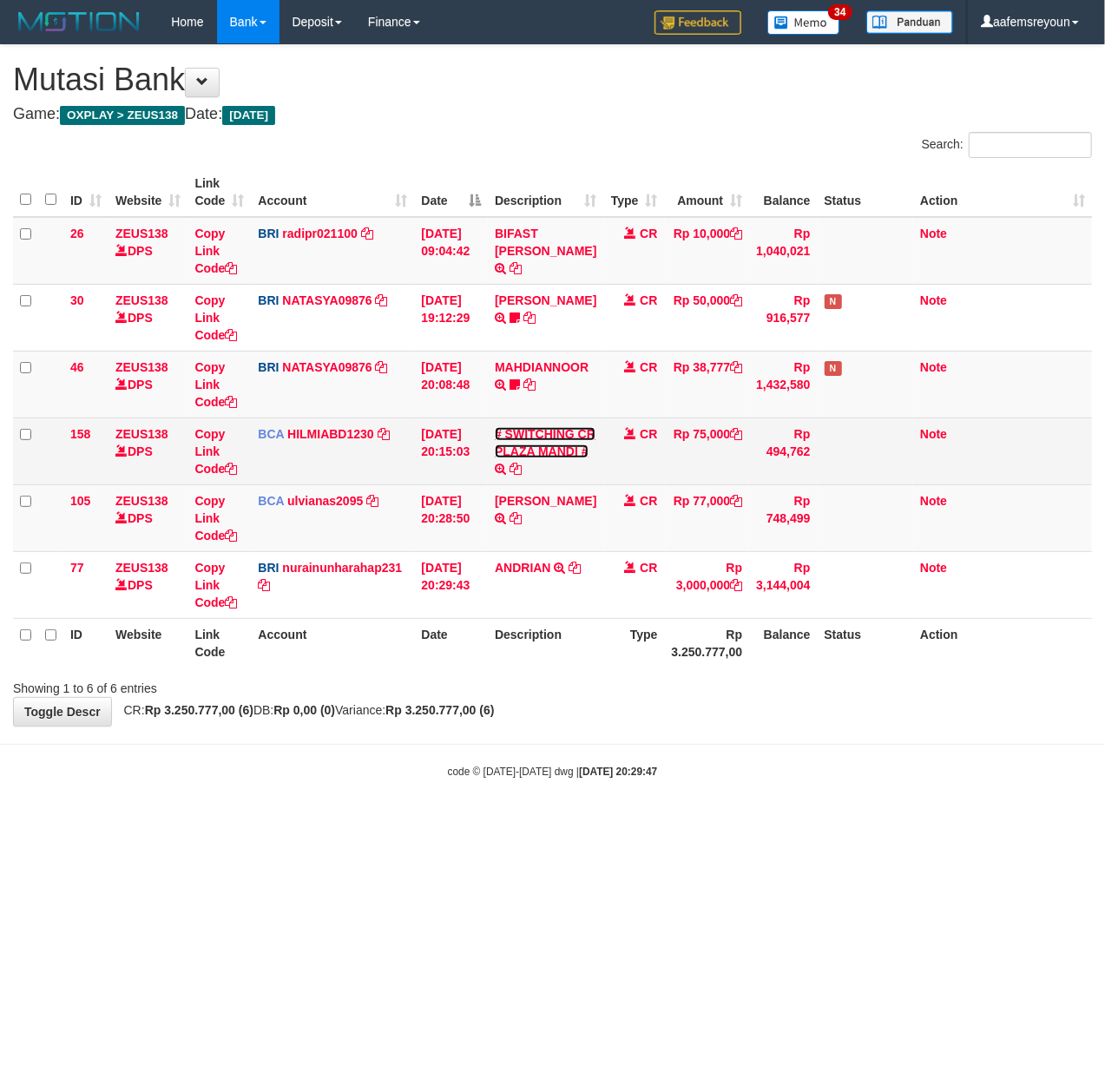
click at [515, 448] on link "# SWITCHING CR PLAZA MANDI #" at bounding box center [545, 443] width 101 height 31
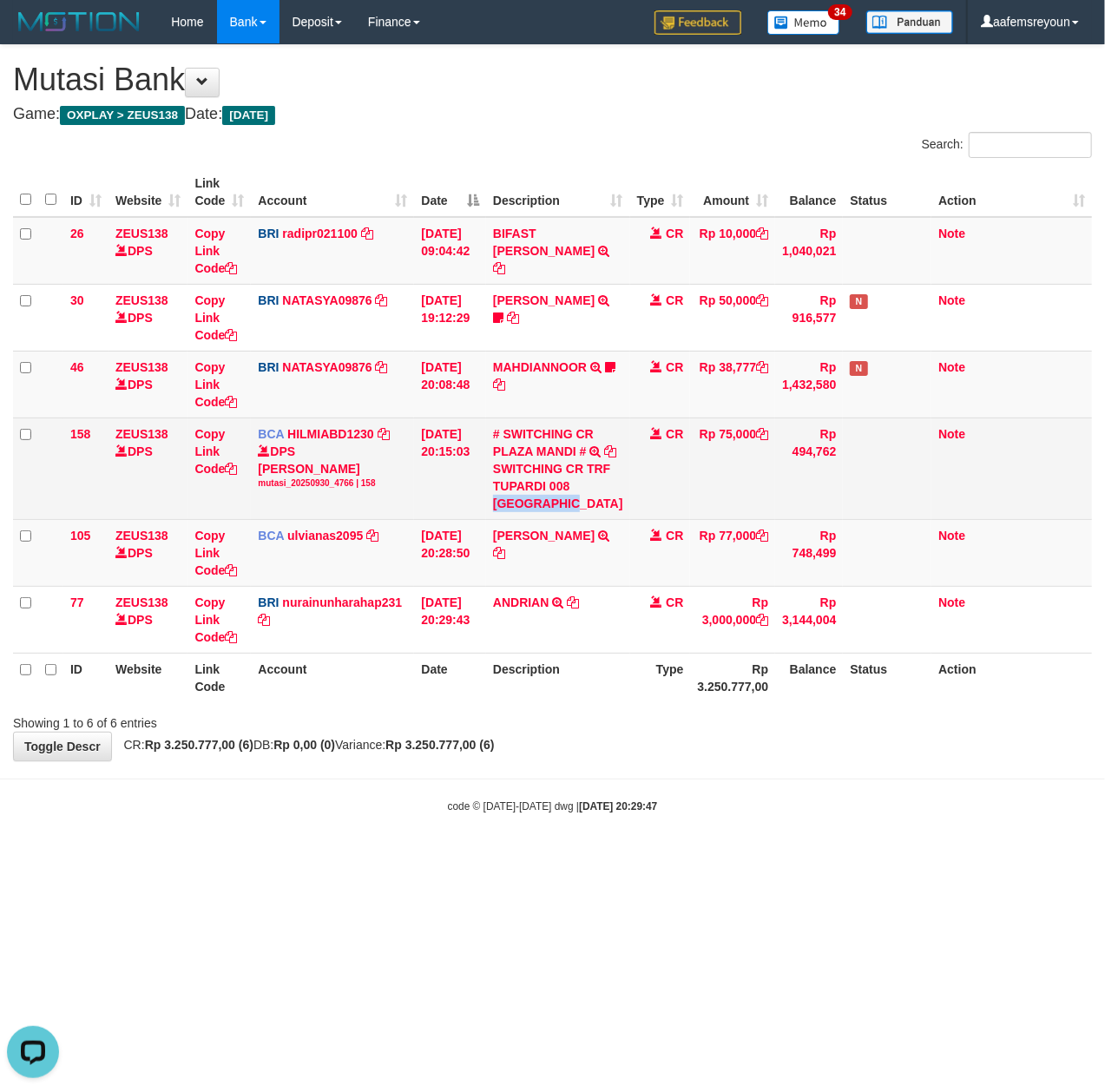
drag, startPoint x: 516, startPoint y: 522, endPoint x: 554, endPoint y: 531, distance: 39.1
click at [554, 512] on div "SWITCHING CR TRF TUPARDI 008 [GEOGRAPHIC_DATA]" at bounding box center [558, 486] width 130 height 52
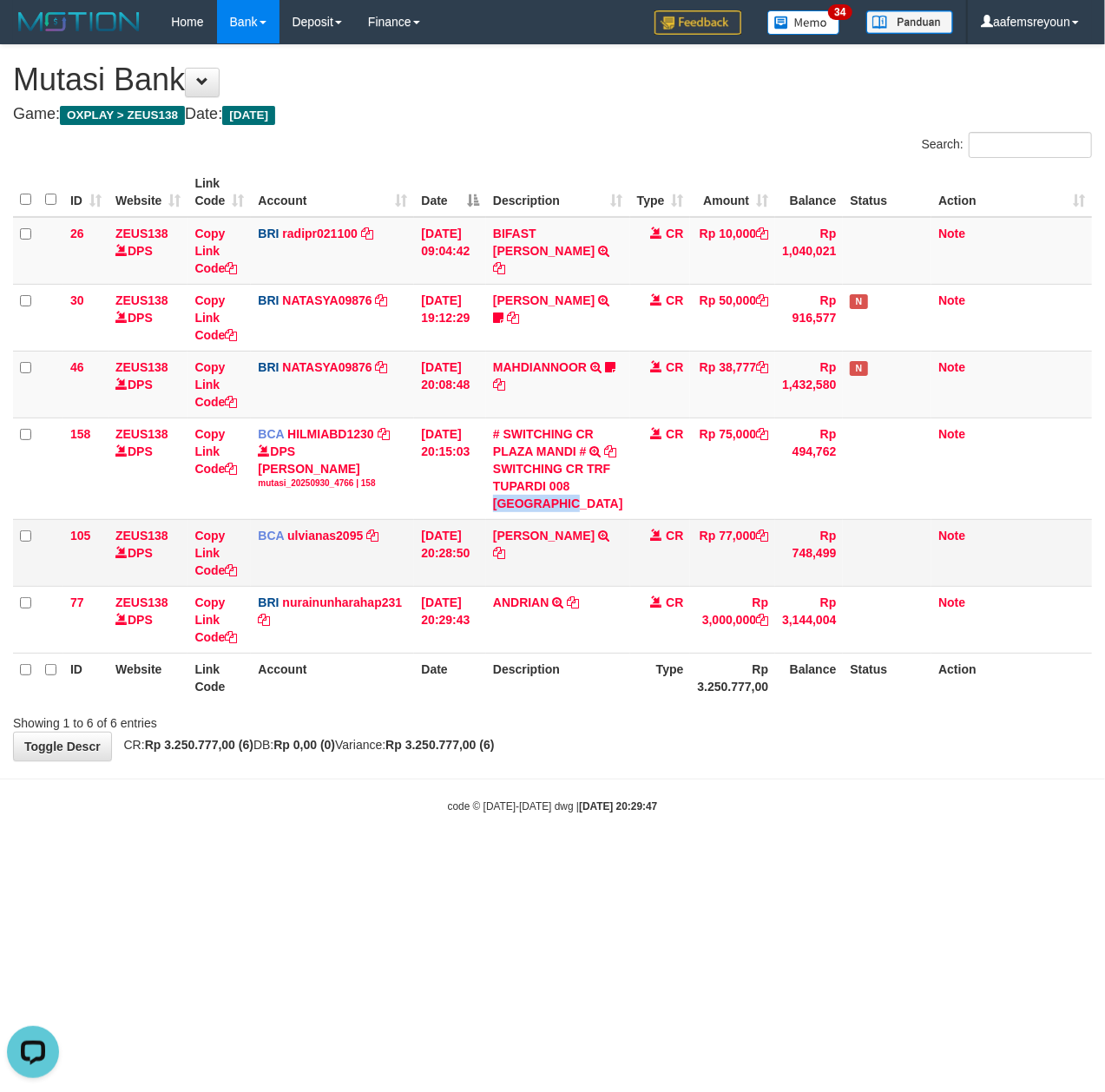
copy div "PLAZA MANDI"
click at [407, 732] on div "Showing 1 to 6 of 6 entries" at bounding box center [230, 720] width 434 height 25
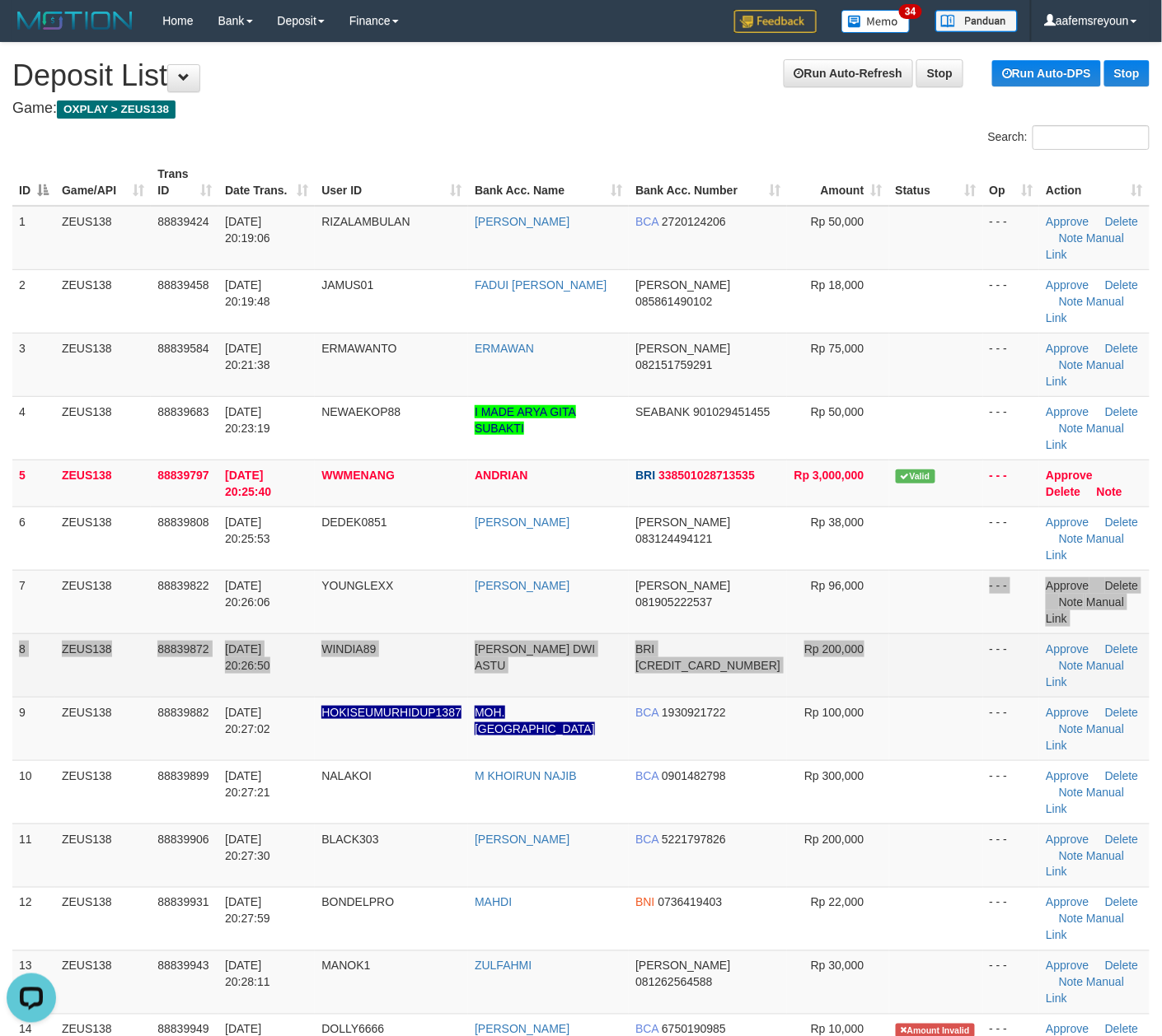
click at [910, 537] on tbody "1 ZEUS138 88839424 30/09/2025 20:19:06 RIZALAMBULAN DINI ARIYANTI BCA 272012420…" at bounding box center [581, 832] width 1137 height 1253
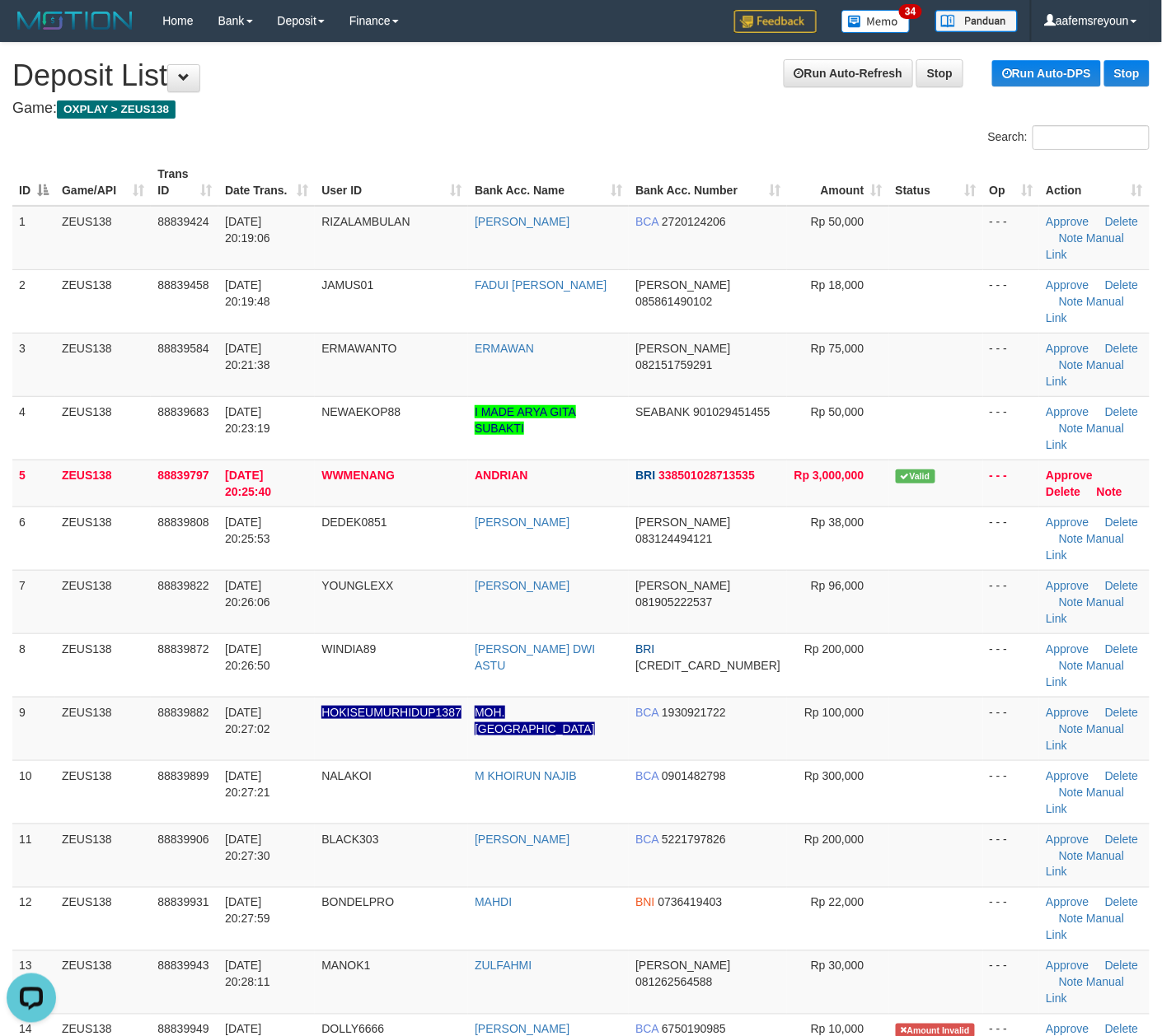
drag, startPoint x: 826, startPoint y: 698, endPoint x: 1172, endPoint y: 725, distance: 347.1
click at [827, 833] on span "Rp 200,000" at bounding box center [834, 839] width 60 height 14
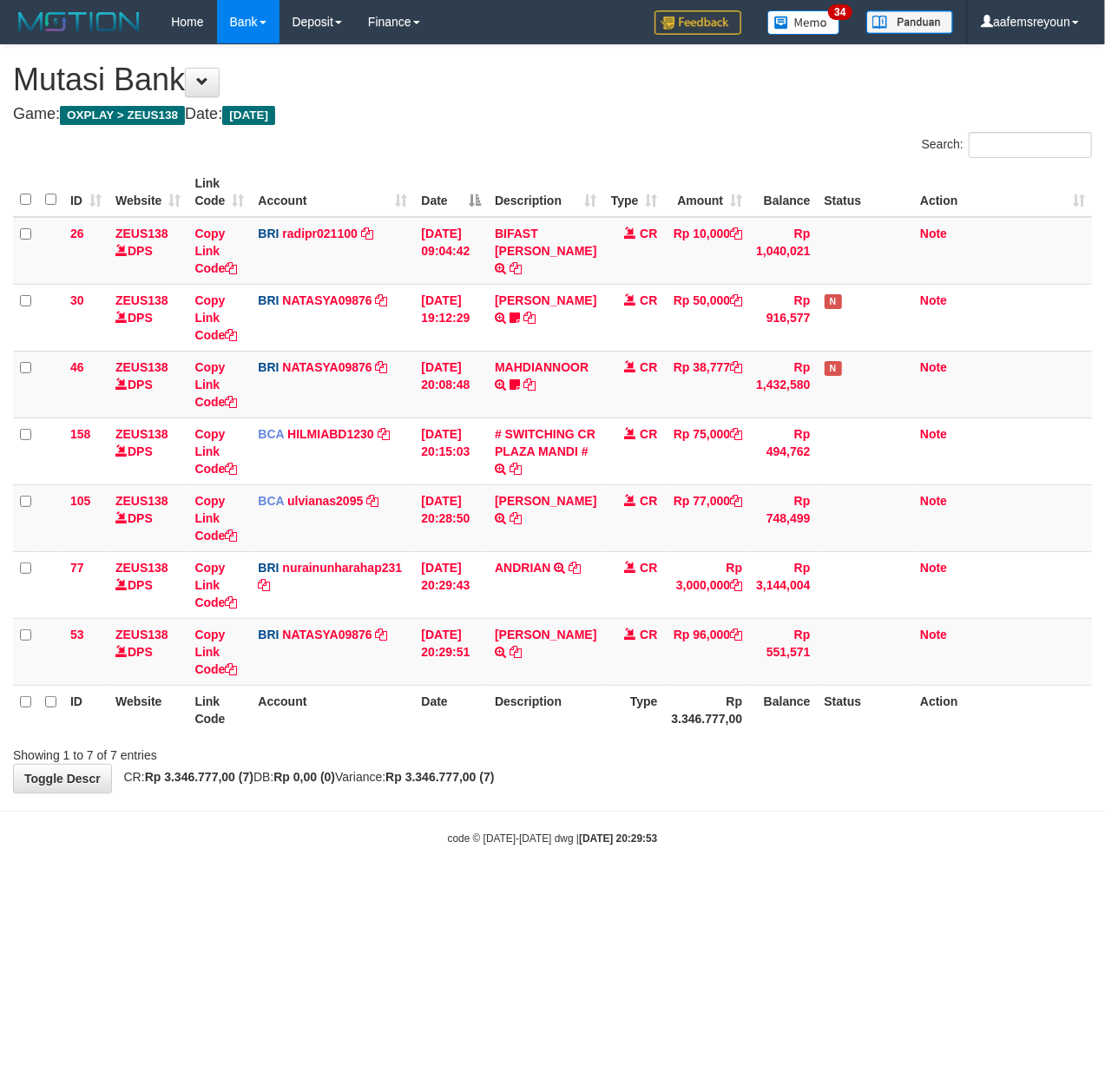
drag, startPoint x: 458, startPoint y: 816, endPoint x: 469, endPoint y: 776, distance: 41.5
click at [456, 816] on body "Toggle navigation Home Bank Account List Mutasi Bank Search Sync Note Mutasi De…" at bounding box center [552, 445] width 1105 height 890
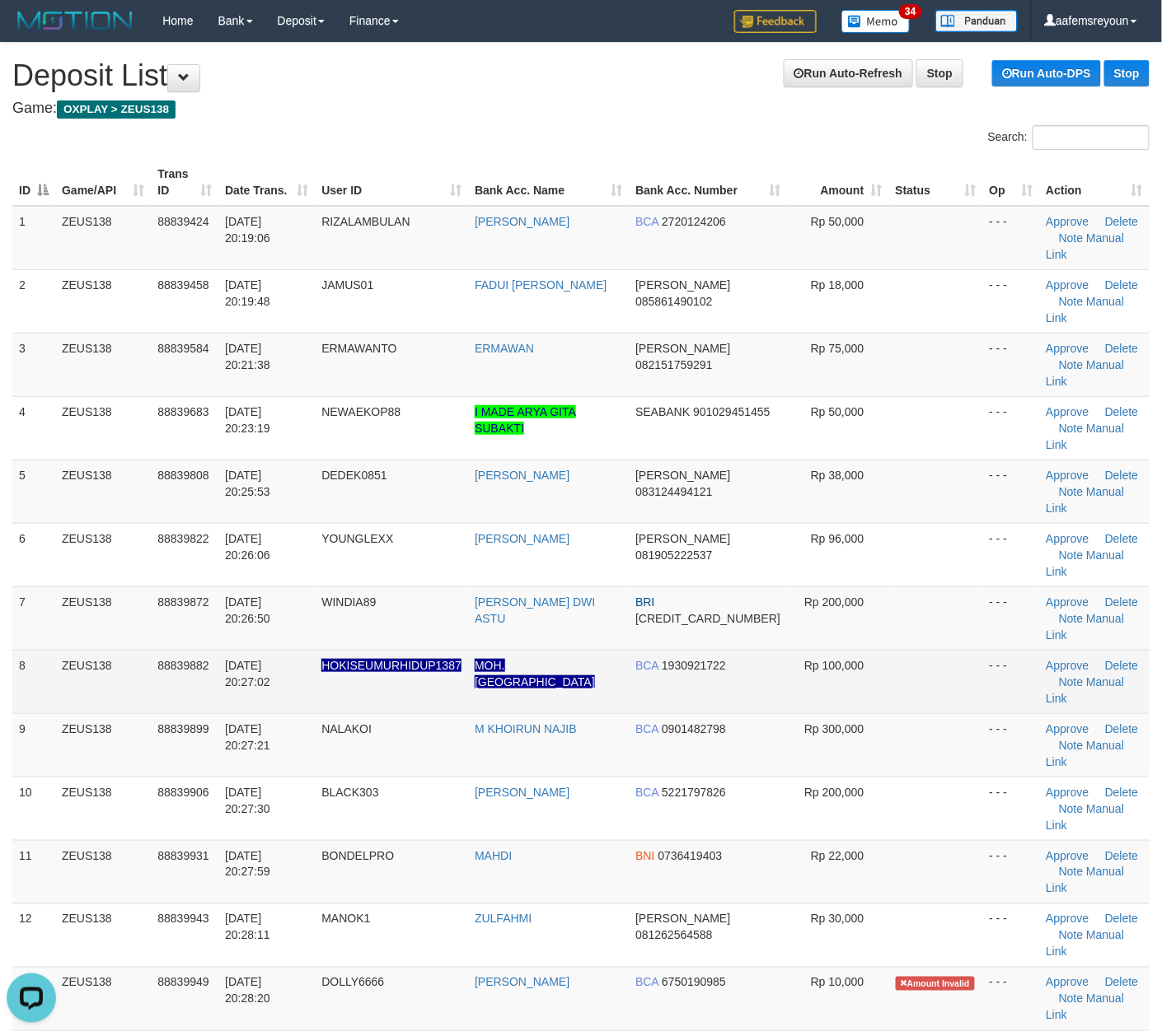
click at [983, 649] on td "- - -" at bounding box center [1011, 681] width 57 height 63
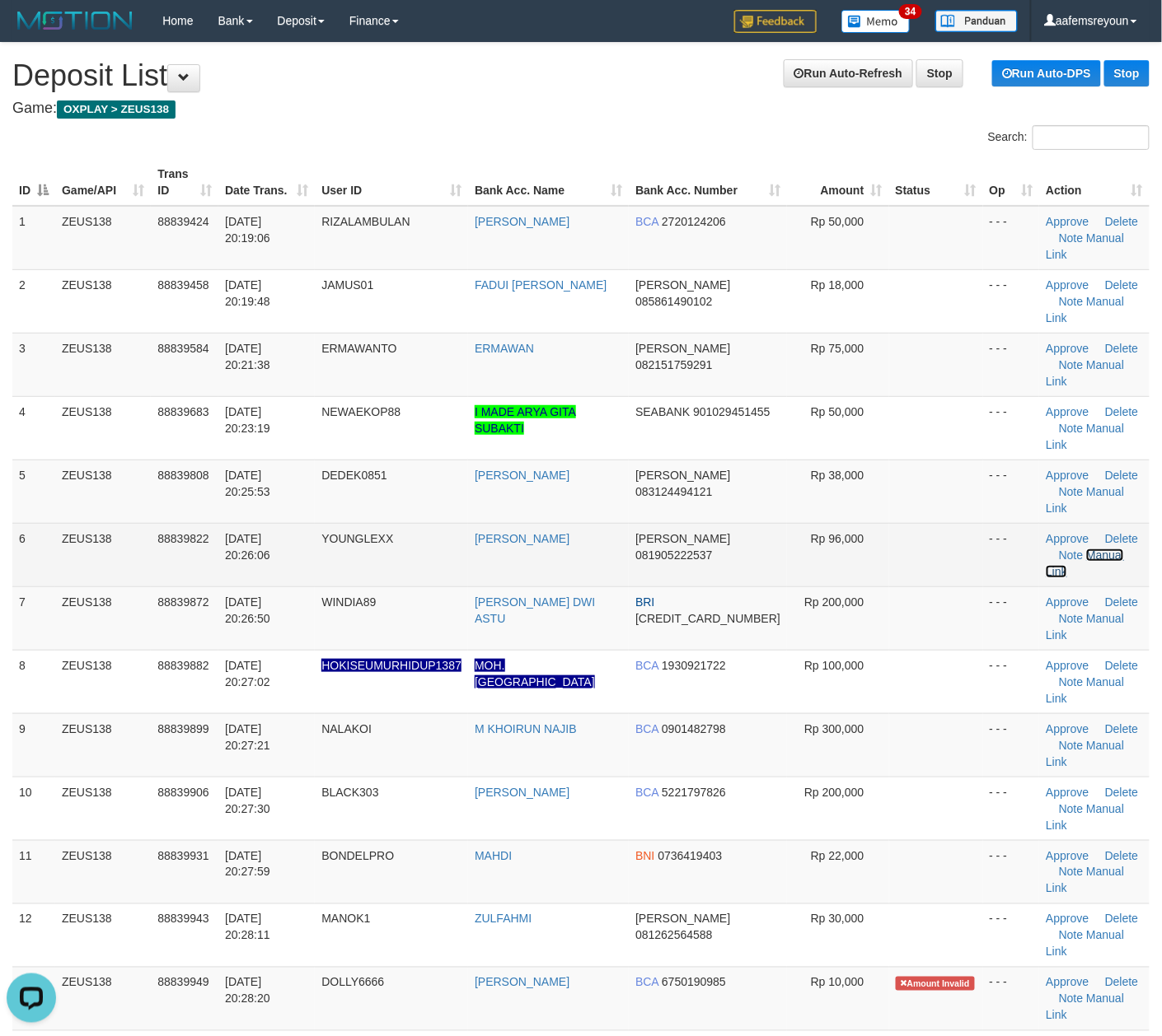
click at [1088, 548] on link "Manual Link" at bounding box center [1084, 563] width 79 height 30
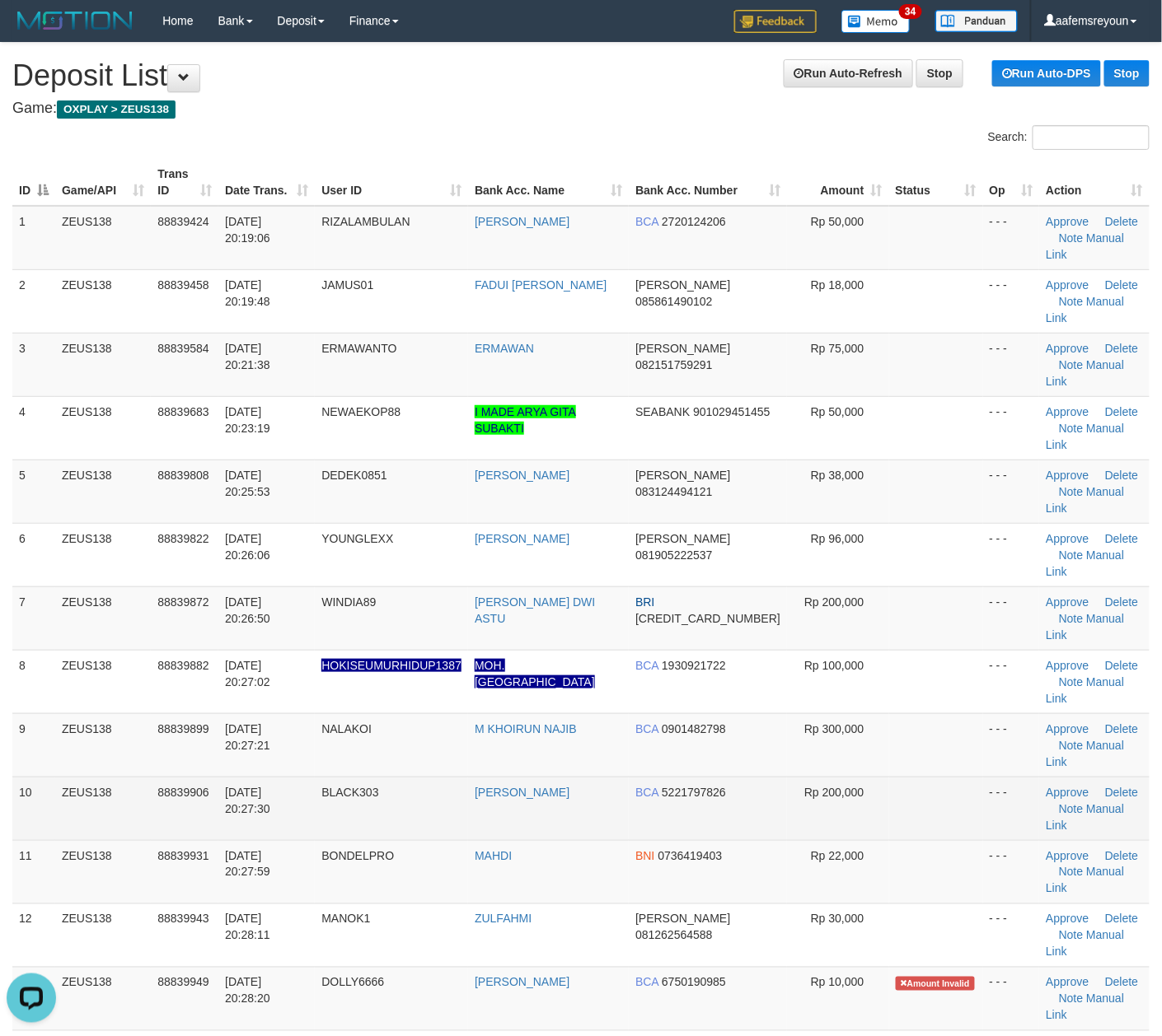
drag, startPoint x: 756, startPoint y: 643, endPoint x: 473, endPoint y: 637, distance: 283.1
click at [755, 777] on td "BCA 5221797826" at bounding box center [708, 808] width 158 height 63
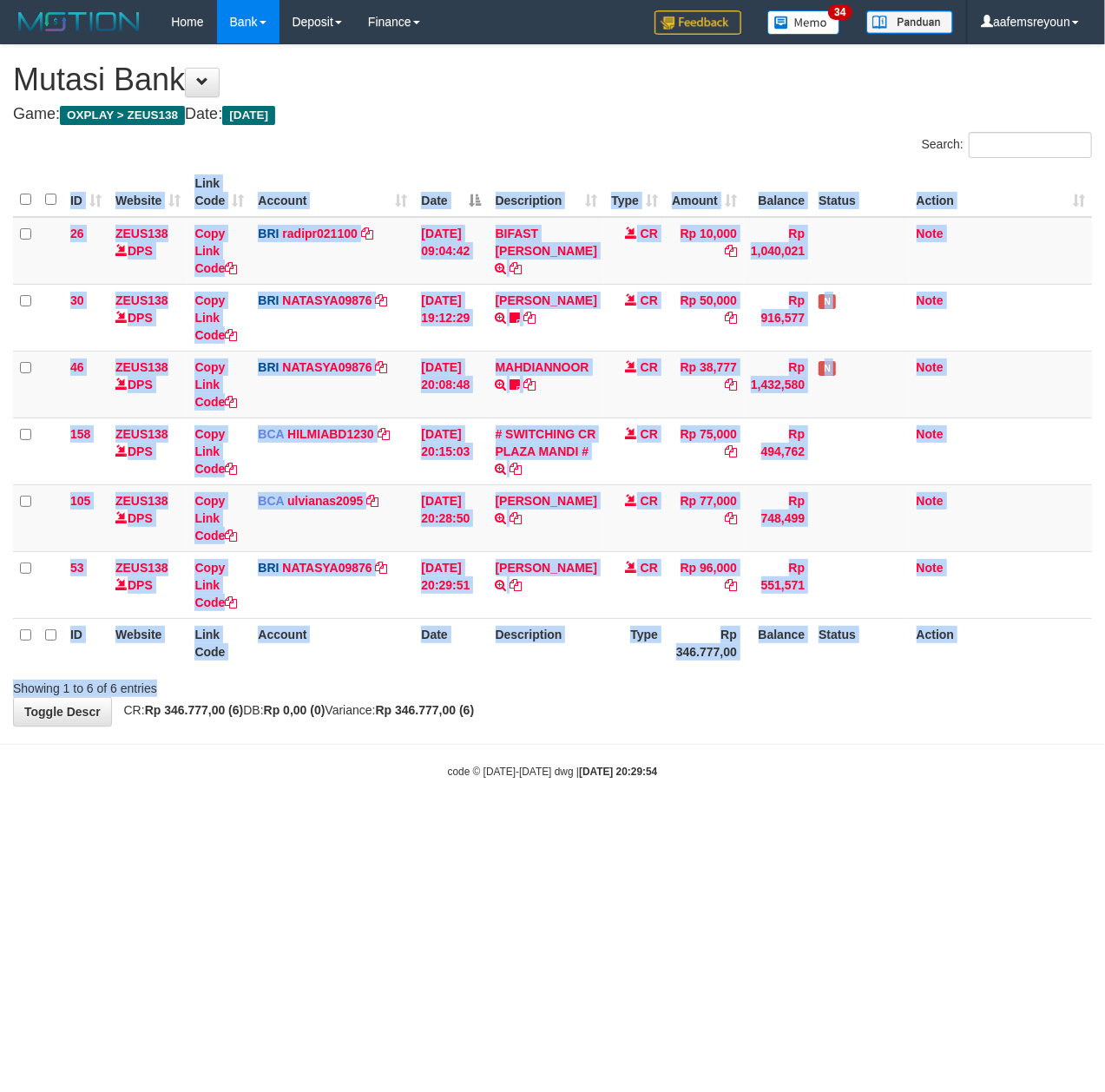
click at [550, 670] on div "Search: ID Website Link Code Account Date Description Type Amount Balance Statu…" at bounding box center [552, 415] width 1078 height 566
click at [550, 646] on th "Description" at bounding box center [545, 643] width 115 height 50
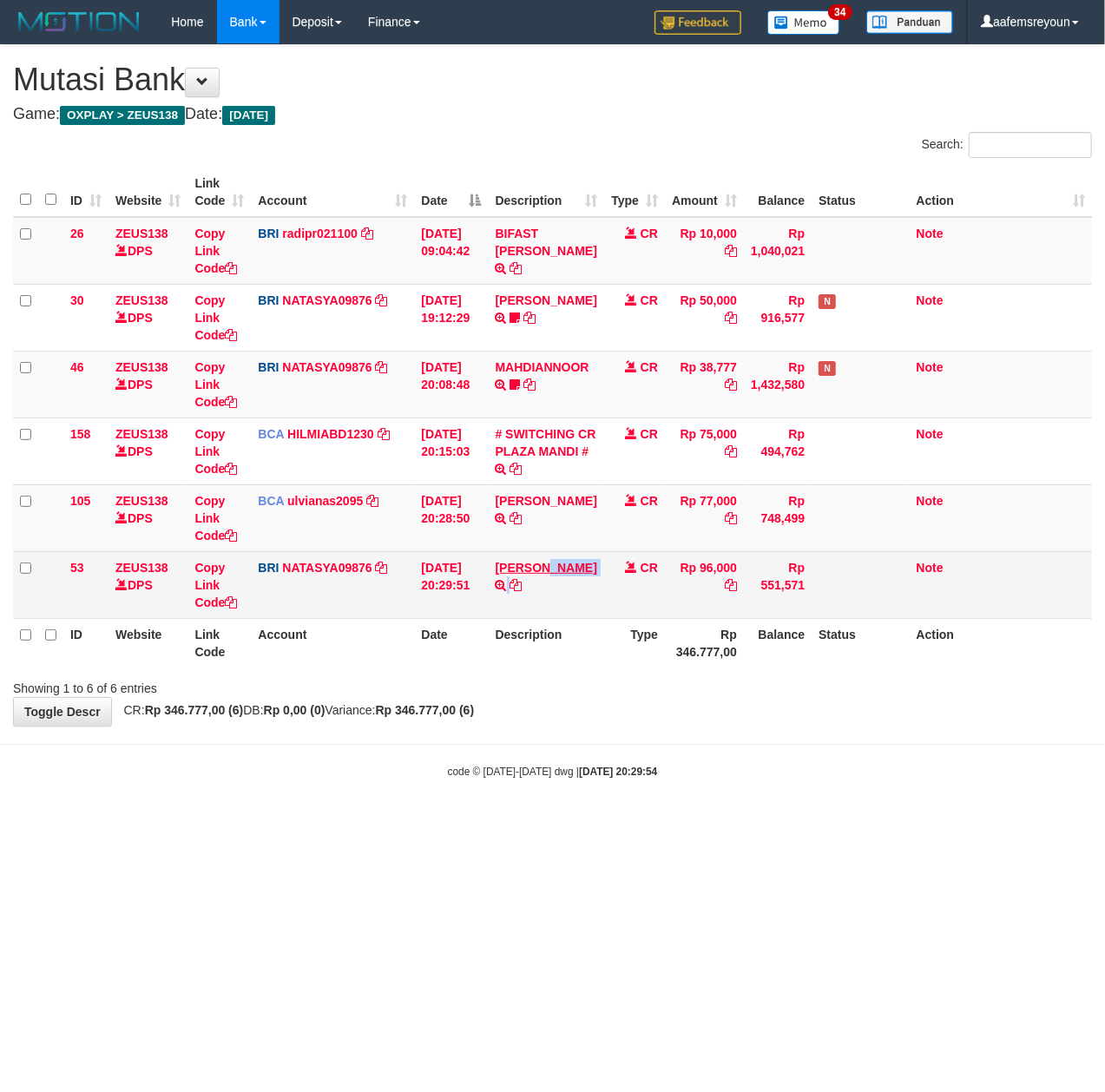
copy td "FANSYARIFU"
copy td "RFANSYARIFU"
copy td "IRFANSYARIFU"
drag, startPoint x: 550, startPoint y: 605, endPoint x: 497, endPoint y: 590, distance: 55.1
click at [497, 590] on td "DANA IRFANSYARIFU TRANSFER NBMB DANA IRFANSYARIFU TO SITI NURLITA SAPITRI" at bounding box center [545, 585] width 115 height 67
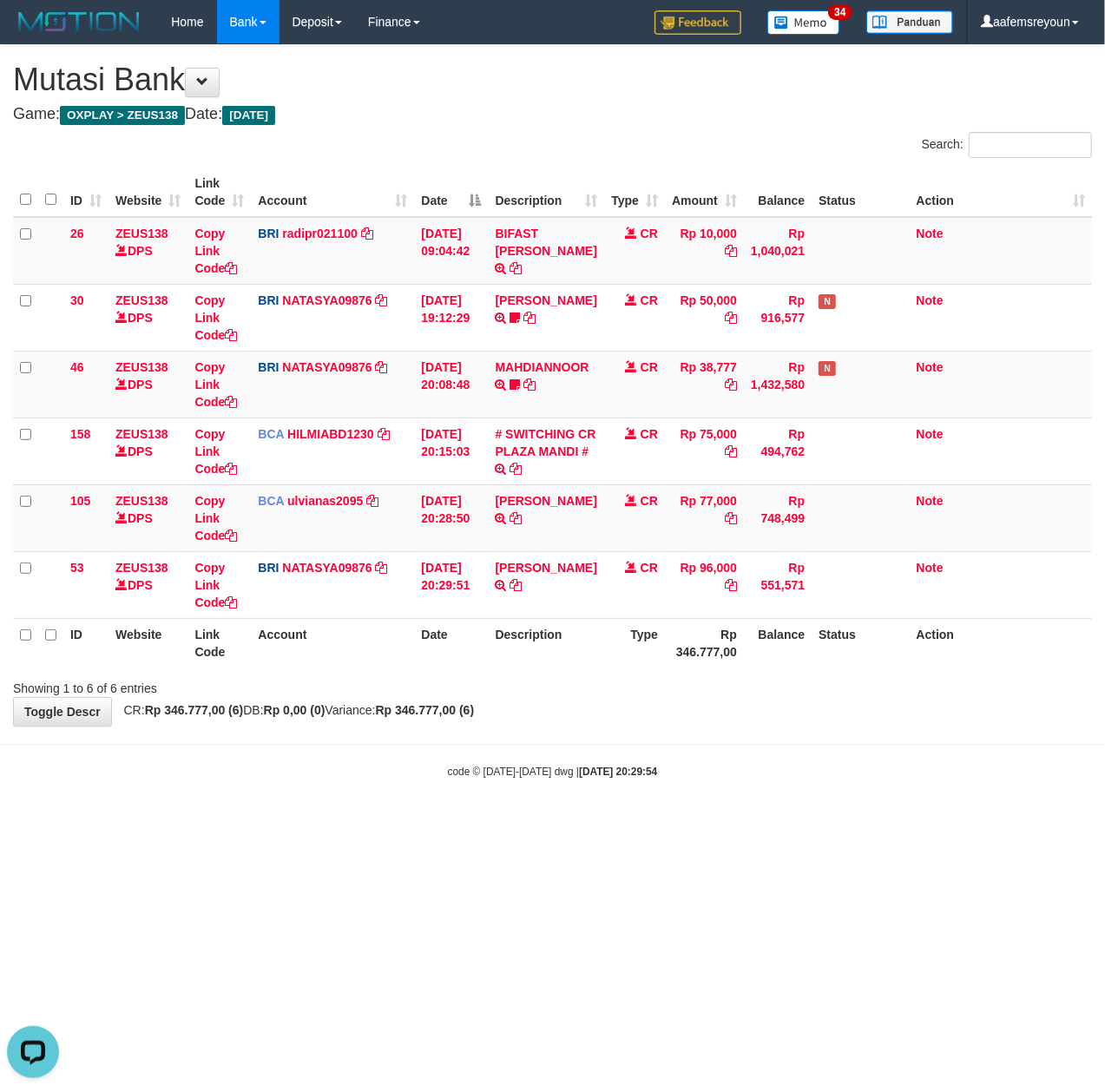
click at [713, 823] on html "Toggle navigation Home Bank Account List Mutasi Bank Search Sync Note Mutasi De…" at bounding box center [552, 411] width 1105 height 823
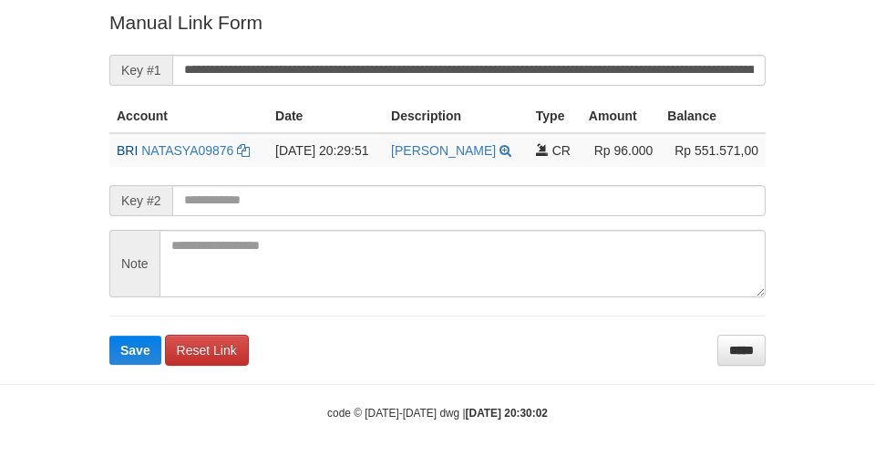
scroll to position [377, 0]
click at [636, 194] on form "**********" at bounding box center [437, 187] width 656 height 356
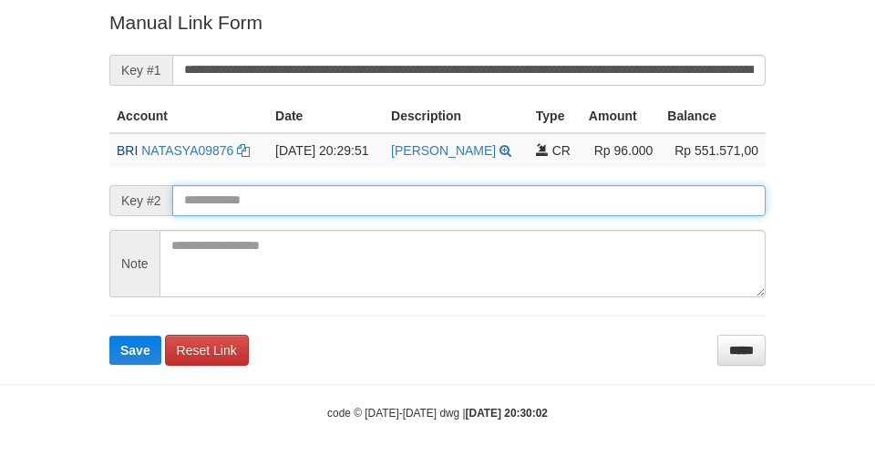
click at [109, 336] on button "Save" at bounding box center [135, 350] width 52 height 29
click at [617, 204] on input "text" at bounding box center [469, 200] width 594 height 31
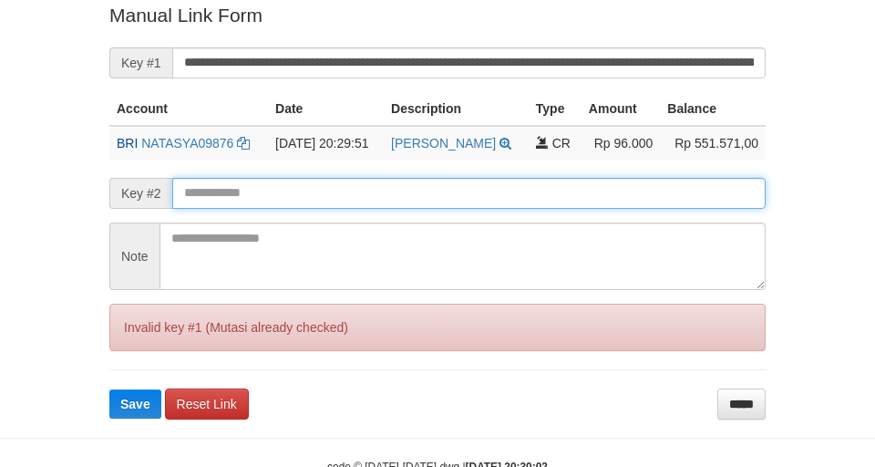
click at [109, 389] on button "Save" at bounding box center [135, 403] width 52 height 29
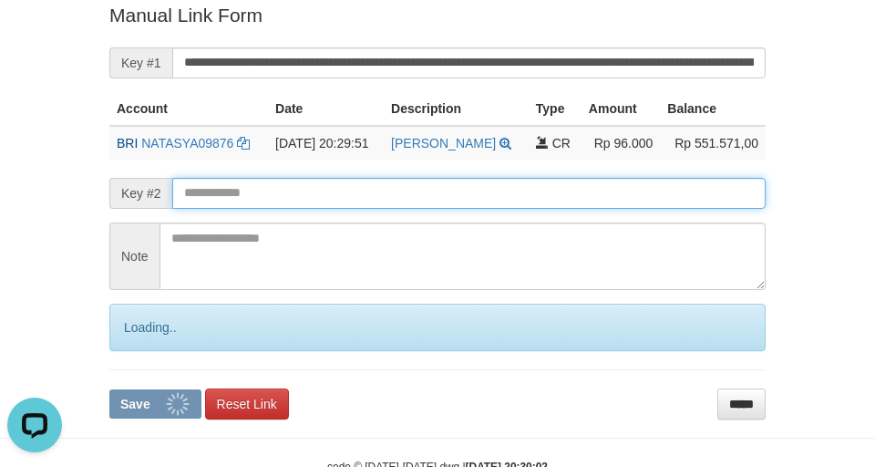
scroll to position [0, 0]
click at [109, 389] on button "Save" at bounding box center [155, 403] width 92 height 29
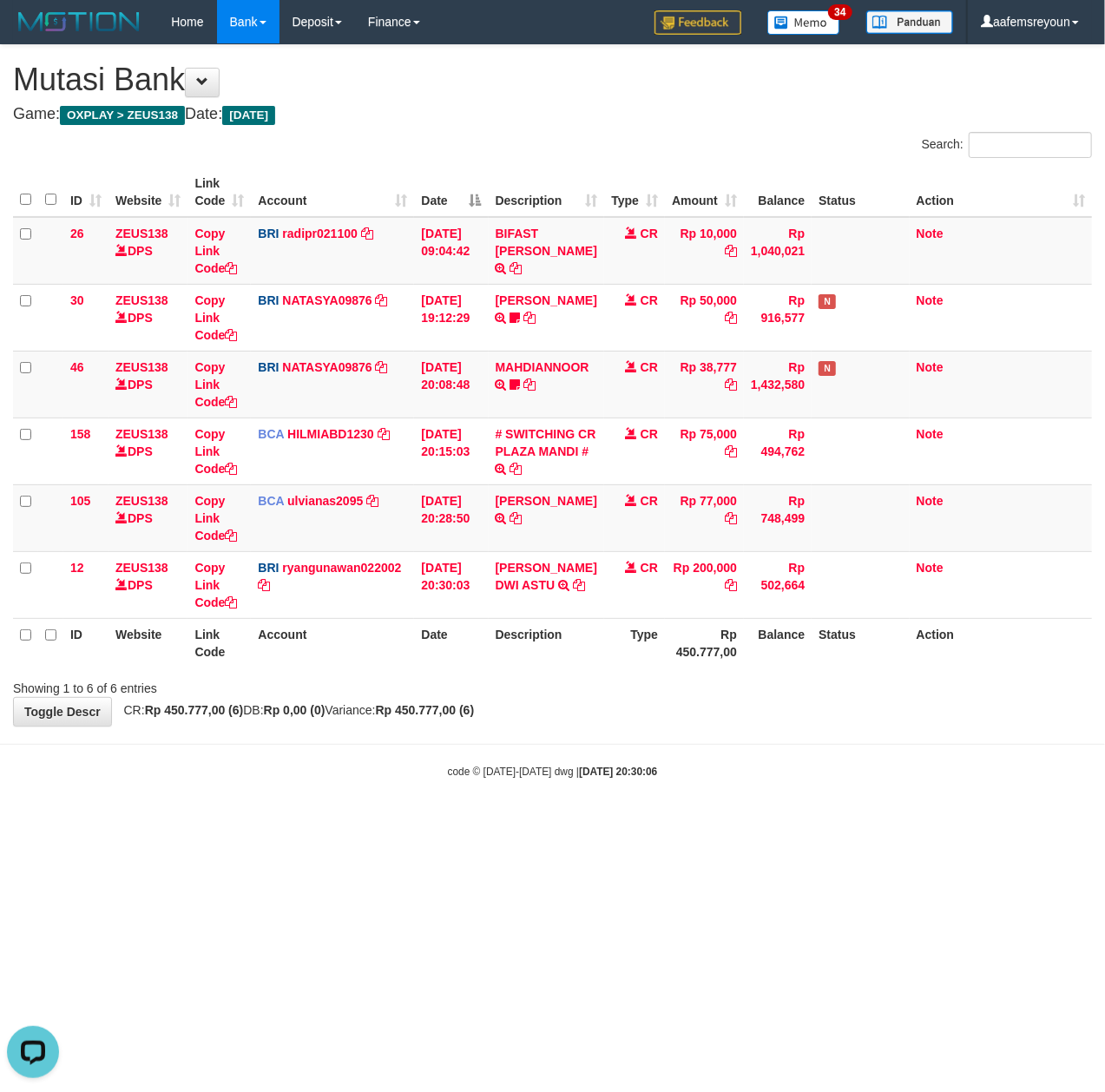
drag, startPoint x: 811, startPoint y: 845, endPoint x: 5, endPoint y: 809, distance: 806.8
click at [807, 823] on html "Toggle navigation Home Bank Account List Mutasi Bank Search Sync Note Mutasi De…" at bounding box center [552, 411] width 1105 height 823
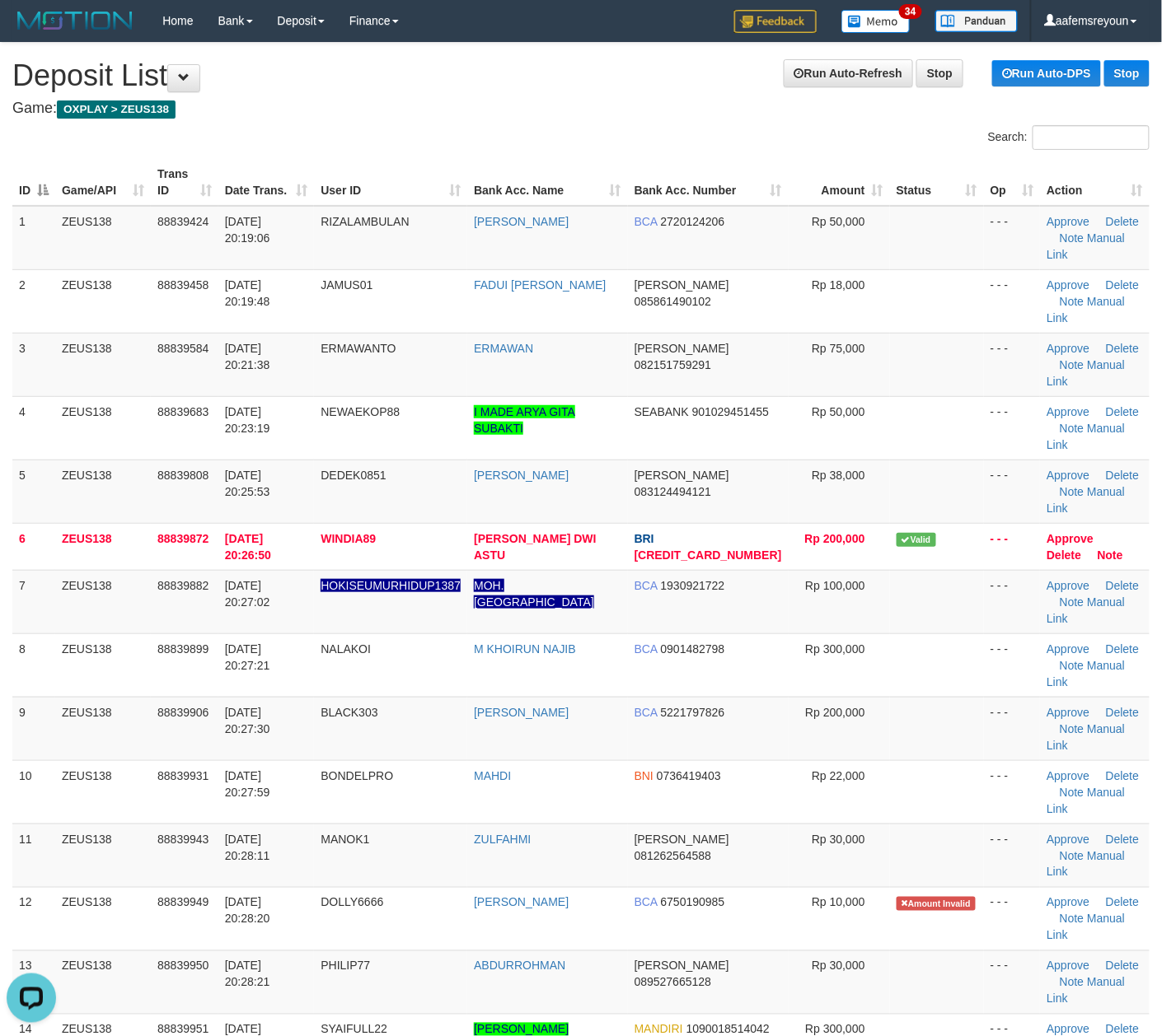
drag, startPoint x: 670, startPoint y: 841, endPoint x: 1171, endPoint y: 883, distance: 502.8
click at [680, 1013] on td "MANDIRI 1090018514042" at bounding box center [708, 1045] width 161 height 63
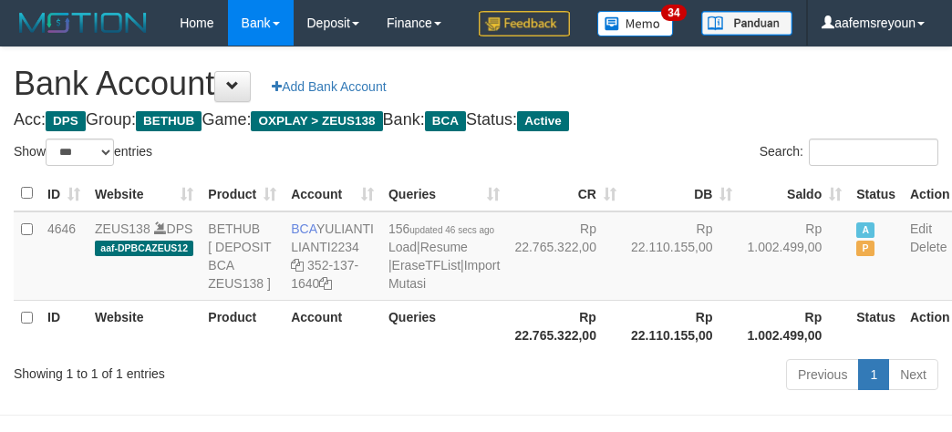
select select "***"
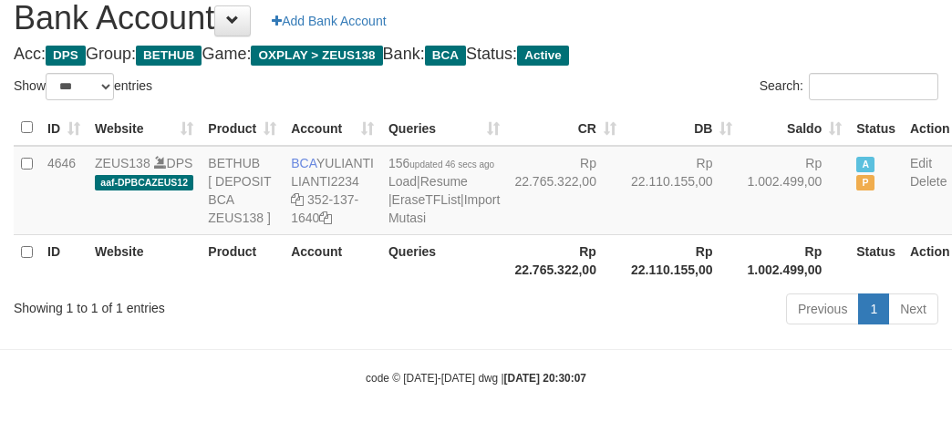
drag, startPoint x: 0, startPoint y: 0, endPoint x: 493, endPoint y: 356, distance: 608.1
click at [493, 331] on div "Previous 1 Next" at bounding box center [674, 311] width 528 height 39
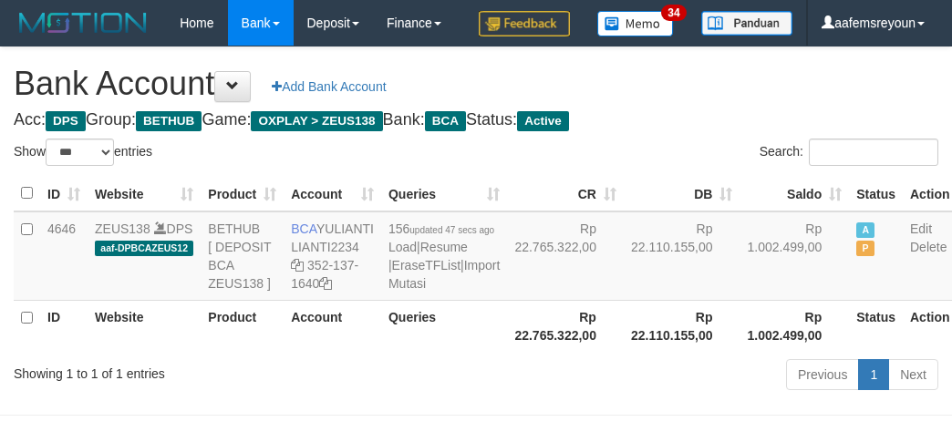
select select "***"
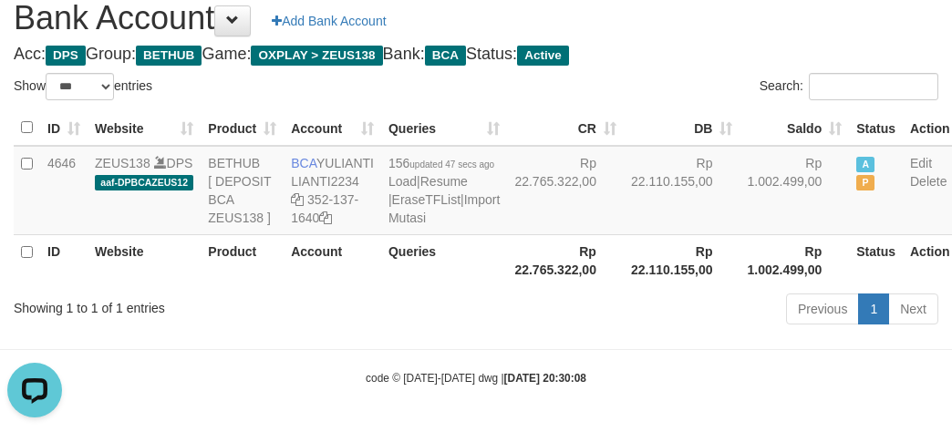
drag, startPoint x: 461, startPoint y: 304, endPoint x: 478, endPoint y: 330, distance: 31.1
click at [507, 286] on th "Rp 22.765.322,00" at bounding box center [565, 260] width 117 height 52
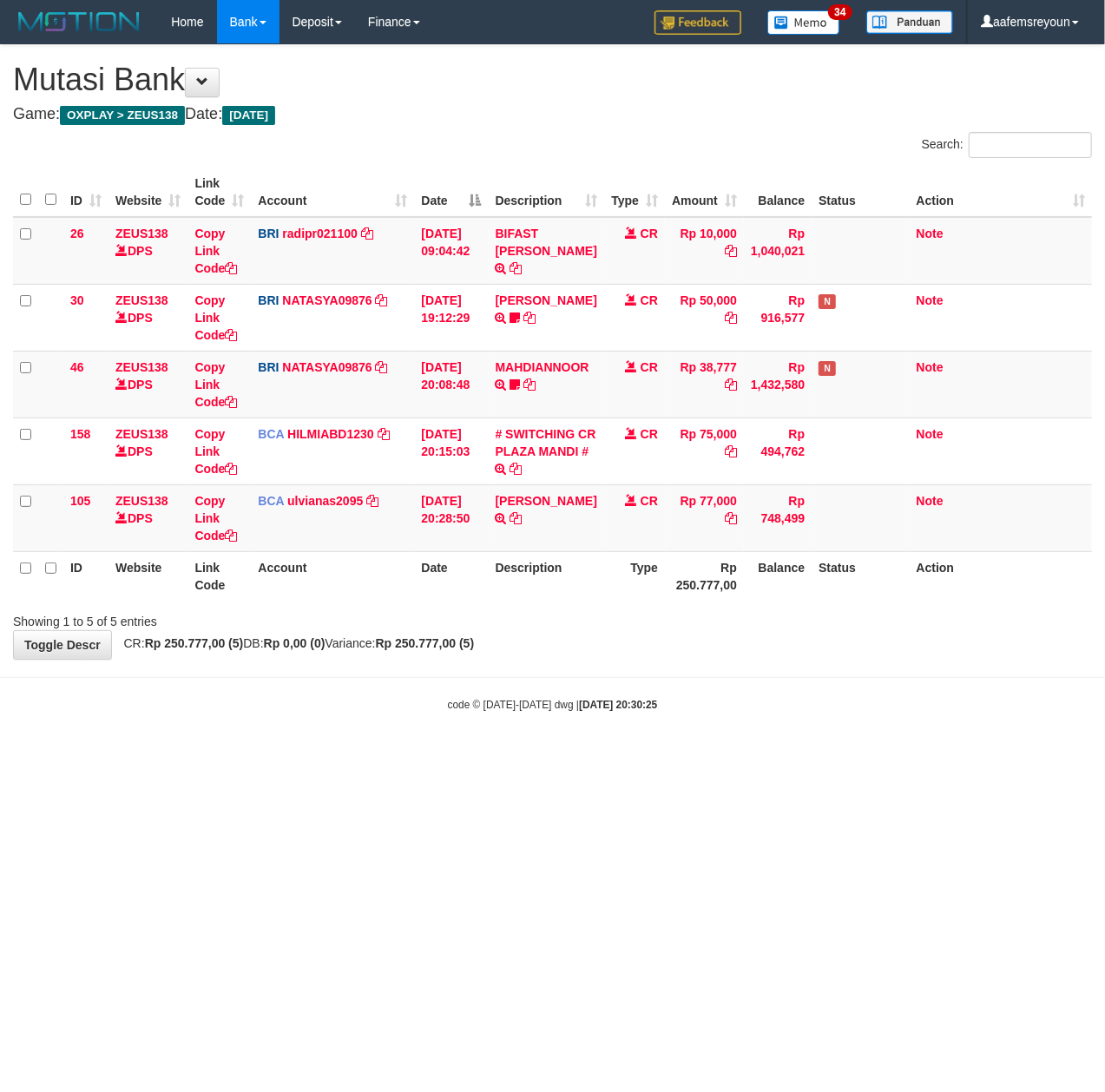
click at [489, 756] on html "Toggle navigation Home Bank Account List Mutasi Bank Search Sync Note Mutasi De…" at bounding box center [552, 378] width 1105 height 756
drag, startPoint x: 505, startPoint y: 827, endPoint x: 5, endPoint y: 868, distance: 501.7
click at [486, 756] on html "Toggle navigation Home Bank Account List Mutasi Bank Search Sync Note Mutasi De…" at bounding box center [552, 378] width 1105 height 756
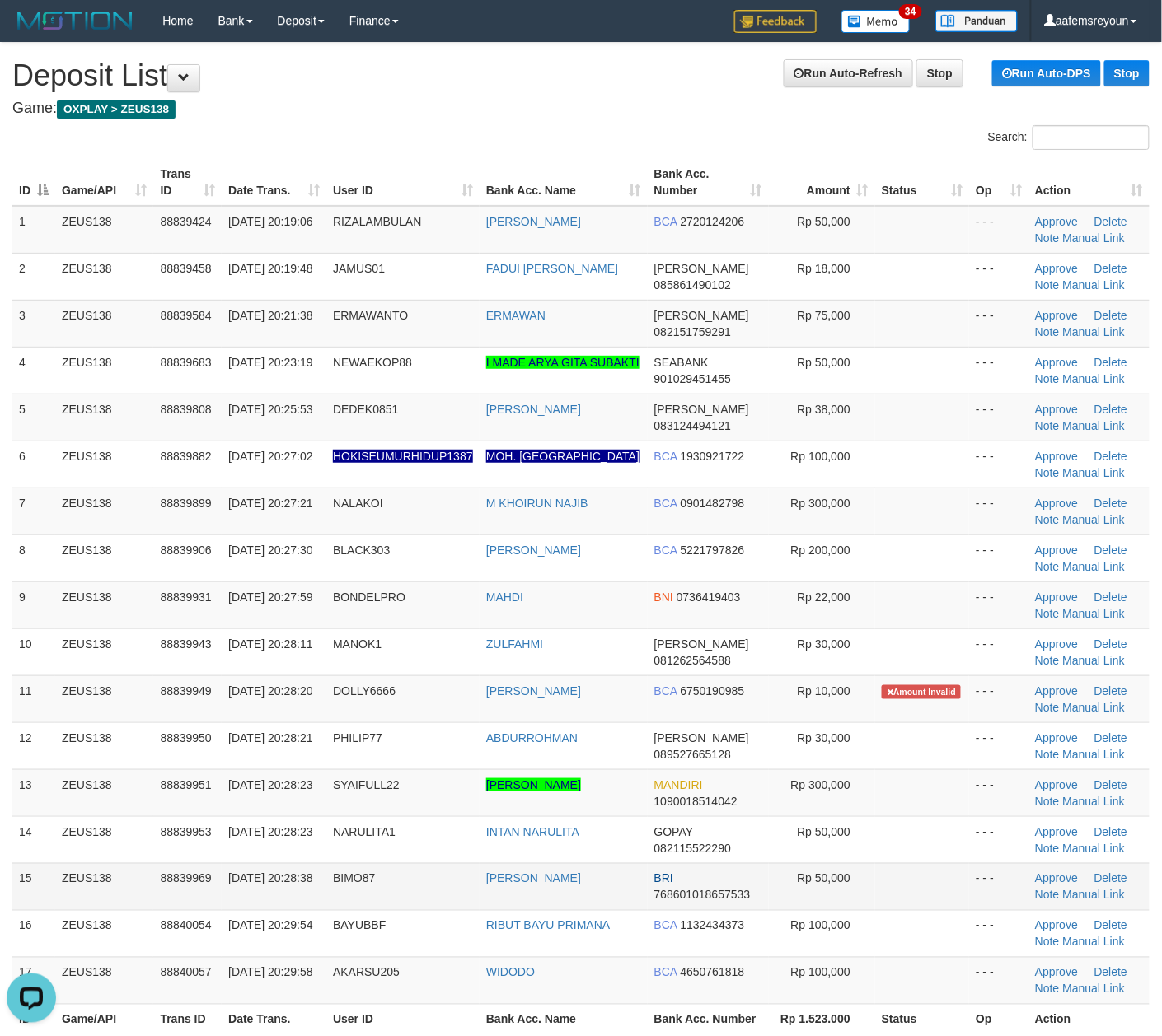
click at [798, 874] on span "Rp 50,000" at bounding box center [823, 879] width 53 height 14
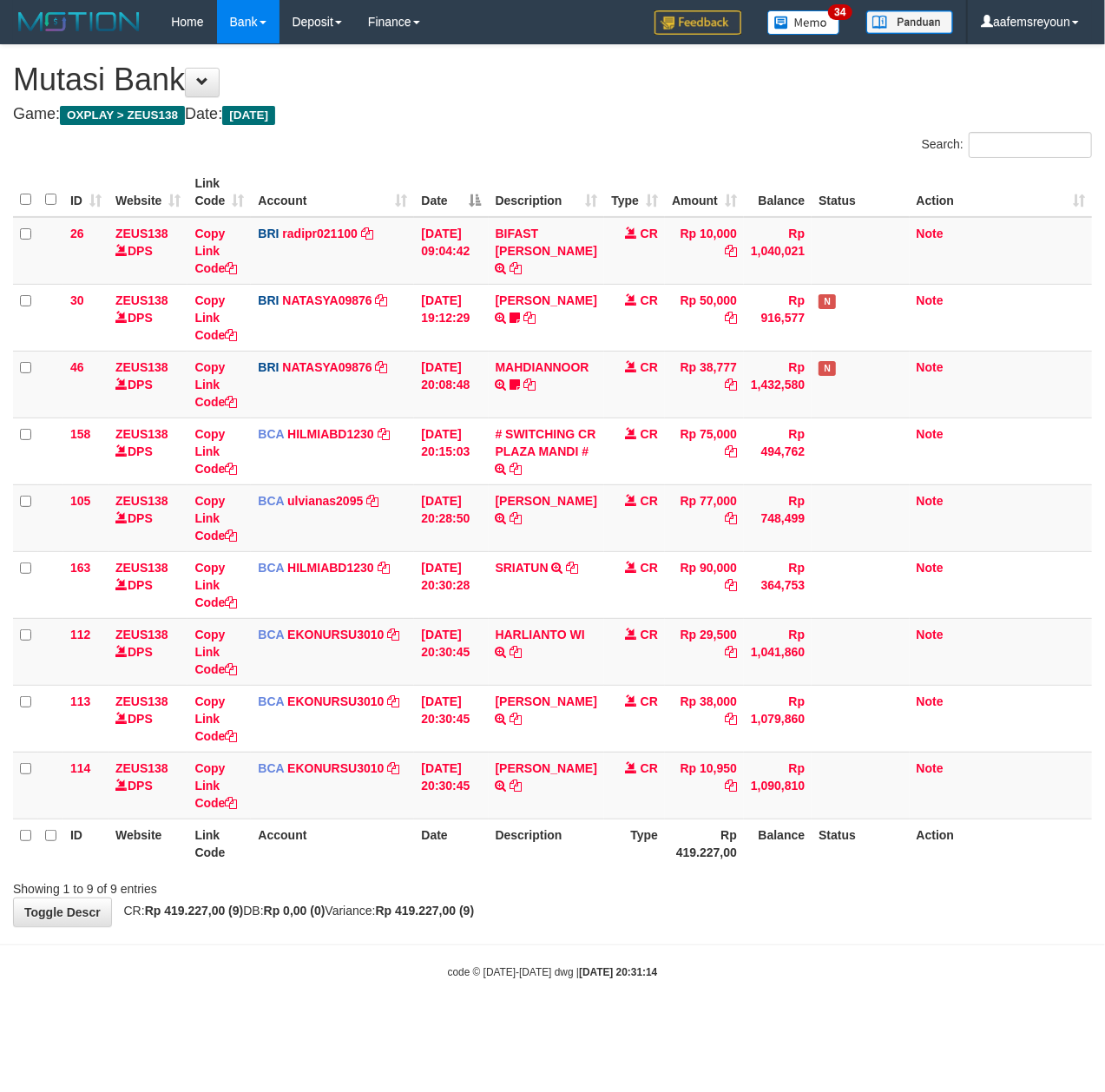
click at [466, 889] on div "Showing 1 to 9 of 9 entries" at bounding box center [552, 885] width 1105 height 25
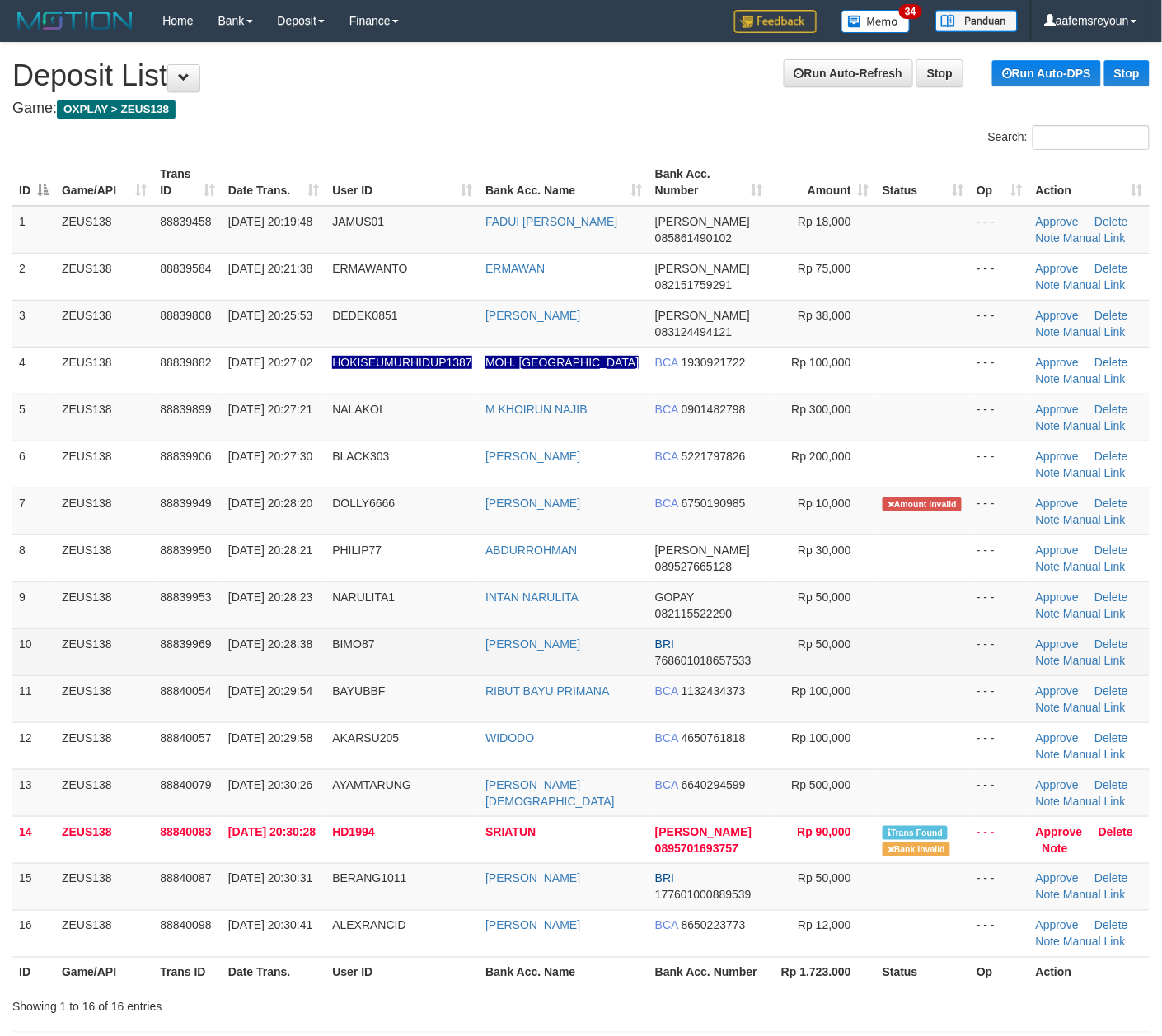
drag, startPoint x: 722, startPoint y: 630, endPoint x: 1175, endPoint y: 688, distance: 456.7
click at [723, 630] on tbody "1 ZEUS138 88839458 30/09/2025 20:19:48 JAMUS01 FADUI FATIHAL FAH DANA 085861490…" at bounding box center [581, 582] width 1137 height 751
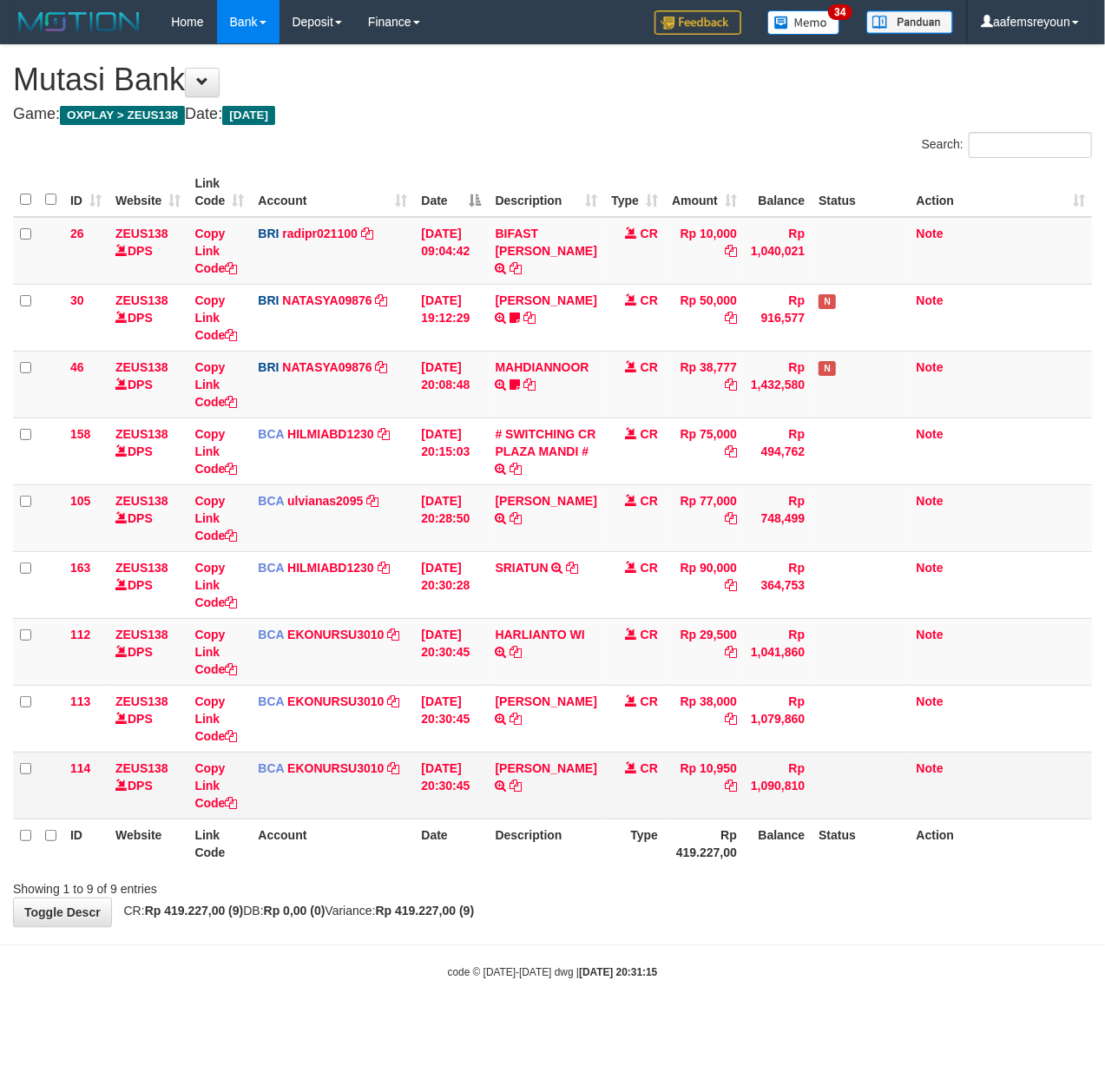
drag, startPoint x: 511, startPoint y: 879, endPoint x: 14, endPoint y: 792, distance: 504.6
click at [505, 876] on div "Showing 1 to 9 of 9 entries" at bounding box center [552, 885] width 1105 height 25
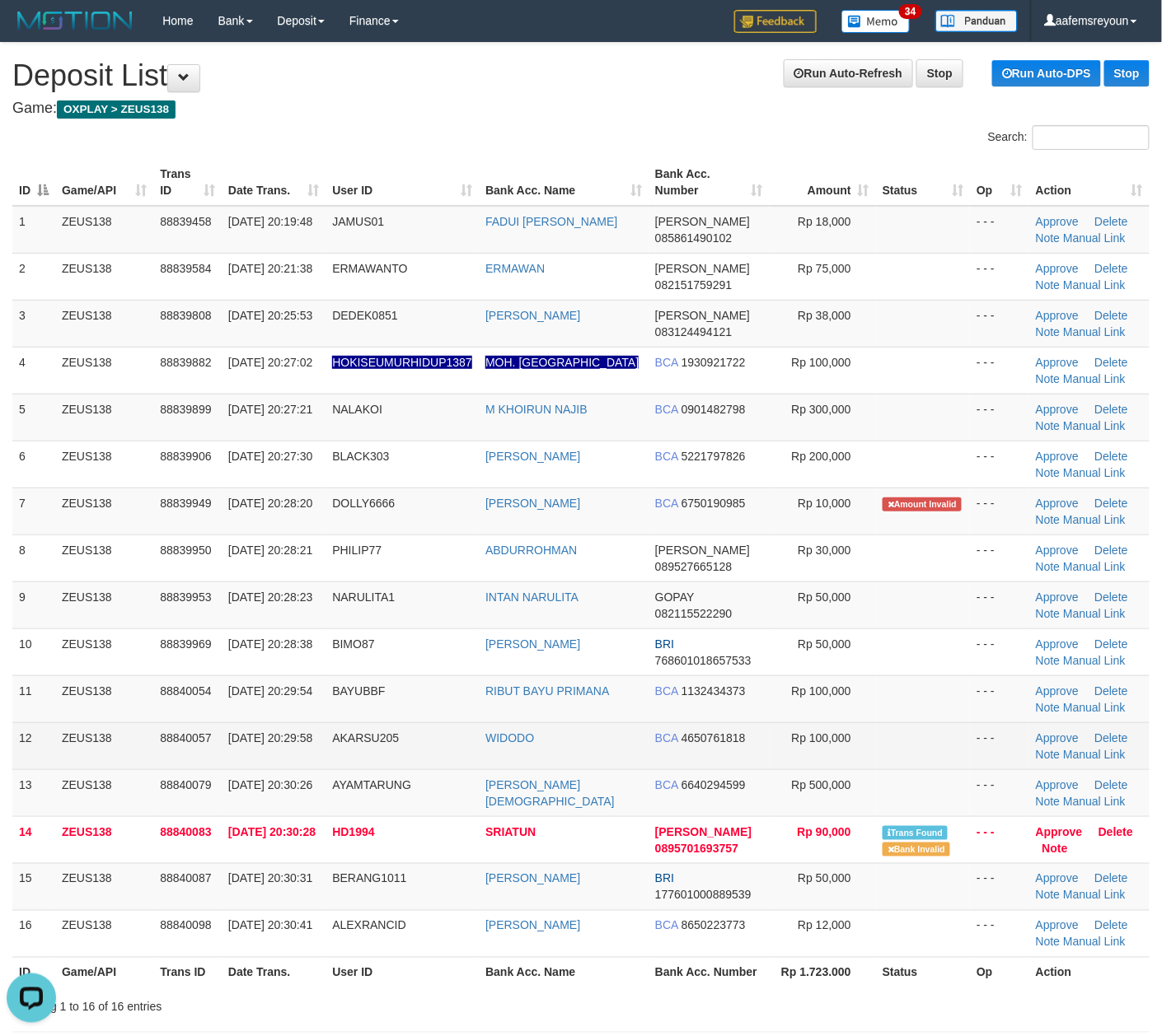
drag, startPoint x: 930, startPoint y: 752, endPoint x: 943, endPoint y: 744, distance: 15.3
click at [928, 751] on td at bounding box center [923, 746] width 94 height 47
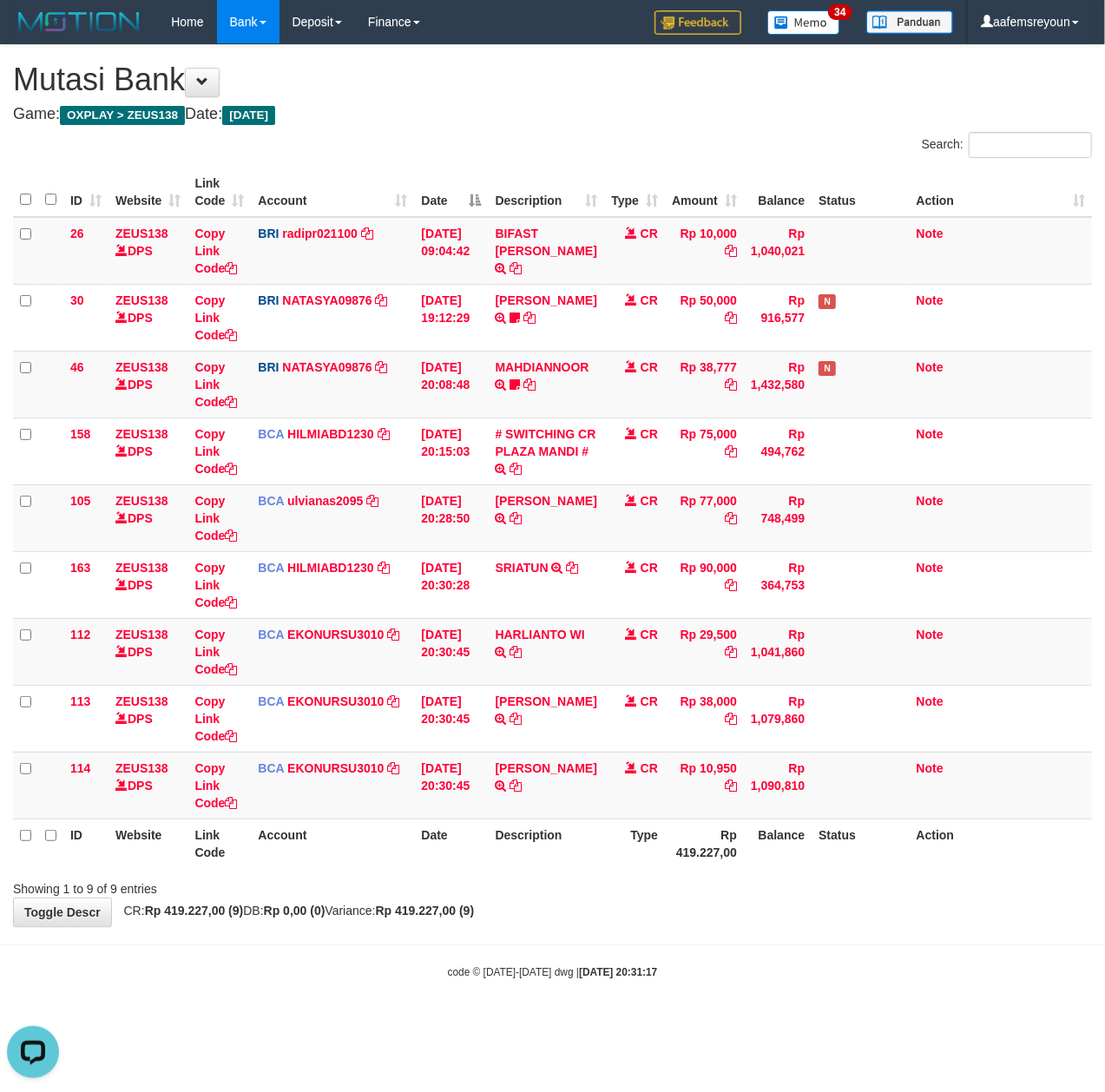
click at [480, 889] on div "Showing 1 to 9 of 9 entries" at bounding box center [552, 885] width 1105 height 25
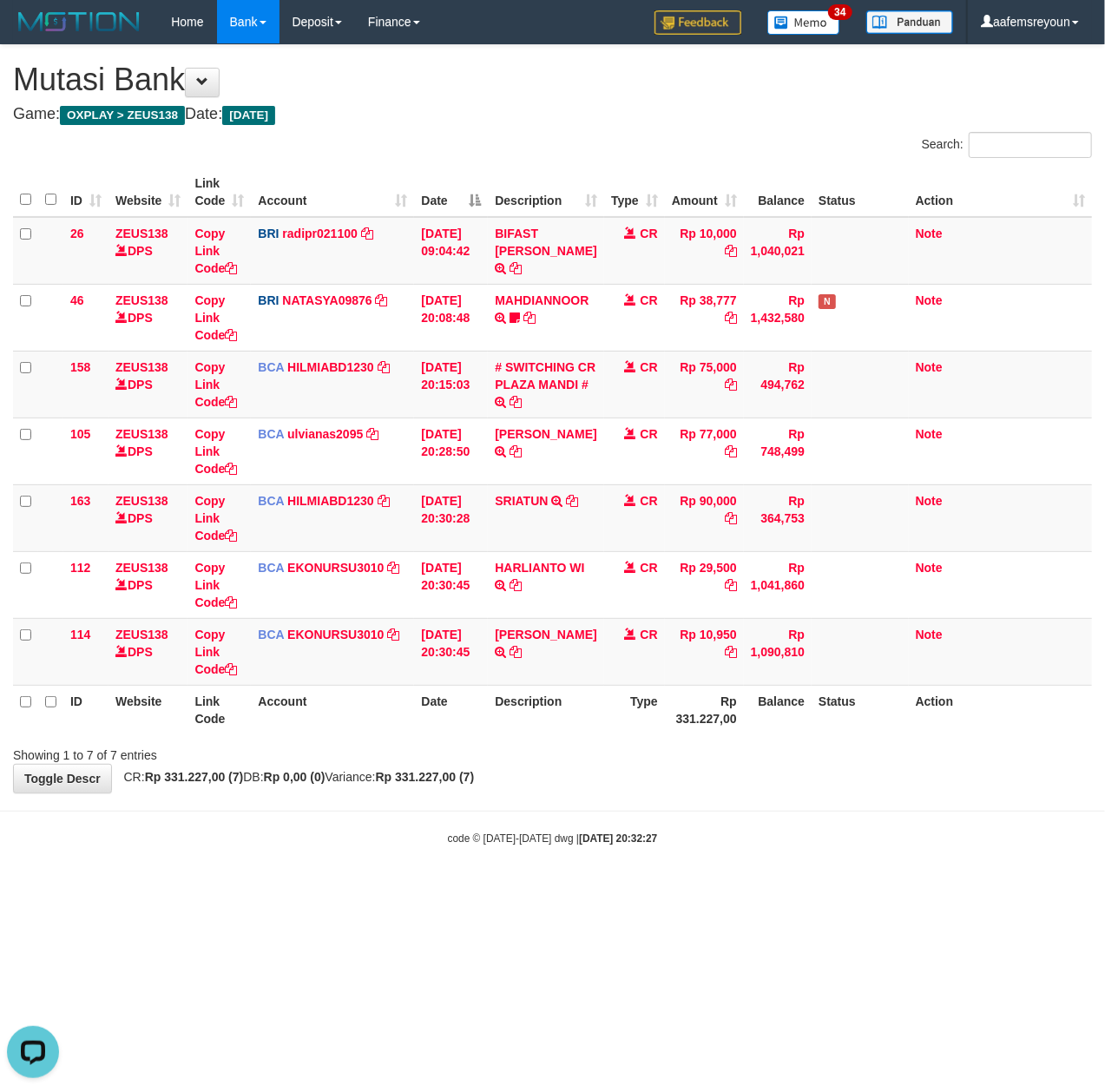
drag, startPoint x: 444, startPoint y: 898, endPoint x: 438, endPoint y: 885, distance: 14.3
click at [448, 890] on html "Toggle navigation Home Bank Account List Mutasi Bank Search Sync Note Mutasi De…" at bounding box center [552, 445] width 1105 height 890
drag, startPoint x: 472, startPoint y: 848, endPoint x: 403, endPoint y: 881, distance: 76.5
click at [477, 846] on div "code © 2012-2018 dwg | 2025/09/30 20:32:32" at bounding box center [552, 838] width 1105 height 17
drag, startPoint x: 700, startPoint y: 782, endPoint x: 8, endPoint y: 654, distance: 703.7
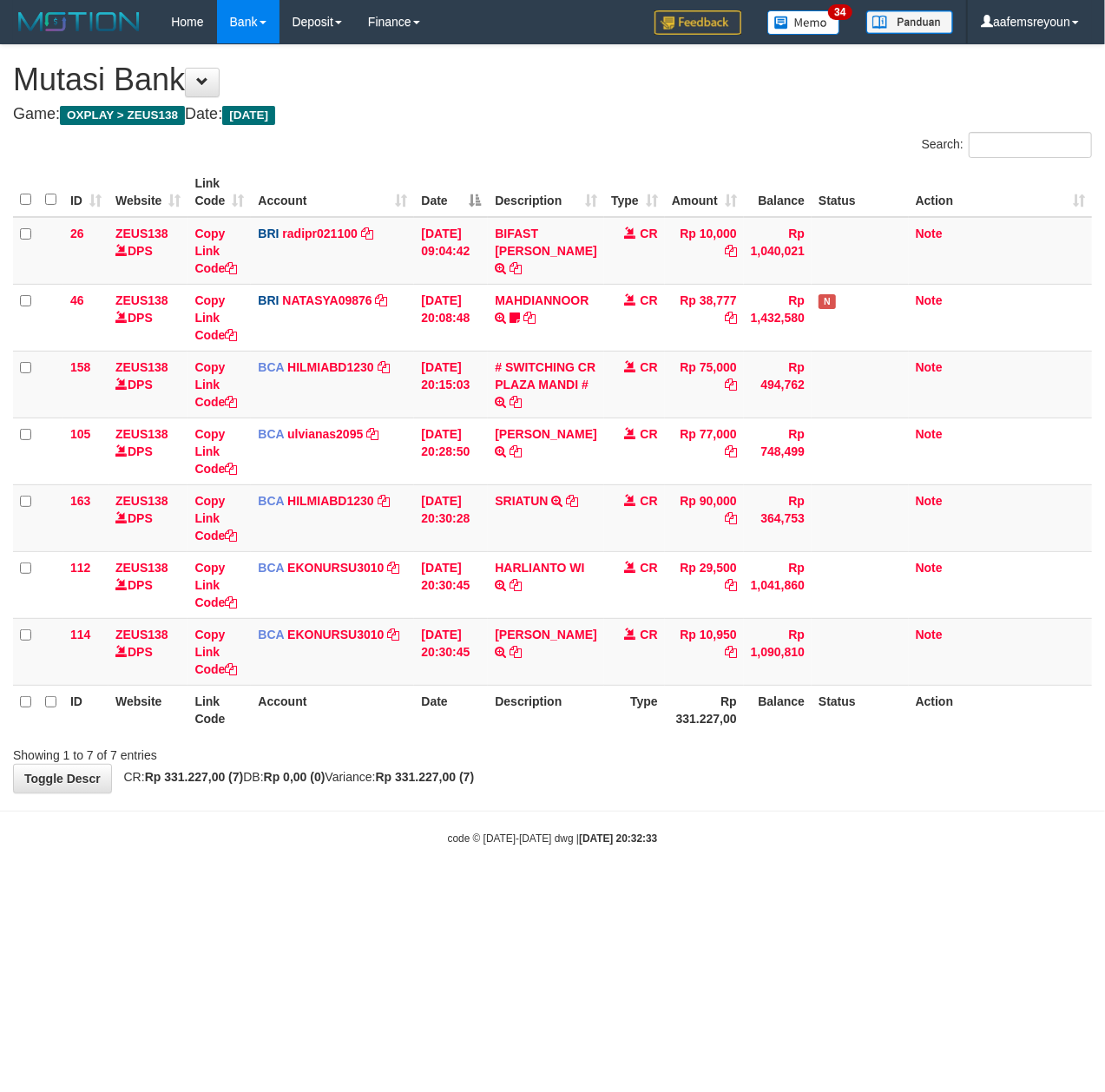
click at [687, 774] on div "**********" at bounding box center [552, 418] width 1105 height 747
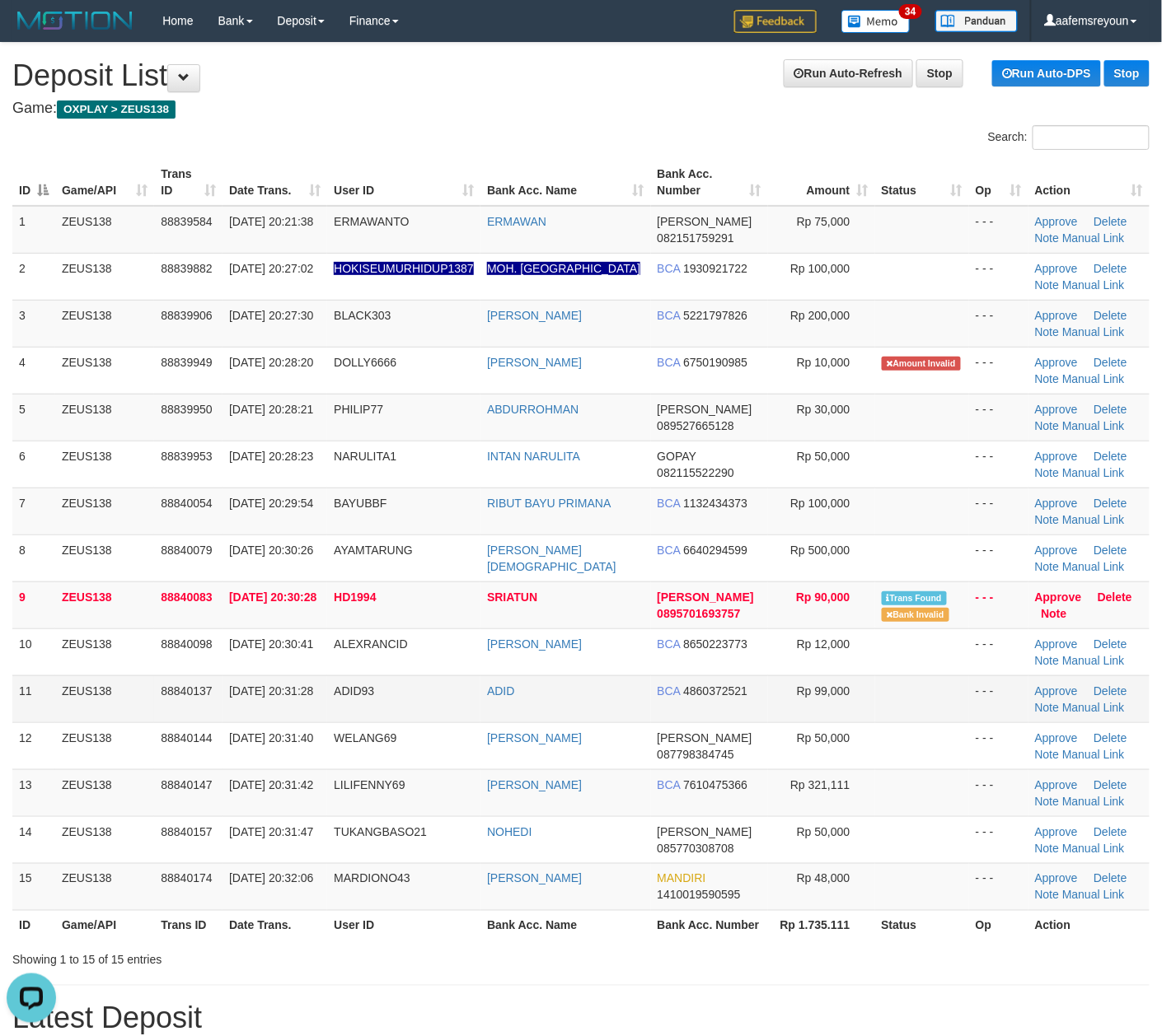
drag, startPoint x: 623, startPoint y: 706, endPoint x: 1171, endPoint y: 761, distance: 550.8
click at [623, 705] on td "ADID" at bounding box center [566, 699] width 170 height 47
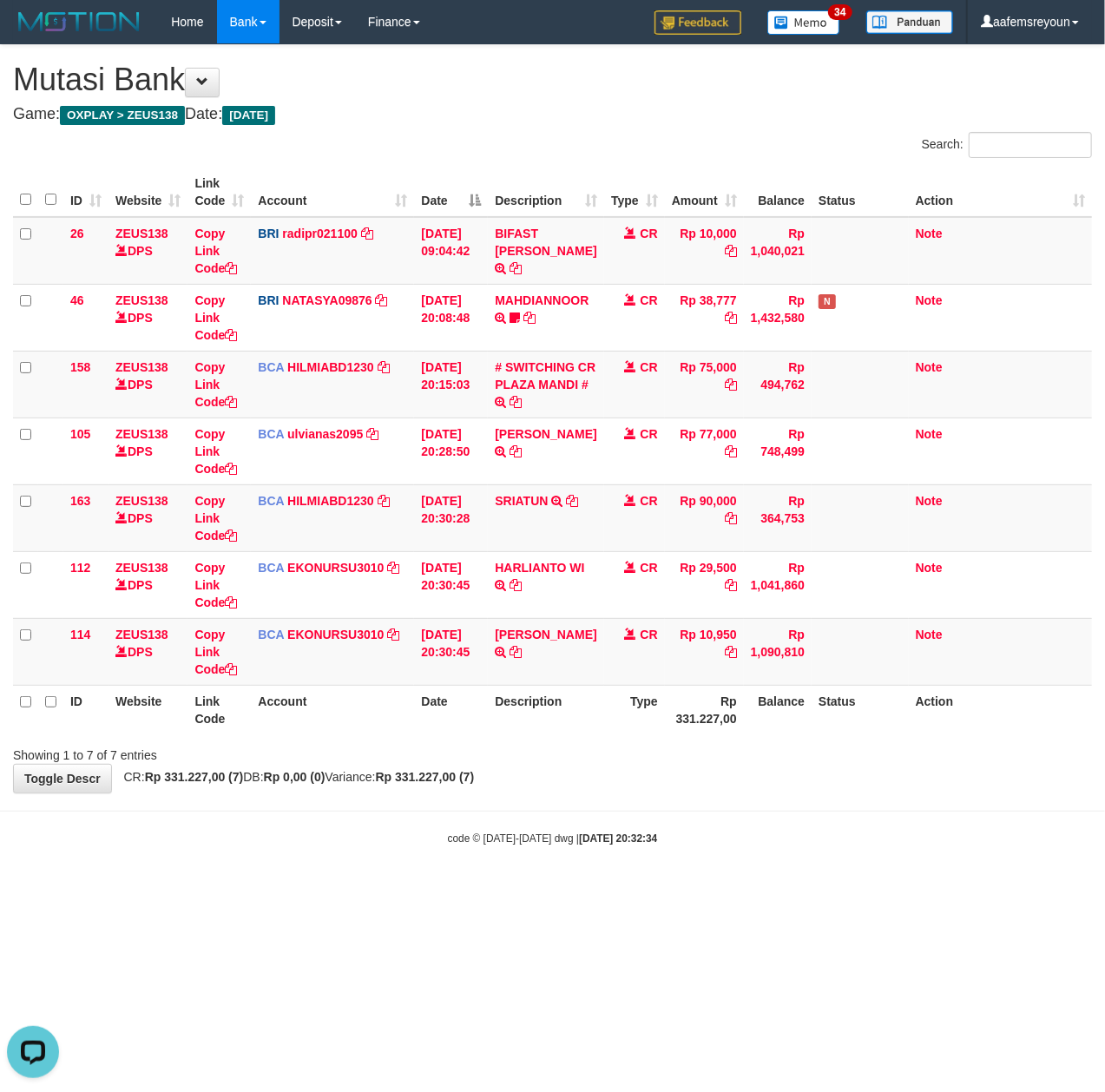
drag, startPoint x: 521, startPoint y: 743, endPoint x: 5, endPoint y: 750, distance: 516.0
click at [521, 747] on div "Showing 1 to 7 of 7 entries" at bounding box center [552, 752] width 1105 height 25
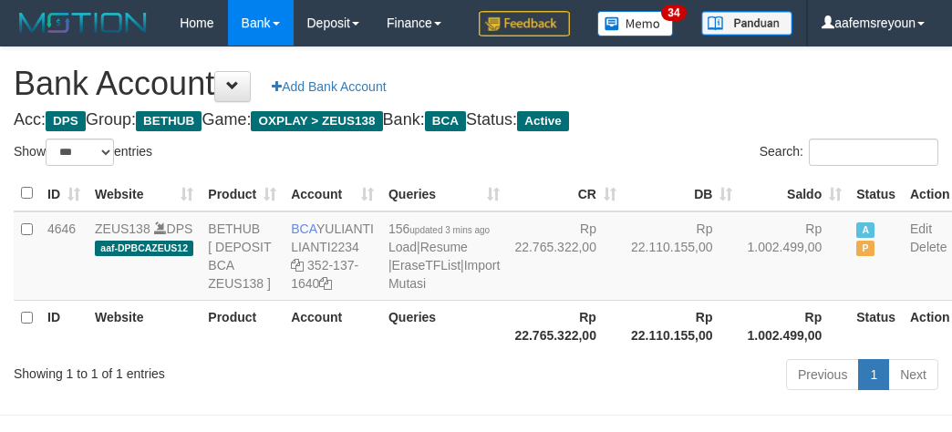
select select "***"
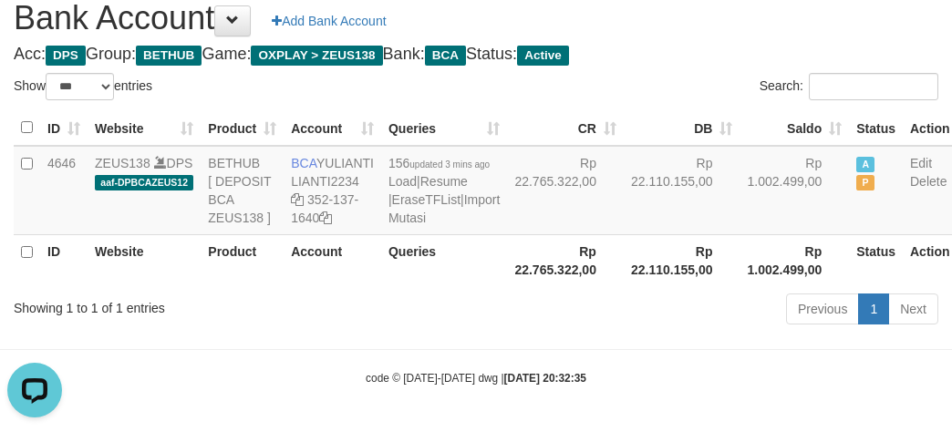
click at [602, 331] on div "Previous 1 Next" at bounding box center [674, 311] width 528 height 39
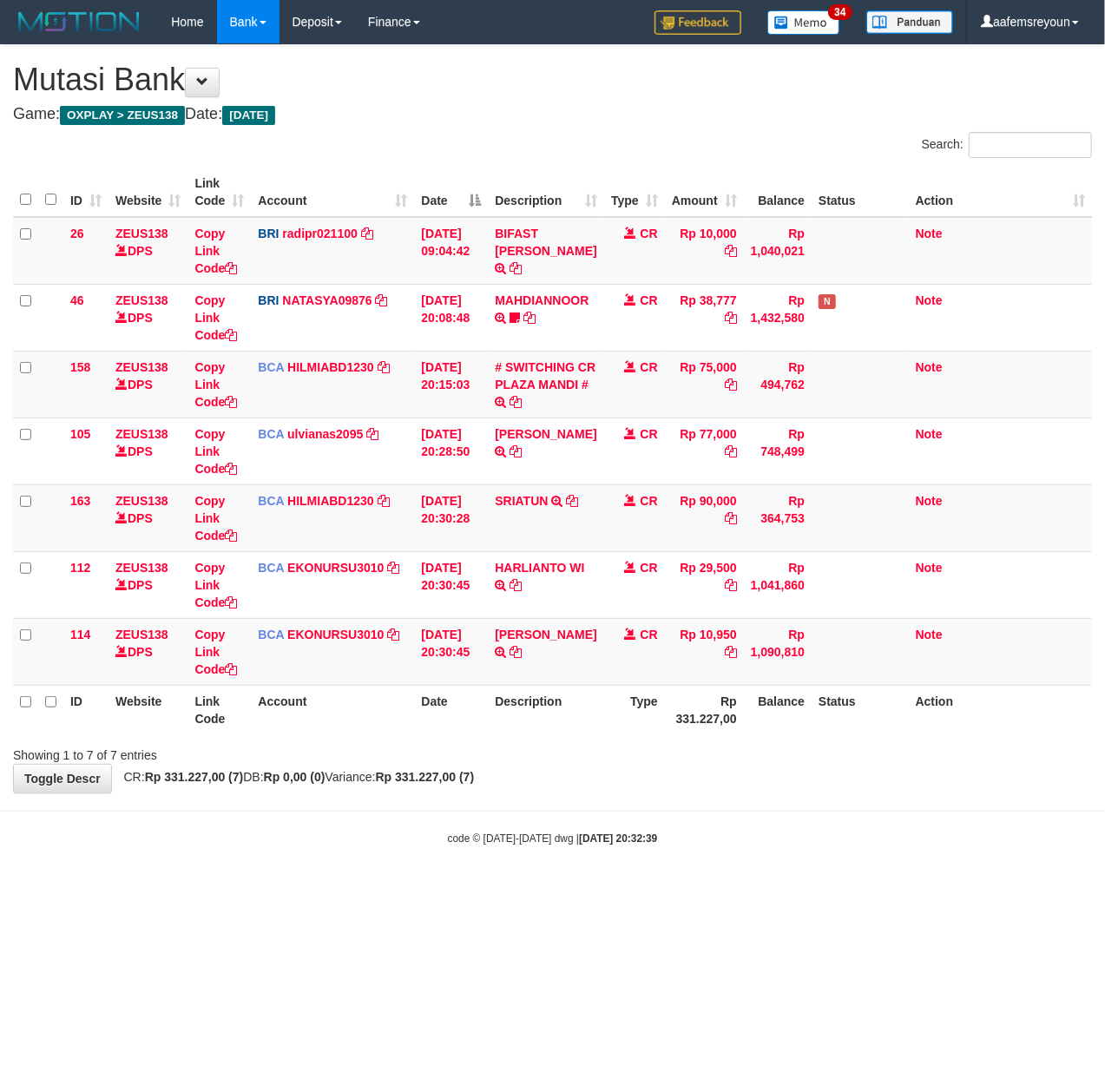
drag, startPoint x: 288, startPoint y: 920, endPoint x: 216, endPoint y: 928, distance: 72.4
click at [289, 890] on html "Toggle navigation Home Bank Account List Mutasi Bank Search Sync Note Mutasi De…" at bounding box center [552, 445] width 1105 height 890
drag, startPoint x: 498, startPoint y: 987, endPoint x: 526, endPoint y: 962, distance: 37.5
click at [508, 890] on html "Toggle navigation Home Bank Account List Mutasi Bank Search Sync Note Mutasi De…" at bounding box center [552, 445] width 1105 height 890
click at [533, 890] on html "Toggle navigation Home Bank Account List Mutasi Bank Search Sync Note Mutasi De…" at bounding box center [552, 445] width 1105 height 890
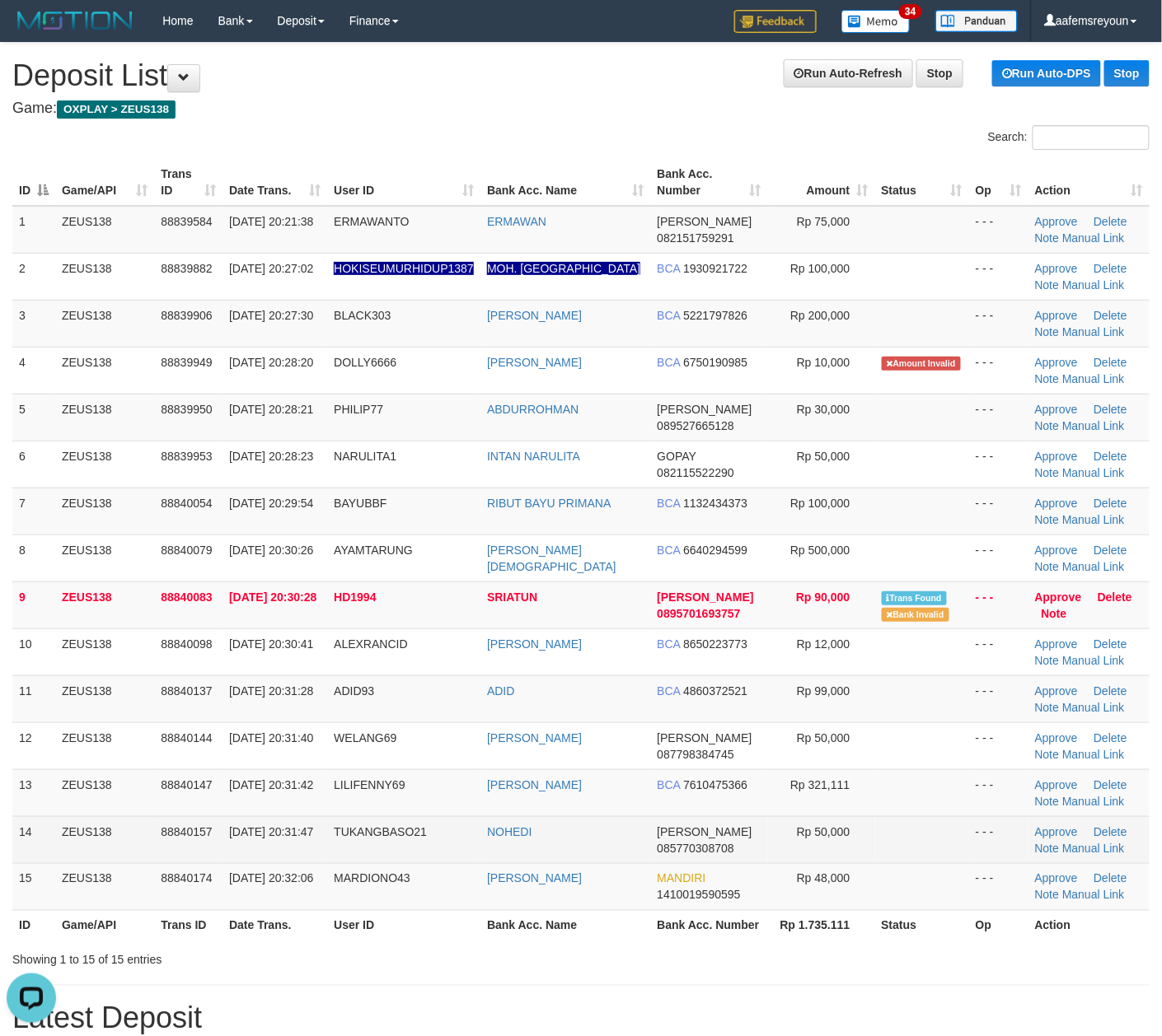
drag, startPoint x: 710, startPoint y: 854, endPoint x: 667, endPoint y: 846, distance: 43.7
click at [710, 854] on span "085770308708" at bounding box center [696, 848] width 77 height 14
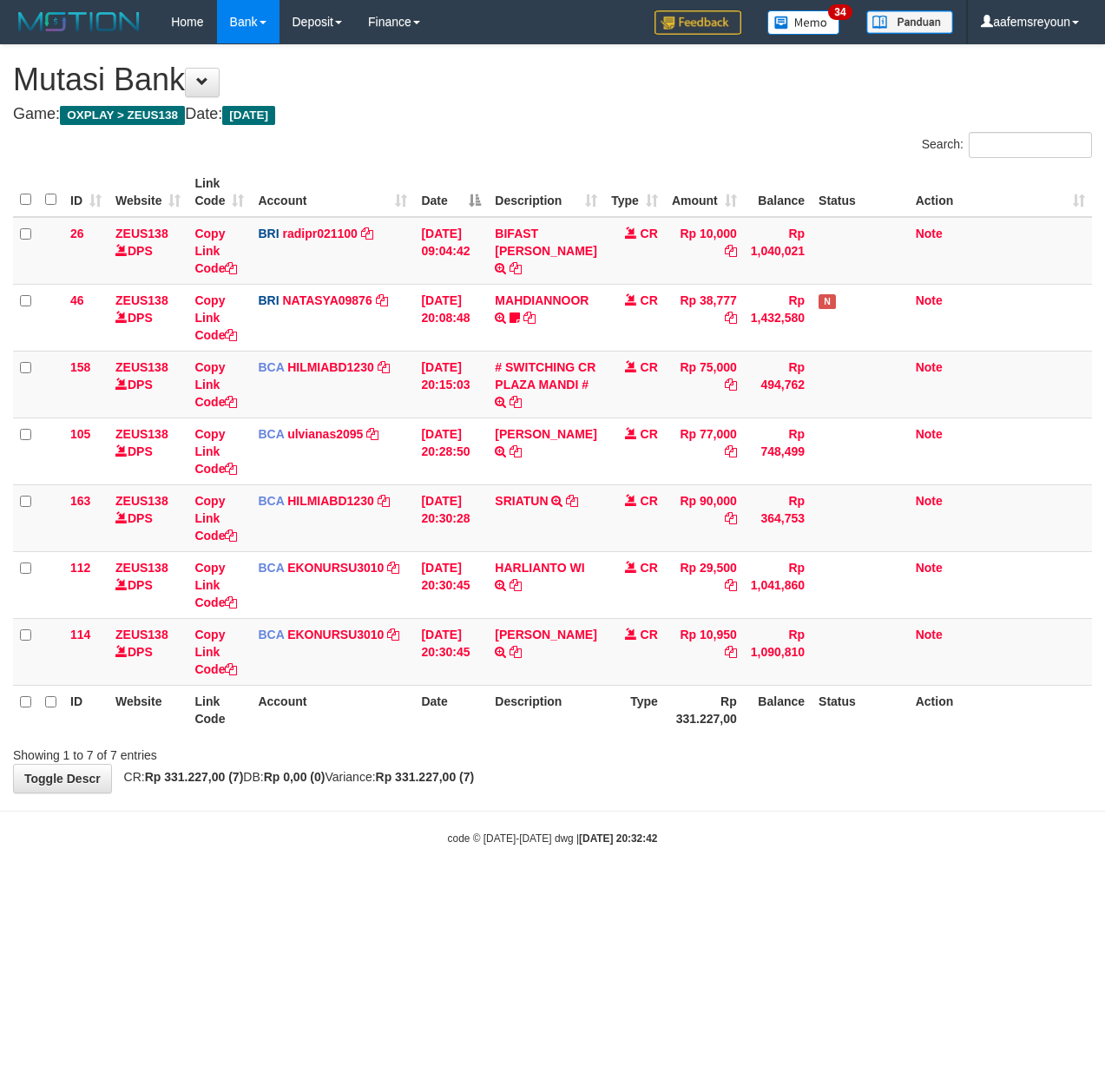
click at [533, 890] on html "Toggle navigation Home Bank Account List Mutasi Bank Search Sync Note Mutasi De…" at bounding box center [552, 445] width 1105 height 890
click at [527, 890] on html "Toggle navigation Home Bank Account List Mutasi Bank Search Sync Note Mutasi De…" at bounding box center [552, 445] width 1105 height 890
drag, startPoint x: 556, startPoint y: 860, endPoint x: 321, endPoint y: 873, distance: 235.4
click at [561, 860] on body "Toggle navigation Home Bank Account List Mutasi Bank Search Sync Note Mutasi De…" at bounding box center [552, 445] width 1105 height 890
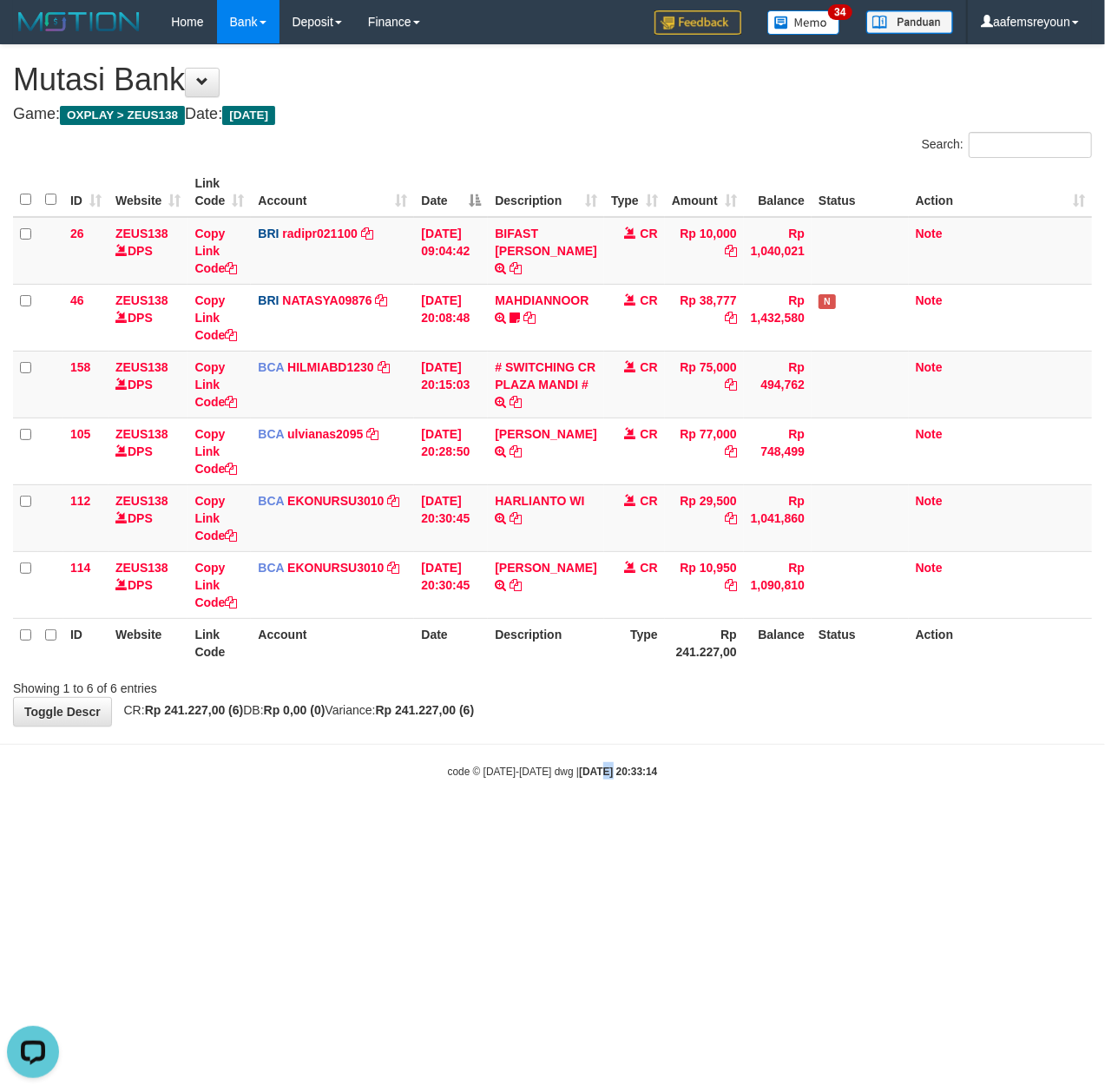
drag, startPoint x: 592, startPoint y: 932, endPoint x: 583, endPoint y: 929, distance: 9.5
click at [583, 823] on html "Toggle navigation Home Bank Account List Mutasi Bank Search Sync Note Mutasi De…" at bounding box center [552, 411] width 1105 height 823
click at [570, 823] on html "Toggle navigation Home Bank Account List Mutasi Bank Search Sync Note Mutasi De…" at bounding box center [552, 411] width 1105 height 823
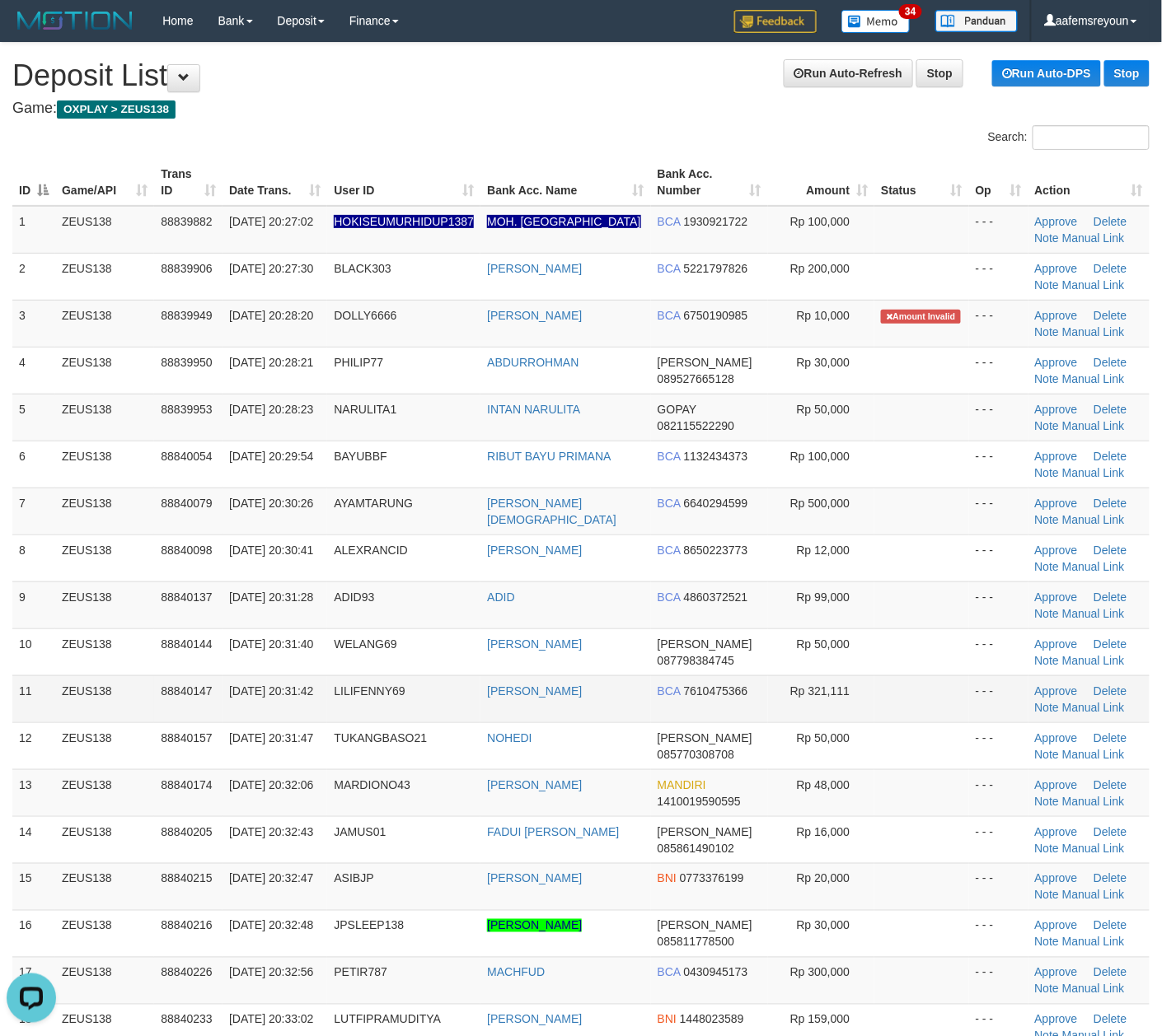
drag, startPoint x: 847, startPoint y: 713, endPoint x: 1170, endPoint y: 698, distance: 323.3
click at [854, 712] on td "Rp 321,111" at bounding box center [821, 699] width 108 height 47
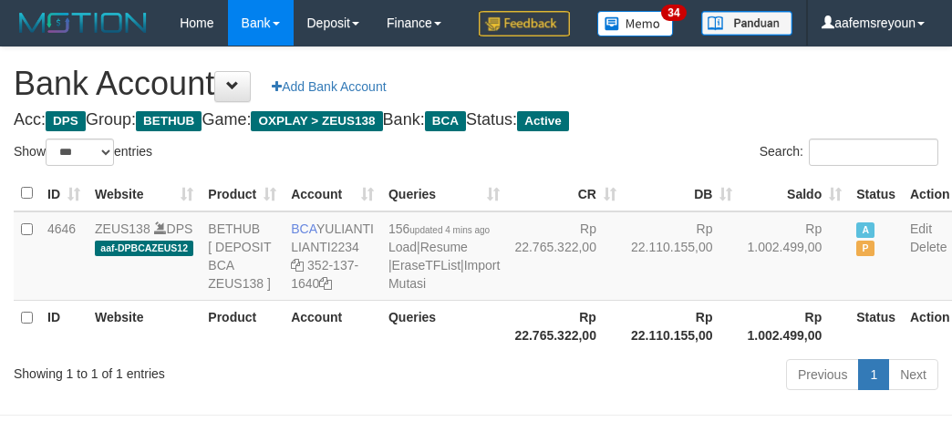
select select "***"
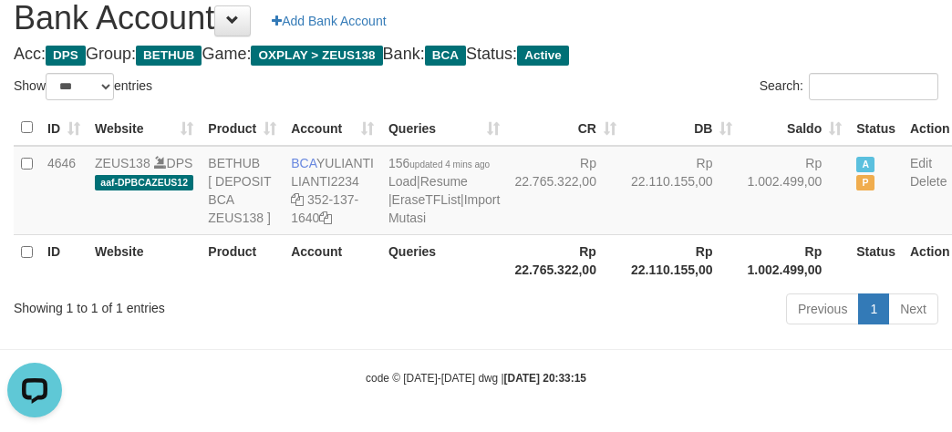
click at [607, 331] on div "Previous 1 Next" at bounding box center [674, 311] width 528 height 39
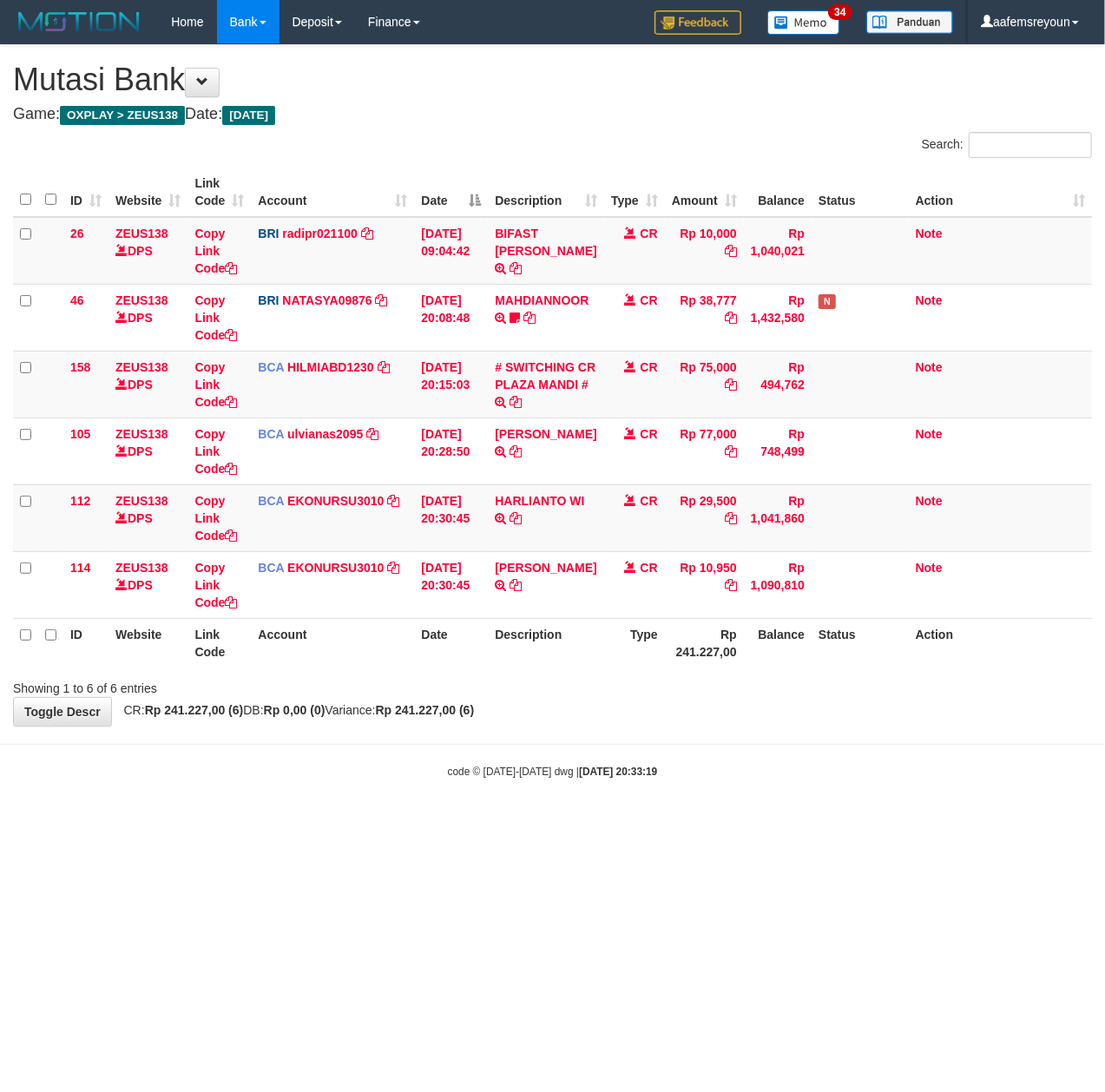
click at [533, 823] on html "Toggle navigation Home Bank Account List Mutasi Bank Search Sync Note Mutasi De…" at bounding box center [552, 411] width 1105 height 823
click at [456, 823] on html "Toggle navigation Home Bank Account List Mutasi Bank Search Sync Note Mutasi De…" at bounding box center [552, 411] width 1105 height 823
drag, startPoint x: 678, startPoint y: 1018, endPoint x: 705, endPoint y: 1002, distance: 31.4
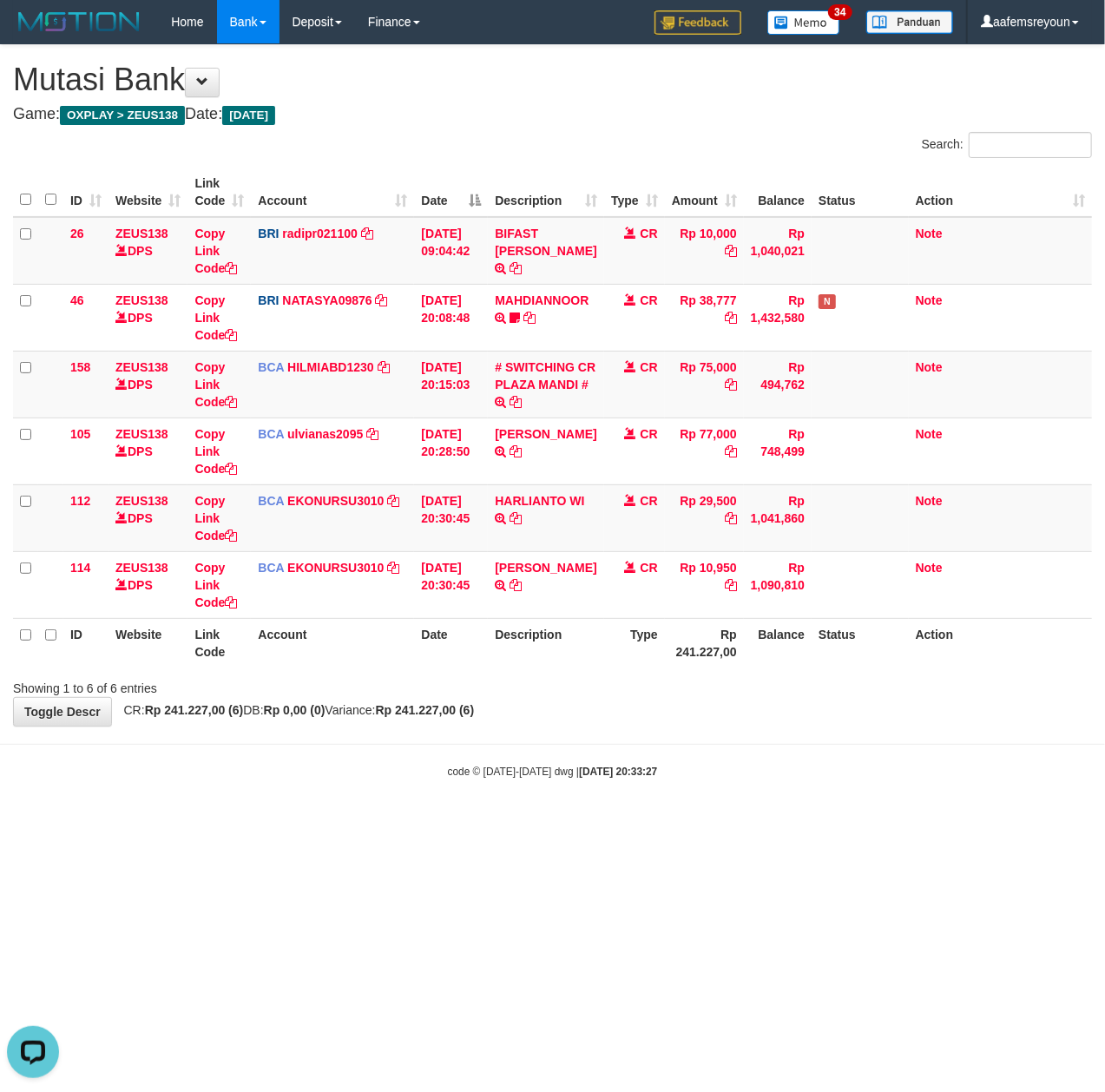
click at [682, 823] on html "Toggle navigation Home Bank Account List Mutasi Bank Search Sync Note Mutasi De…" at bounding box center [552, 411] width 1105 height 823
drag, startPoint x: 706, startPoint y: 1002, endPoint x: 8, endPoint y: 822, distance: 720.8
click at [702, 823] on html "Toggle navigation Home Bank Account List Mutasi Bank Search Sync Note Mutasi De…" at bounding box center [552, 411] width 1105 height 823
drag, startPoint x: 385, startPoint y: 764, endPoint x: 365, endPoint y: 783, distance: 27.6
click at [397, 755] on body "Toggle navigation Home Bank Account List Mutasi Bank Search Sync Note Mutasi De…" at bounding box center [552, 411] width 1105 height 823
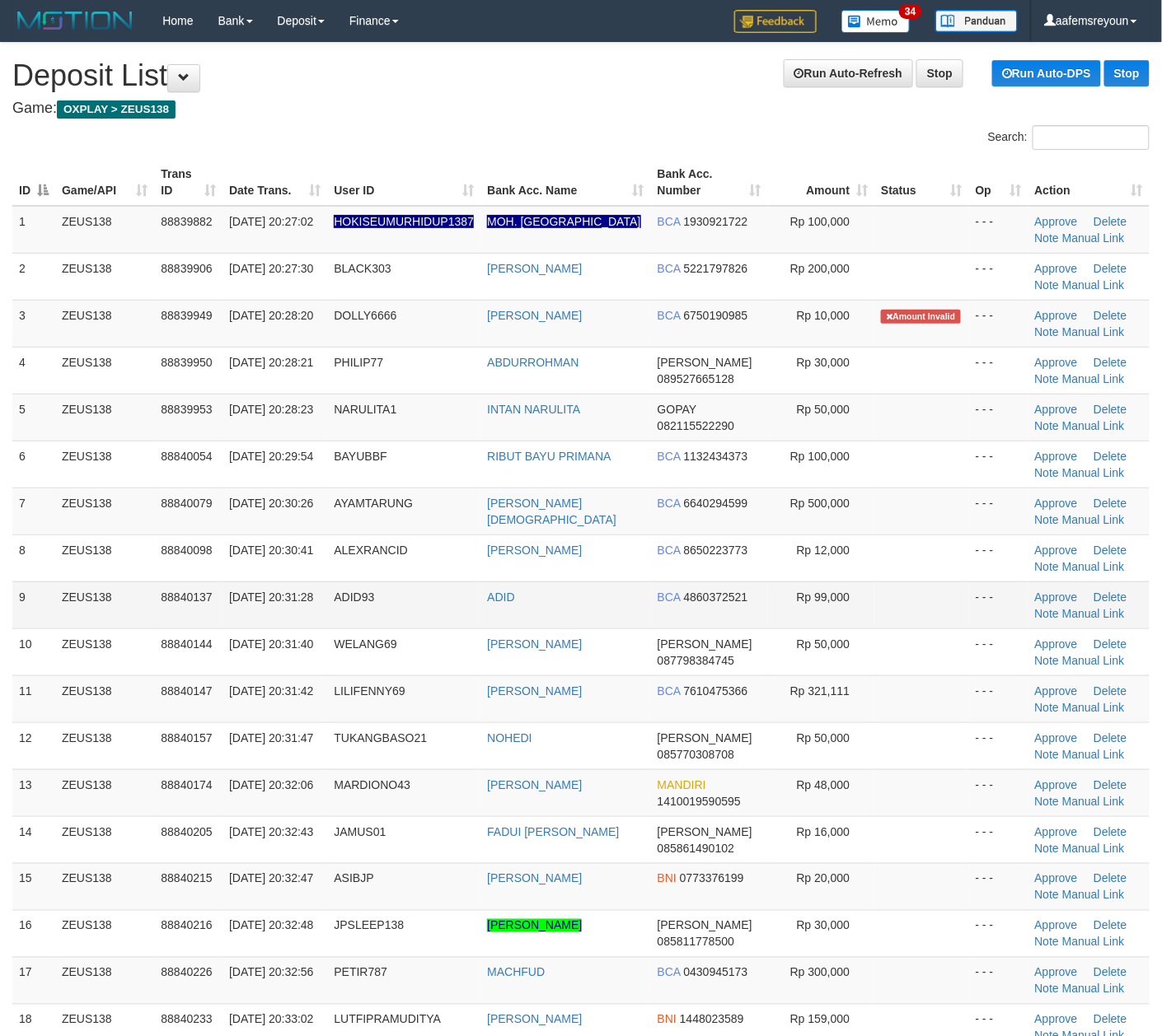
click at [756, 602] on td "BCA 4860372521" at bounding box center [708, 605] width 117 height 47
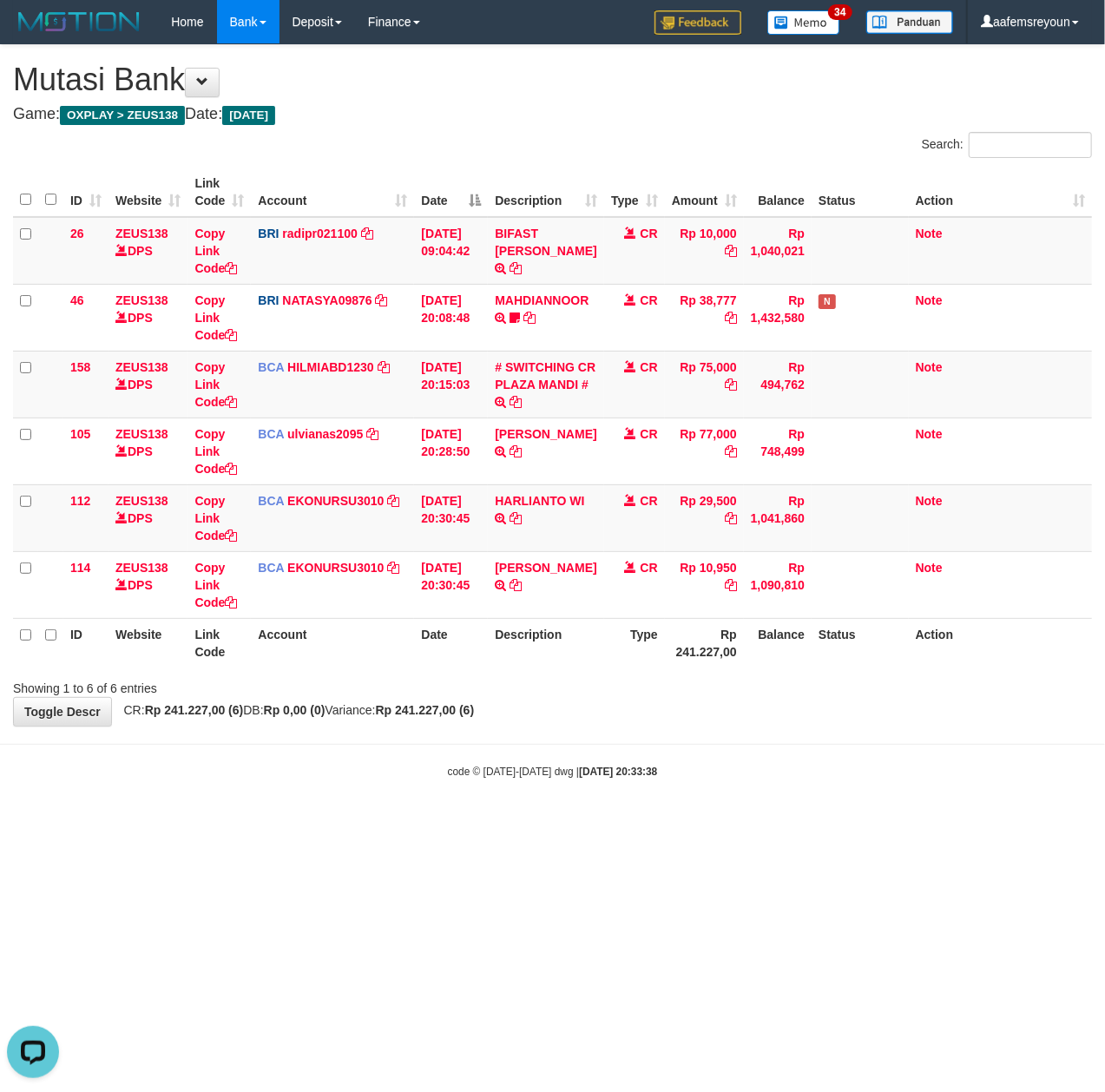
drag, startPoint x: 510, startPoint y: 696, endPoint x: 18, endPoint y: 661, distance: 493.2
click at [508, 696] on div "Showing 1 to 6 of 6 entries" at bounding box center [552, 685] width 1105 height 25
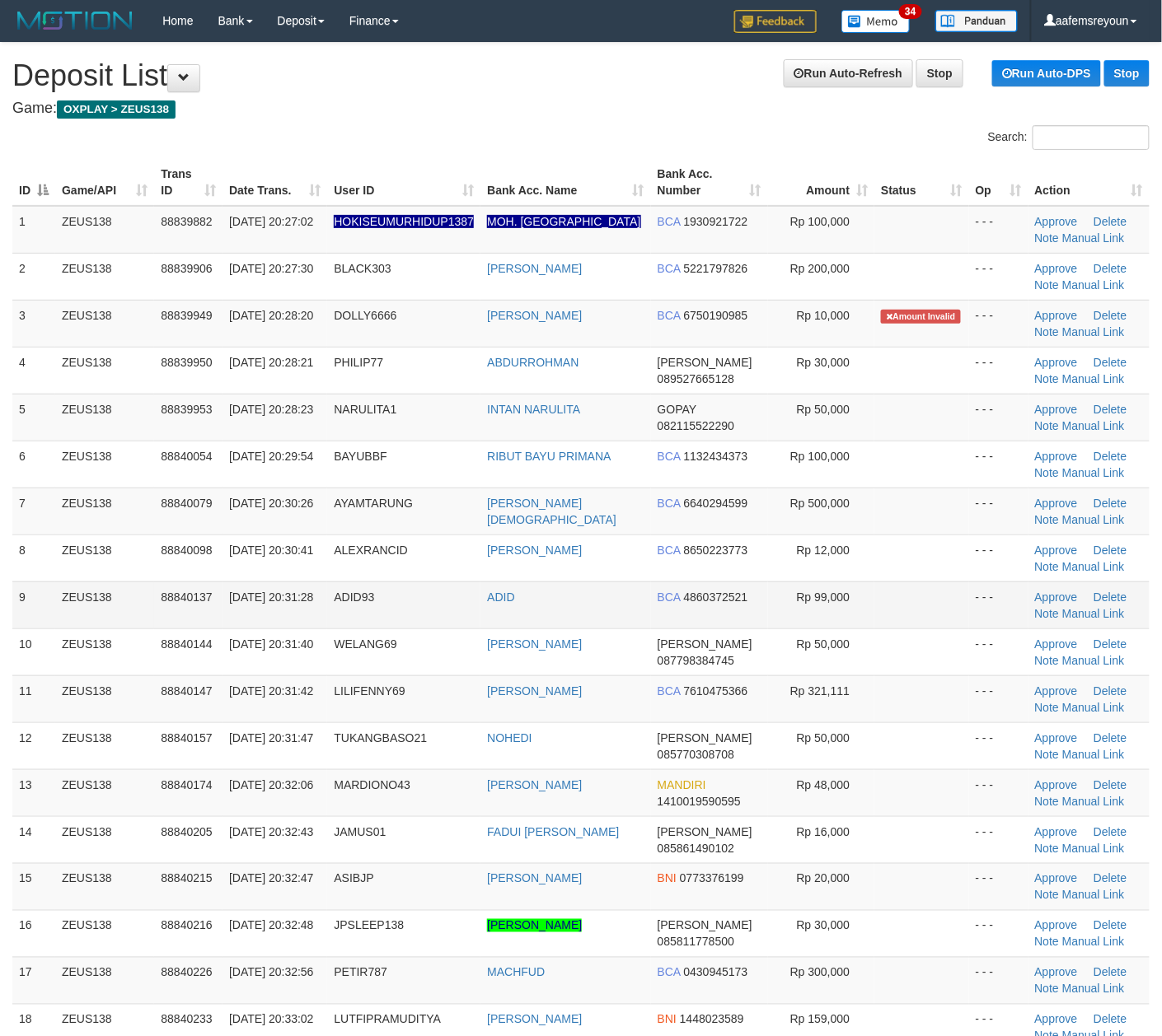
drag, startPoint x: 404, startPoint y: 566, endPoint x: 792, endPoint y: 591, distance: 388.8
click at [404, 566] on td "ALEXRANCID" at bounding box center [404, 558] width 154 height 47
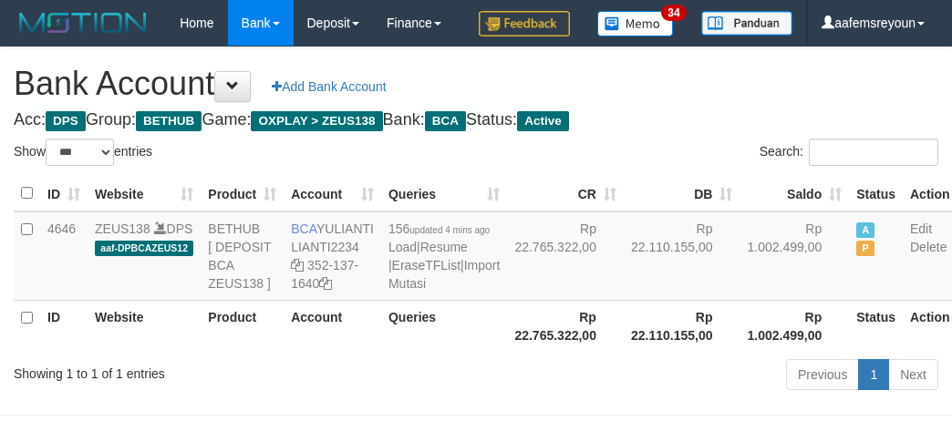
select select "***"
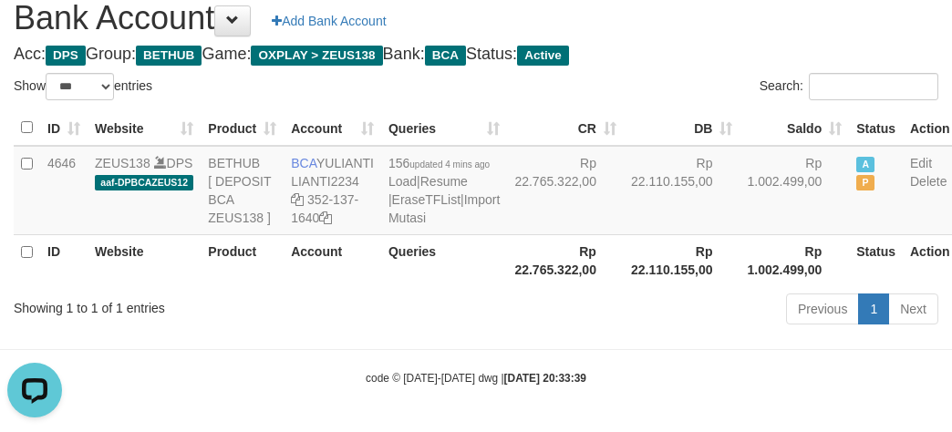
drag, startPoint x: 461, startPoint y: 387, endPoint x: 558, endPoint y: 304, distance: 127.4
click at [465, 387] on body "Toggle navigation Home Bank Account List Mutasi Bank Search Sync Note Mutasi De…" at bounding box center [476, 183] width 952 height 498
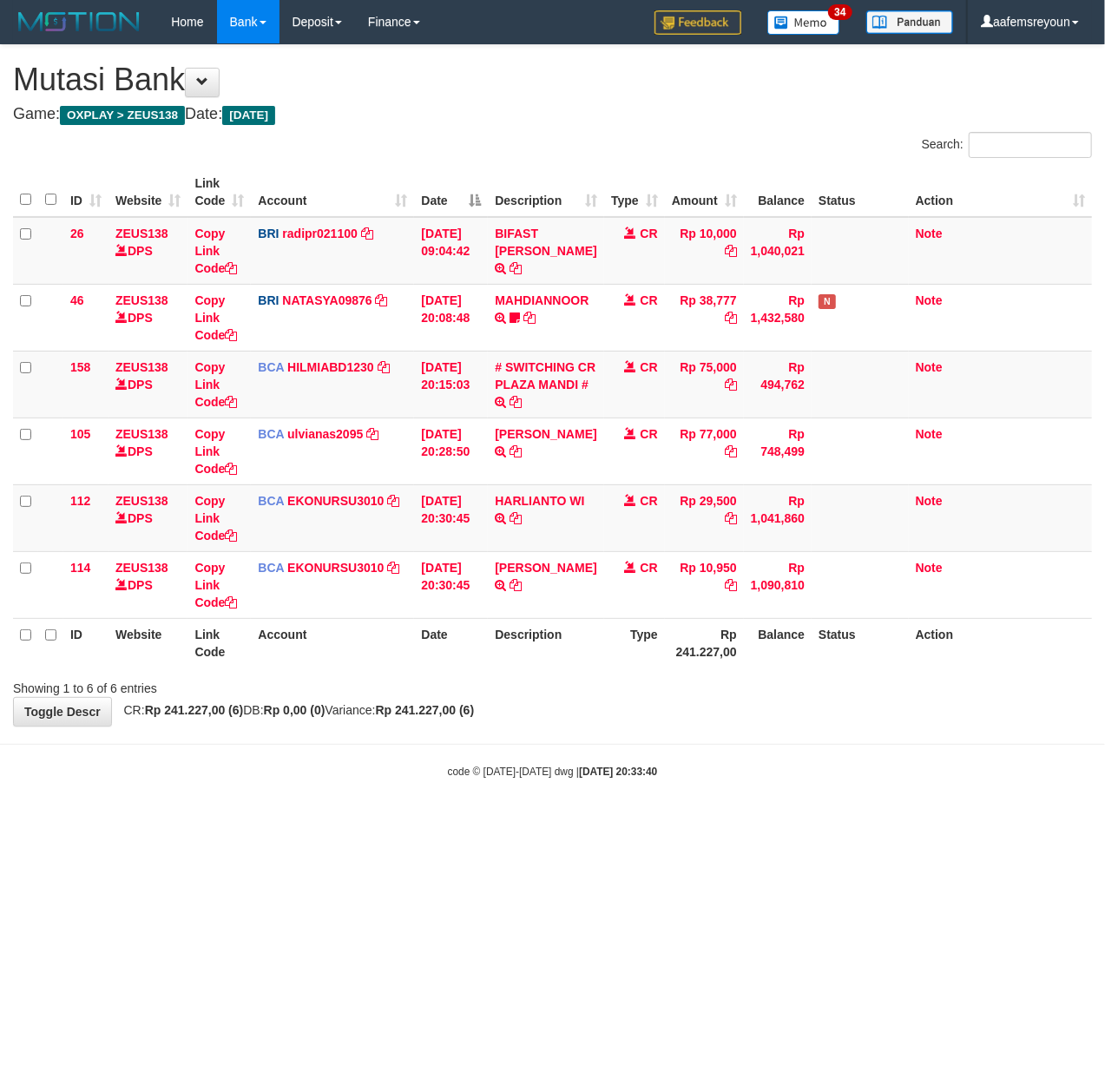
click at [692, 812] on body "Toggle navigation Home Bank Account List Mutasi Bank Search Sync Note Mutasi De…" at bounding box center [552, 411] width 1105 height 823
drag, startPoint x: 0, startPoint y: 0, endPoint x: 661, endPoint y: 790, distance: 1030.1
click at [661, 790] on body "Toggle navigation Home Bank Account List Mutasi Bank Search Sync Note Mutasi De…" at bounding box center [552, 411] width 1105 height 823
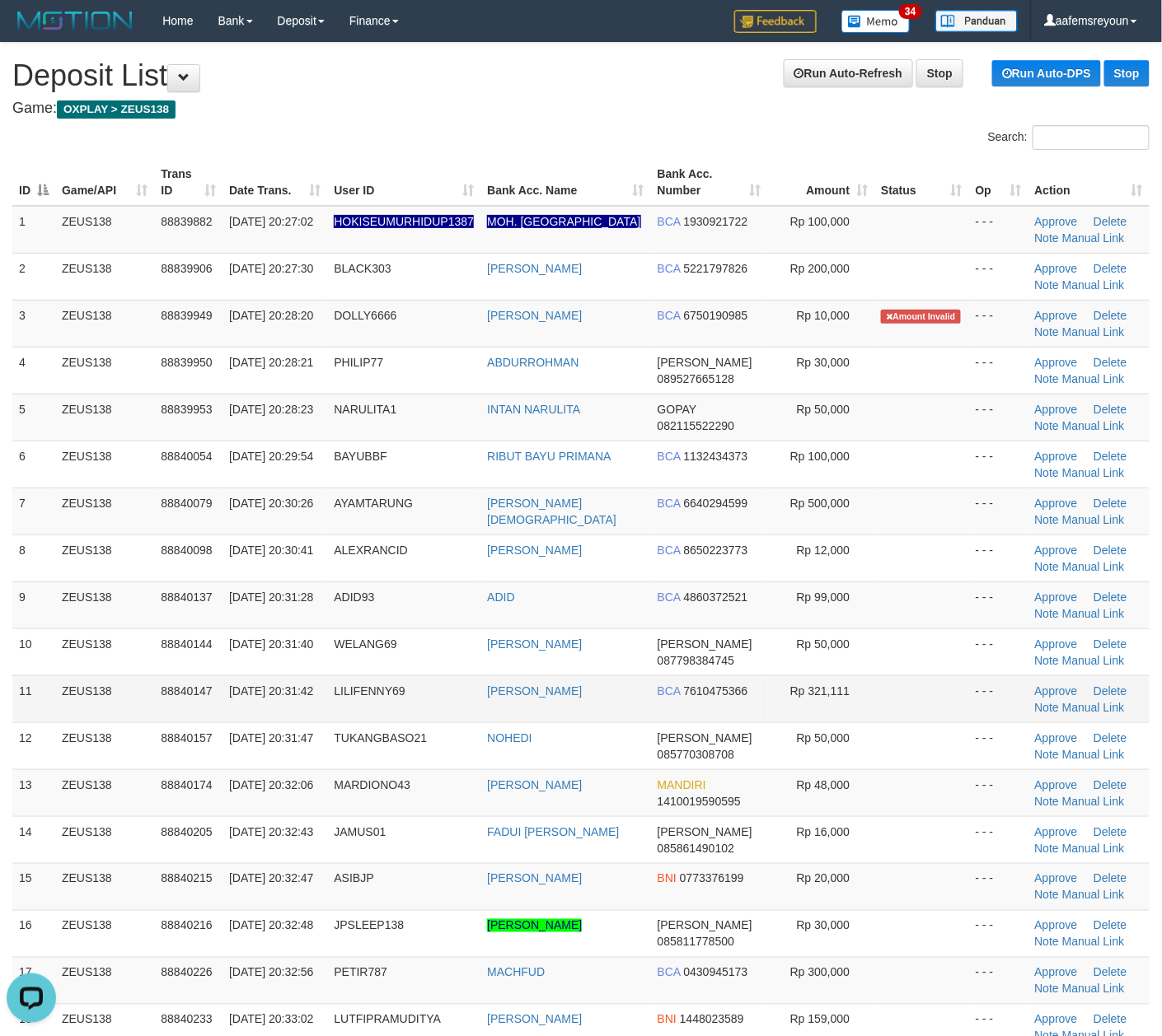
drag, startPoint x: 814, startPoint y: 696, endPoint x: 848, endPoint y: 696, distance: 34.0
click at [814, 696] on span "Rp 321,111" at bounding box center [820, 691] width 60 height 14
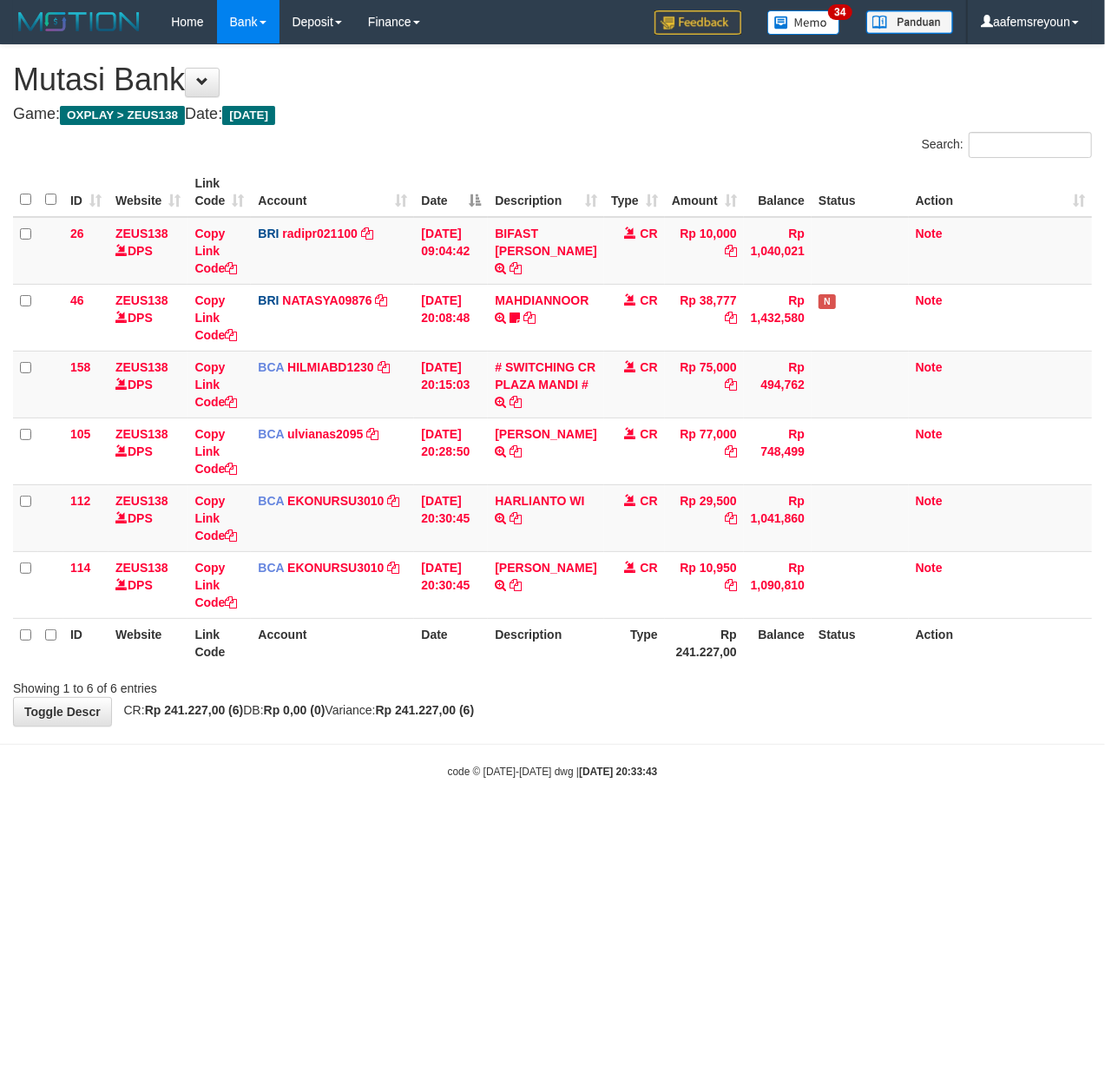
click at [668, 792] on body "Toggle navigation Home Bank Account List Mutasi Bank Search Sync Note Mutasi De…" at bounding box center [552, 411] width 1105 height 823
drag, startPoint x: 642, startPoint y: 824, endPoint x: 661, endPoint y: 820, distance: 19.4
click at [644, 823] on html "Toggle navigation Home Bank Account List Mutasi Bank Search Sync Note Mutasi De…" at bounding box center [552, 411] width 1105 height 823
click at [661, 820] on body "Toggle navigation Home Bank Account List Mutasi Bank Search Sync Note Mutasi De…" at bounding box center [552, 411] width 1105 height 823
click at [462, 788] on body "Toggle navigation Home Bank Account List Mutasi Bank Search Sync Note Mutasi De…" at bounding box center [552, 411] width 1105 height 823
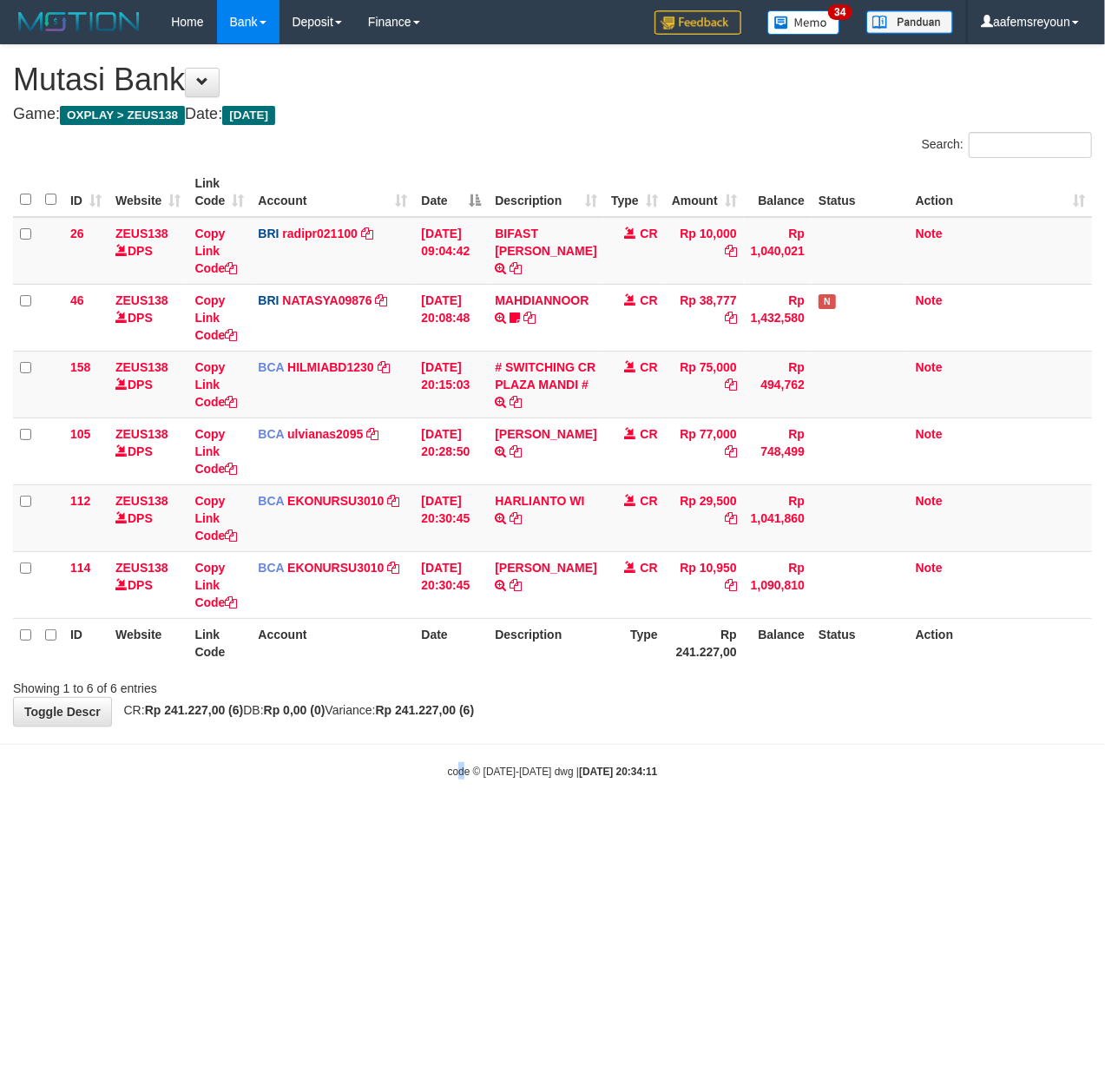
drag, startPoint x: 462, startPoint y: 788, endPoint x: 451, endPoint y: 788, distance: 11.0
click at [458, 788] on body "Toggle navigation Home Bank Account List Mutasi Bank Search Sync Note Mutasi De…" at bounding box center [552, 411] width 1105 height 823
click at [483, 762] on body "Toggle navigation Home Bank Account List Mutasi Bank Search Sync Note Mutasi De…" at bounding box center [552, 411] width 1105 height 823
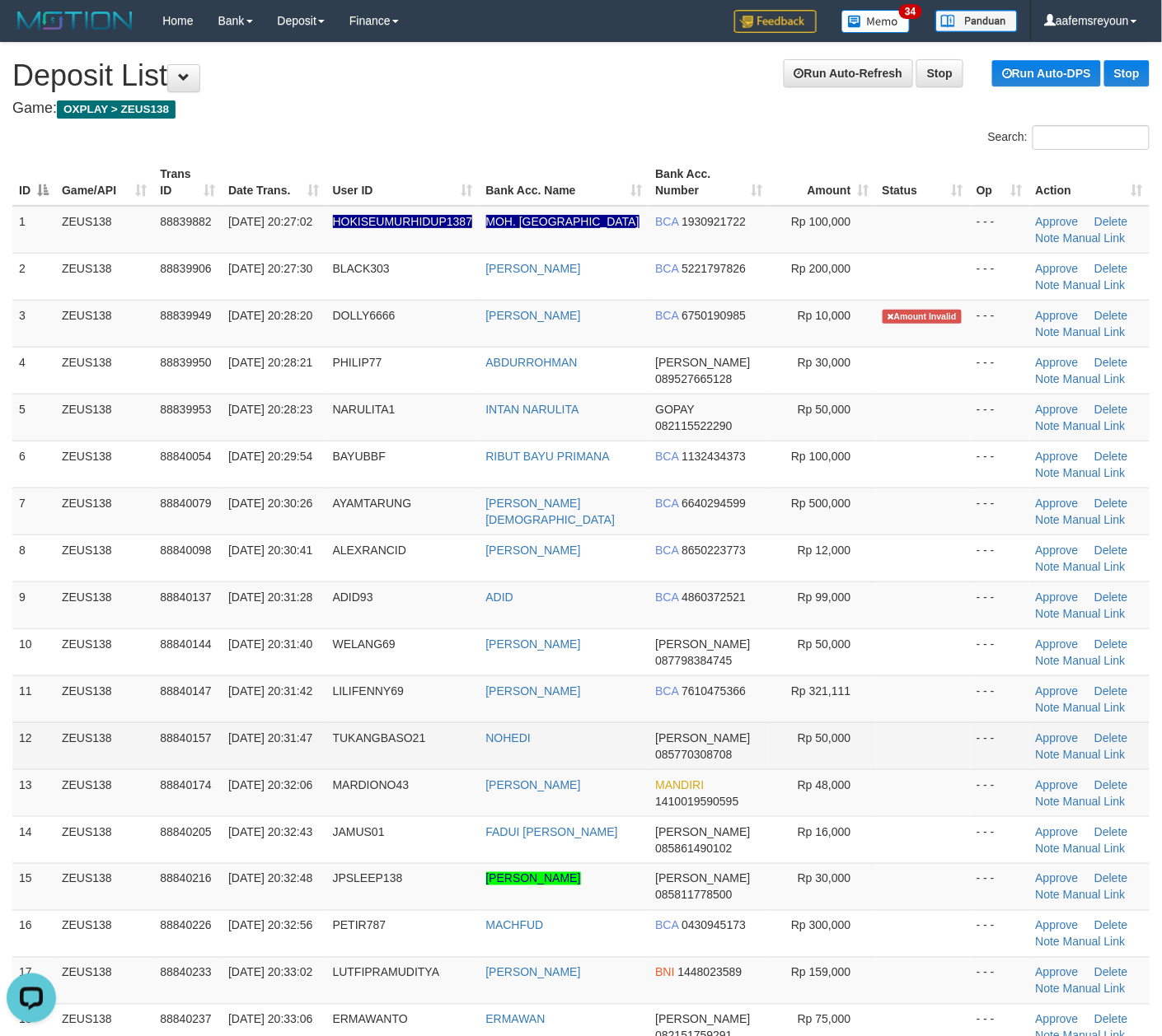
click at [723, 744] on td "[PERSON_NAME] 085770308708" at bounding box center [708, 746] width 120 height 47
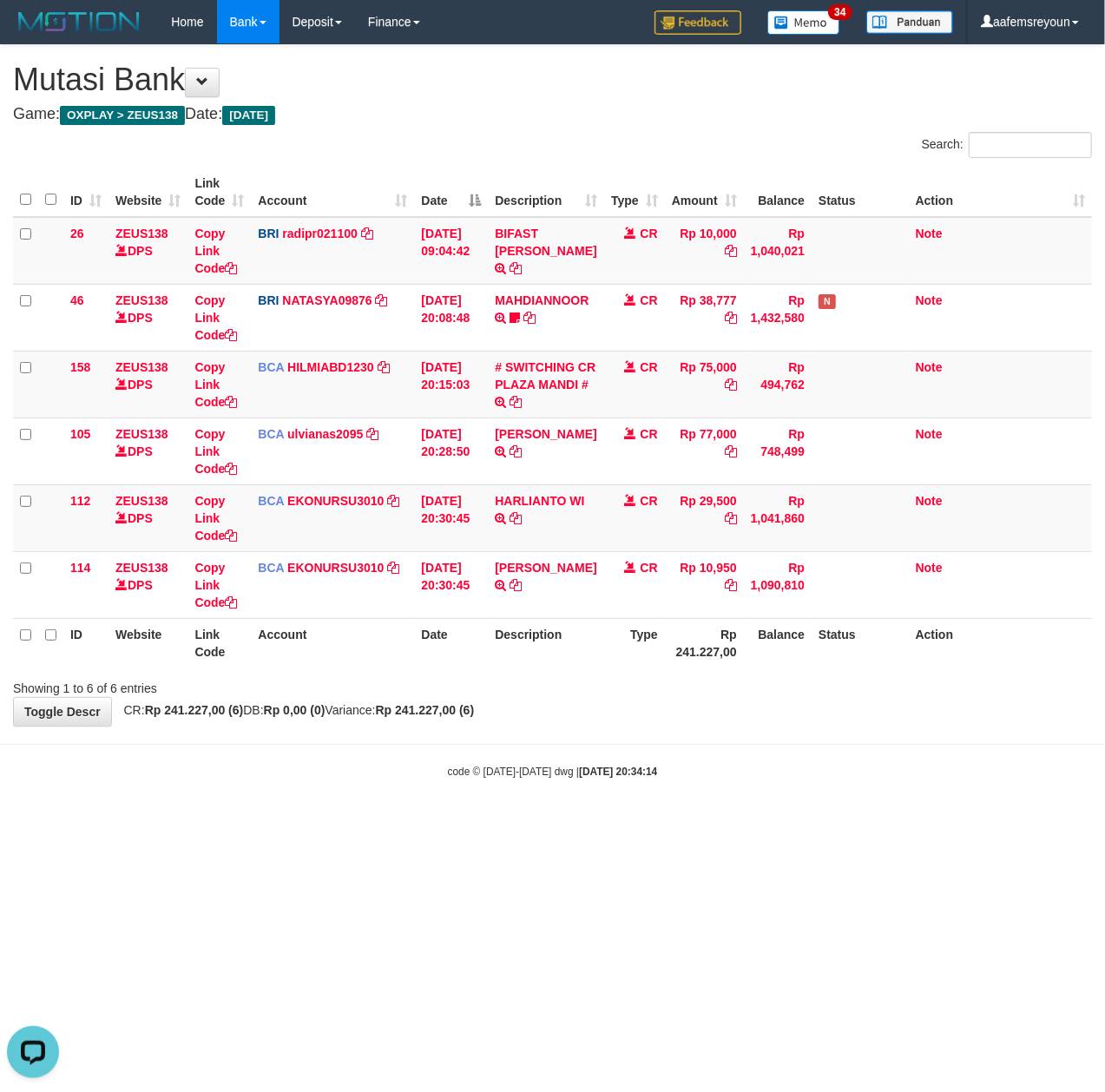
click at [293, 823] on html "Toggle navigation Home Bank Account List Mutasi Bank Search Sync Note Mutasi De…" at bounding box center [552, 411] width 1105 height 823
drag, startPoint x: 296, startPoint y: 929, endPoint x: 274, endPoint y: 927, distance: 22.1
click at [274, 823] on html "Toggle navigation Home Bank Account List Mutasi Bank Search Sync Note Mutasi De…" at bounding box center [552, 411] width 1105 height 823
drag, startPoint x: 377, startPoint y: 725, endPoint x: 341, endPoint y: 727, distance: 36.1
click at [379, 729] on body "Toggle navigation Home Bank Account List Mutasi Bank Search Sync Note Mutasi De…" at bounding box center [552, 411] width 1105 height 823
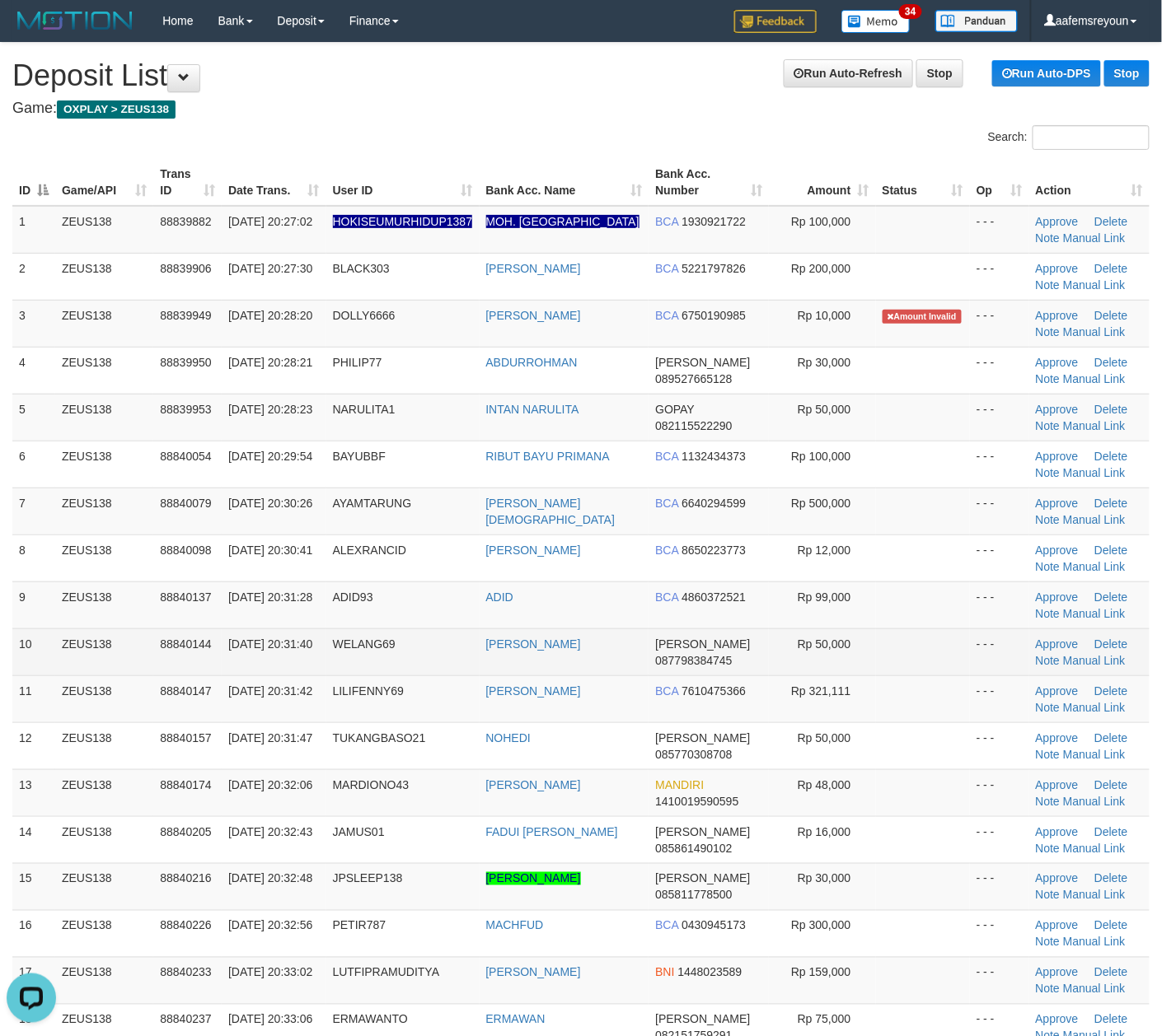
click at [621, 637] on td "ASEP SAEPUL ANWAR" at bounding box center [565, 652] width 170 height 47
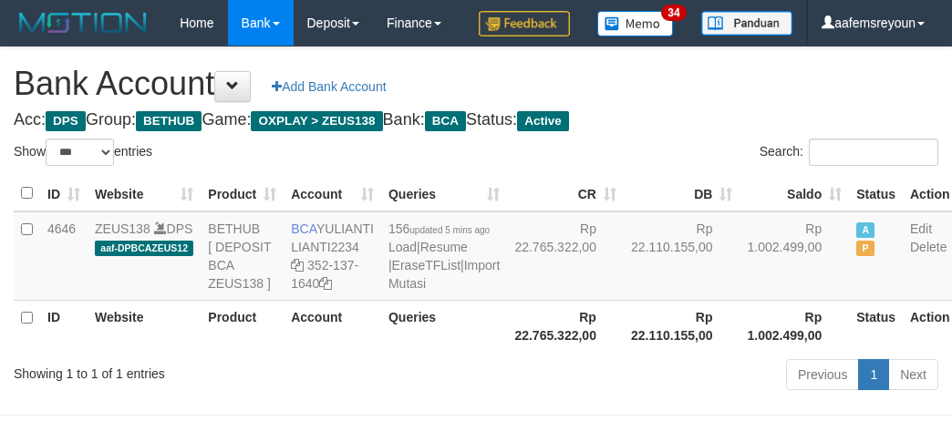
select select "***"
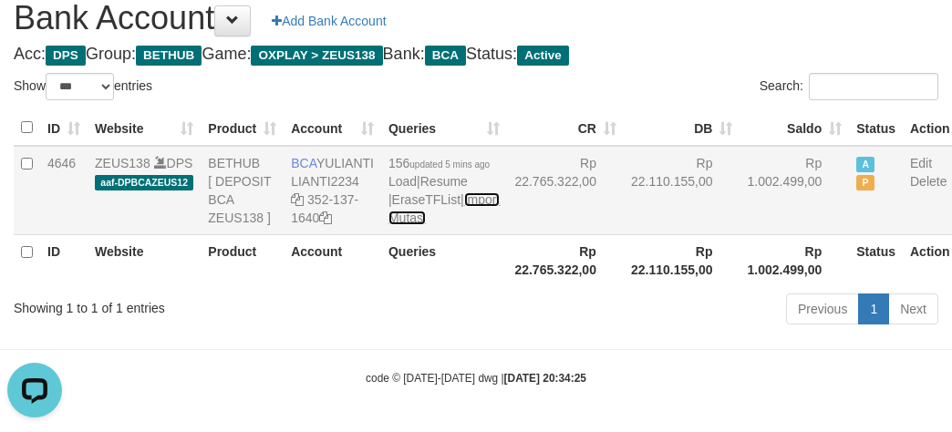
click at [403, 225] on link "Import Mutasi" at bounding box center [443, 208] width 111 height 33
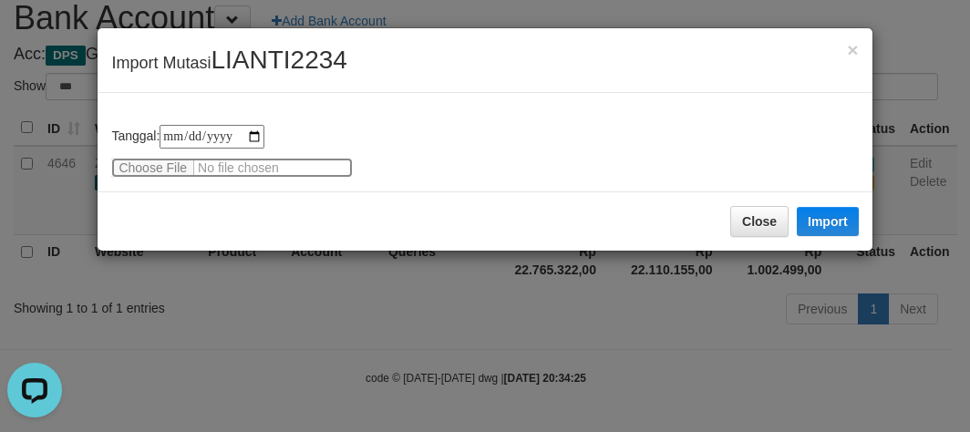
click at [150, 171] on input "file" at bounding box center [232, 168] width 242 height 20
type input "**********"
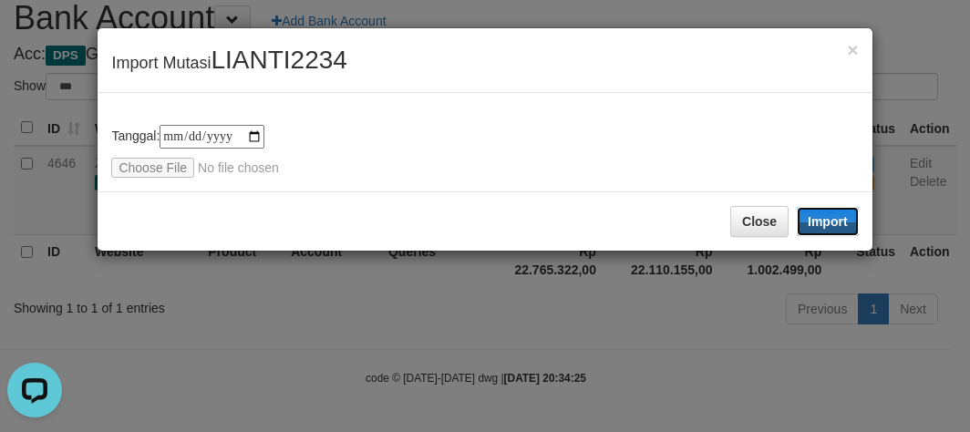
click at [844, 226] on button "Import" at bounding box center [828, 221] width 62 height 29
click at [482, 347] on div "**********" at bounding box center [485, 216] width 970 height 432
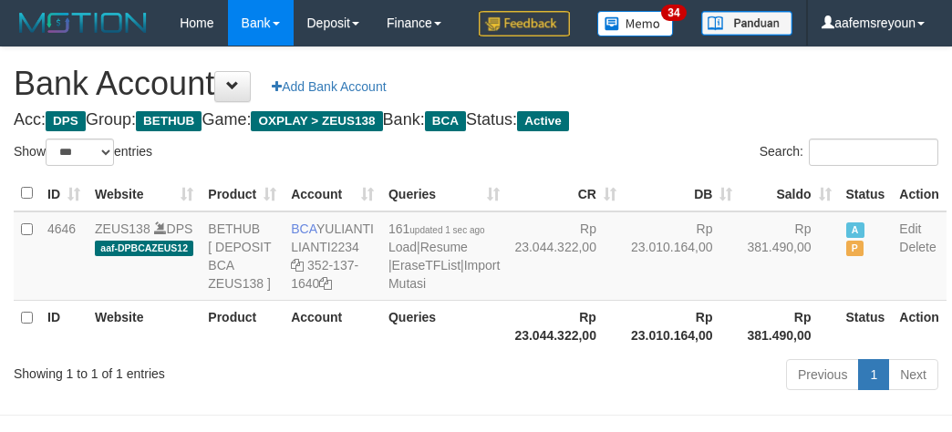
select select "***"
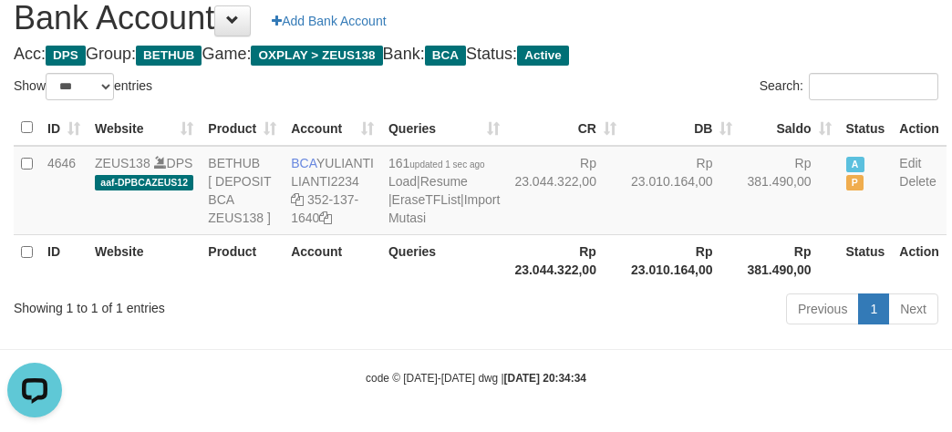
drag, startPoint x: 609, startPoint y: 352, endPoint x: 605, endPoint y: 398, distance: 46.6
click at [625, 331] on div "Previous 1 Next" at bounding box center [674, 311] width 528 height 39
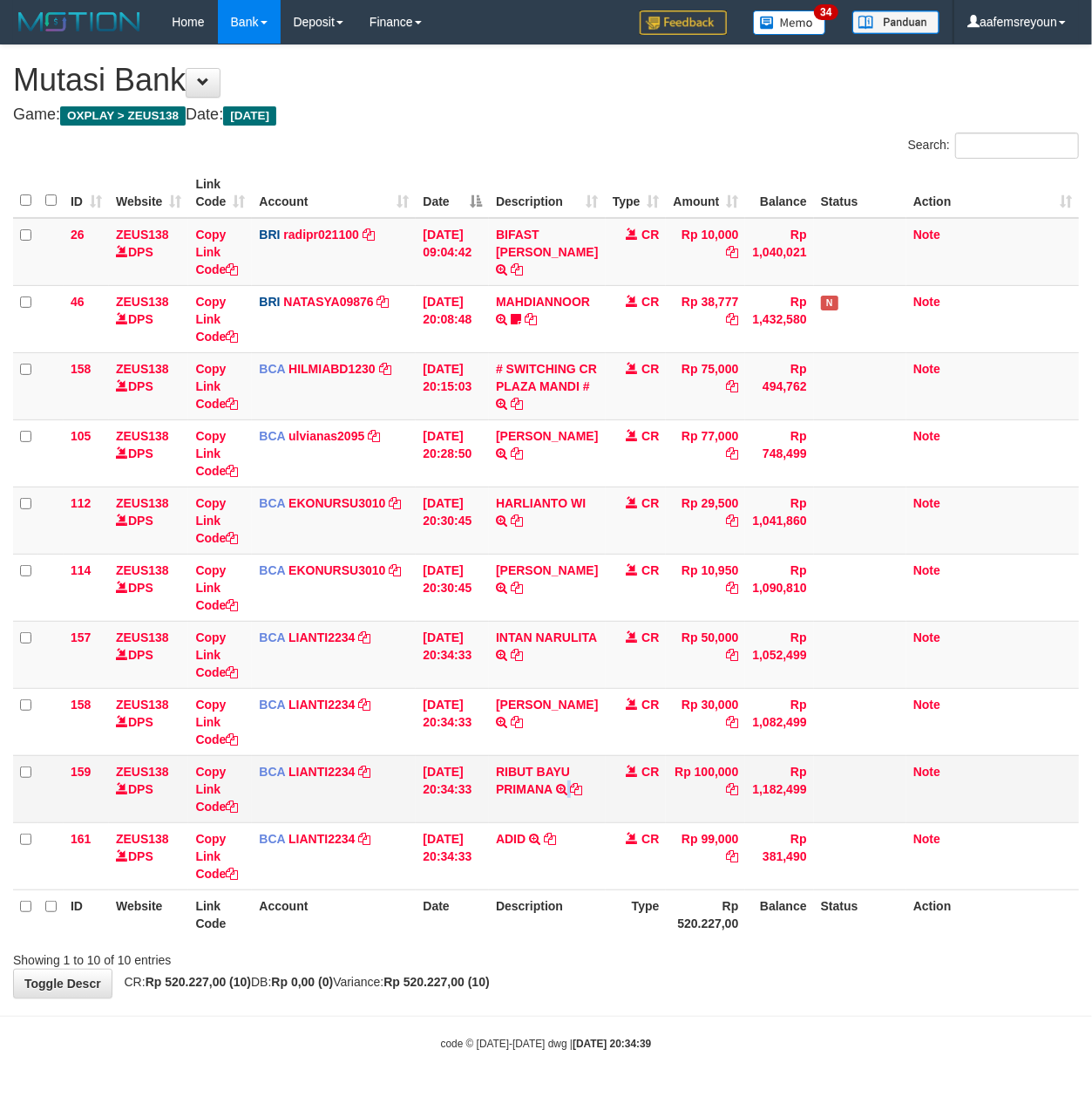
drag, startPoint x: 569, startPoint y: 804, endPoint x: 573, endPoint y: 816, distance: 12.6
click at [573, 816] on td "RIBUT BAYU PRIMANA TRSF E-BANKING CR 3009/FTSCY/WS95031 100000.00RIBUT BAYU PRI…" at bounding box center [546, 789] width 116 height 67
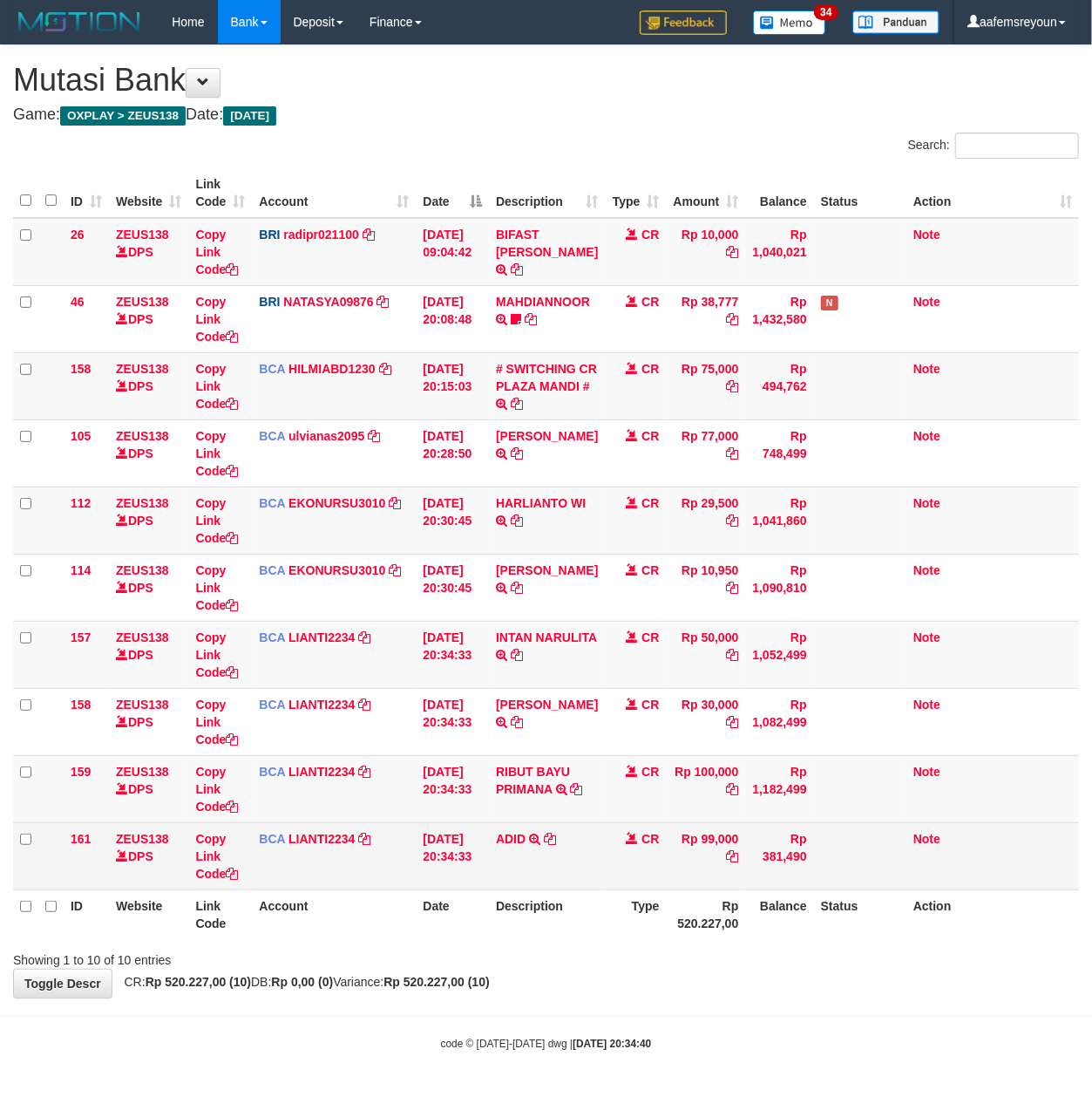
click at [542, 905] on th "Description" at bounding box center [546, 914] width 116 height 50
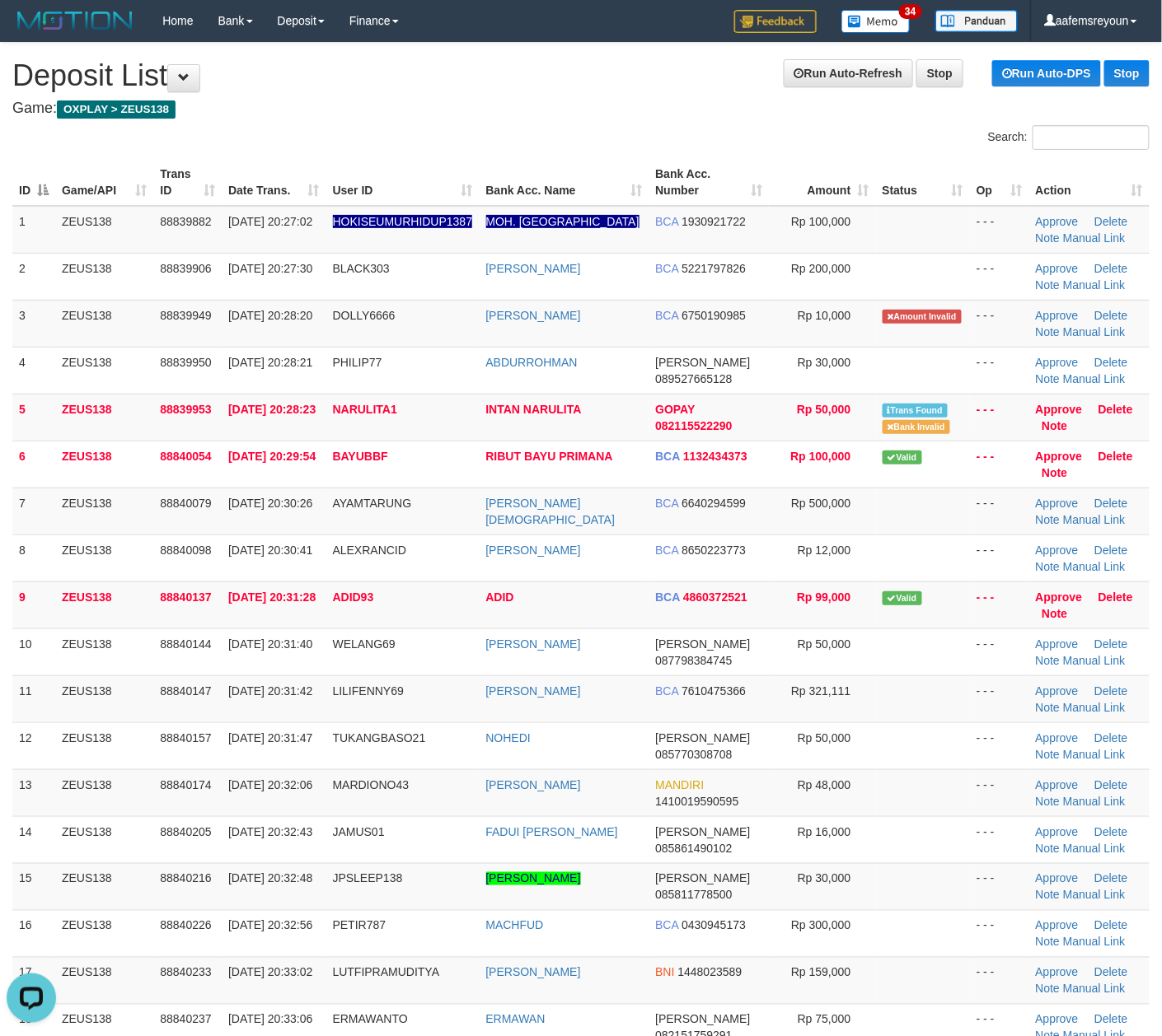
drag, startPoint x: 733, startPoint y: 826, endPoint x: 1168, endPoint y: 796, distance: 436.0
click at [735, 828] on td "DANA 085861490102" at bounding box center [708, 840] width 120 height 47
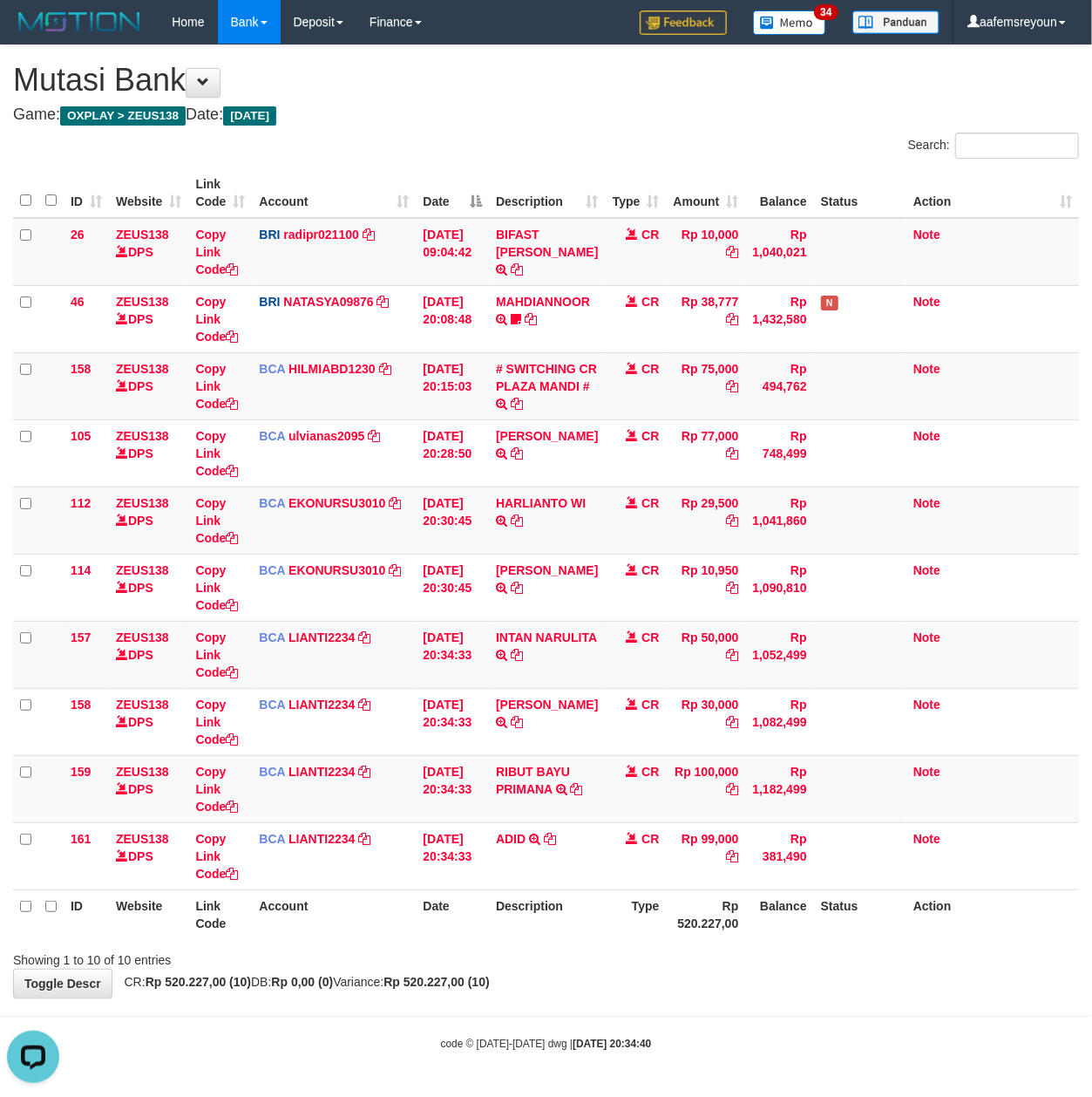
drag, startPoint x: 448, startPoint y: 932, endPoint x: 470, endPoint y: 926, distance: 22.8
click at [458, 932] on th "Date" at bounding box center [452, 914] width 74 height 50
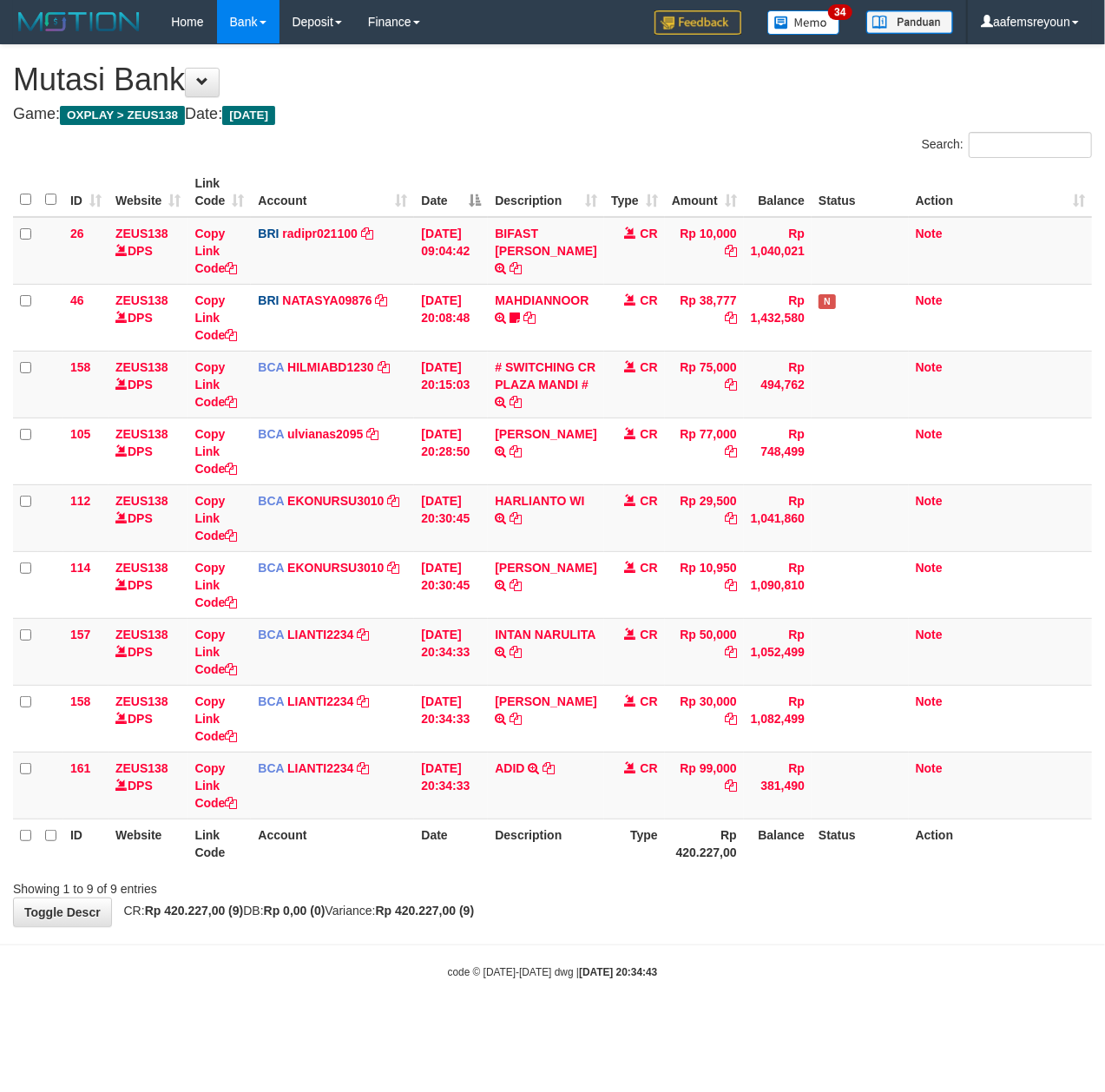
click at [552, 990] on body "Toggle navigation Home Bank Account List Mutasi Bank Search Sync Note Mutasi De…" at bounding box center [552, 511] width 1105 height 1023
click at [560, 988] on body "Toggle navigation Home Bank Account List Mutasi Bank Search Sync Note Mutasi De…" at bounding box center [552, 511] width 1105 height 1023
click at [561, 988] on body "Toggle navigation Home Bank Account List Mutasi Bank Search Sync Note Mutasi De…" at bounding box center [552, 511] width 1105 height 1023
